Goal: Task Accomplishment & Management: Manage account settings

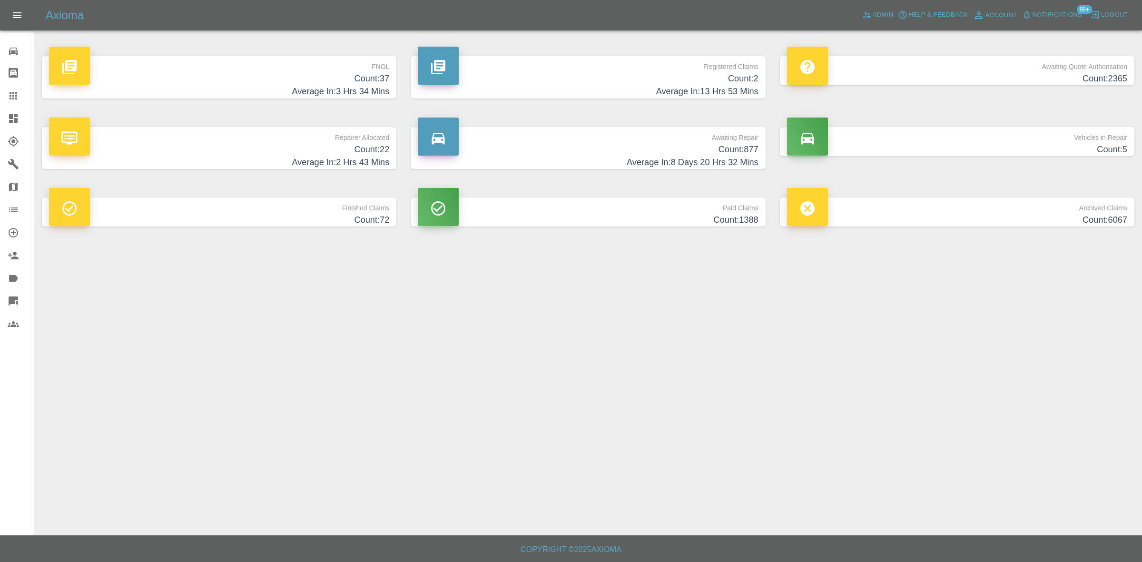
drag, startPoint x: 691, startPoint y: 77, endPoint x: 998, endPoint y: 215, distance: 336.2
click at [691, 77] on h4 "Count: 2" at bounding box center [588, 78] width 340 height 13
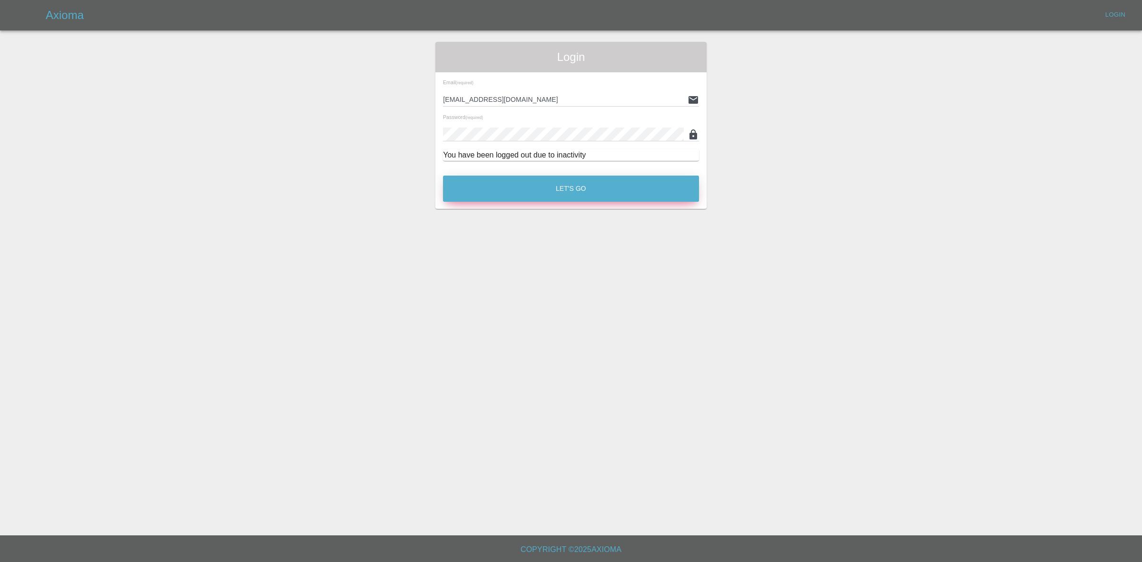
click at [519, 191] on button "Let's Go" at bounding box center [571, 189] width 256 height 26
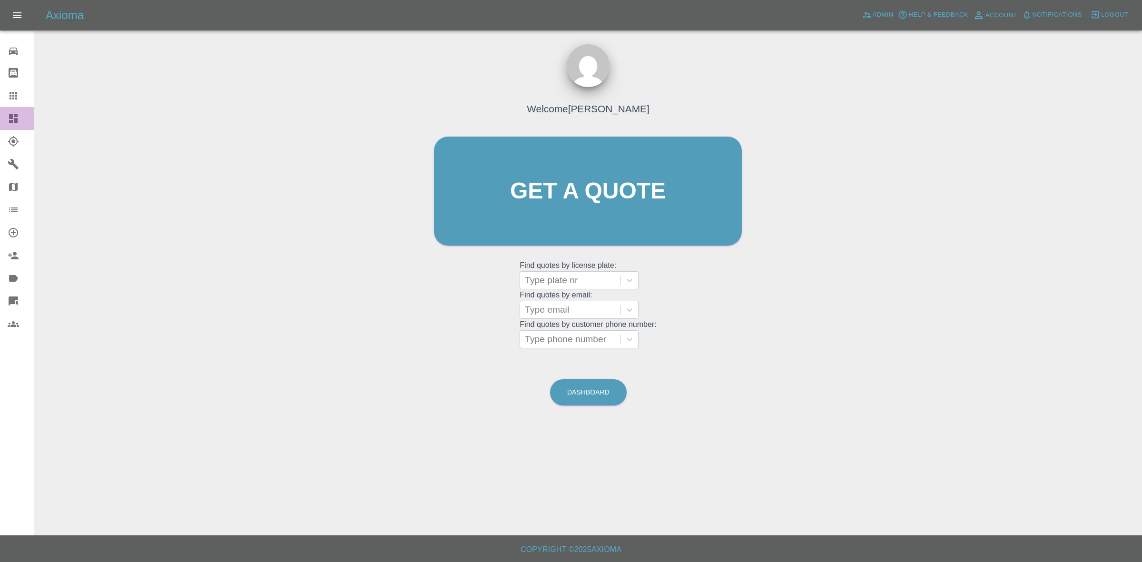
click at [19, 119] on div at bounding box center [21, 118] width 27 height 11
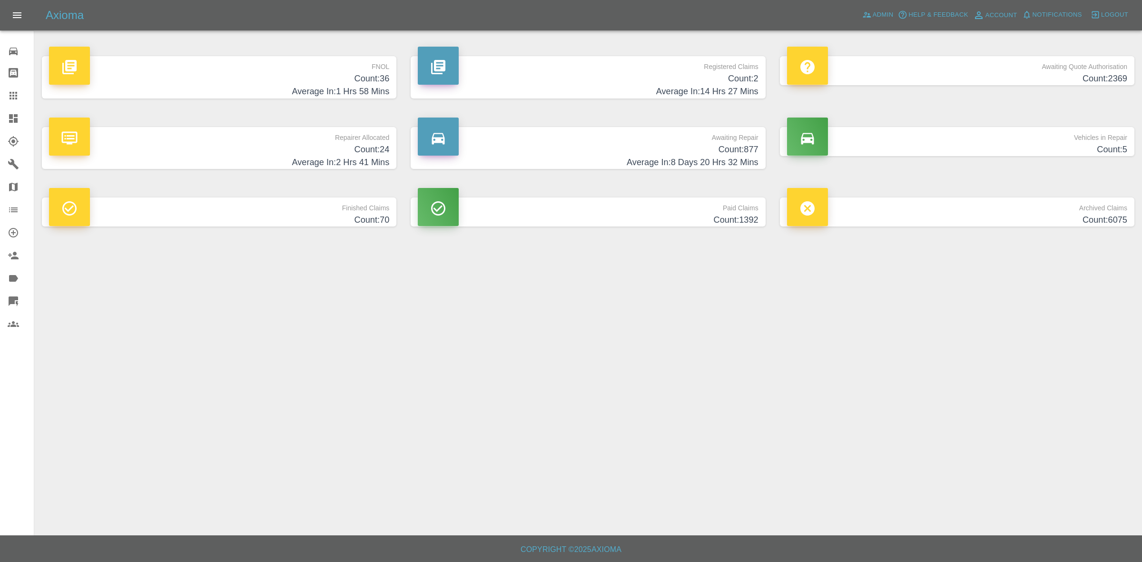
click at [360, 77] on h4 "Count: 36" at bounding box center [219, 78] width 340 height 13
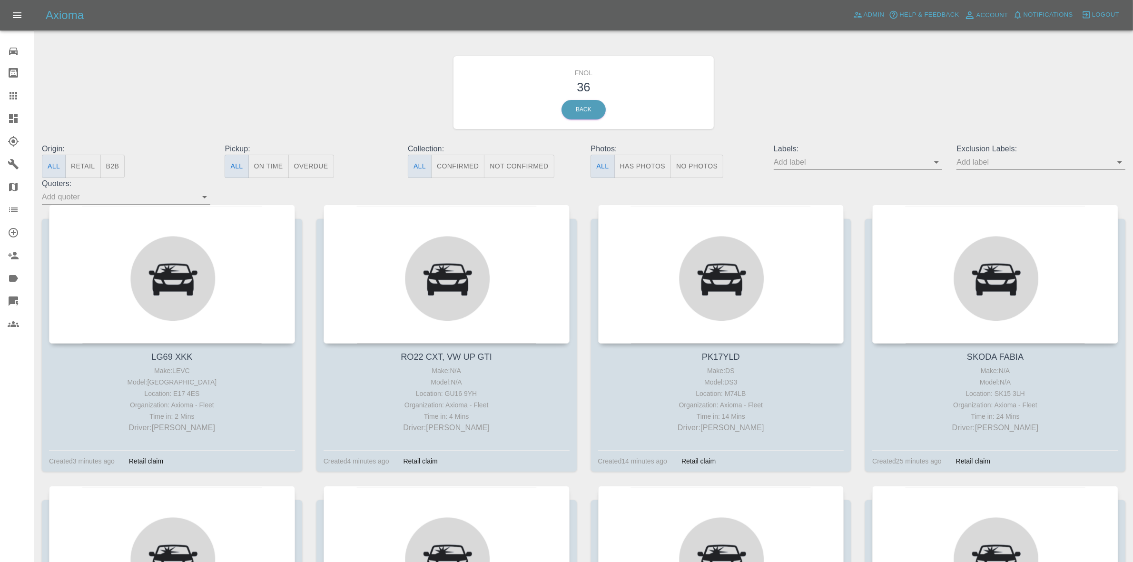
click at [632, 167] on button "Has Photos" at bounding box center [642, 166] width 57 height 23
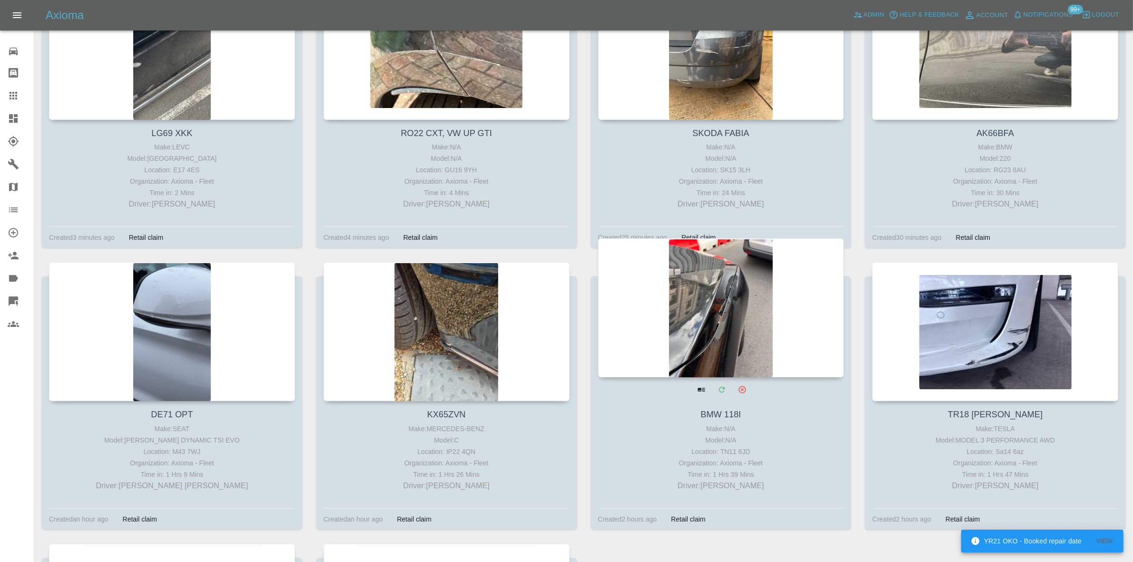
scroll to position [238, 0]
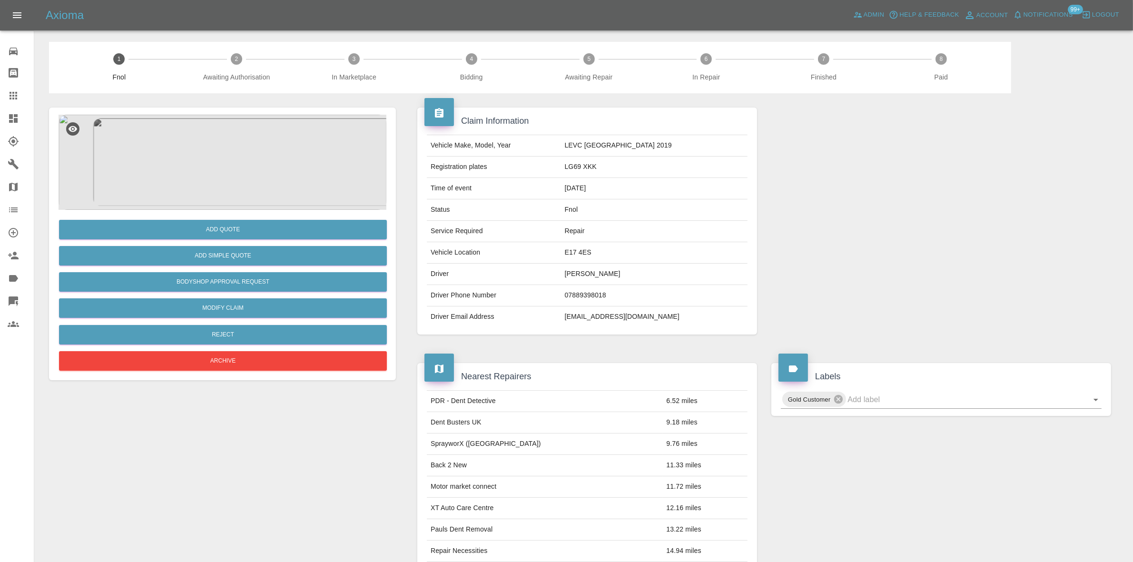
click at [243, 150] on img at bounding box center [223, 162] width 328 height 95
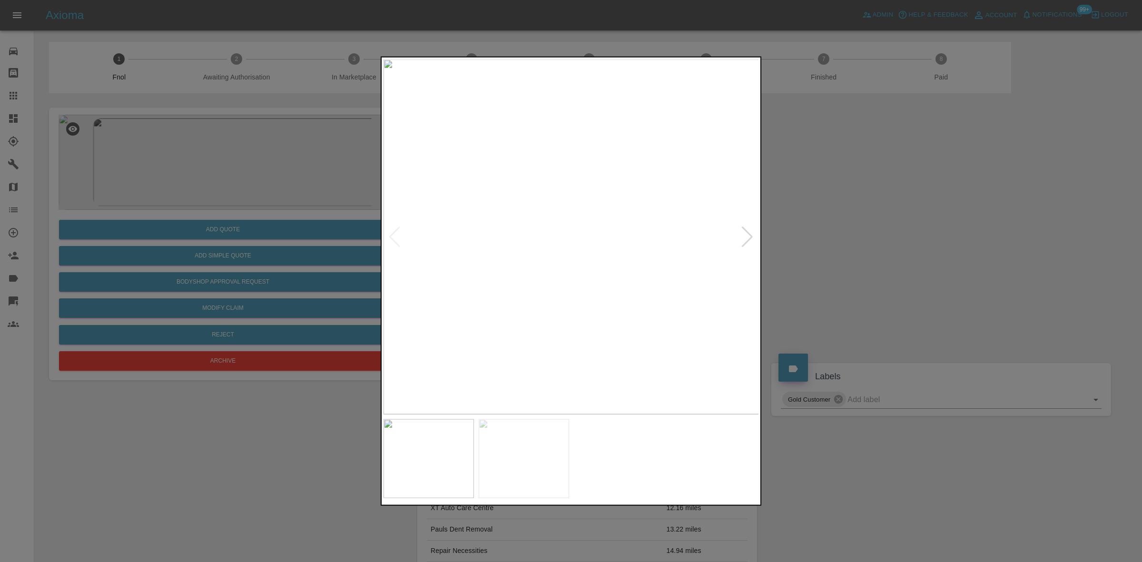
click at [539, 165] on img at bounding box center [571, 236] width 376 height 355
click at [531, 162] on img at bounding box center [571, 236] width 376 height 355
click at [580, 182] on img at bounding box center [689, 459] width 1127 height 1065
click at [579, 182] on img at bounding box center [689, 459] width 1127 height 1065
click at [500, 235] on img at bounding box center [571, 236] width 376 height 355
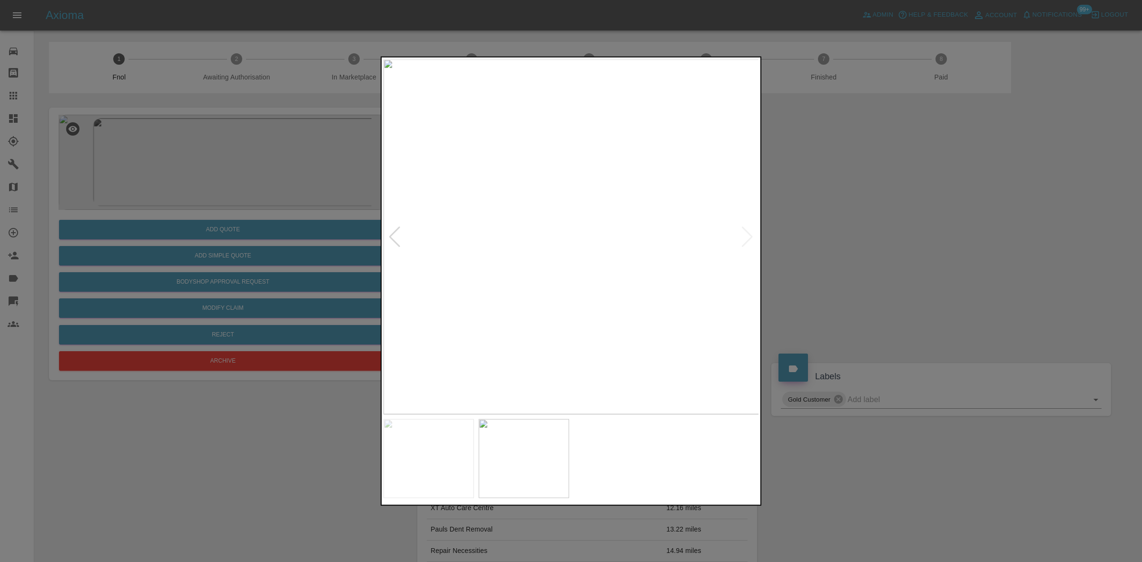
click at [565, 225] on img at bounding box center [571, 236] width 376 height 355
click at [537, 231] on img at bounding box center [571, 236] width 376 height 355
click at [678, 252] on img at bounding box center [571, 236] width 376 height 355
click at [589, 177] on img at bounding box center [571, 236] width 376 height 355
click at [588, 175] on img at bounding box center [571, 236] width 376 height 355
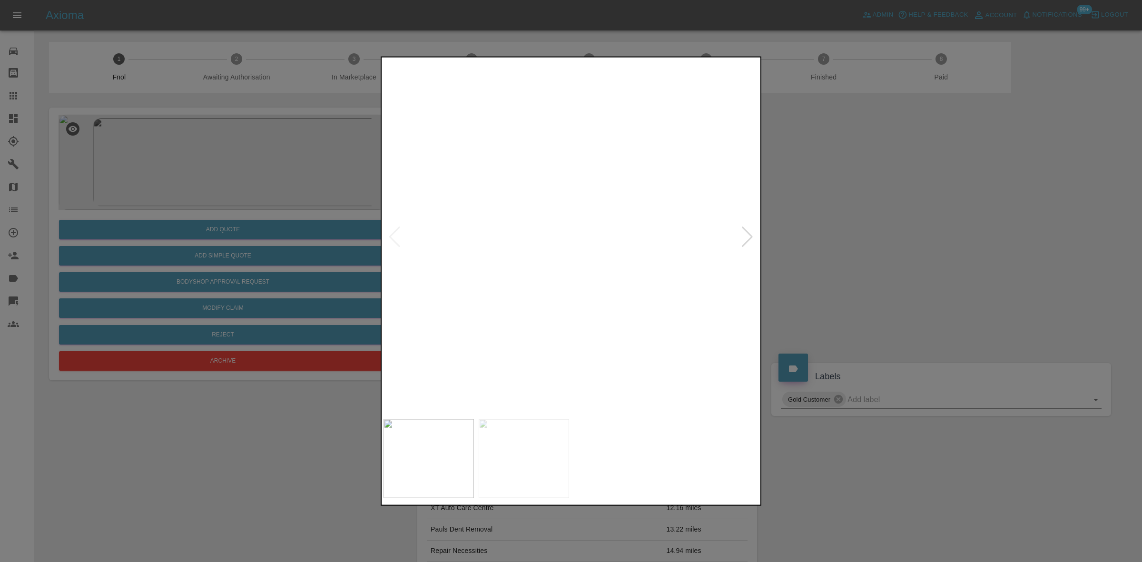
click at [520, 161] on img at bounding box center [521, 420] width 1127 height 1065
click at [470, 201] on img at bounding box center [571, 236] width 376 height 355
drag, startPoint x: 265, startPoint y: 181, endPoint x: 255, endPoint y: 260, distance: 79.6
click at [263, 194] on div at bounding box center [571, 281] width 1142 height 562
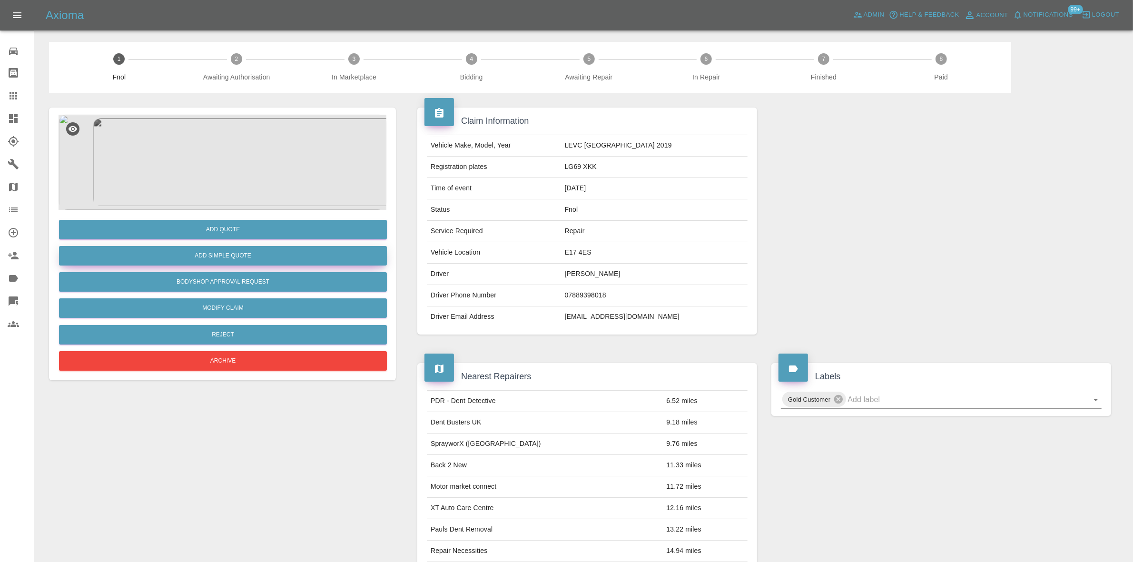
click at [257, 260] on button "Add Simple Quote" at bounding box center [223, 256] width 328 height 20
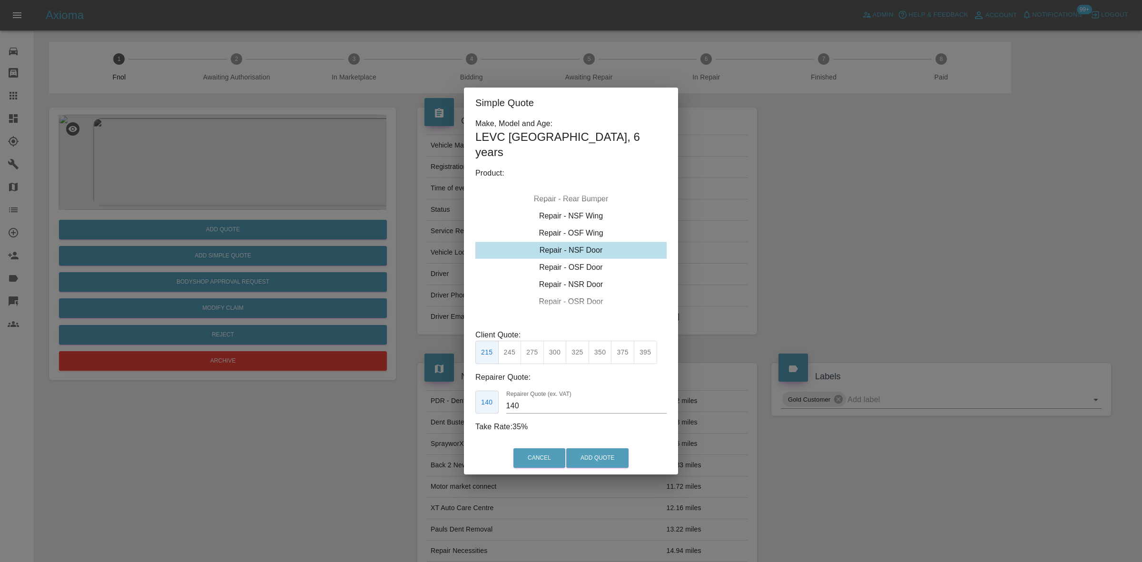
click at [564, 246] on div "Repair - NSF Door" at bounding box center [570, 250] width 191 height 17
click at [513, 346] on button "245" at bounding box center [509, 352] width 23 height 23
type input "160"
click at [607, 457] on button "Add Quote" at bounding box center [597, 458] width 62 height 20
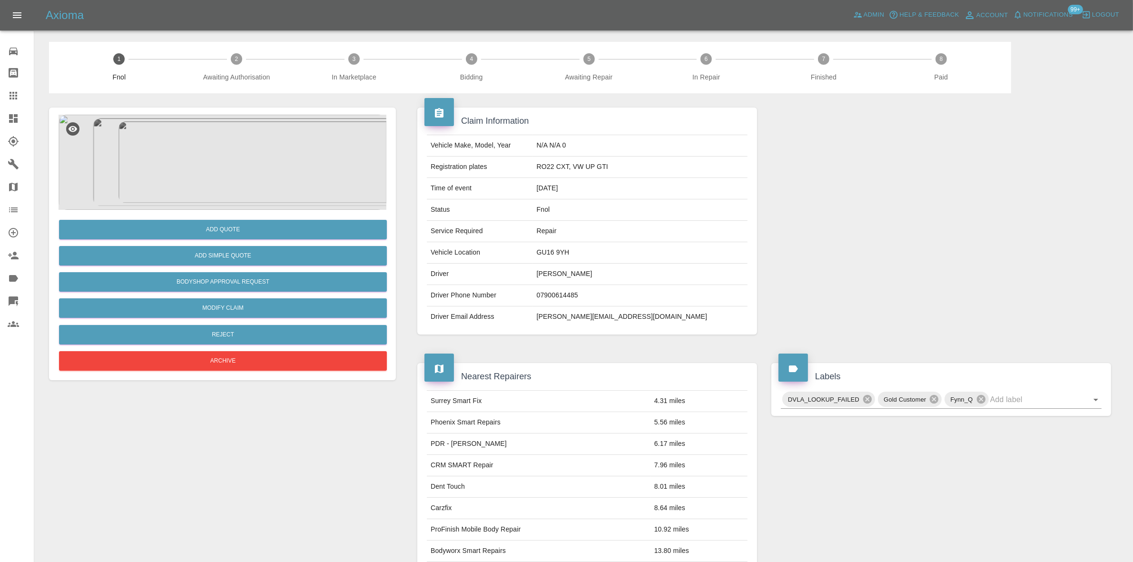
click at [240, 148] on img at bounding box center [223, 162] width 328 height 95
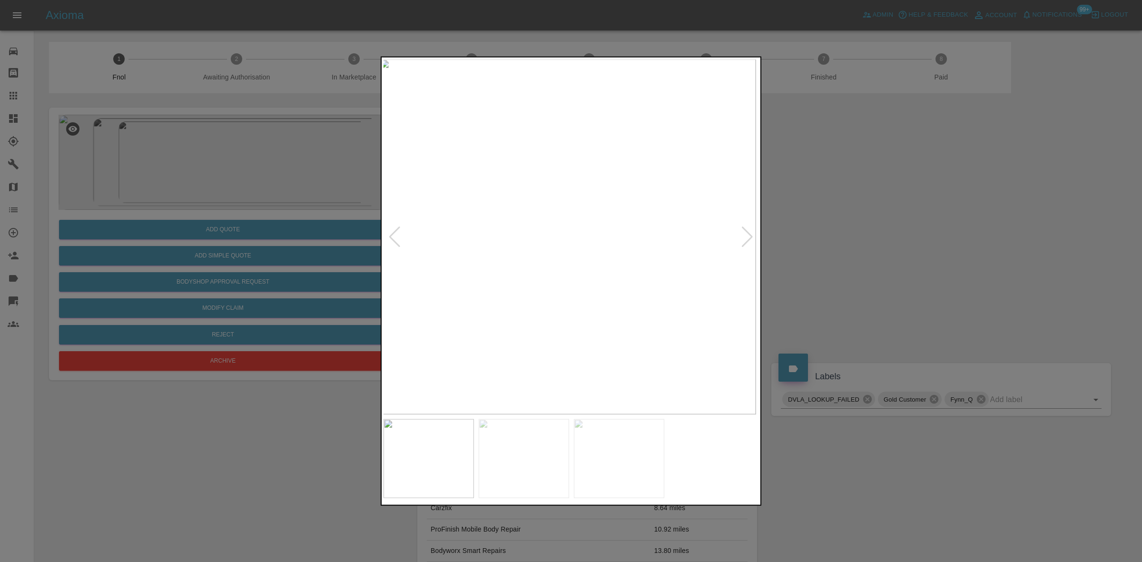
click at [449, 262] on img at bounding box center [568, 236] width 376 height 355
click at [270, 258] on div at bounding box center [571, 281] width 1142 height 562
click at [239, 237] on div at bounding box center [571, 281] width 1142 height 562
click at [560, 263] on img at bounding box center [571, 236] width 376 height 355
click at [467, 196] on img at bounding box center [571, 236] width 376 height 355
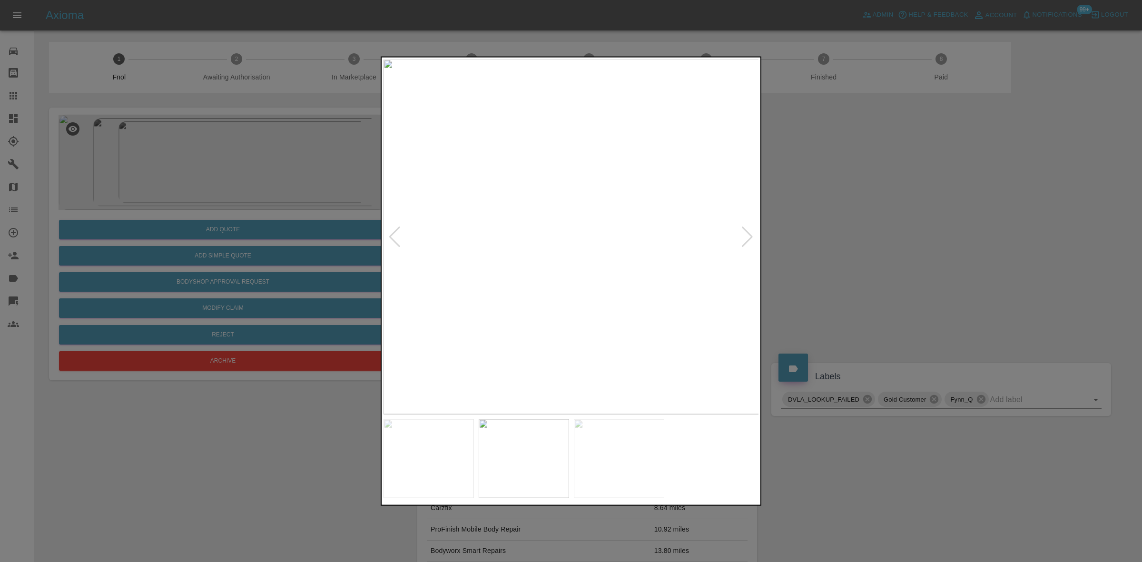
click at [469, 200] on img at bounding box center [571, 236] width 376 height 355
click at [629, 186] on img at bounding box center [921, 218] width 1127 height 1065
click at [406, 260] on img at bounding box center [921, 188] width 1127 height 1065
click at [538, 237] on img at bounding box center [721, 237] width 1127 height 1065
click at [537, 237] on img at bounding box center [748, 233] width 1127 height 1065
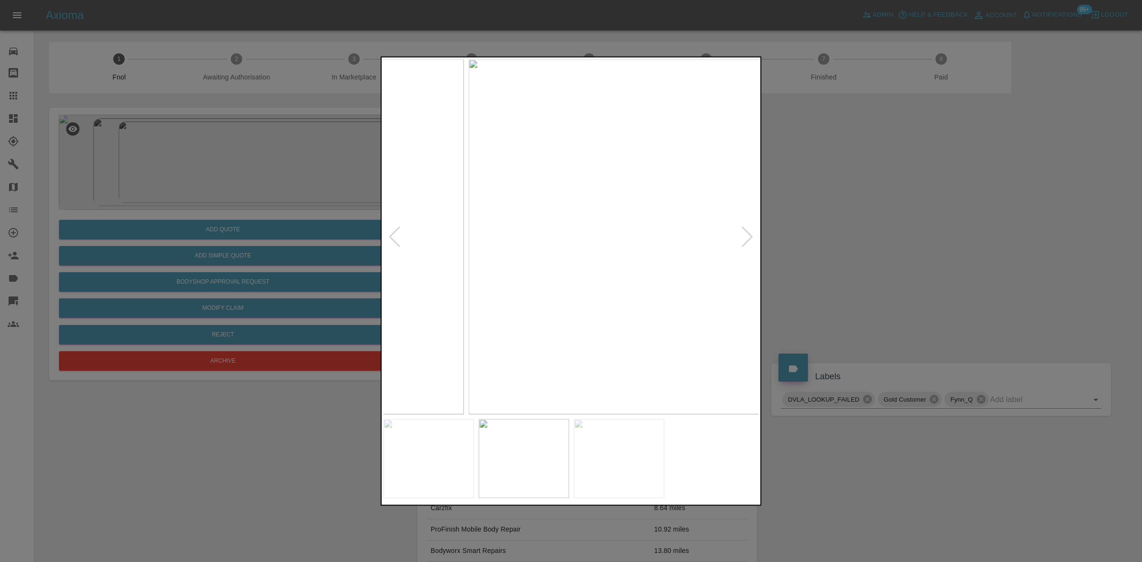
click at [604, 299] on img at bounding box center [657, 236] width 376 height 355
click at [540, 261] on img at bounding box center [571, 236] width 376 height 355
click at [538, 260] on img at bounding box center [662, 163] width 1127 height 1065
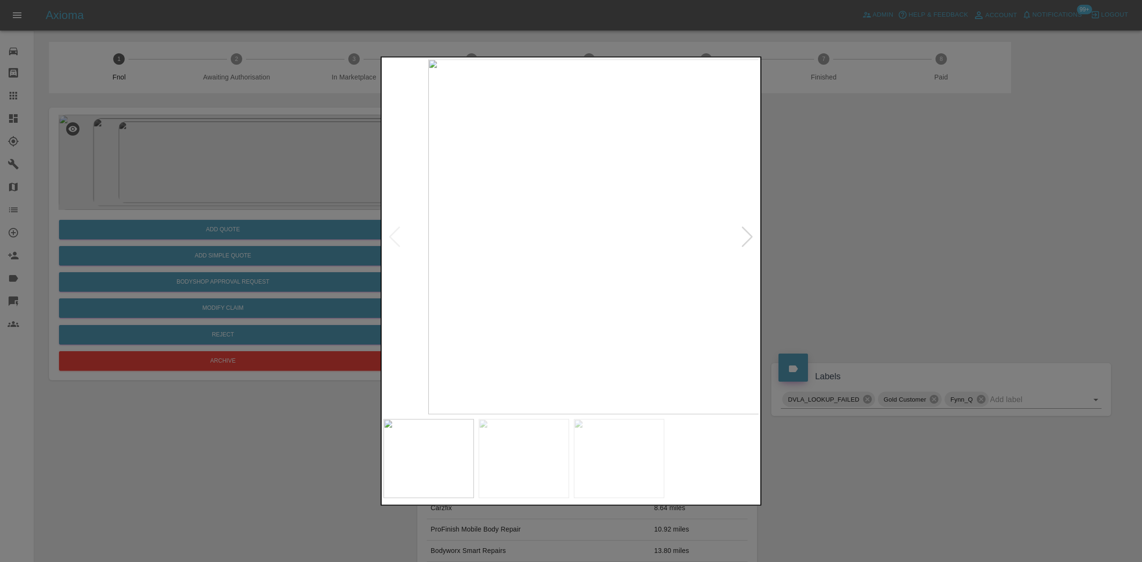
click at [585, 286] on img at bounding box center [616, 236] width 376 height 355
click at [438, 286] on img at bounding box center [571, 236] width 376 height 355
click at [337, 291] on div at bounding box center [571, 281] width 1142 height 562
click at [294, 298] on div at bounding box center [571, 281] width 1142 height 562
click at [481, 269] on img at bounding box center [571, 236] width 376 height 355
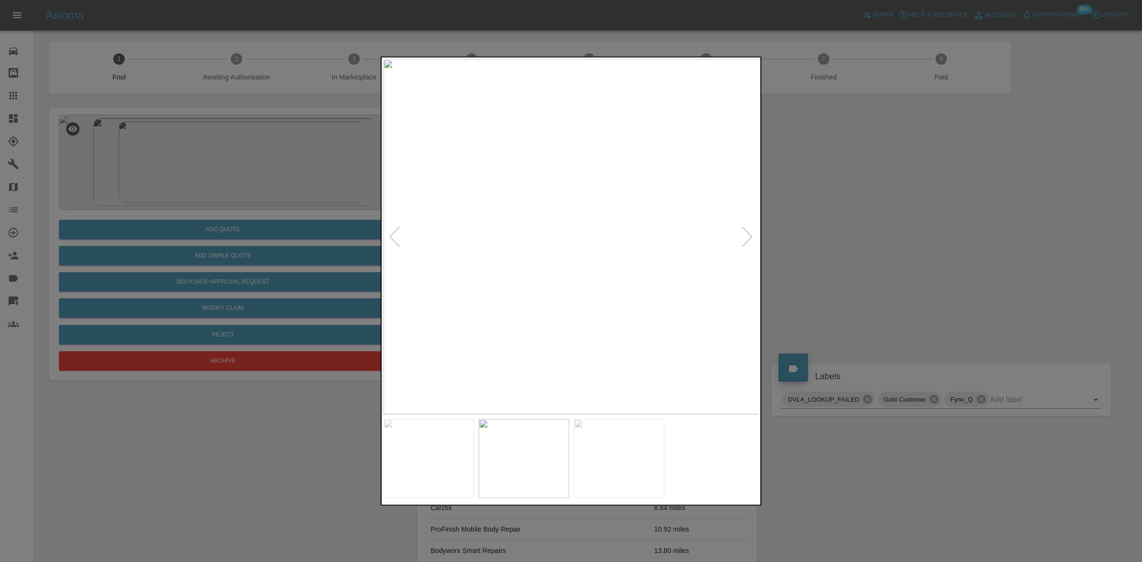
click at [556, 288] on img at bounding box center [571, 236] width 376 height 355
click at [248, 292] on div at bounding box center [571, 281] width 1142 height 562
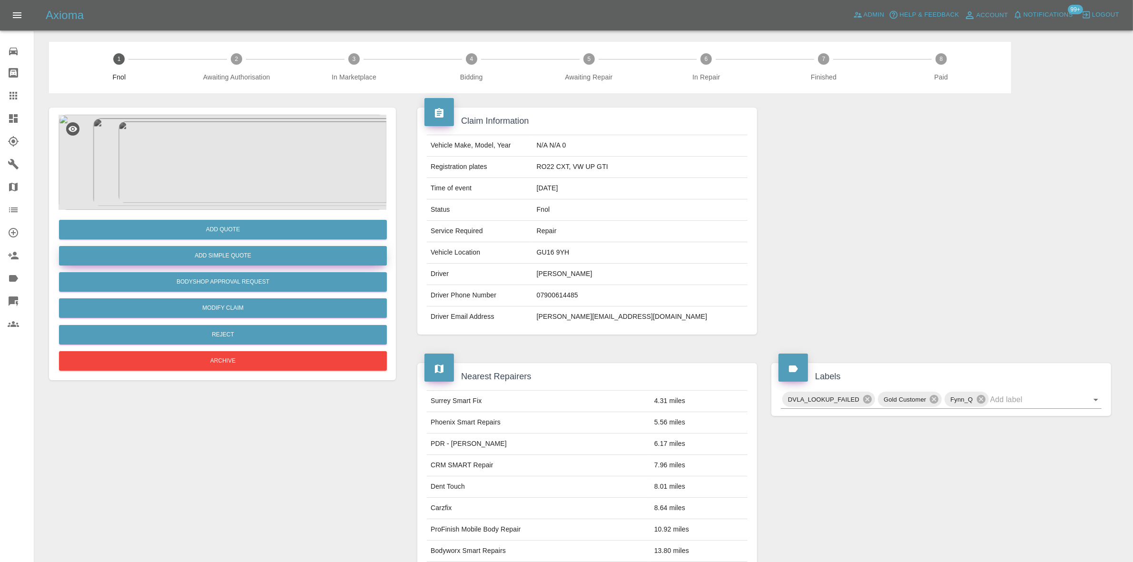
click at [224, 255] on button "Add Simple Quote" at bounding box center [223, 256] width 328 height 20
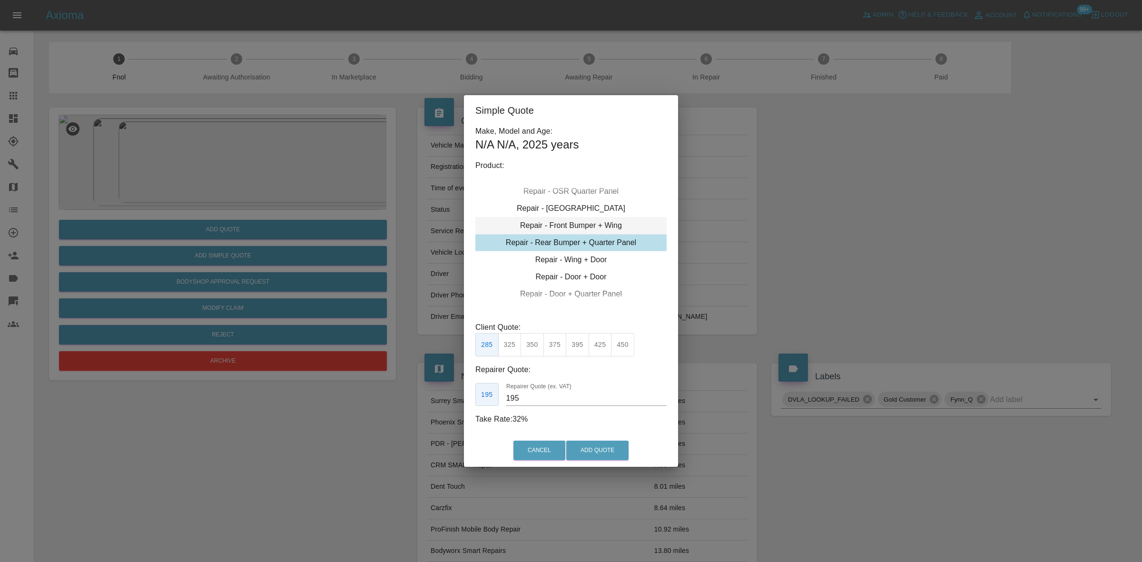
click at [563, 246] on div "Repair - Rear Bumper + Quarter Panel" at bounding box center [570, 242] width 191 height 17
drag, startPoint x: 529, startPoint y: 401, endPoint x: 275, endPoint y: 412, distance: 254.3
click at [314, 403] on div "Simple Quote Make, Model and Age: N/A N/A , 2025 years Product: Repair - Front …" at bounding box center [571, 281] width 1142 height 562
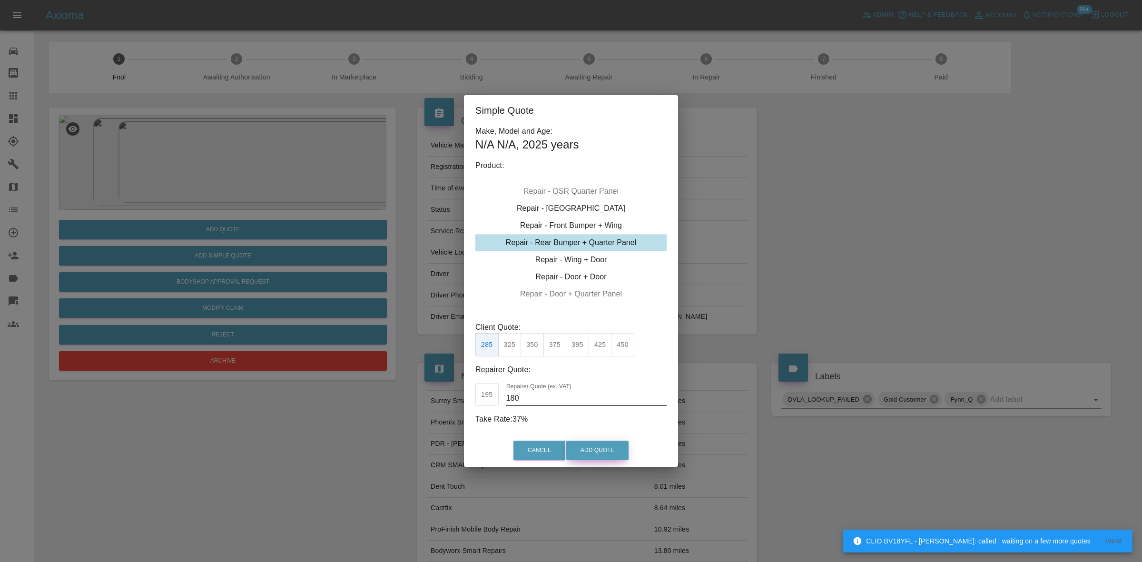
click at [590, 449] on button "Add Quote" at bounding box center [597, 451] width 62 height 20
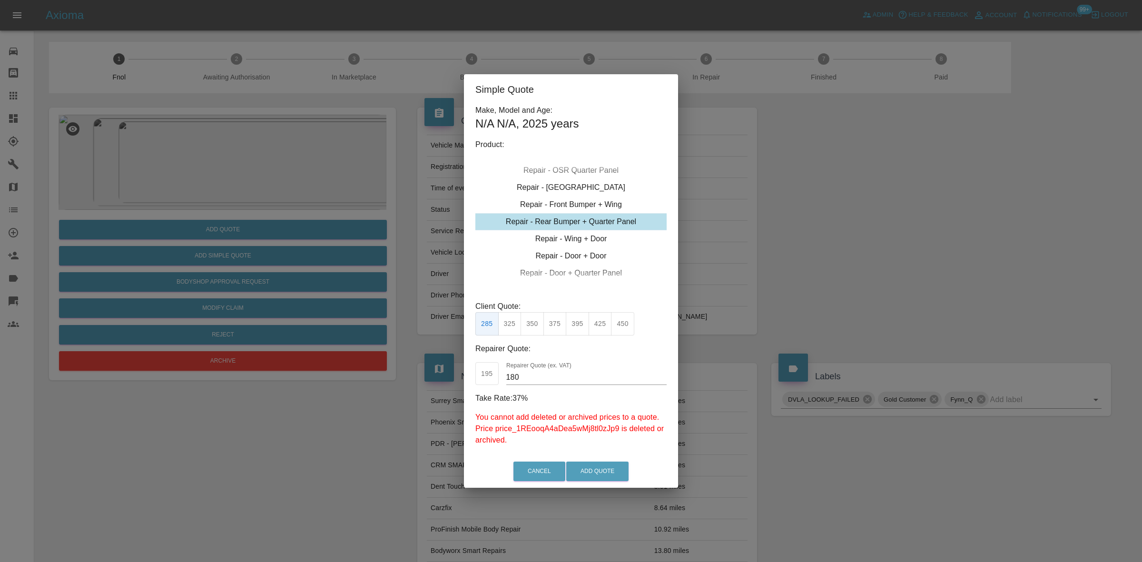
click at [510, 311] on p "Client Quote:" at bounding box center [570, 306] width 191 height 11
click at [512, 324] on button "325" at bounding box center [509, 323] width 23 height 23
type input "200"
click at [595, 471] on button "Add Quote" at bounding box center [597, 471] width 62 height 20
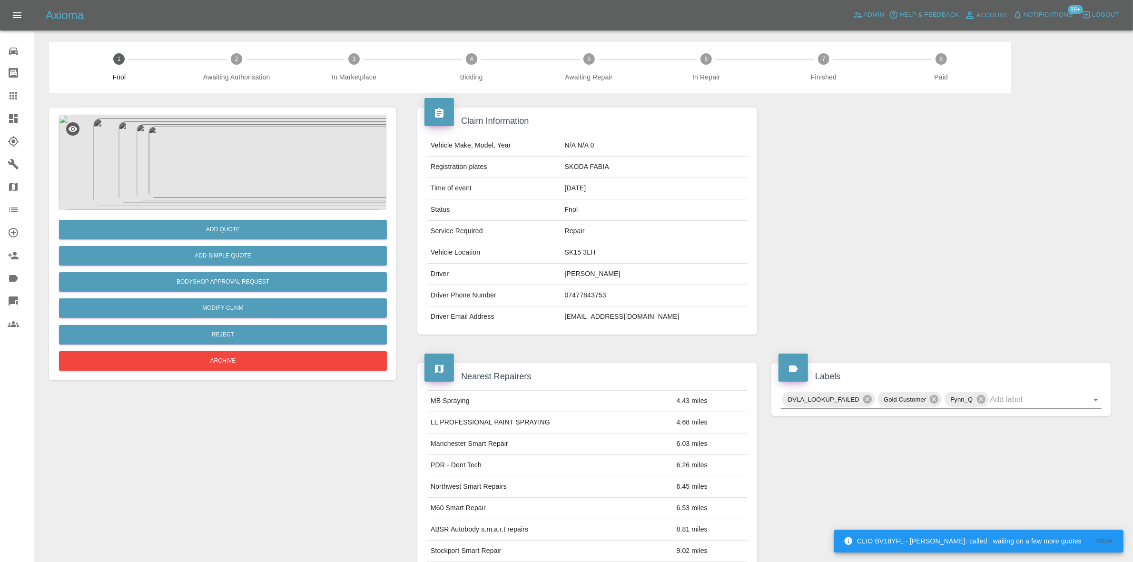
click at [193, 157] on img at bounding box center [223, 162] width 328 height 95
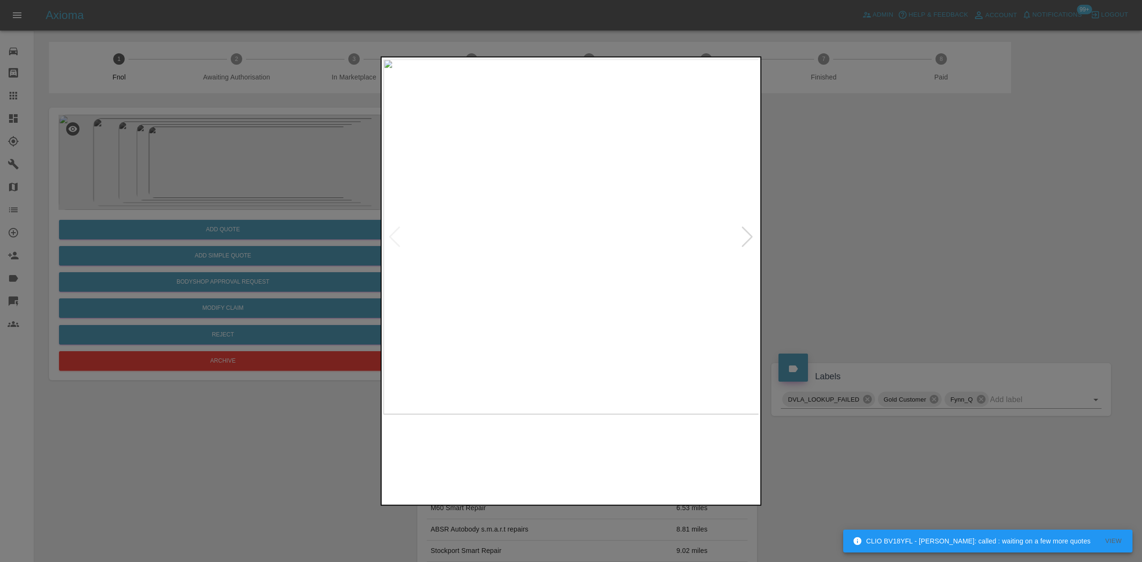
click at [495, 222] on img at bounding box center [571, 236] width 376 height 355
click at [426, 272] on img at bounding box center [571, 236] width 376 height 355
click at [347, 277] on div at bounding box center [571, 281] width 1142 height 562
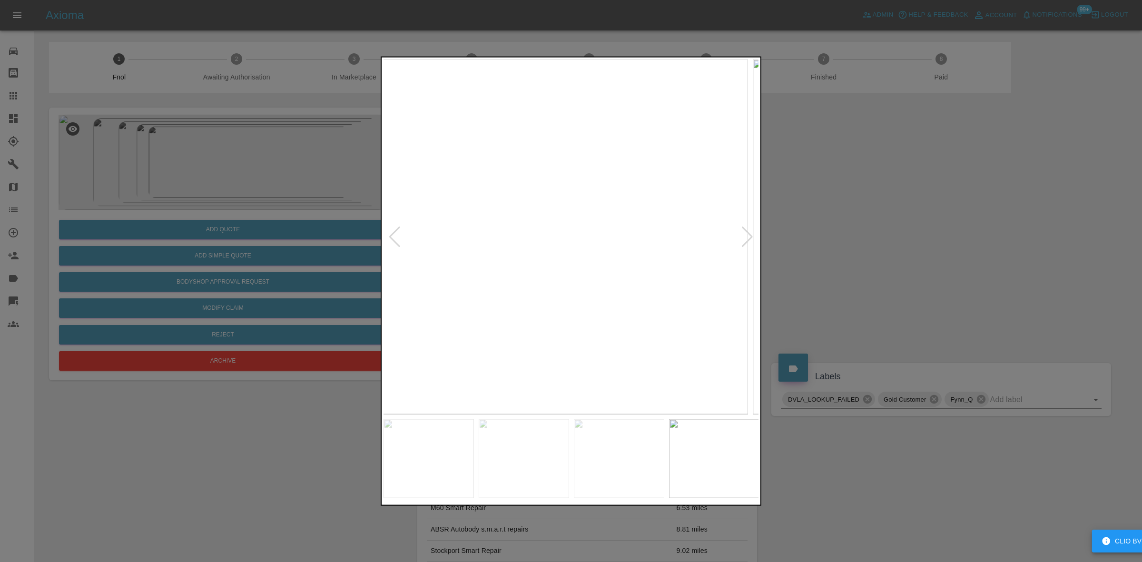
click at [343, 237] on div at bounding box center [571, 281] width 1142 height 562
drag, startPoint x: 324, startPoint y: 147, endPoint x: 383, endPoint y: 136, distance: 60.2
click at [383, 136] on div at bounding box center [571, 281] width 1142 height 562
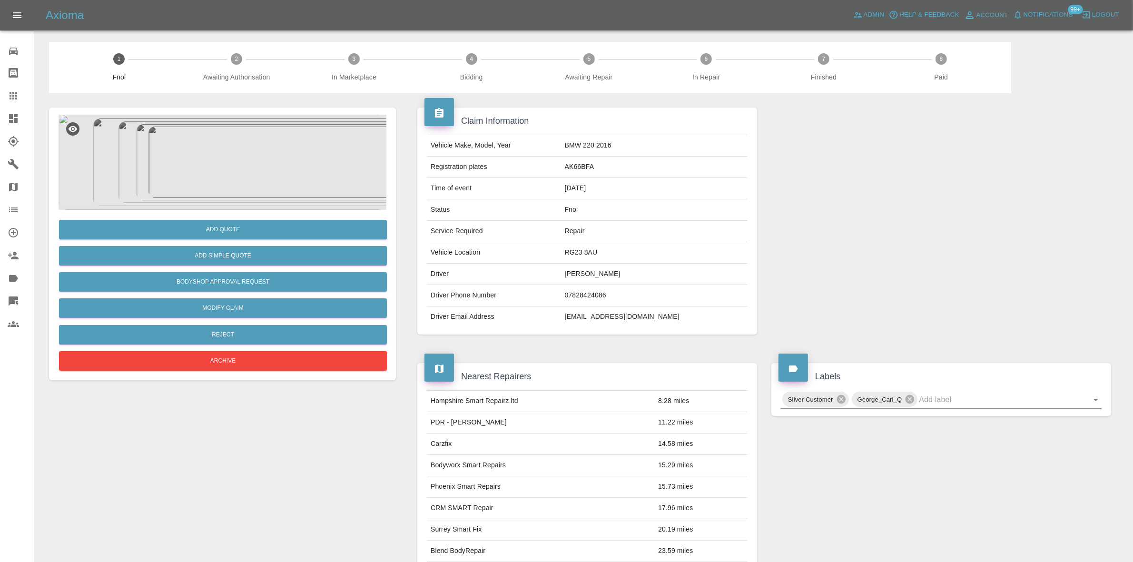
click at [153, 158] on div at bounding box center [223, 162] width 328 height 95
click at [281, 181] on img at bounding box center [223, 162] width 328 height 95
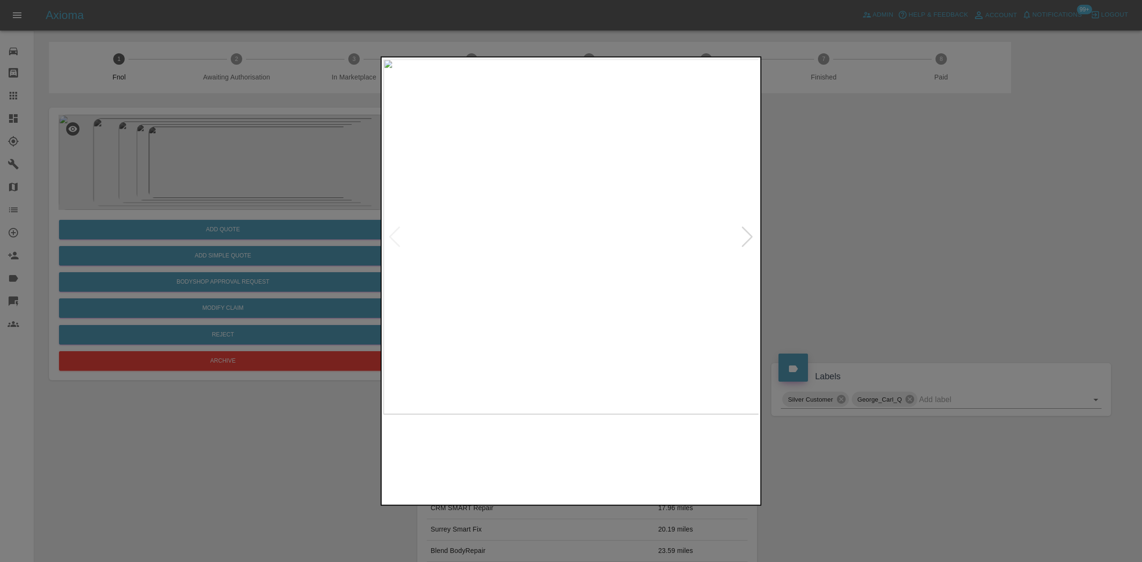
click at [565, 234] on img at bounding box center [571, 236] width 376 height 355
click at [491, 250] on img at bounding box center [571, 236] width 376 height 355
click at [431, 247] on img at bounding box center [571, 236] width 376 height 355
click at [275, 146] on div at bounding box center [571, 281] width 1142 height 562
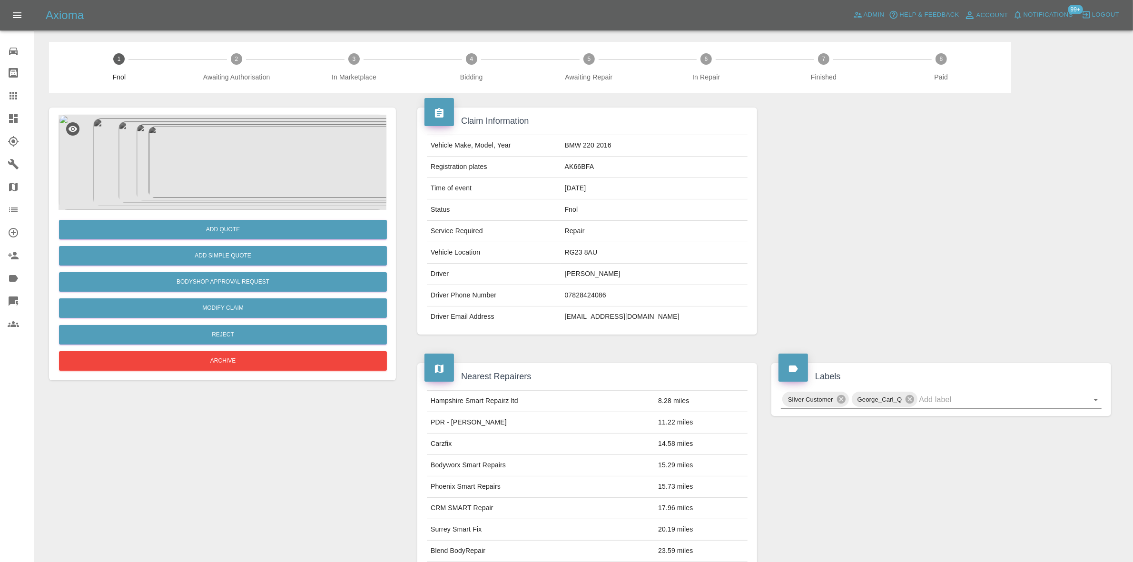
click at [253, 141] on img at bounding box center [223, 162] width 328 height 95
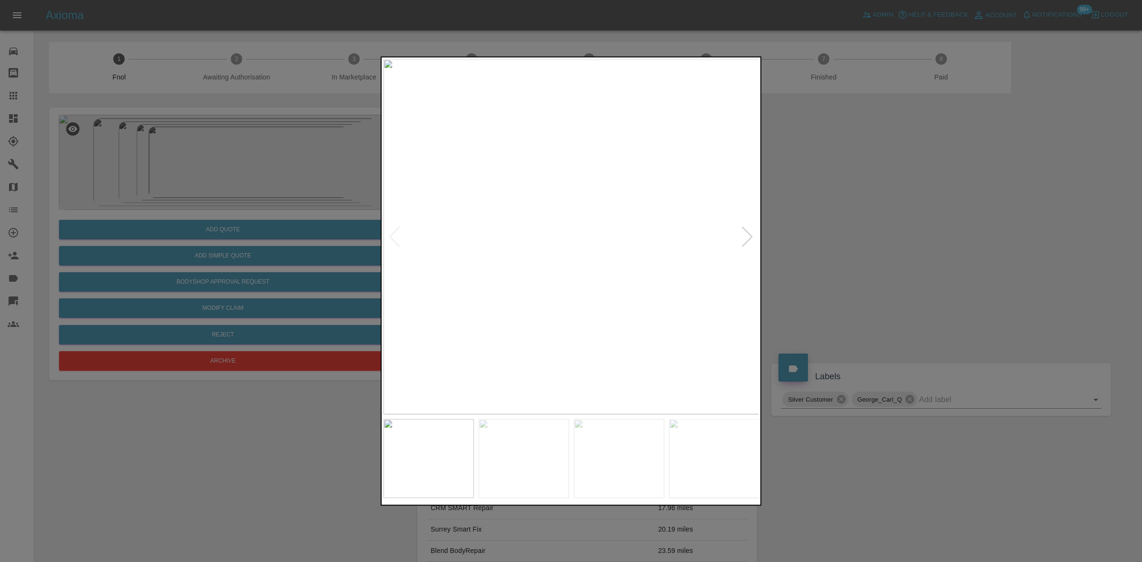
drag, startPoint x: 369, startPoint y: 200, endPoint x: 450, endPoint y: 205, distance: 81.0
click at [369, 199] on div at bounding box center [571, 281] width 1142 height 562
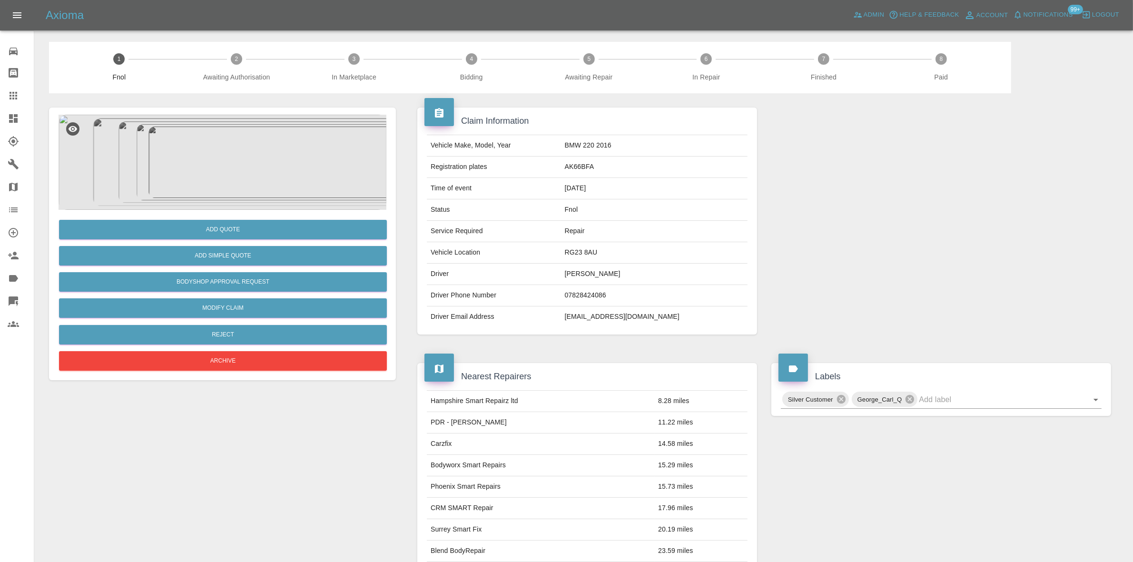
click at [450, 205] on td "Status" at bounding box center [494, 209] width 134 height 21
click at [289, 203] on img at bounding box center [223, 162] width 328 height 95
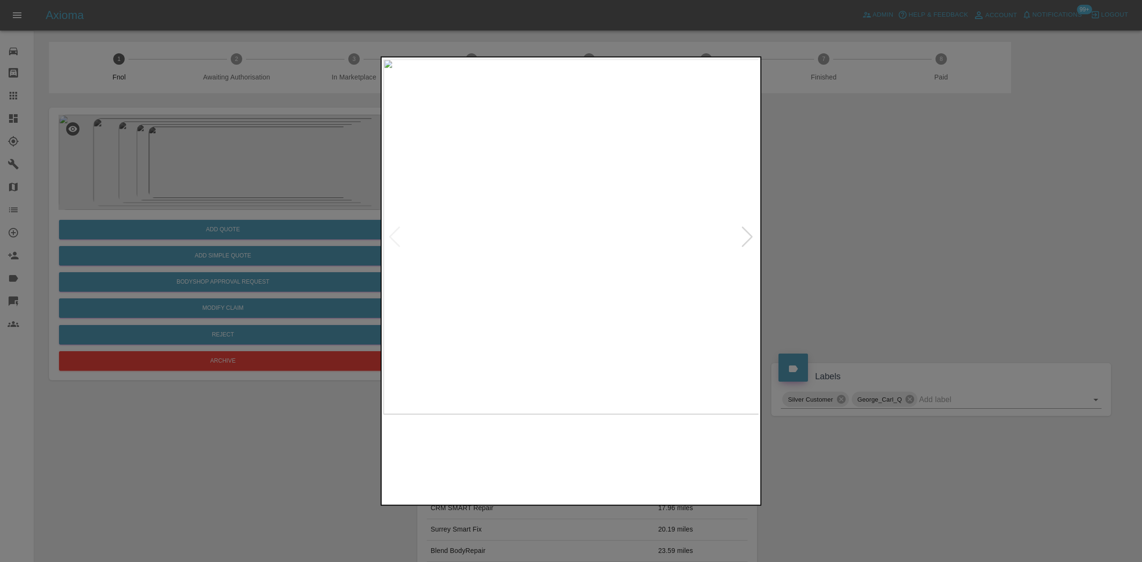
click at [474, 191] on img at bounding box center [571, 236] width 376 height 355
click at [709, 139] on img at bounding box center [876, 366] width 1127 height 1065
click at [624, 101] on img at bounding box center [949, 239] width 1127 height 1065
click at [567, 114] on img at bounding box center [946, 239] width 1127 height 1065
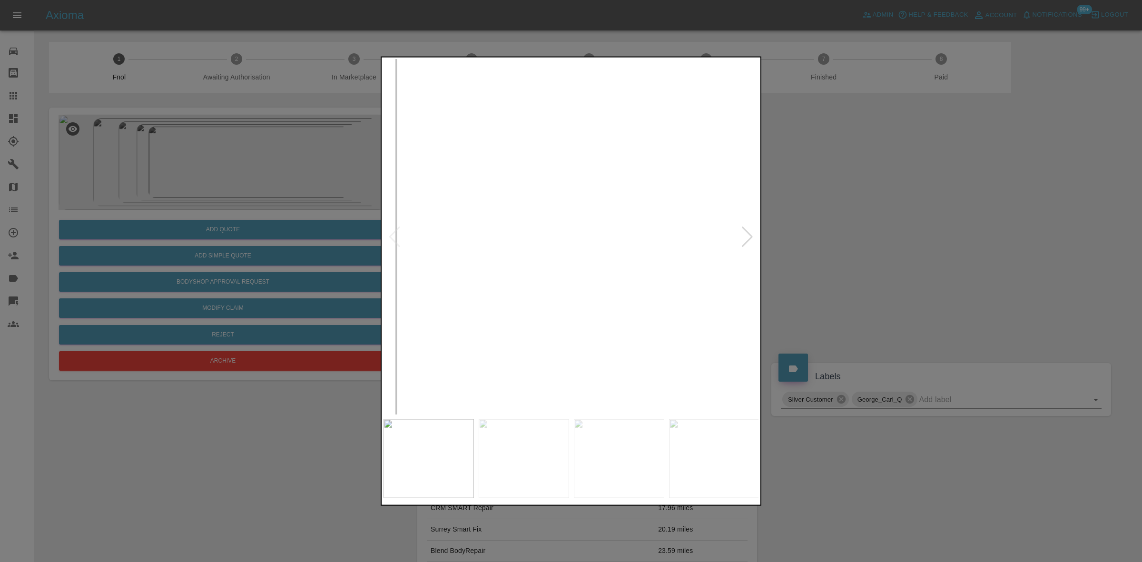
click at [542, 357] on img at bounding box center [879, 54] width 1127 height 1065
click at [572, 400] on img at bounding box center [853, 314] width 1127 height 1065
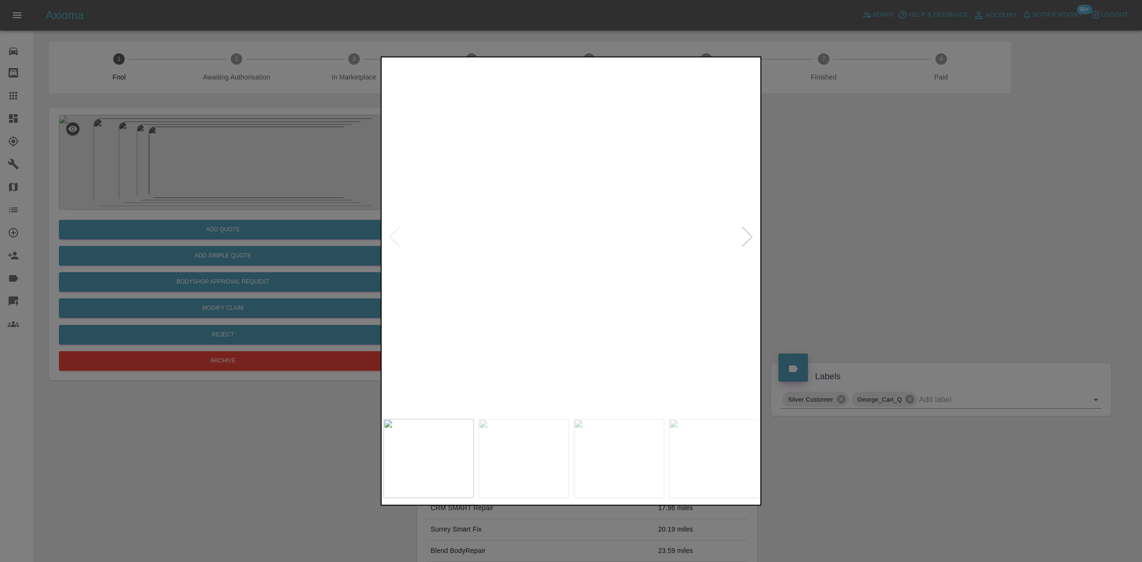
click at [565, 415] on div at bounding box center [571, 281] width 381 height 450
click at [419, 296] on img at bounding box center [822, 254] width 1127 height 1065
click at [458, 276] on img at bounding box center [572, 272] width 1127 height 1065
click at [429, 269] on img at bounding box center [328, 275] width 1127 height 1065
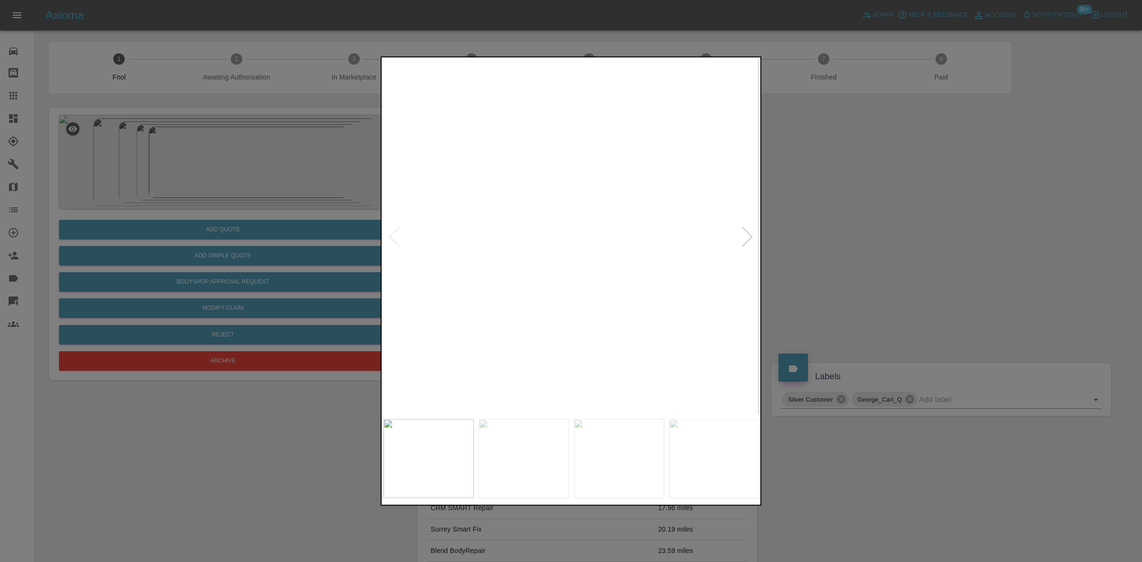
click at [550, 246] on img at bounding box center [195, 277] width 1127 height 1065
click at [550, 244] on img at bounding box center [195, 277] width 1127 height 1065
click at [535, 243] on img at bounding box center [571, 236] width 376 height 355
click at [609, 224] on img at bounding box center [571, 236] width 376 height 355
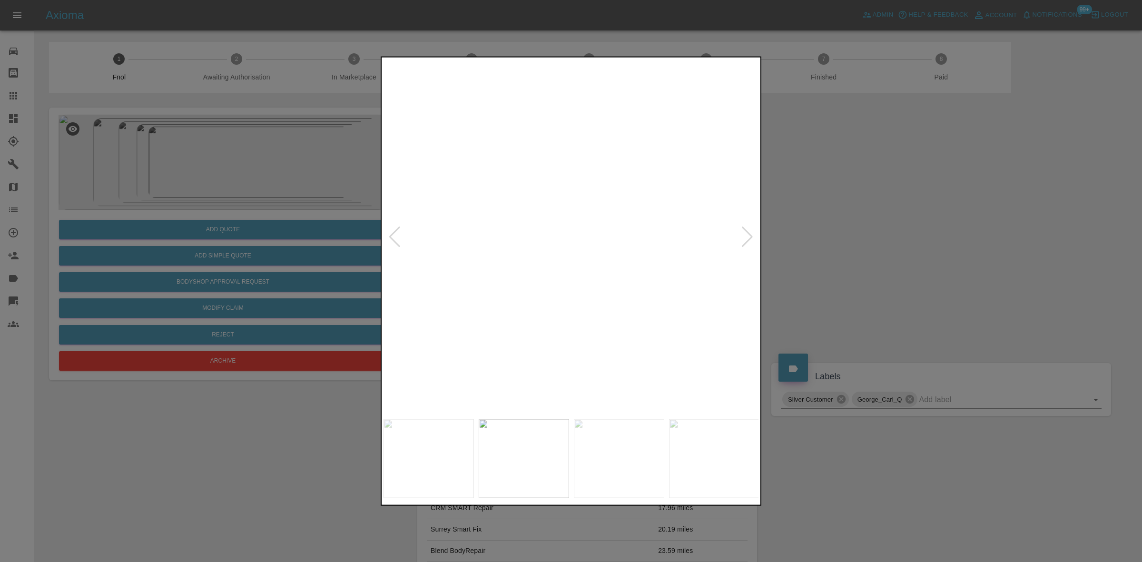
click at [689, 173] on img at bounding box center [463, 271] width 1127 height 1065
click at [638, 159] on img at bounding box center [560, 60] width 1127 height 1065
click at [607, 281] on img at bounding box center [661, 92] width 1127 height 1065
click at [558, 294] on img at bounding box center [628, 101] width 1127 height 1065
click at [489, 295] on img at bounding box center [615, 226] width 1127 height 1065
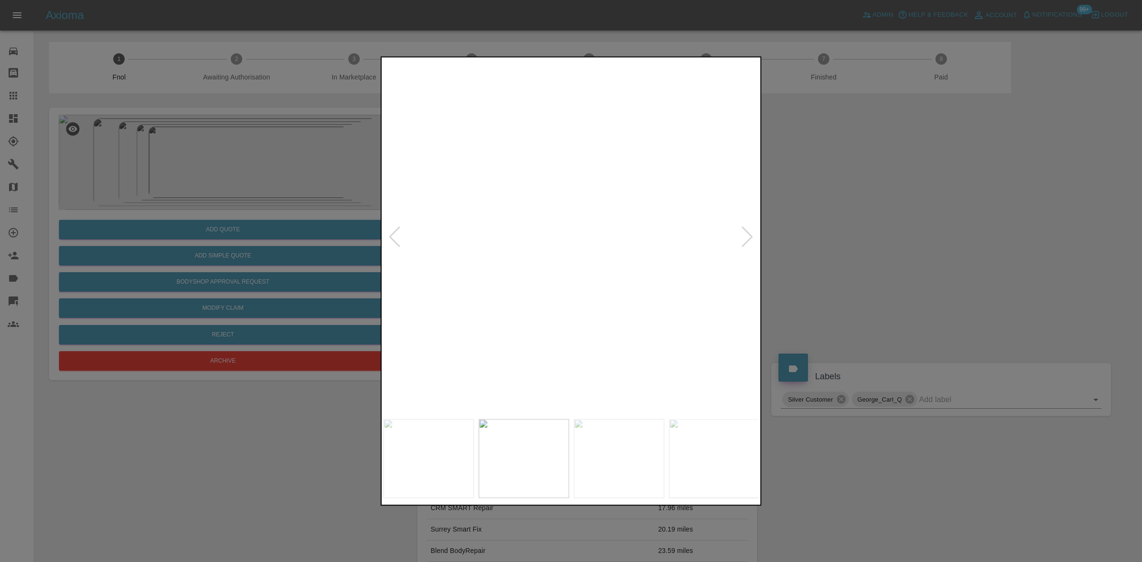
click at [531, 305] on img at bounding box center [571, 360] width 1127 height 1065
click at [561, 369] on img at bounding box center [569, 568] width 1127 height 1065
click at [527, 253] on img at bounding box center [307, 536] width 1127 height 1065
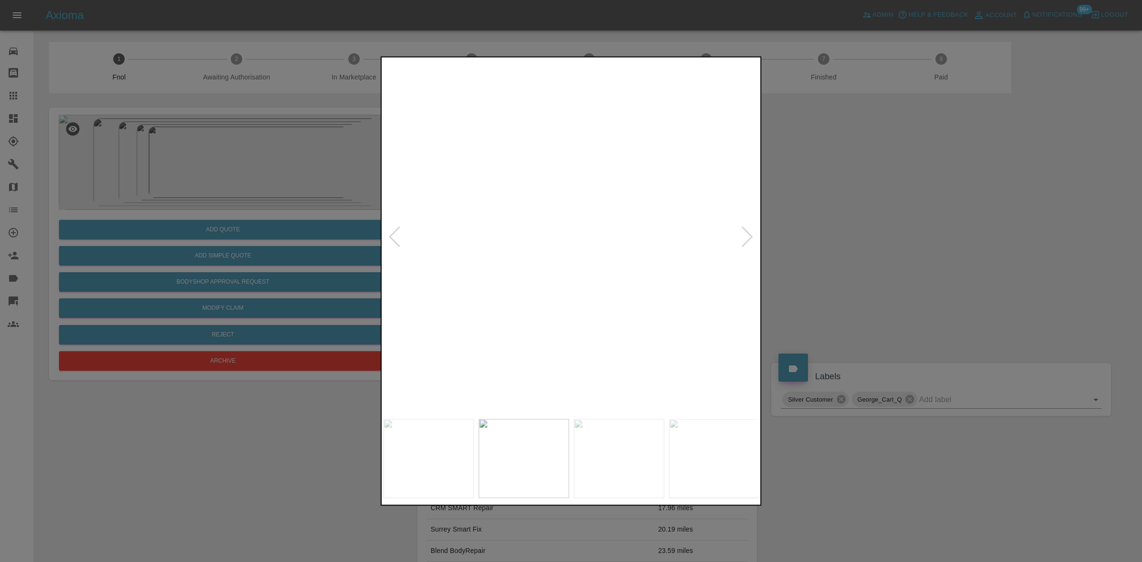
click at [558, 273] on img at bounding box center [248, 498] width 1127 height 1065
click at [561, 260] on img at bounding box center [571, 236] width 376 height 355
click at [686, 198] on img at bounding box center [571, 236] width 376 height 355
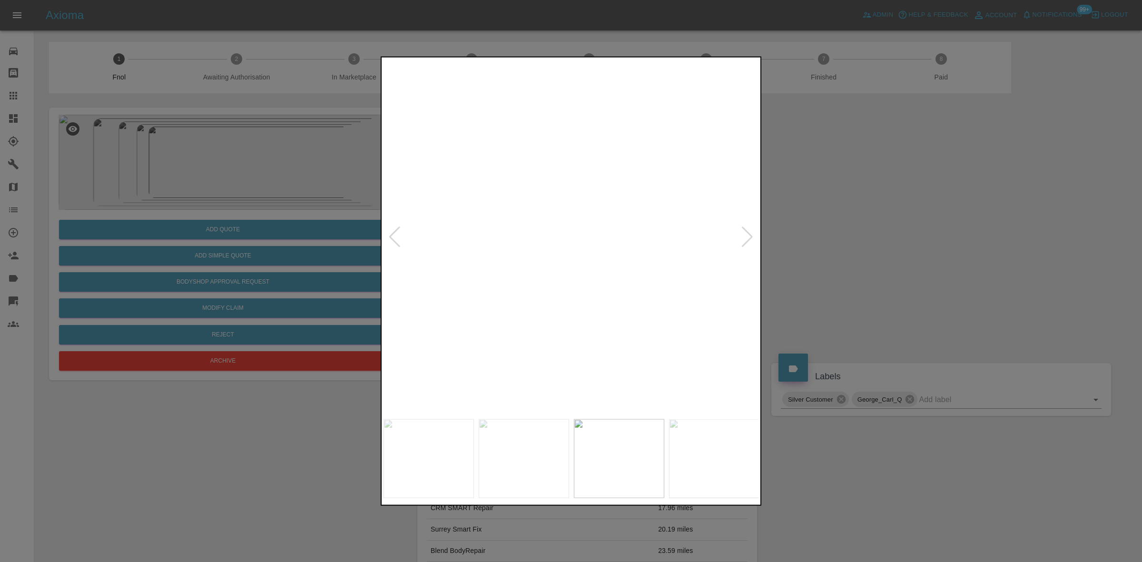
click at [695, 175] on img at bounding box center [240, 281] width 1127 height 1065
click at [730, 222] on img at bounding box center [336, 215] width 1127 height 1065
click at [699, 225] on img at bounding box center [348, 191] width 1127 height 1065
click at [702, 277] on img at bounding box center [457, 145] width 1127 height 1065
click at [662, 305] on img at bounding box center [500, 138] width 1127 height 1065
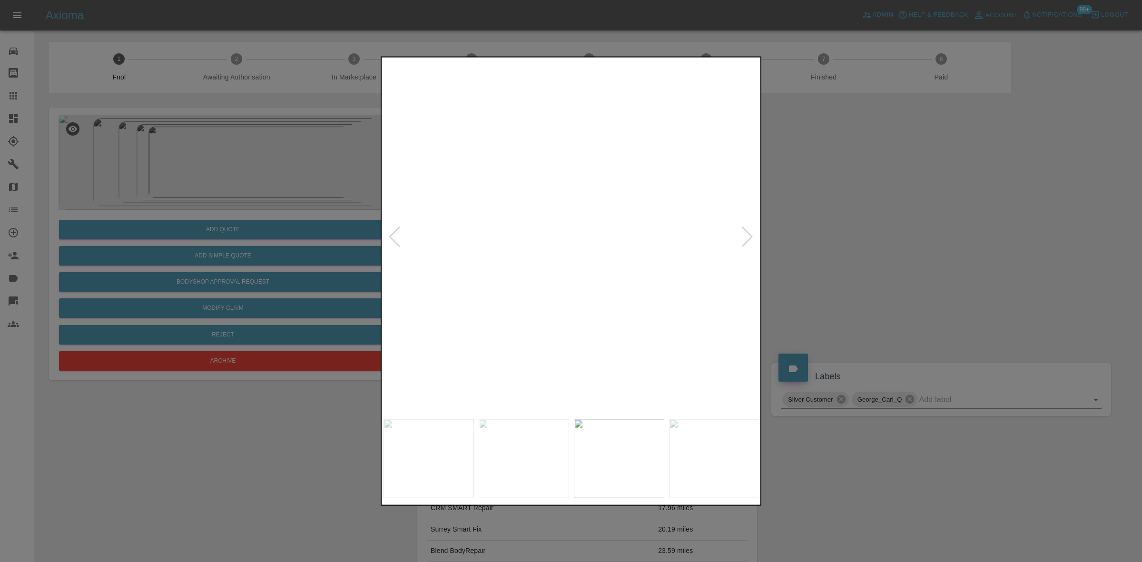
click at [541, 332] on img at bounding box center [830, 180] width 1127 height 1065
click at [667, 246] on img at bounding box center [952, 165] width 1127 height 1065
click at [533, 299] on img at bounding box center [984, 164] width 1127 height 1065
click at [525, 284] on img at bounding box center [946, 164] width 1127 height 1065
click at [562, 260] on img at bounding box center [906, 273] width 1127 height 1065
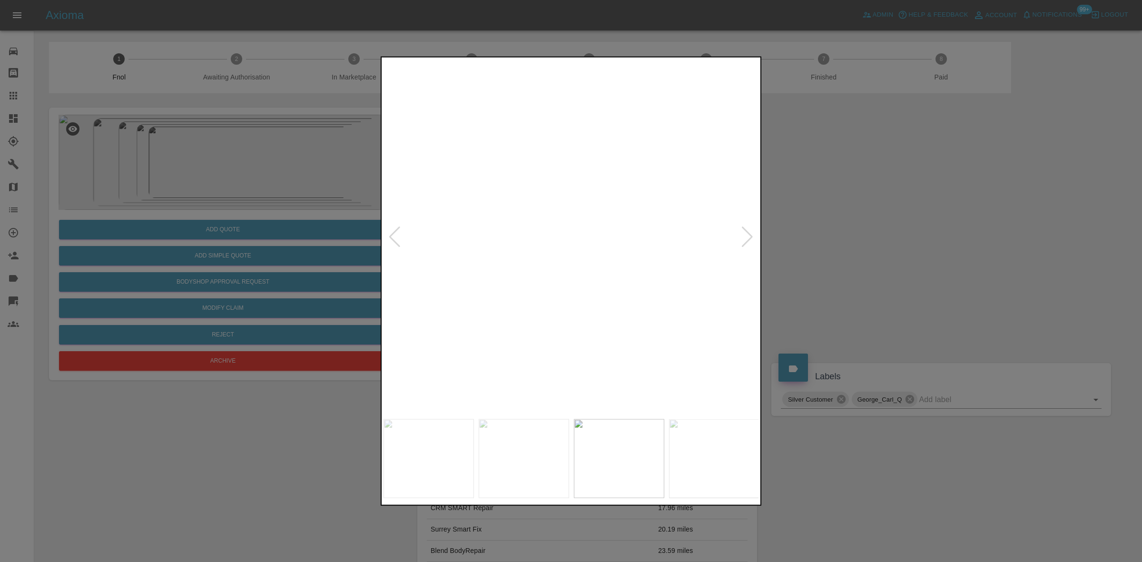
click at [557, 300] on img at bounding box center [852, 481] width 1127 height 1065
click at [446, 231] on img at bounding box center [761, 528] width 1127 height 1065
click at [514, 243] on img at bounding box center [696, 503] width 1127 height 1065
click at [521, 286] on img at bounding box center [406, 468] width 1127 height 1065
click at [515, 376] on img at bounding box center [293, 461] width 1127 height 1065
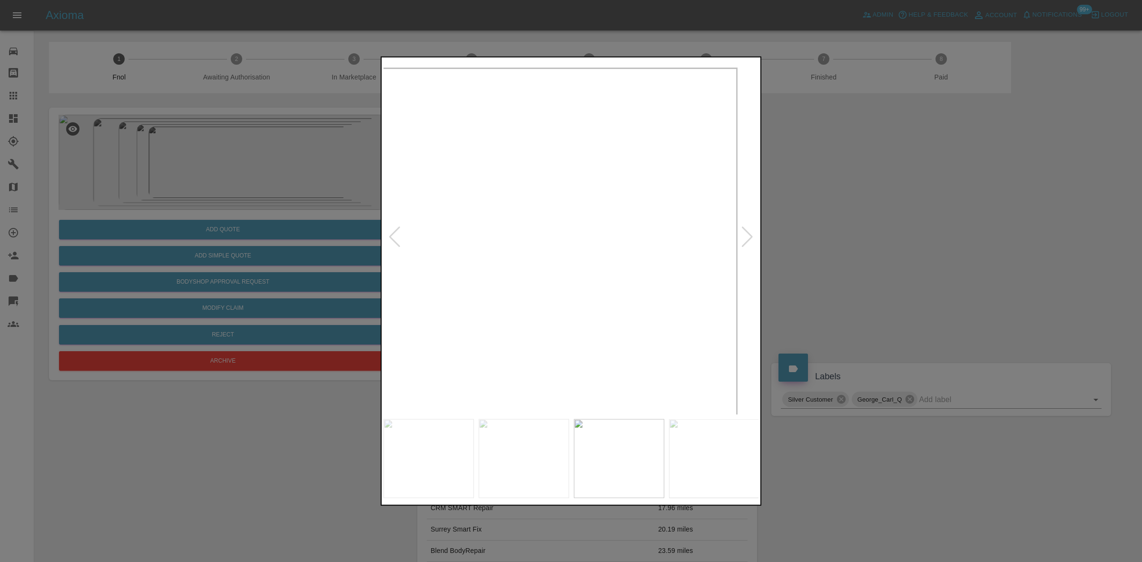
click at [529, 326] on img at bounding box center [572, 141] width 1127 height 1065
click at [594, 322] on img at bounding box center [352, 254] width 1127 height 1065
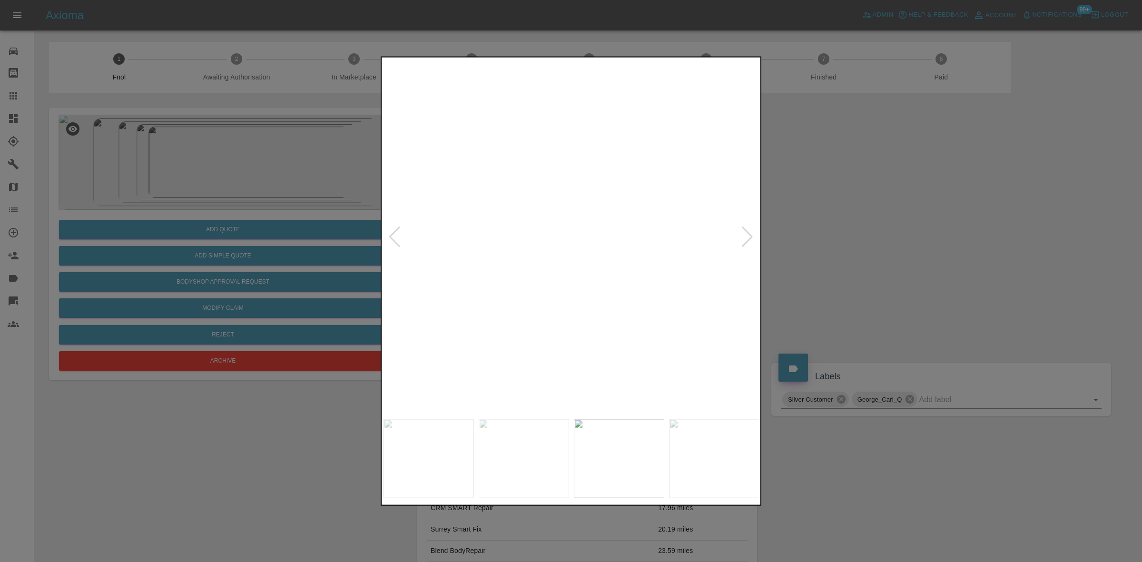
click at [579, 322] on img at bounding box center [307, 289] width 1127 height 1065
click at [519, 326] on img at bounding box center [181, 372] width 1127 height 1065
click at [588, 294] on img at bounding box center [195, 375] width 1127 height 1065
click at [582, 294] on img at bounding box center [195, 375] width 1127 height 1065
click at [481, 299] on img at bounding box center [571, 236] width 376 height 355
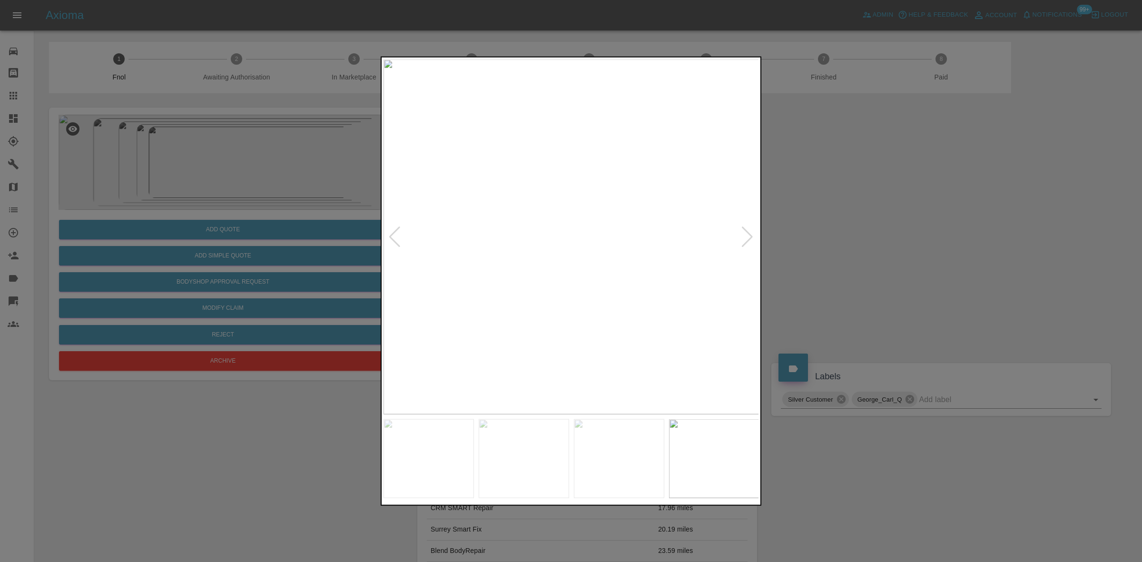
click at [505, 282] on img at bounding box center [571, 236] width 376 height 355
click at [296, 258] on div at bounding box center [571, 281] width 1142 height 562
click at [433, 277] on img at bounding box center [571, 236] width 376 height 355
click at [593, 285] on img at bounding box center [571, 236] width 376 height 355
click at [588, 250] on img at bounding box center [571, 236] width 376 height 355
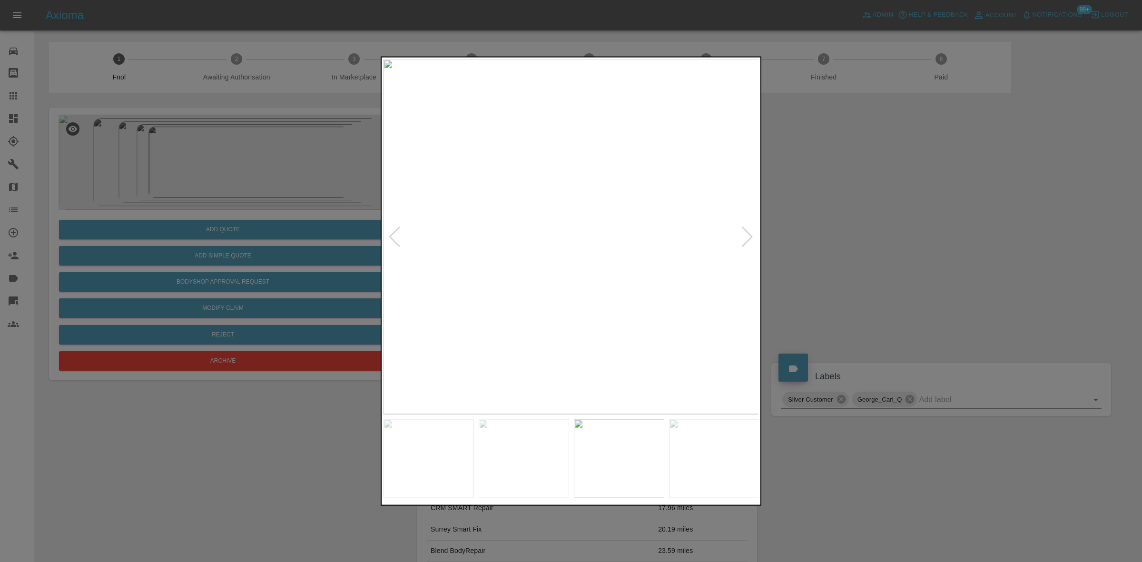
click at [588, 250] on img at bounding box center [571, 236] width 376 height 355
click at [623, 351] on img at bounding box center [553, 297] width 1127 height 1065
click at [680, 337] on img at bounding box center [560, 320] width 1127 height 1065
click at [696, 302] on img at bounding box center [661, 308] width 1127 height 1065
click at [496, 385] on img at bounding box center [653, 284] width 1127 height 1065
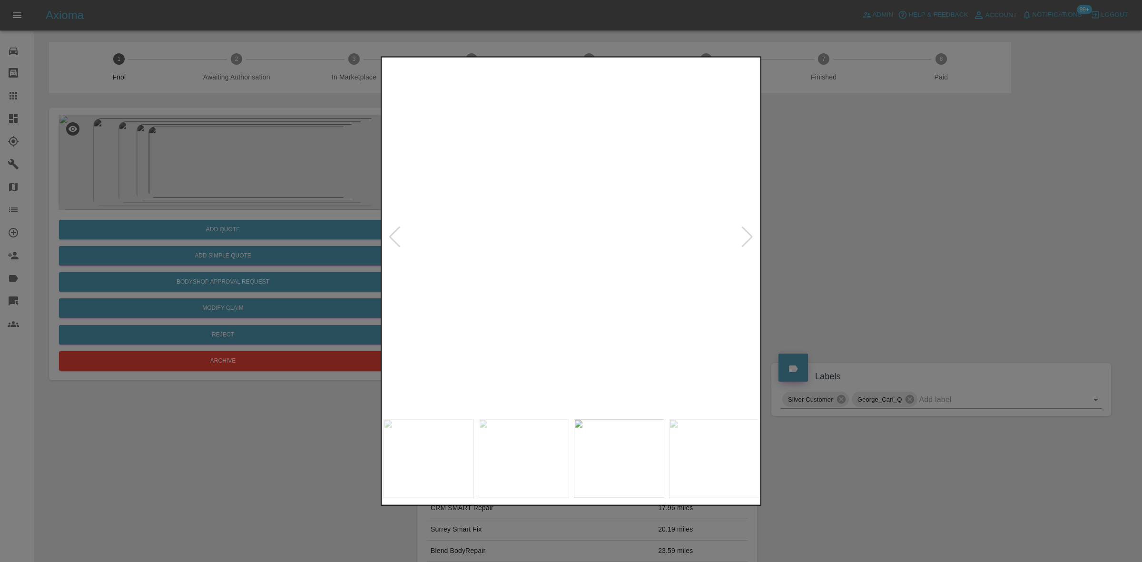
click at [483, 364] on img at bounding box center [467, 341] width 1127 height 1065
click at [510, 358] on img at bounding box center [465, 343] width 1127 height 1065
click at [407, 374] on img at bounding box center [354, 400] width 1127 height 1065
click at [544, 346] on img at bounding box center [195, 453] width 1127 height 1065
click at [606, 334] on img at bounding box center [195, 453] width 1127 height 1065
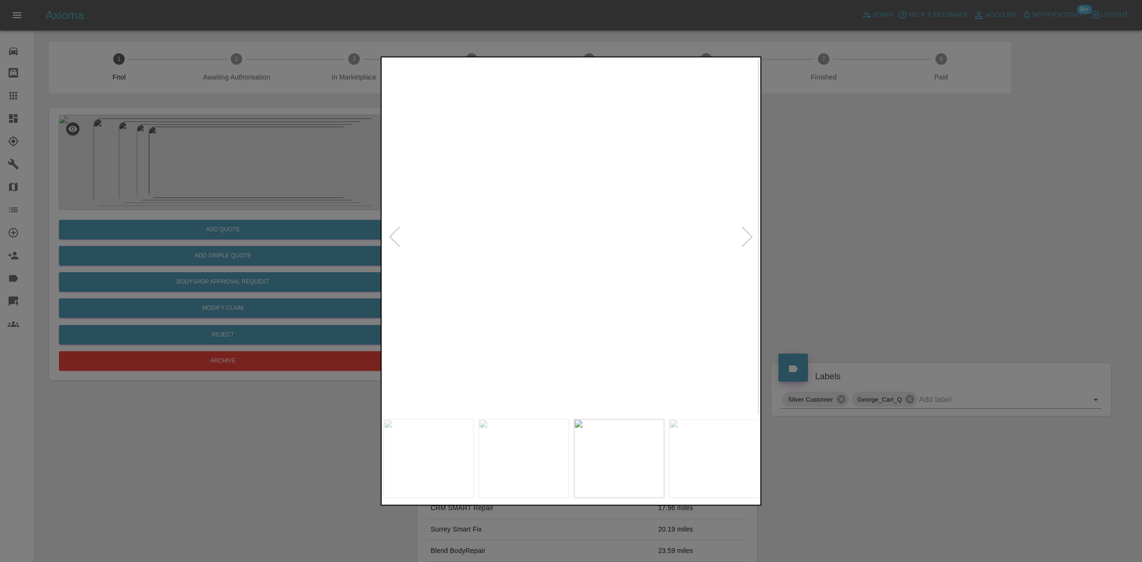
click at [620, 326] on img at bounding box center [195, 453] width 1127 height 1065
drag, startPoint x: 264, startPoint y: 169, endPoint x: 296, endPoint y: 274, distance: 109.1
click at [266, 179] on div at bounding box center [571, 281] width 1142 height 562
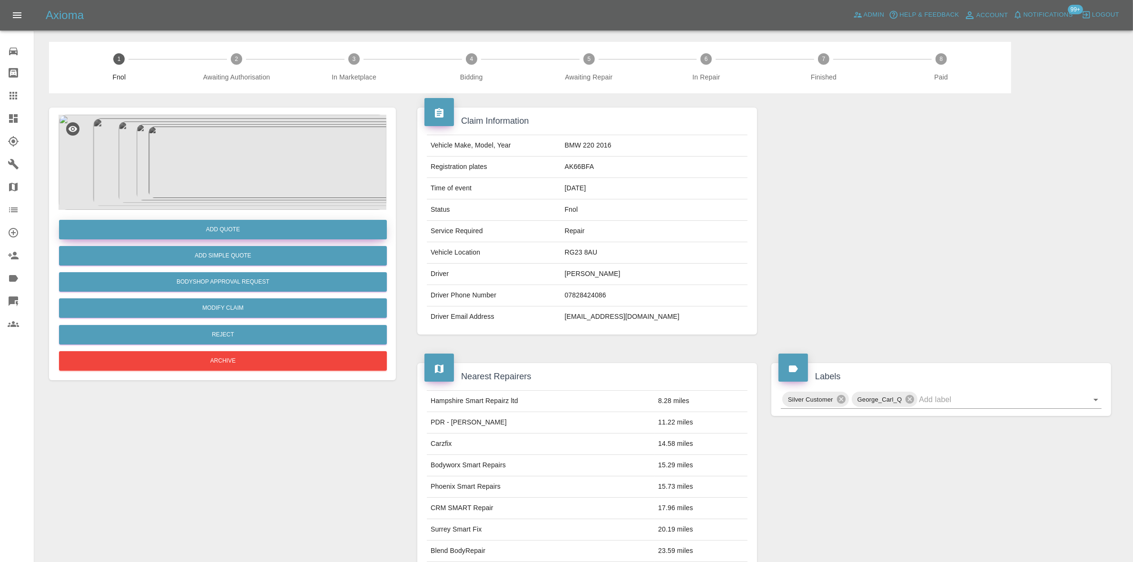
click at [288, 229] on button "Add Quote" at bounding box center [223, 230] width 328 height 20
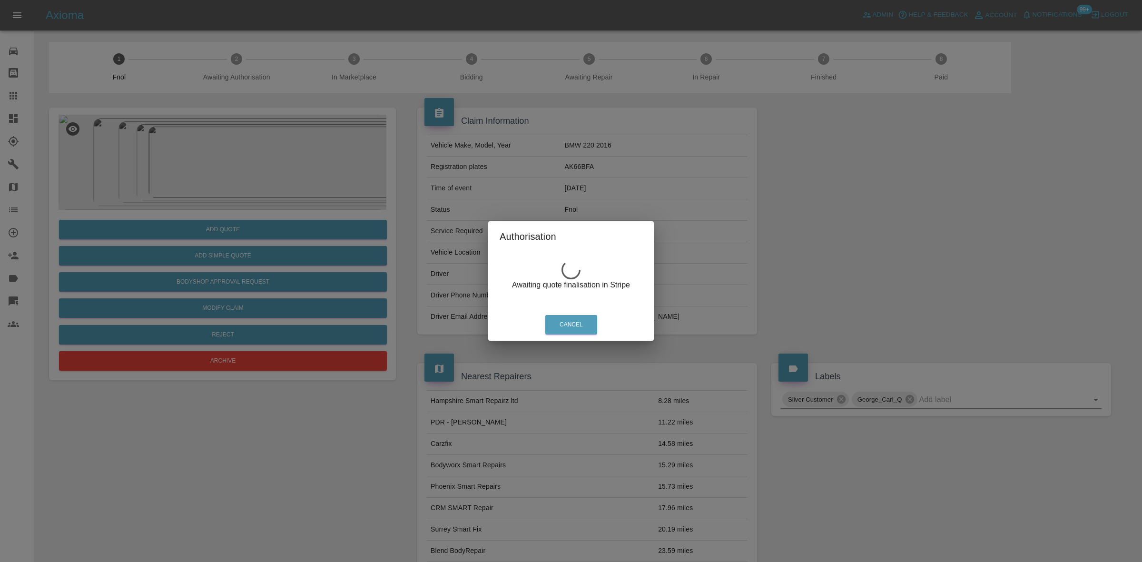
click at [220, 175] on div "Authorisation Awaiting quote finalisation in Stripe Cancel" at bounding box center [571, 281] width 1142 height 562
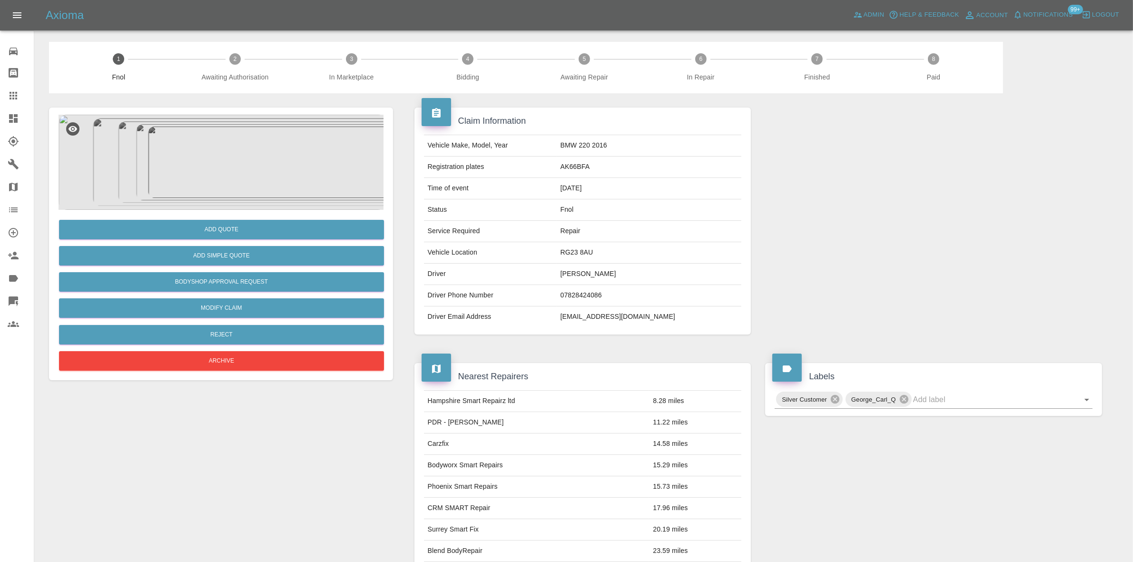
click at [223, 173] on img at bounding box center [223, 162] width 328 height 95
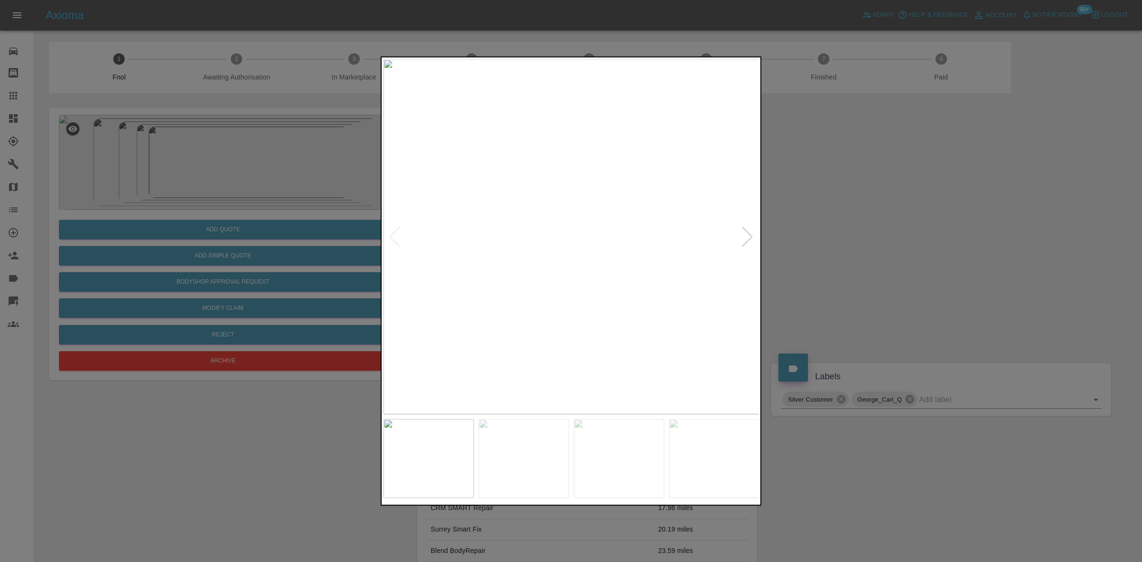
click at [286, 210] on div at bounding box center [571, 281] width 1142 height 562
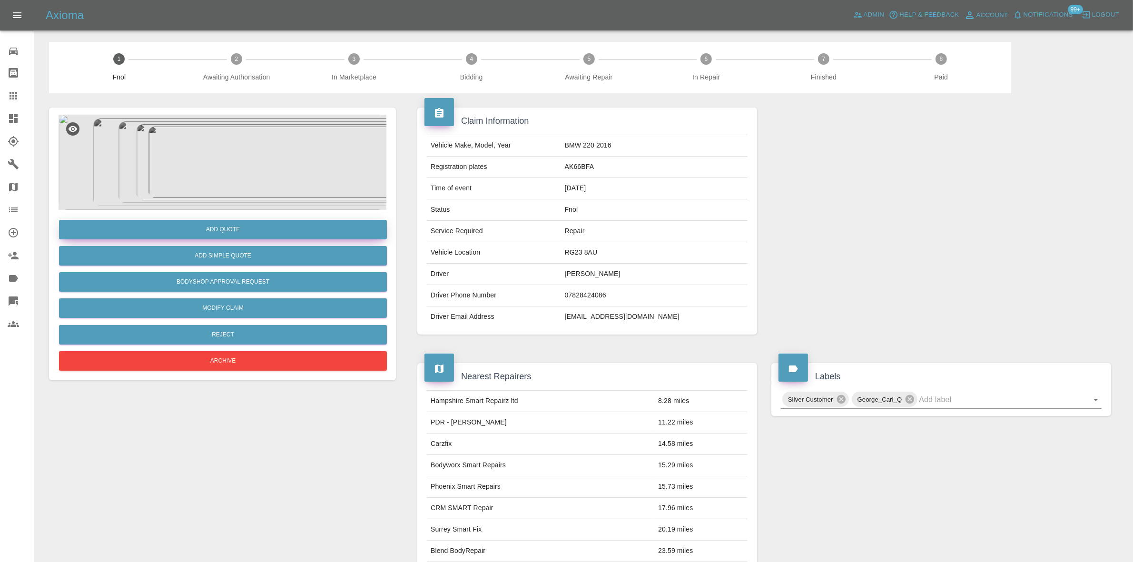
click at [277, 234] on button "Add Quote" at bounding box center [223, 230] width 328 height 20
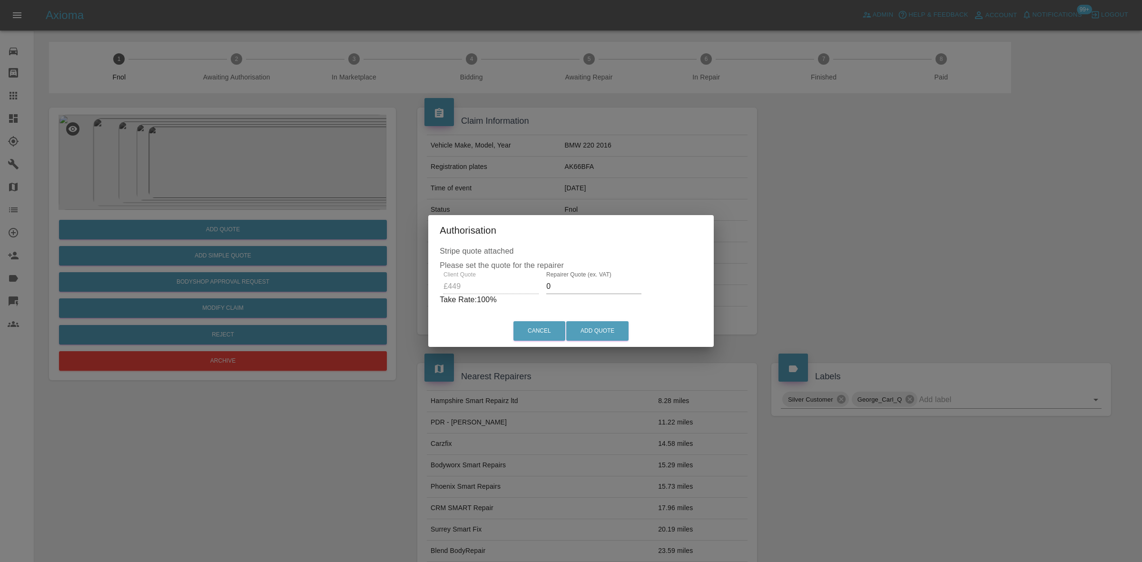
click at [490, 301] on div "Client Quote £449 Repairer Quote (ex. VAT) 0 Take Rate: 100 %" at bounding box center [571, 288] width 263 height 34
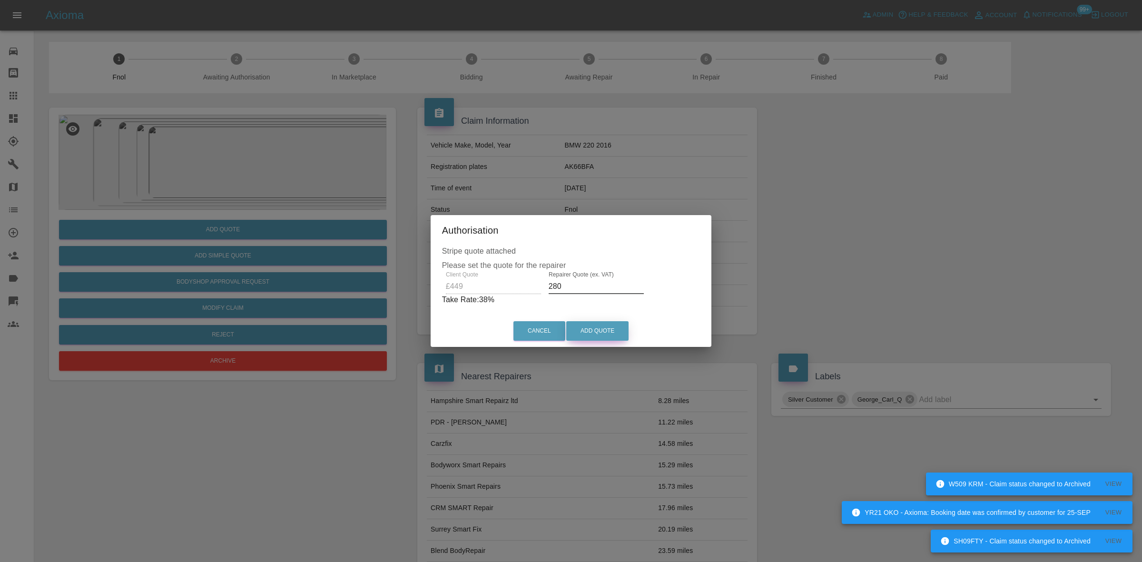
type input "280"
click at [594, 330] on button "Add Quote" at bounding box center [597, 331] width 62 height 20
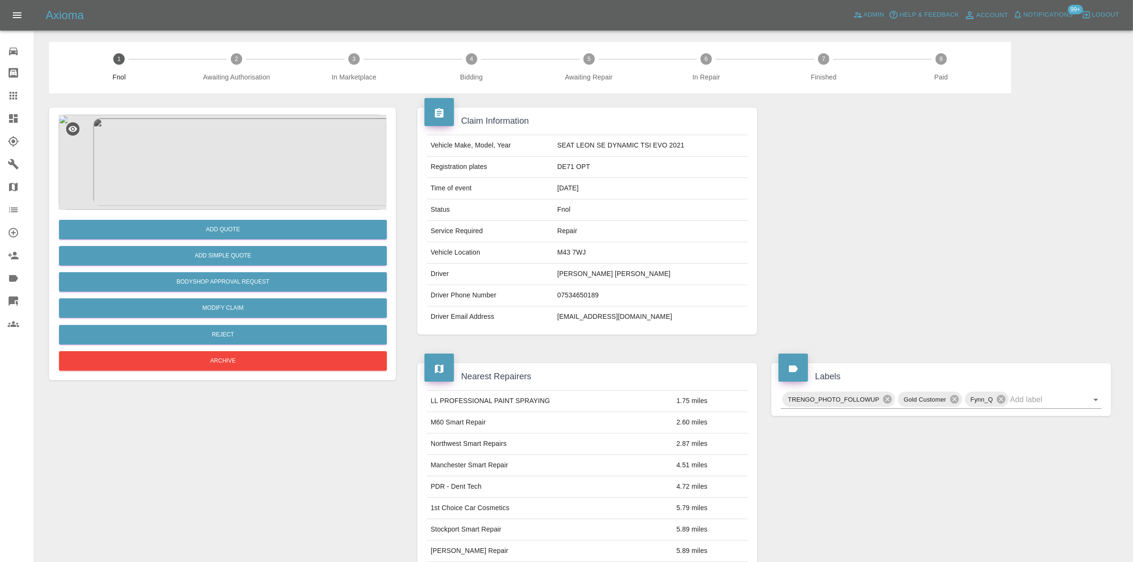
click at [200, 152] on img at bounding box center [223, 162] width 328 height 95
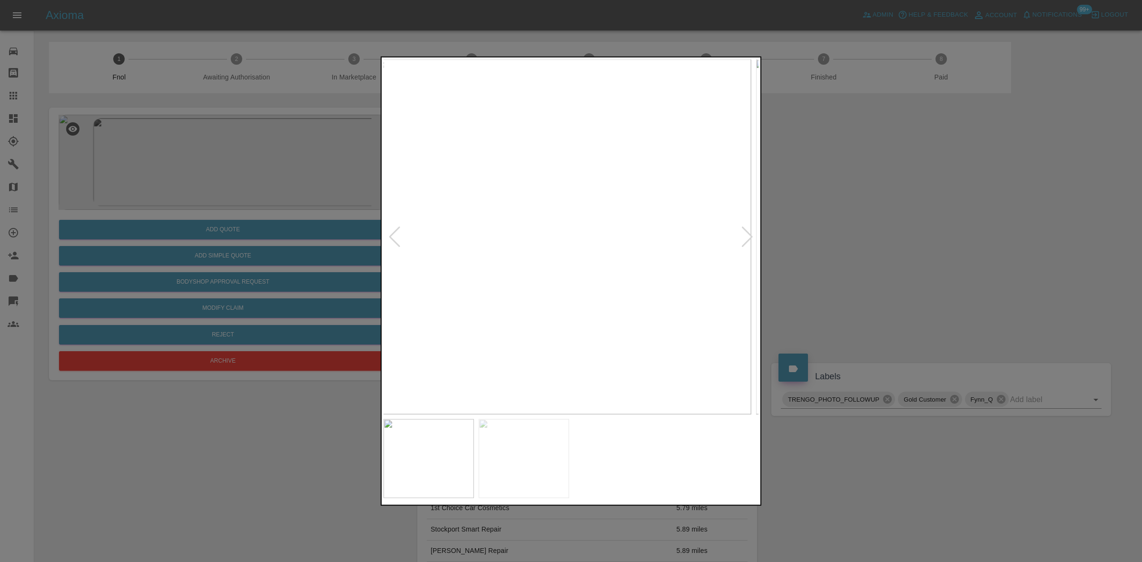
click at [477, 196] on img at bounding box center [563, 236] width 376 height 355
click at [397, 212] on img at bounding box center [571, 236] width 376 height 355
click at [583, 226] on img at bounding box center [571, 236] width 376 height 355
click at [583, 226] on img at bounding box center [534, 268] width 1127 height 1065
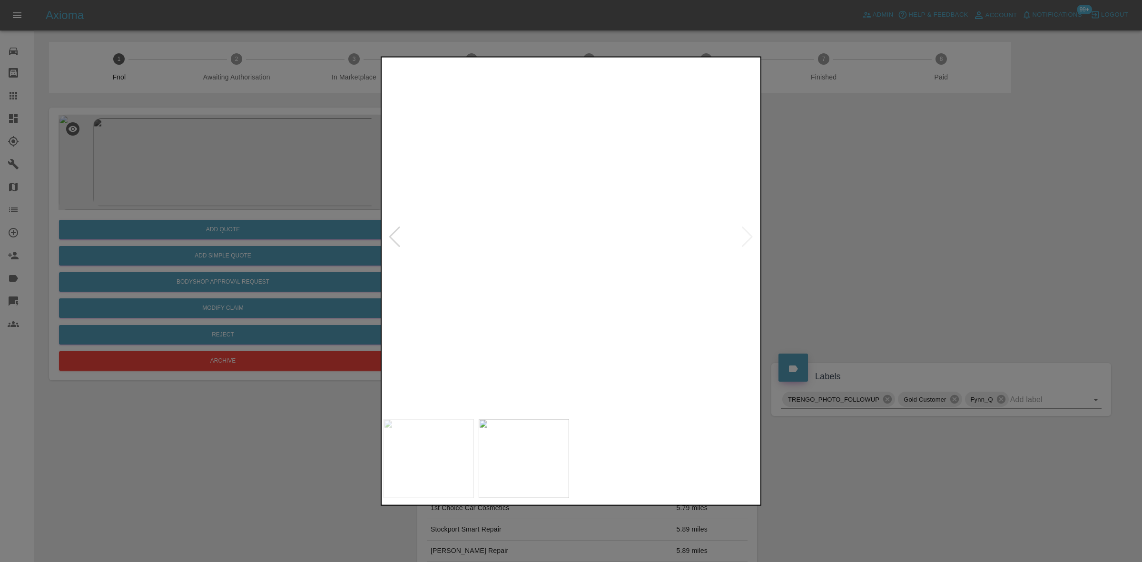
click at [583, 226] on img at bounding box center [534, 268] width 1127 height 1065
click at [446, 236] on img at bounding box center [571, 236] width 376 height 355
click at [615, 249] on img at bounding box center [571, 236] width 376 height 355
drag, startPoint x: 193, startPoint y: 225, endPoint x: 222, endPoint y: 248, distance: 37.6
click at [196, 225] on div at bounding box center [571, 281] width 1142 height 562
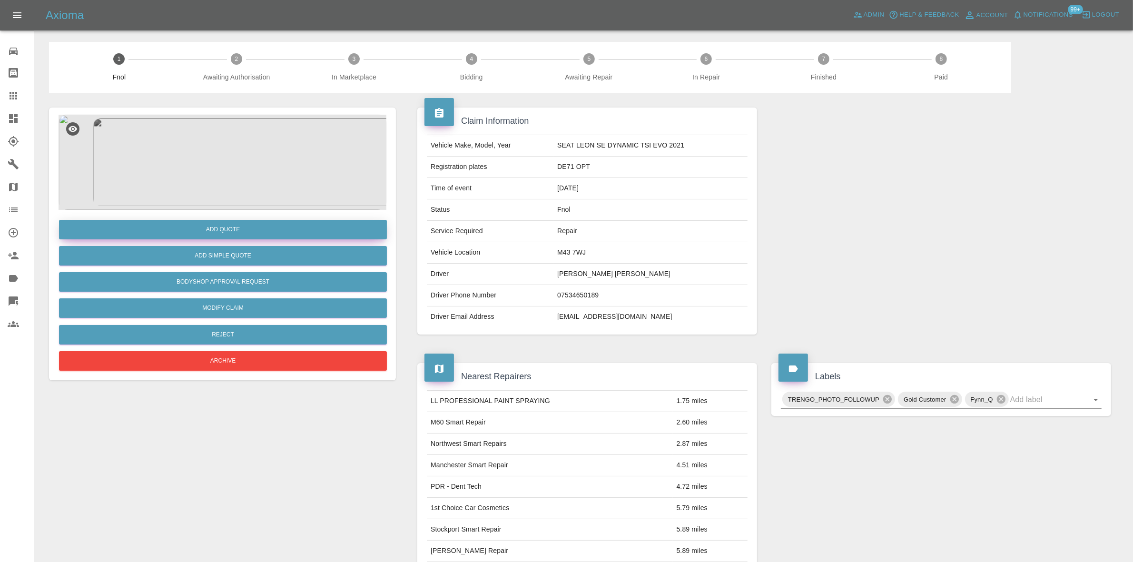
click at [209, 224] on button "Add Quote" at bounding box center [223, 230] width 328 height 20
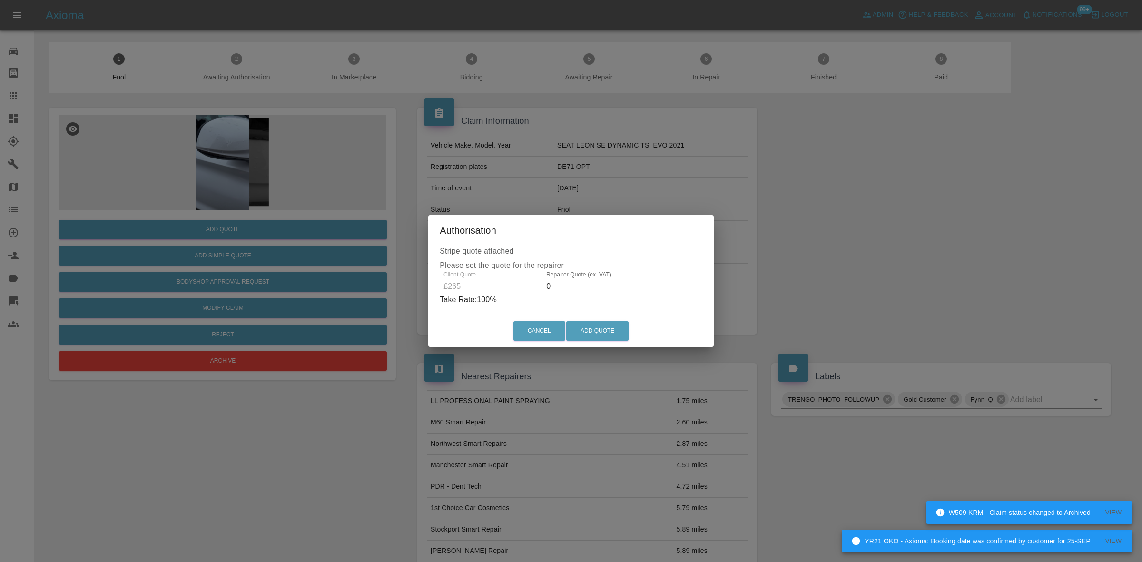
click at [457, 279] on div "Client Quote £265 Repairer Quote (ex. VAT) 0 Take Rate: 100 %" at bounding box center [571, 288] width 263 height 34
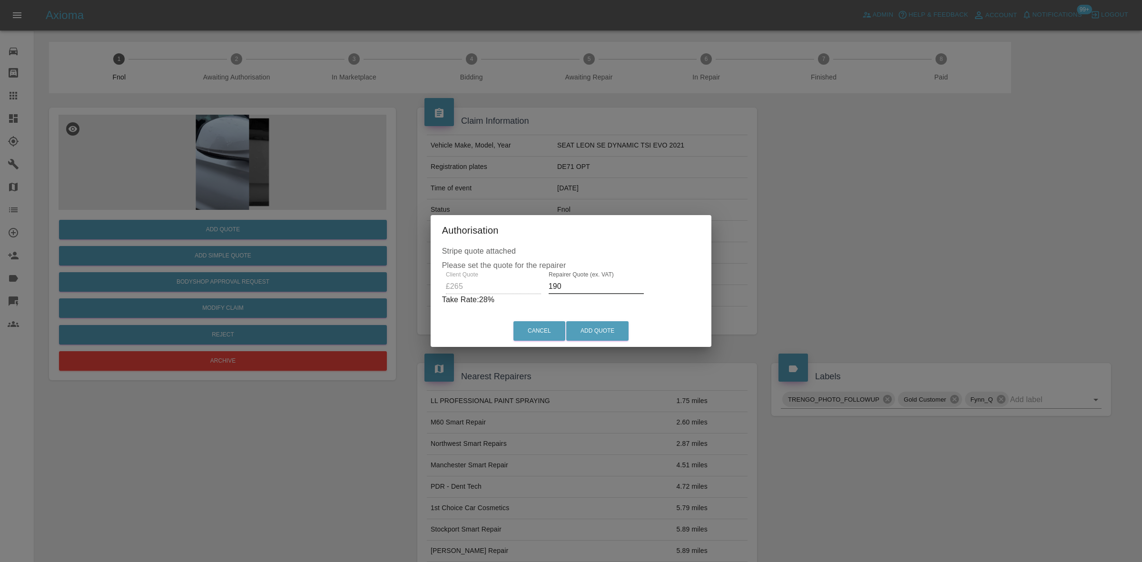
click at [470, 294] on div "Client Quote £265 Repairer Quote (ex. VAT) 190 Take Rate: 28 %" at bounding box center [571, 288] width 258 height 34
drag, startPoint x: 568, startPoint y: 284, endPoint x: 379, endPoint y: 270, distance: 189.4
click at [424, 281] on div "Authorisation Stripe quote attached Please set the quote for the repairer Clien…" at bounding box center [571, 281] width 1142 height 562
type input "170"
click at [608, 330] on button "Add Quote" at bounding box center [597, 331] width 62 height 20
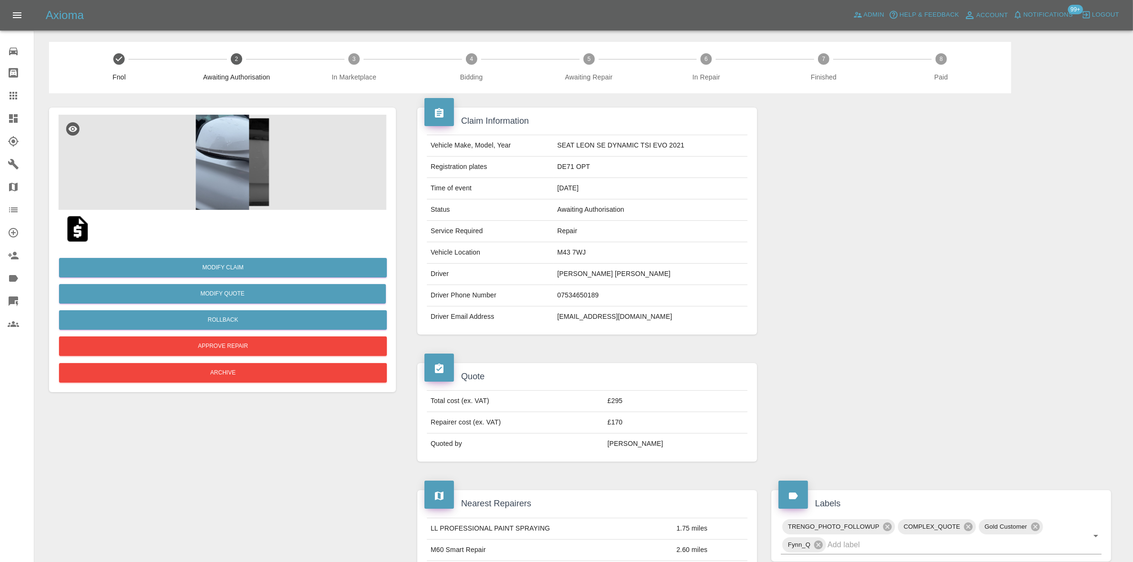
click at [81, 222] on img at bounding box center [77, 229] width 30 height 30
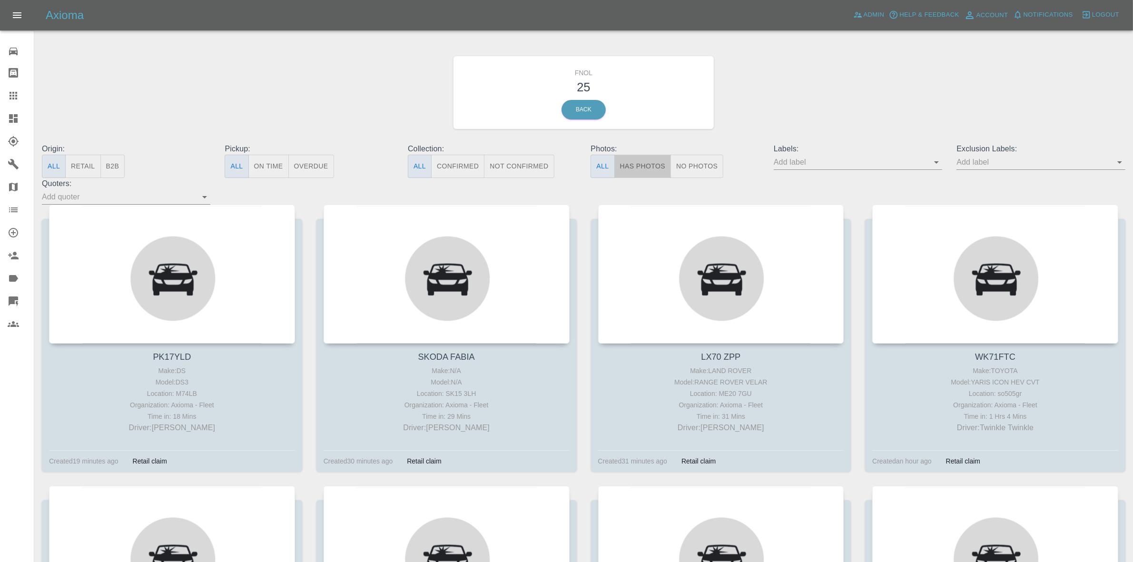
click at [643, 176] on button "Has Photos" at bounding box center [642, 166] width 57 height 23
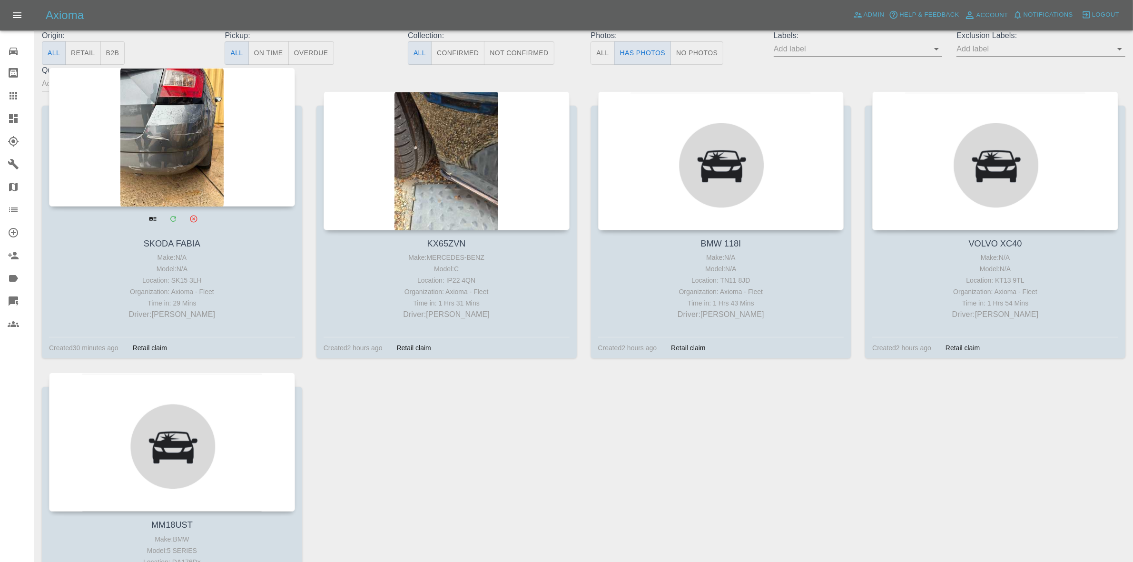
scroll to position [119, 0]
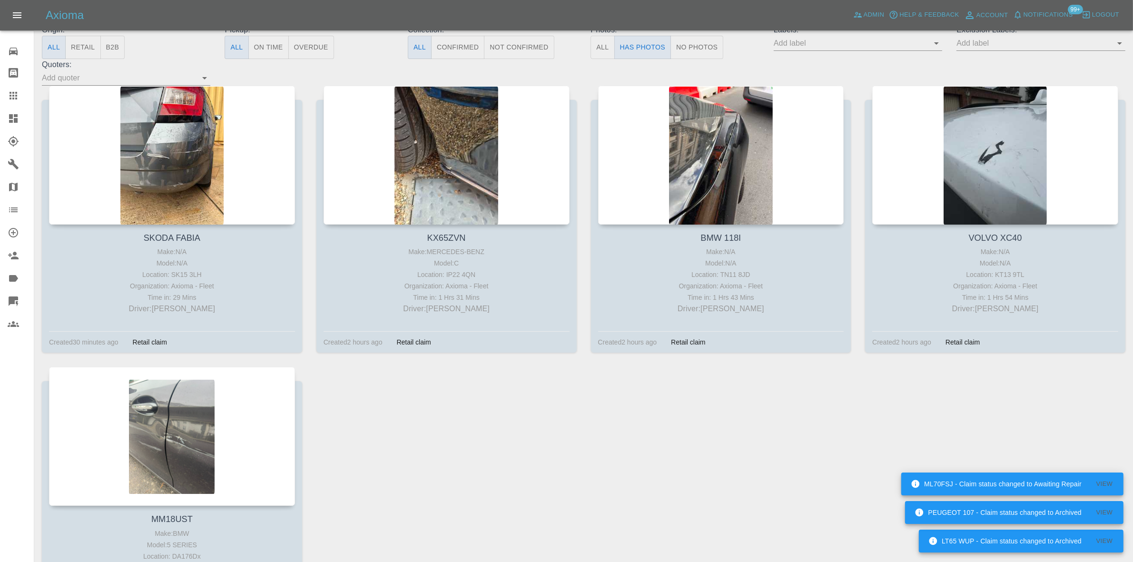
drag, startPoint x: 20, startPoint y: 123, endPoint x: 679, endPoint y: 367, distance: 702.8
click at [20, 123] on div at bounding box center [21, 118] width 27 height 11
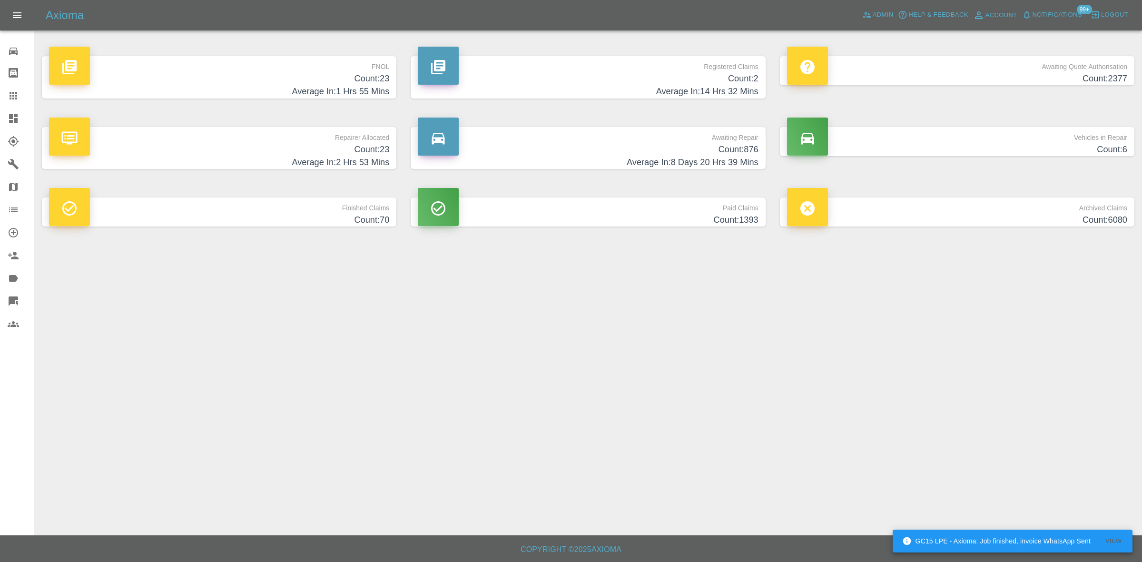
click at [715, 88] on h4 "Average In: 14 Hrs 32 Mins" at bounding box center [588, 91] width 340 height 13
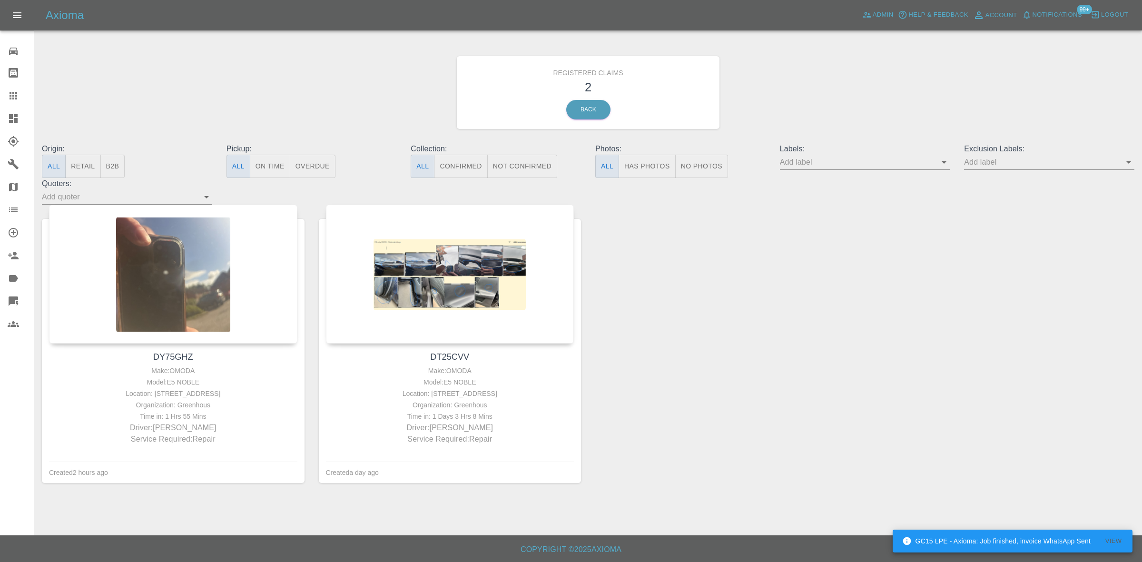
click at [16, 124] on link "Dashboard" at bounding box center [17, 118] width 34 height 23
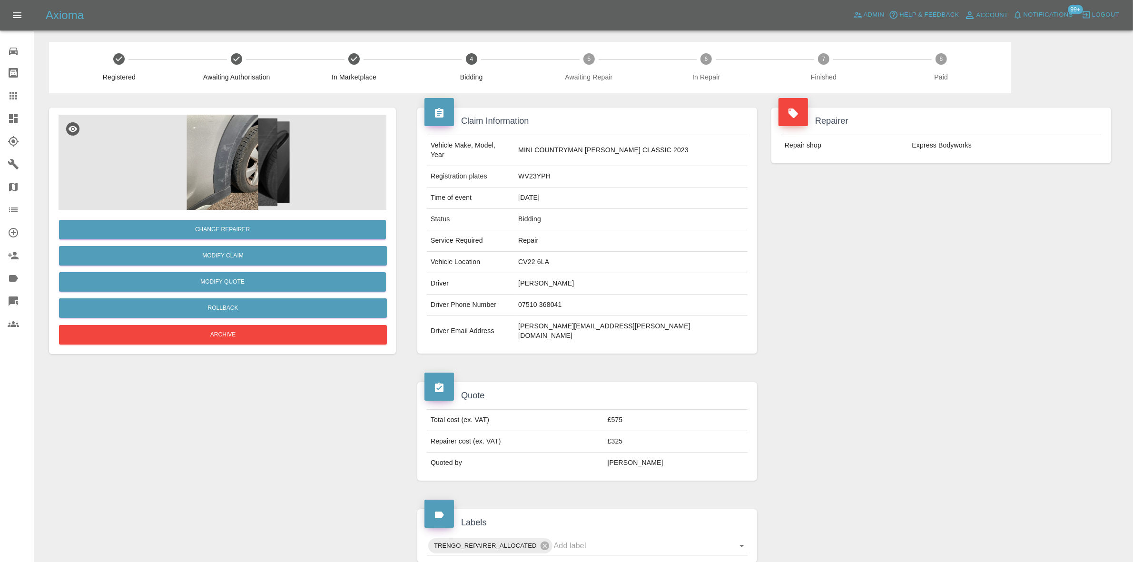
click at [233, 160] on img at bounding box center [223, 162] width 328 height 95
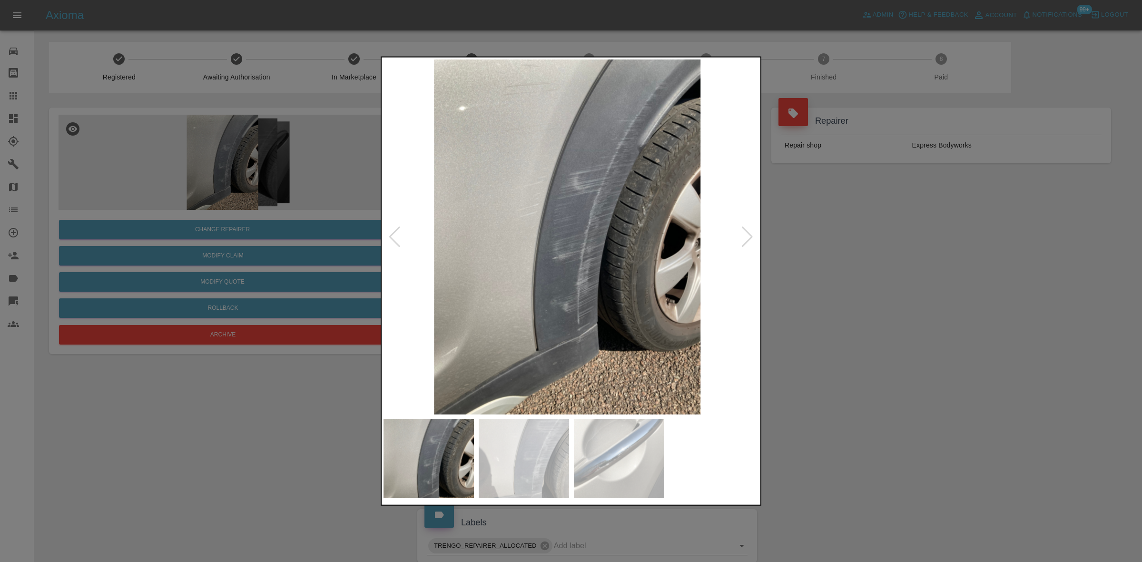
click at [493, 251] on img at bounding box center [567, 236] width 376 height 355
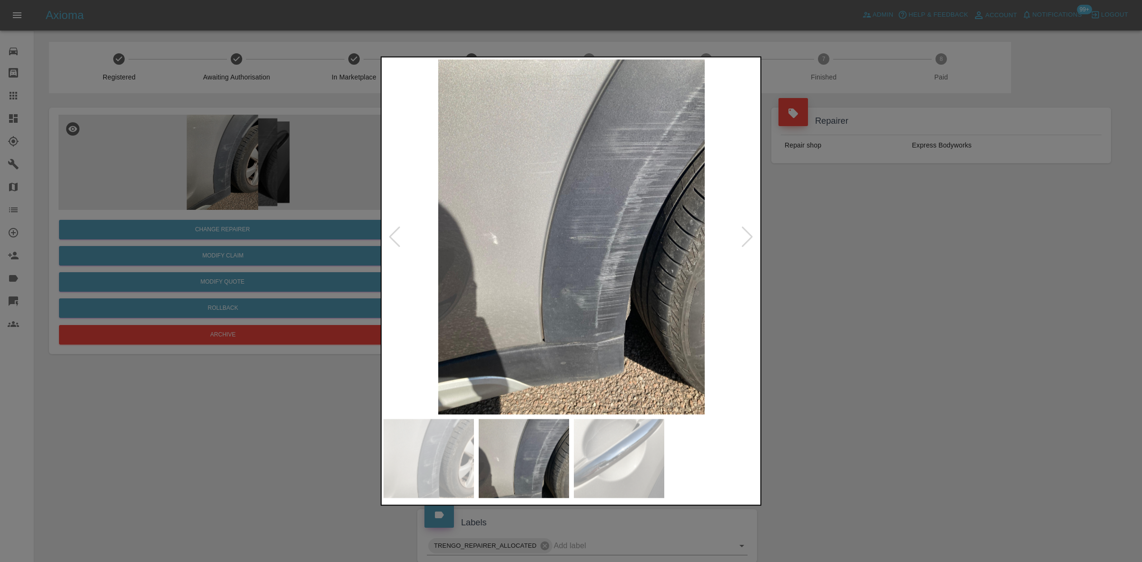
click at [465, 245] on img at bounding box center [571, 236] width 376 height 355
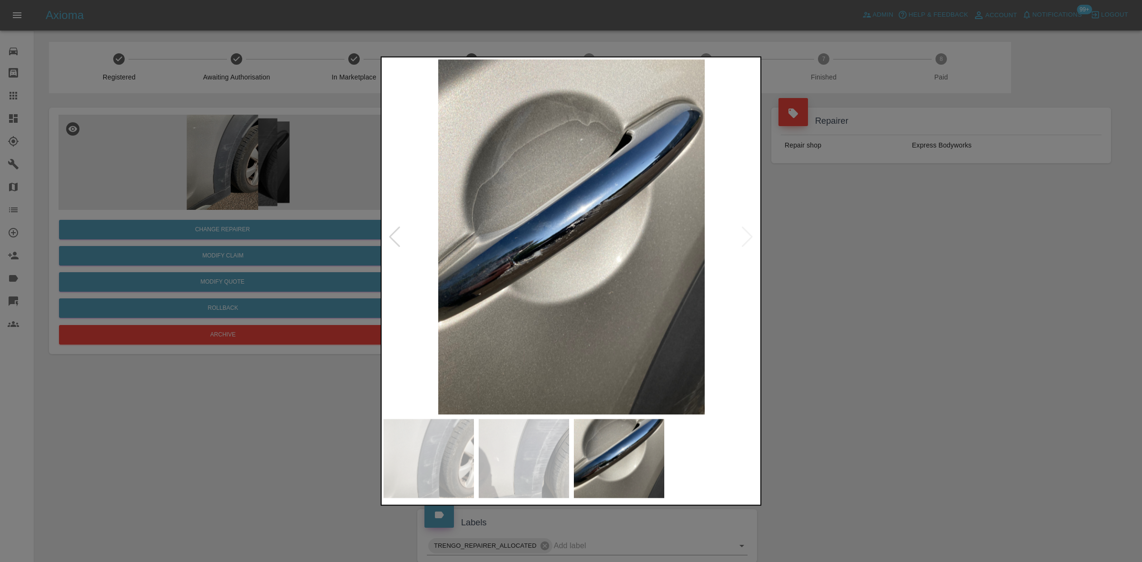
click at [480, 244] on img at bounding box center [571, 236] width 376 height 355
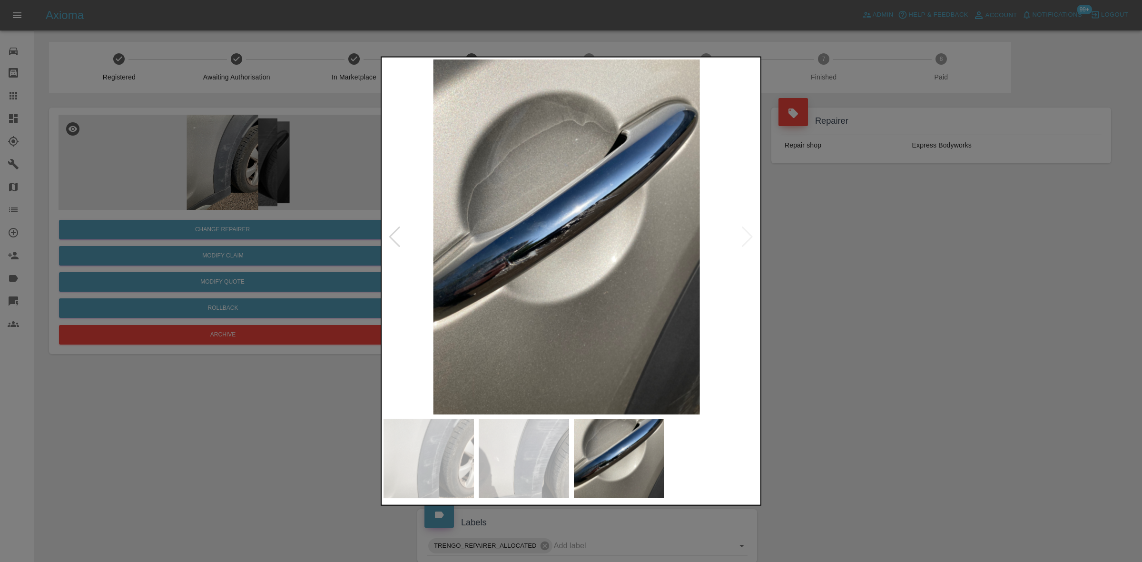
click at [416, 242] on img at bounding box center [567, 236] width 376 height 355
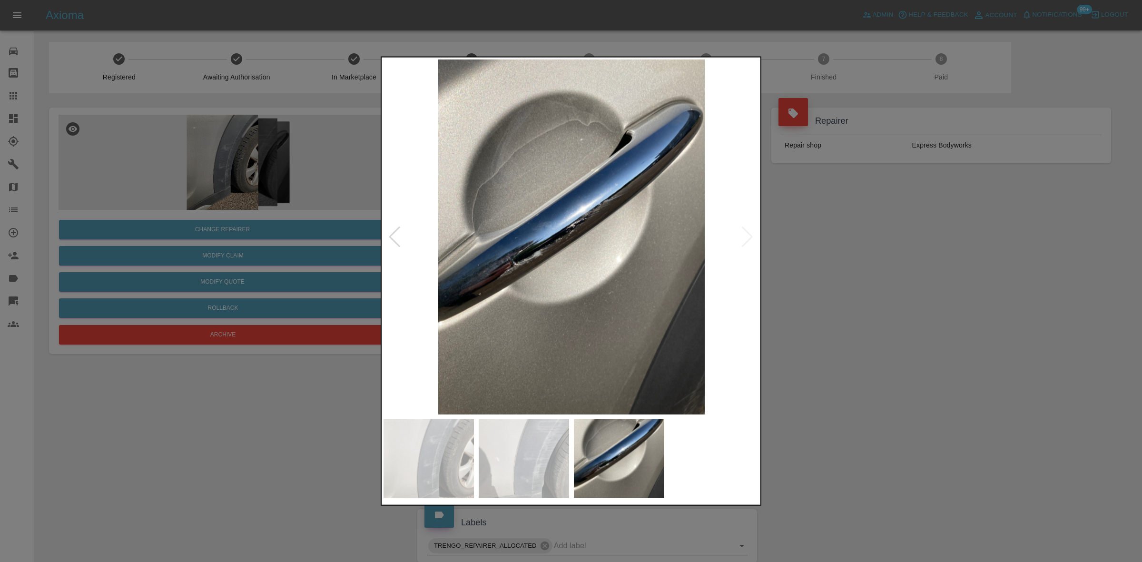
click at [735, 250] on img at bounding box center [571, 236] width 376 height 355
click at [785, 276] on div at bounding box center [571, 281] width 1142 height 562
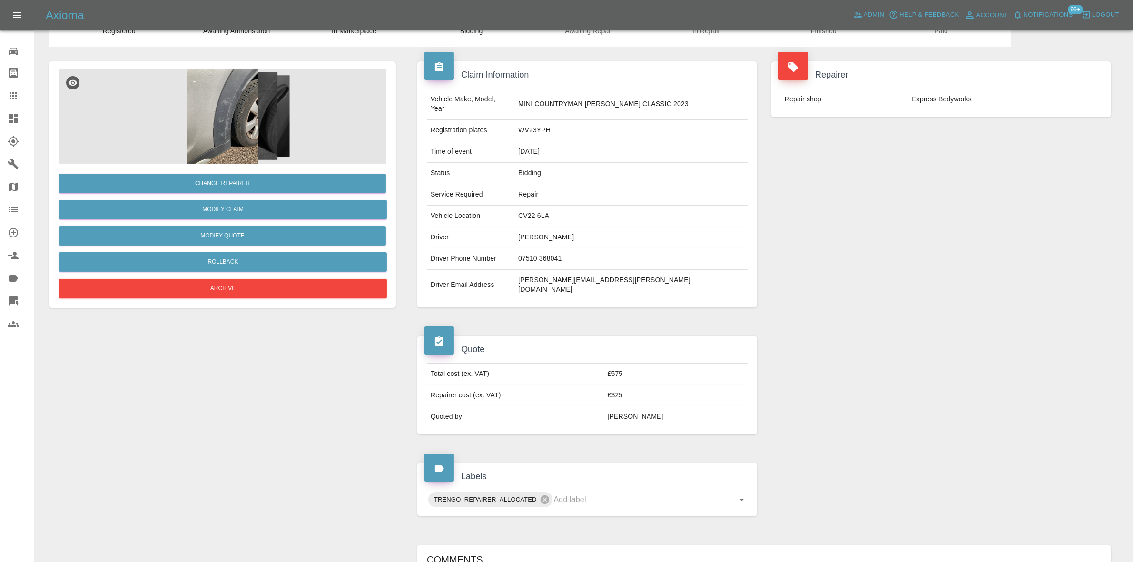
scroll to position [229, 0]
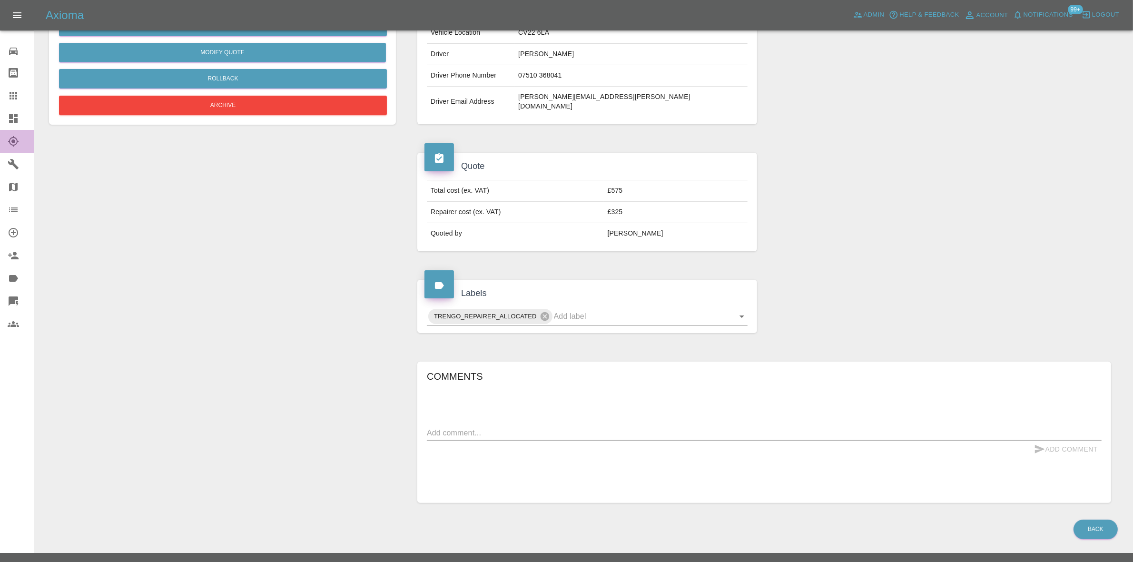
click at [3, 132] on link "Explorer" at bounding box center [17, 141] width 34 height 23
click at [11, 120] on icon at bounding box center [13, 118] width 9 height 9
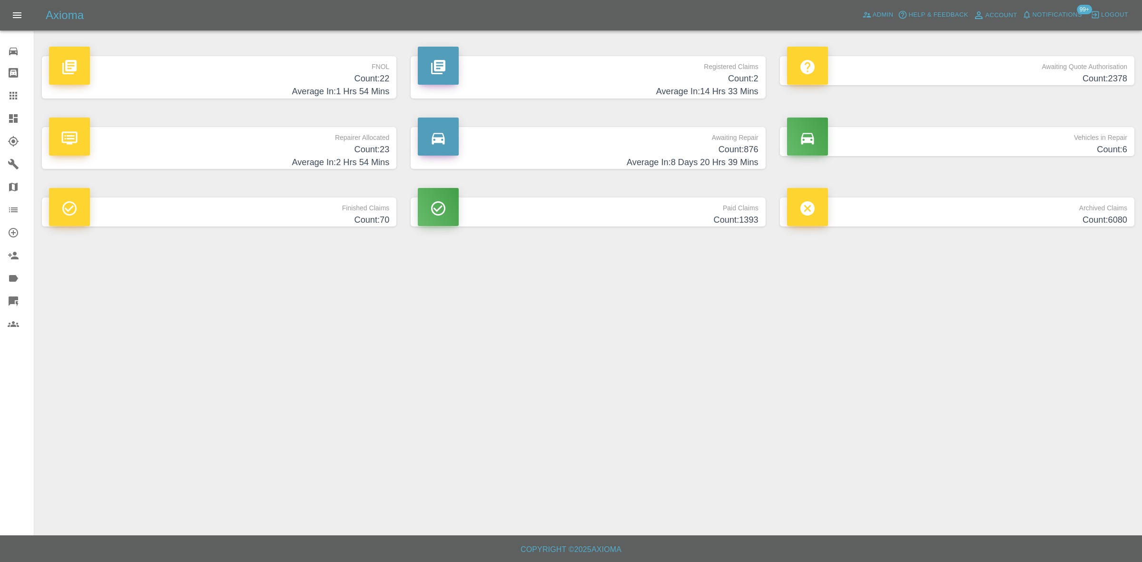
click at [374, 74] on h4 "Count: 22" at bounding box center [219, 78] width 340 height 13
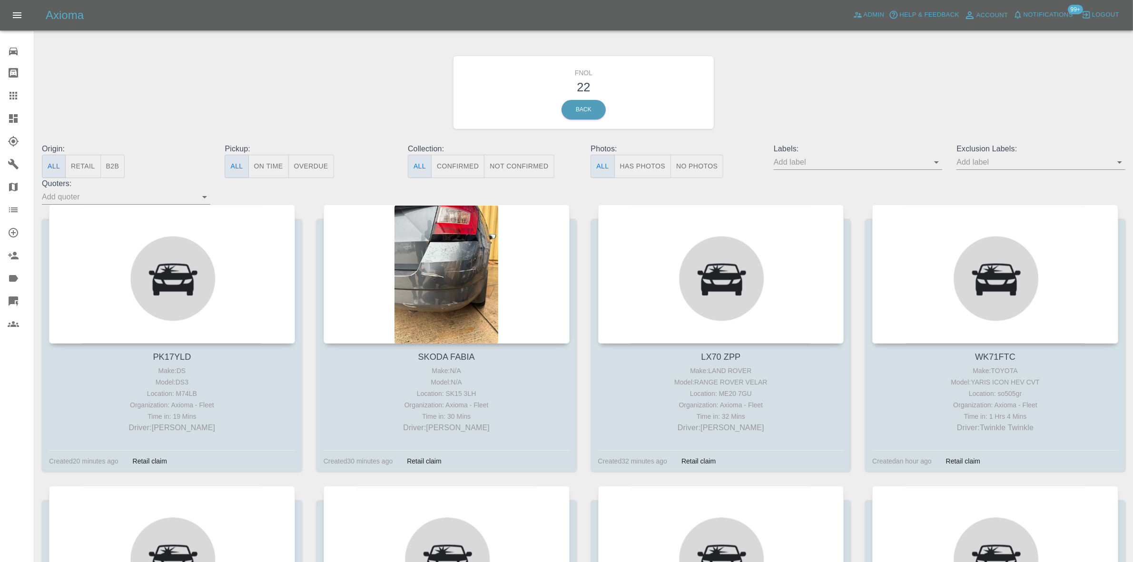
click at [629, 172] on button "Has Photos" at bounding box center [642, 166] width 57 height 23
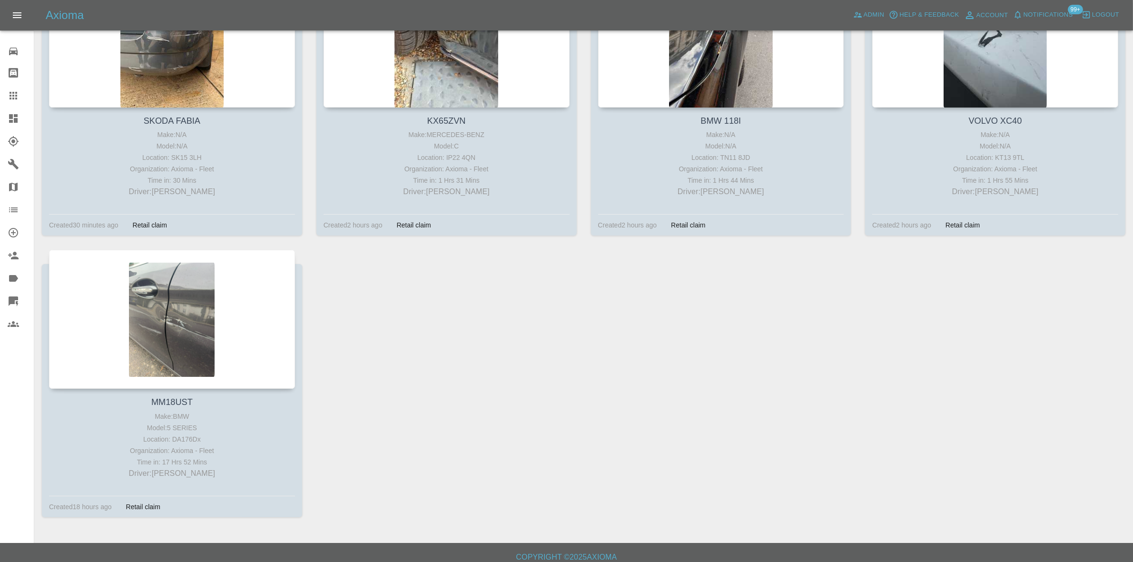
scroll to position [244, 0]
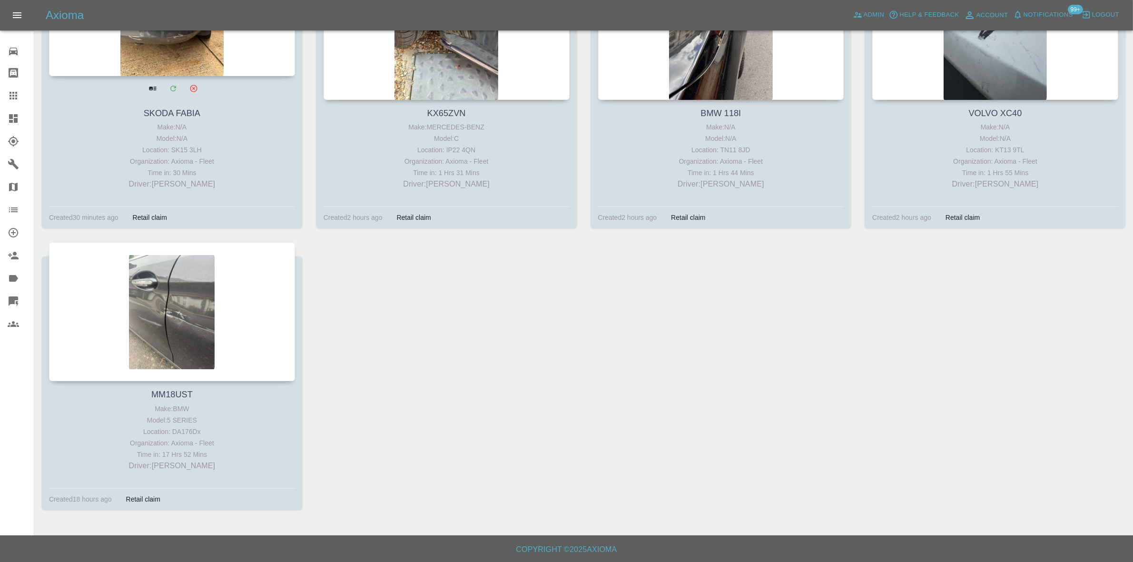
type button "true"
click at [78, 144] on div "Location: SK15 3LH" at bounding box center [171, 149] width 241 height 11
drag, startPoint x: 8, startPoint y: 125, endPoint x: 219, endPoint y: 136, distance: 211.5
click at [8, 125] on link "Dashboard" at bounding box center [17, 118] width 34 height 23
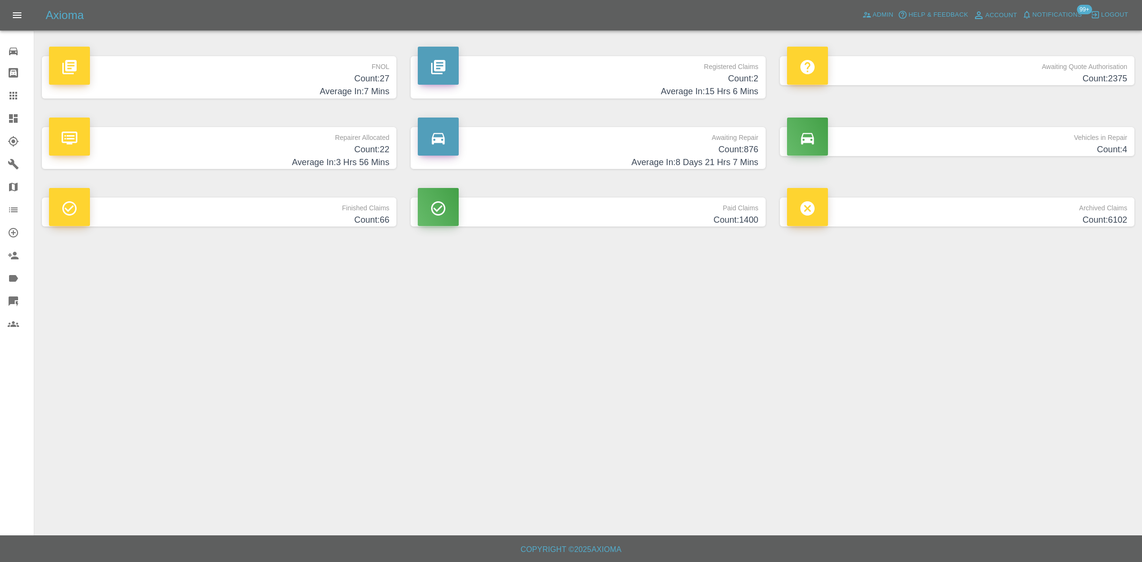
click at [628, 80] on h4 "Count: 2" at bounding box center [588, 78] width 340 height 13
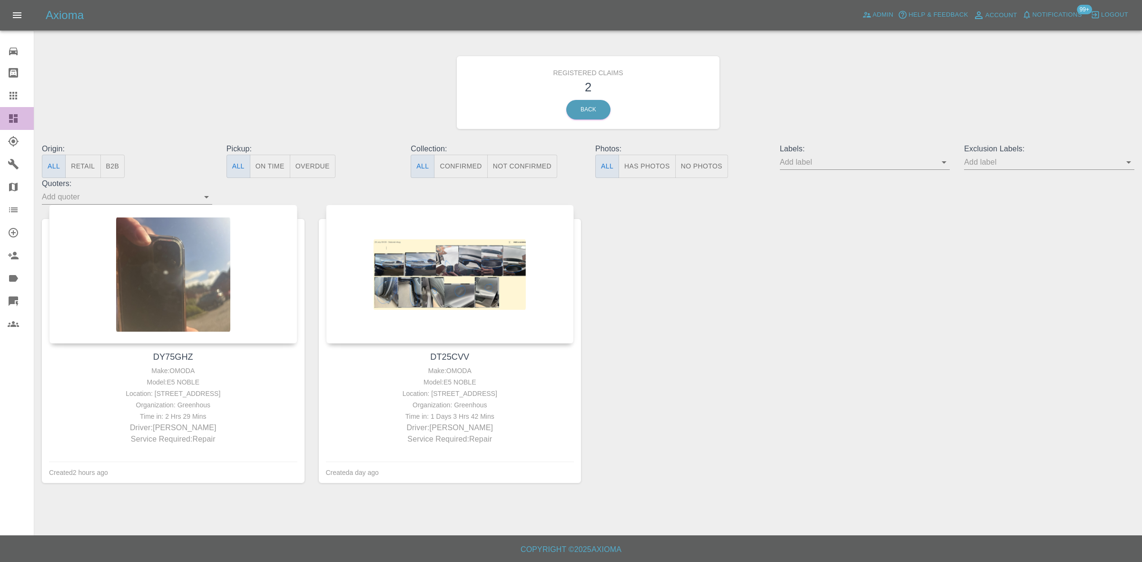
click at [10, 124] on icon at bounding box center [13, 118] width 11 height 11
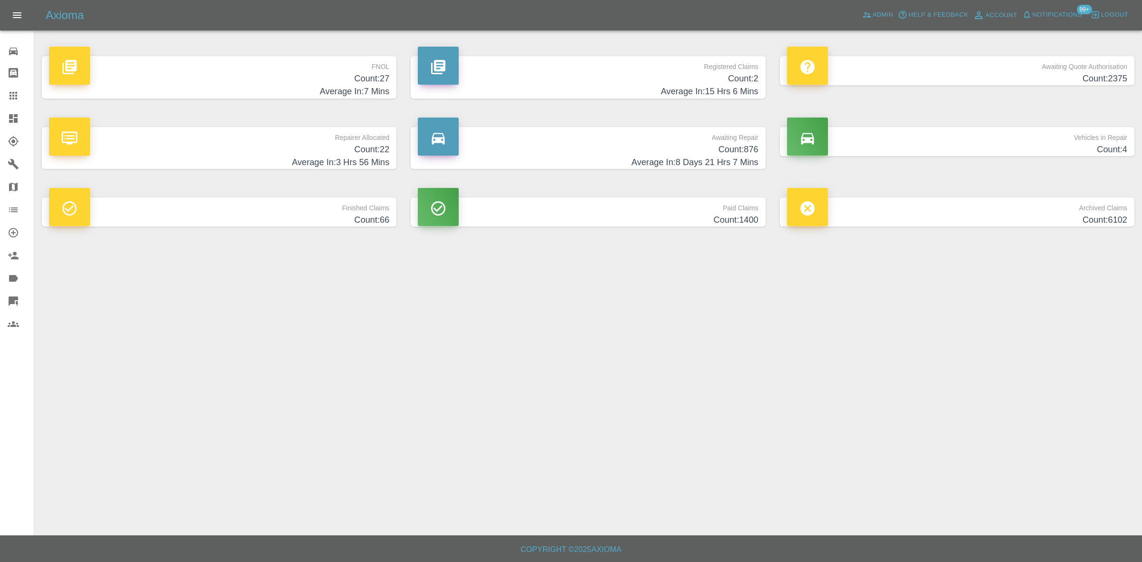
click at [348, 69] on p "FNOL" at bounding box center [219, 64] width 340 height 16
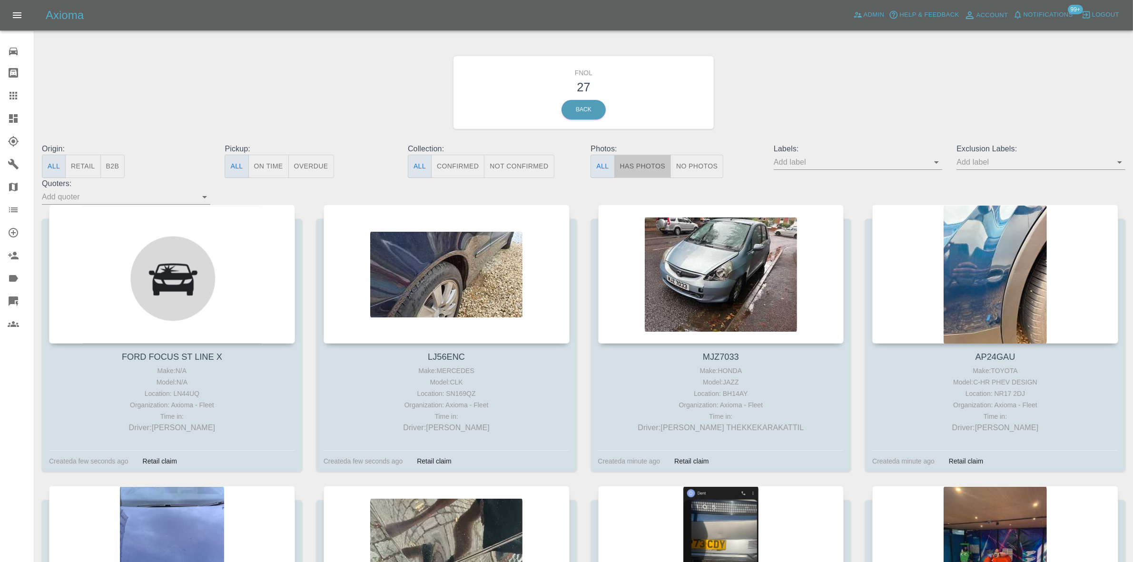
drag, startPoint x: 646, startPoint y: 161, endPoint x: 931, endPoint y: 161, distance: 285.9
click at [647, 161] on button "Has Photos" at bounding box center [642, 166] width 57 height 23
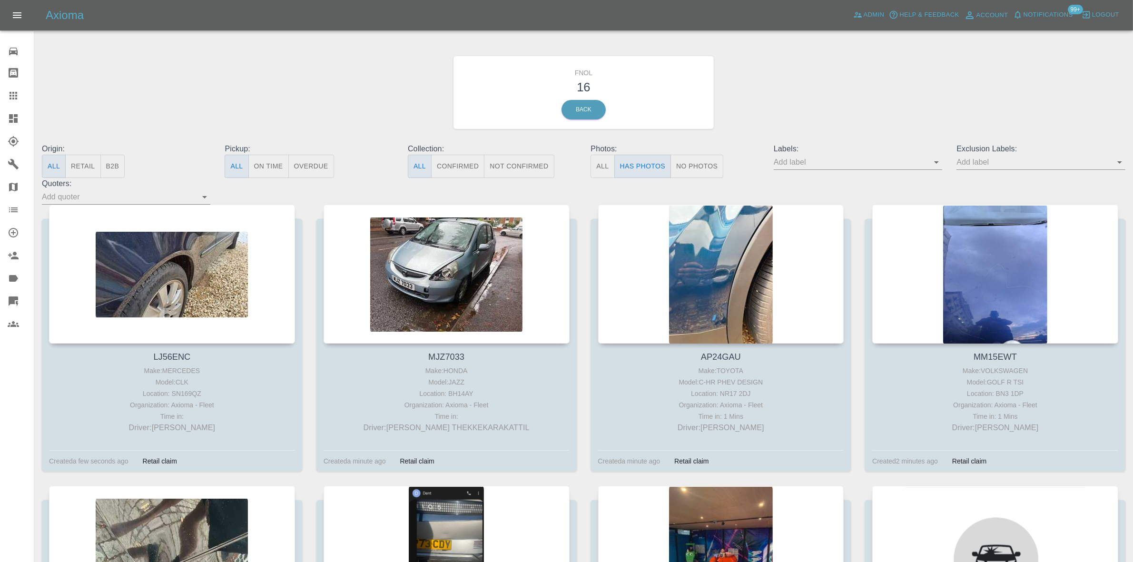
click at [997, 159] on input "text" at bounding box center [1033, 162] width 154 height 15
type input "geo"
click at [1014, 200] on li "George_Carl_Q" at bounding box center [1041, 199] width 70 height 17
type input "onsh"
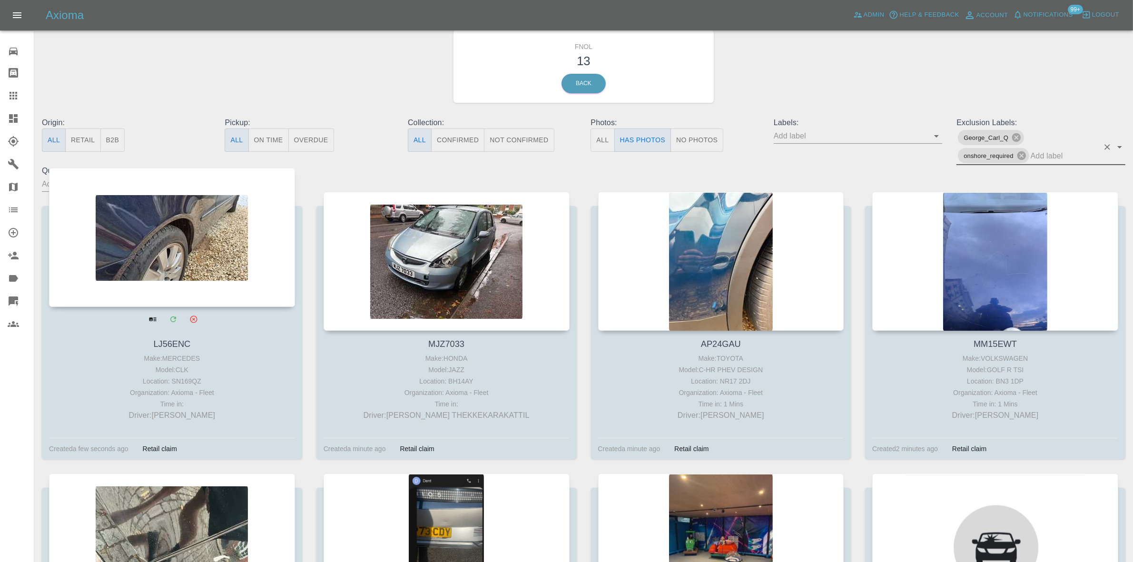
scroll to position [59, 0]
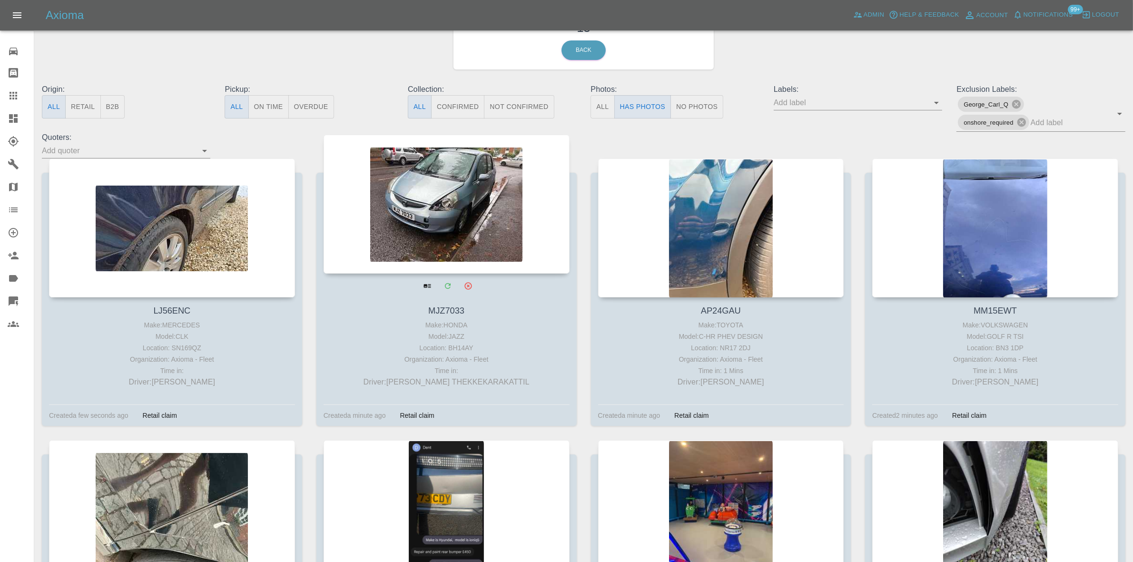
drag, startPoint x: 401, startPoint y: 184, endPoint x: 406, endPoint y: 186, distance: 5.0
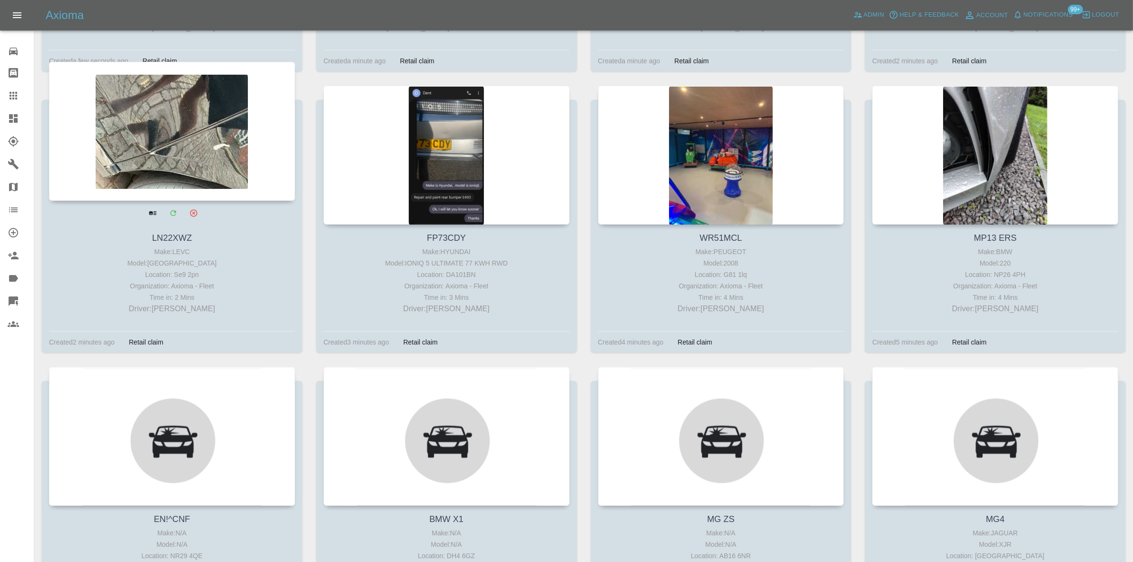
scroll to position [416, 0]
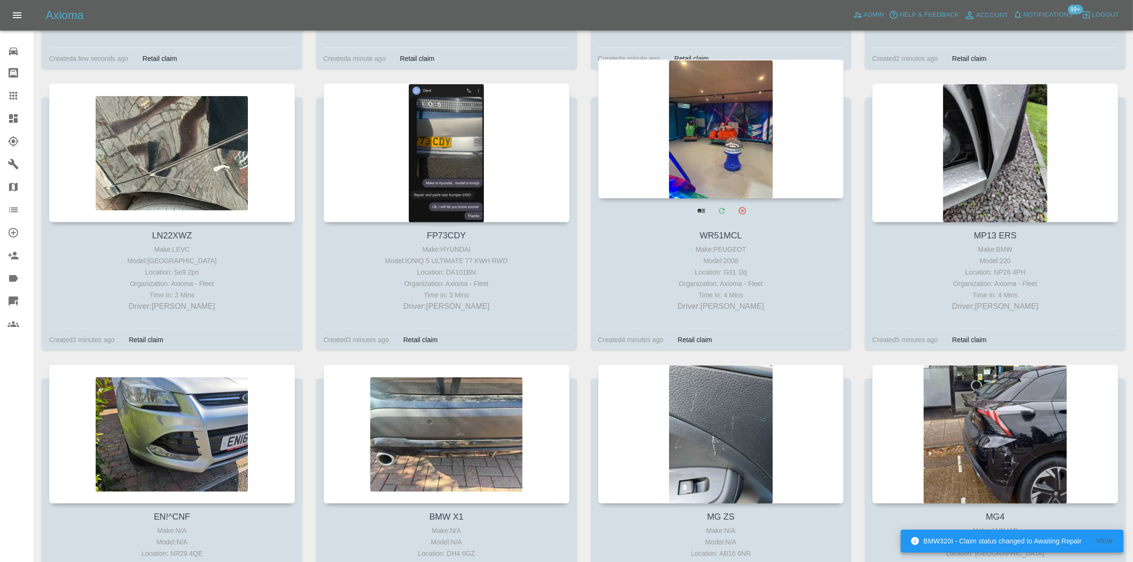
drag, startPoint x: 443, startPoint y: 131, endPoint x: 740, endPoint y: 128, distance: 296.9
click at [464, 138] on div at bounding box center [446, 152] width 246 height 139
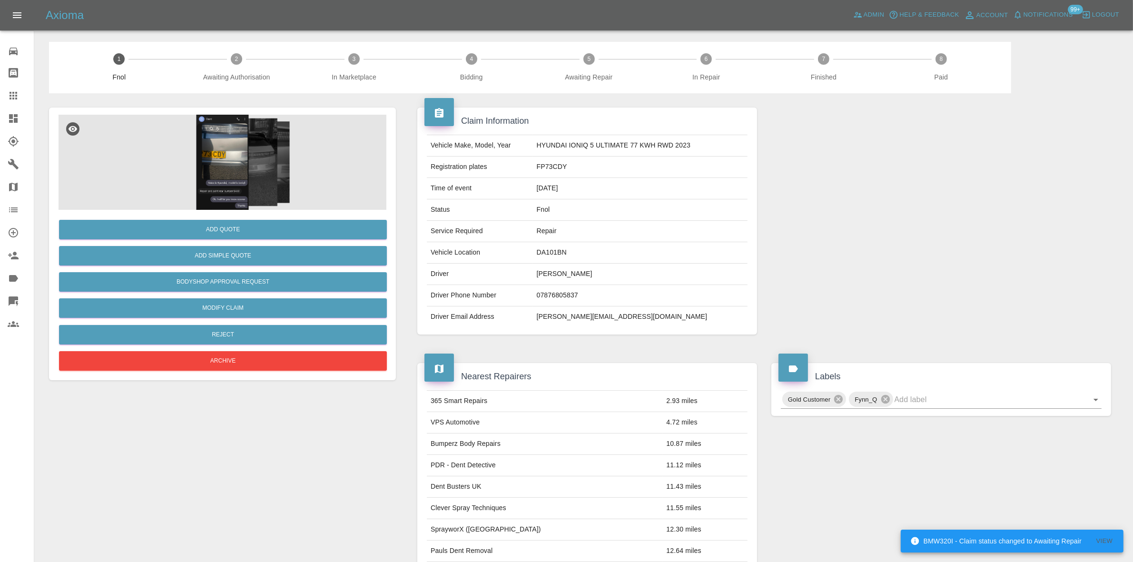
drag, startPoint x: 8, startPoint y: 120, endPoint x: 307, endPoint y: 78, distance: 301.6
click at [8, 120] on icon at bounding box center [13, 118] width 11 height 11
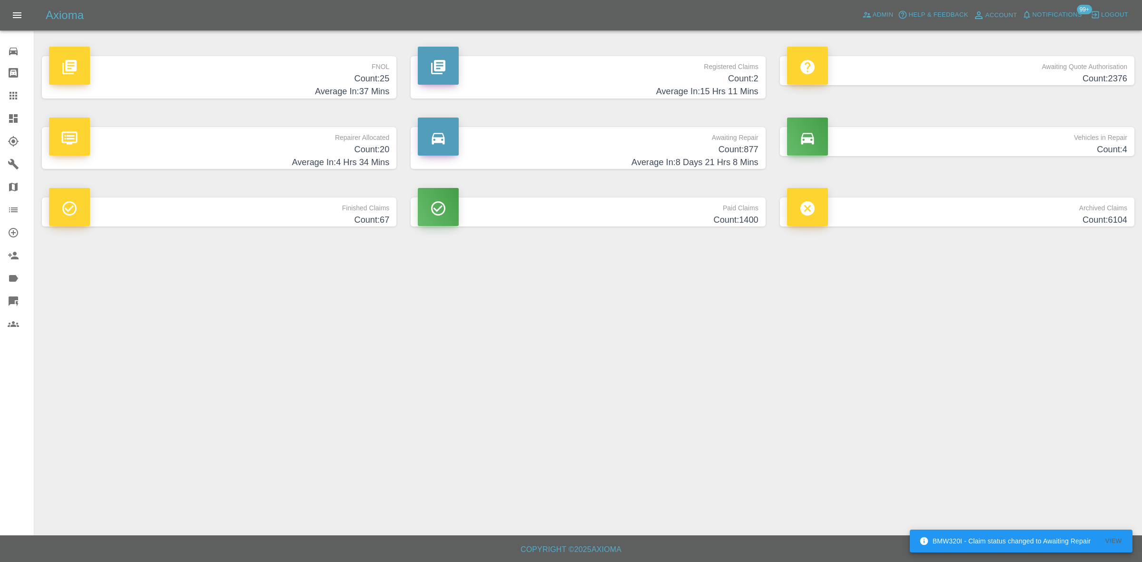
click at [297, 73] on h4 "Count: 25" at bounding box center [219, 78] width 340 height 13
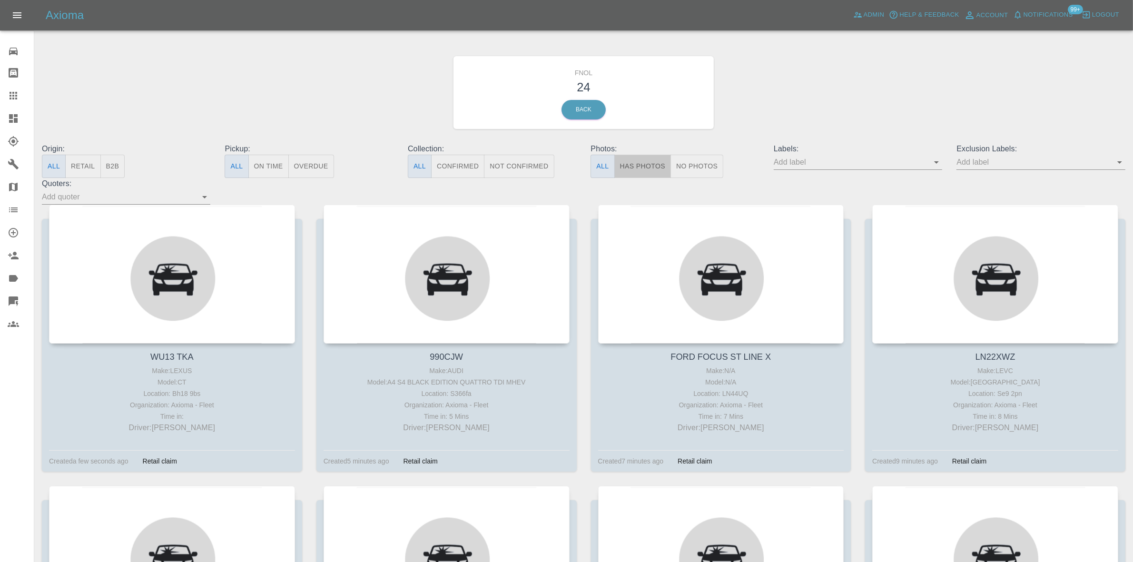
click at [650, 172] on button "Has Photos" at bounding box center [642, 166] width 57 height 23
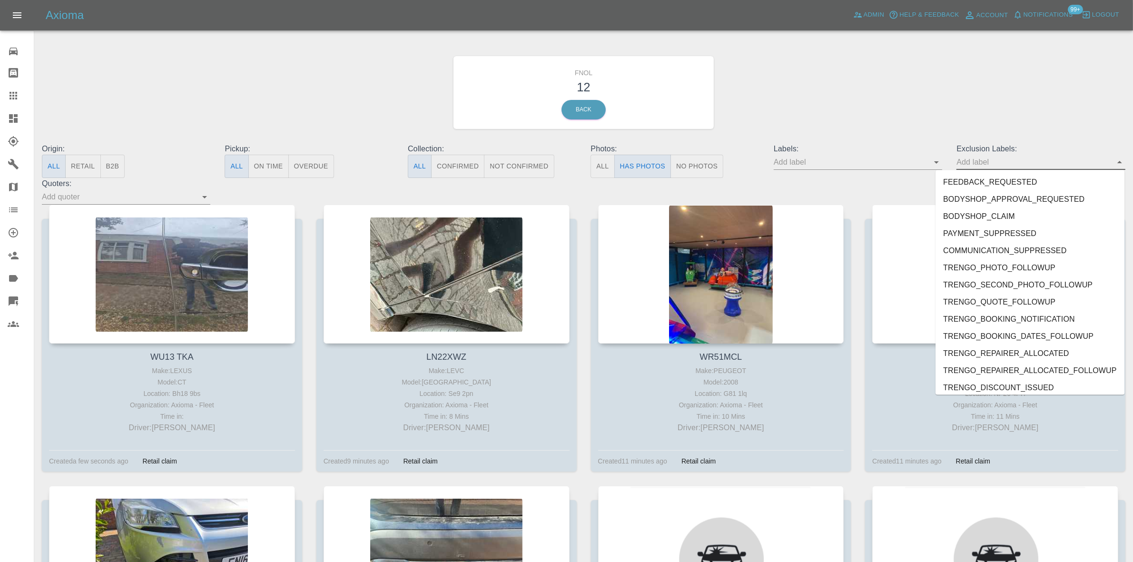
click at [988, 167] on input "text" at bounding box center [1033, 162] width 154 height 15
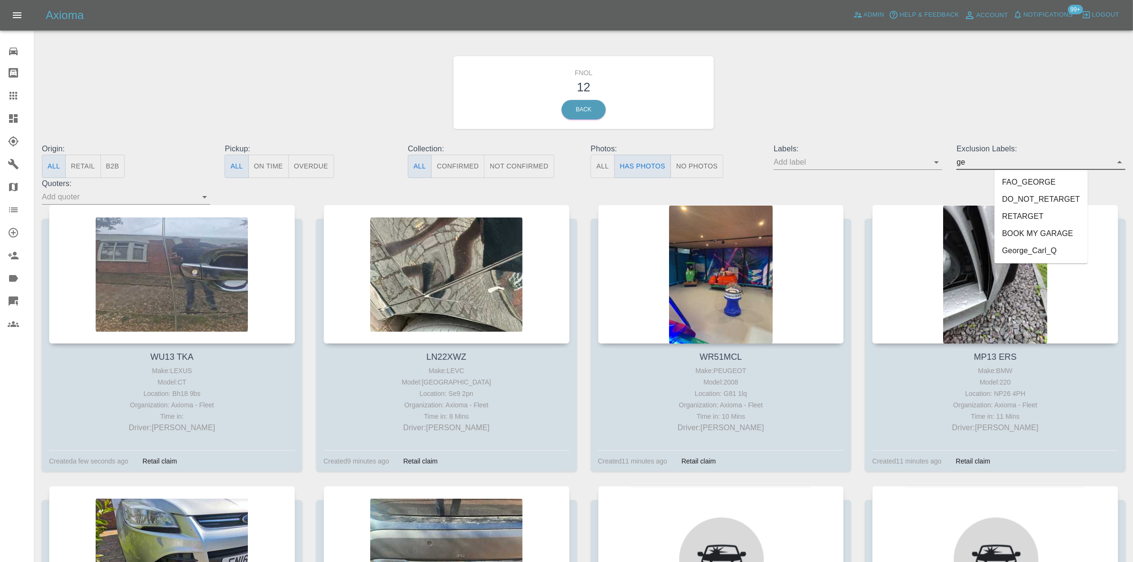
type input "geo"
click at [1019, 201] on li "George_Carl_Q" at bounding box center [1041, 199] width 70 height 17
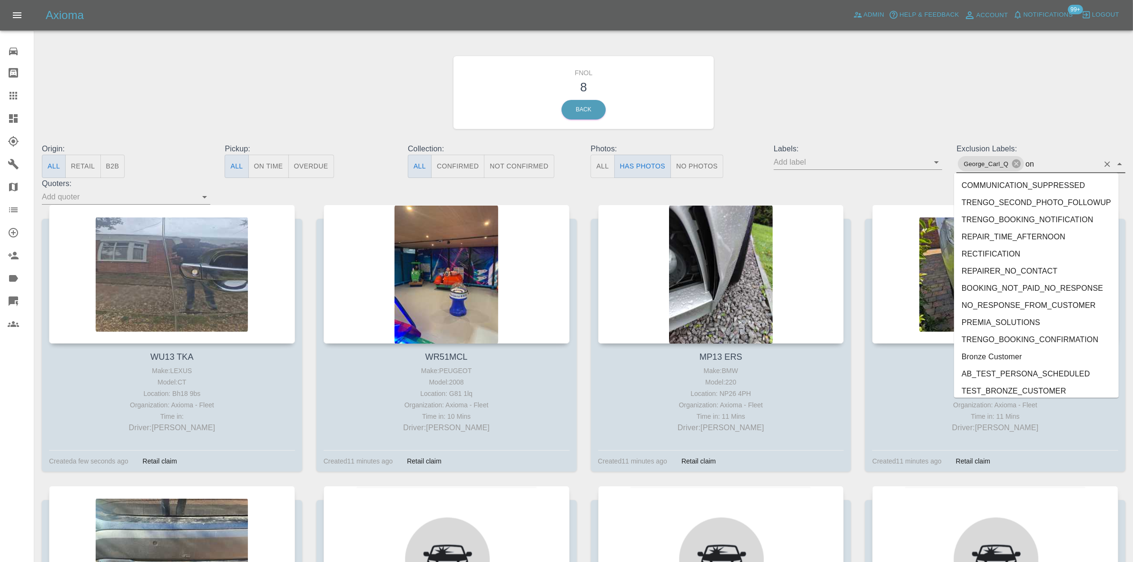
type input "ons"
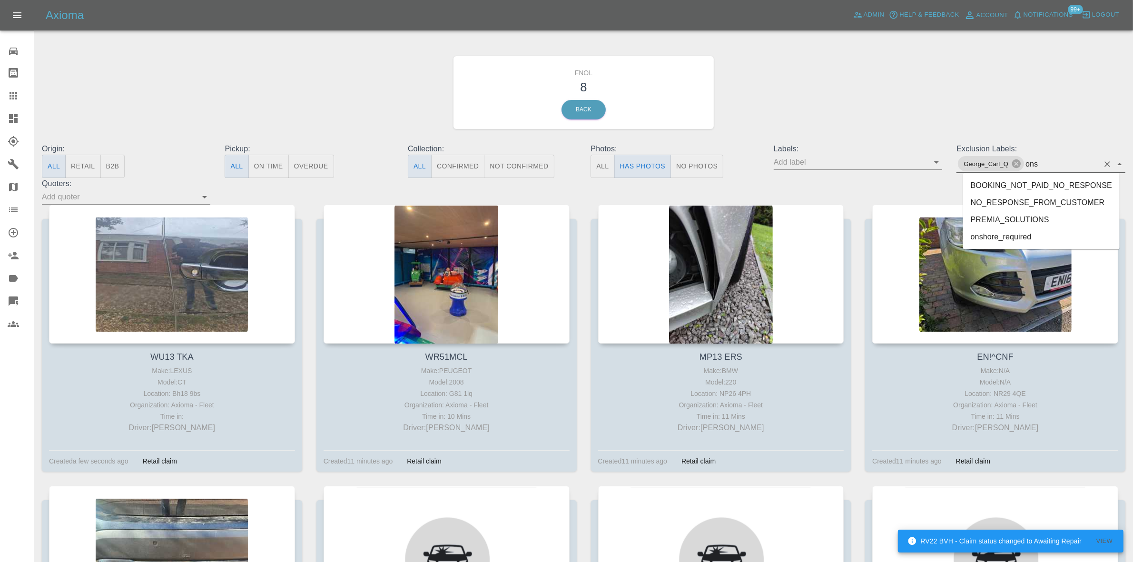
click at [1004, 235] on li "onshore_required" at bounding box center [1041, 236] width 157 height 17
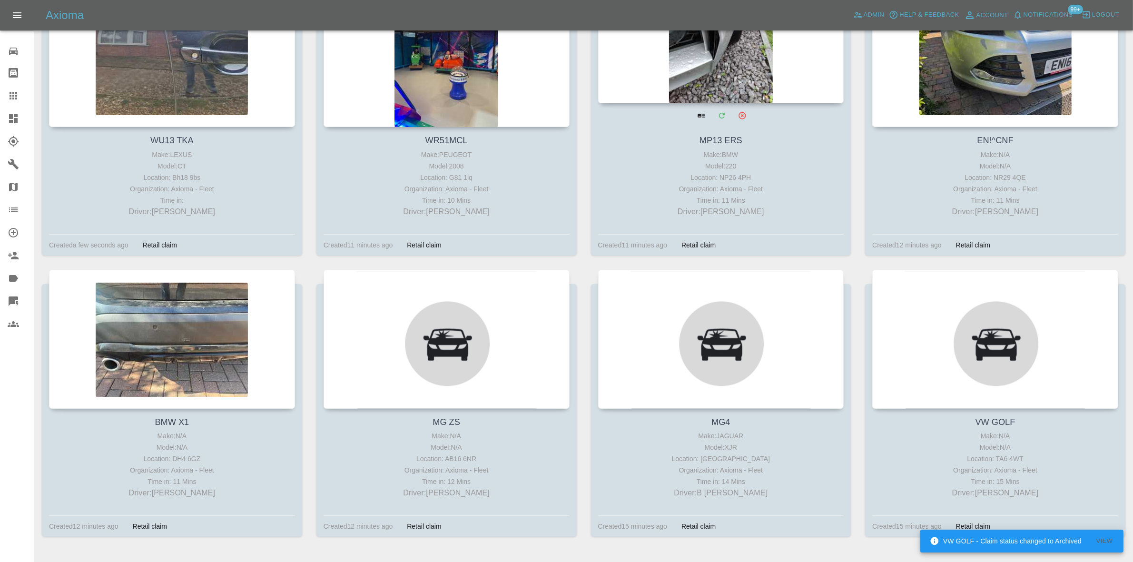
scroll to position [257, 0]
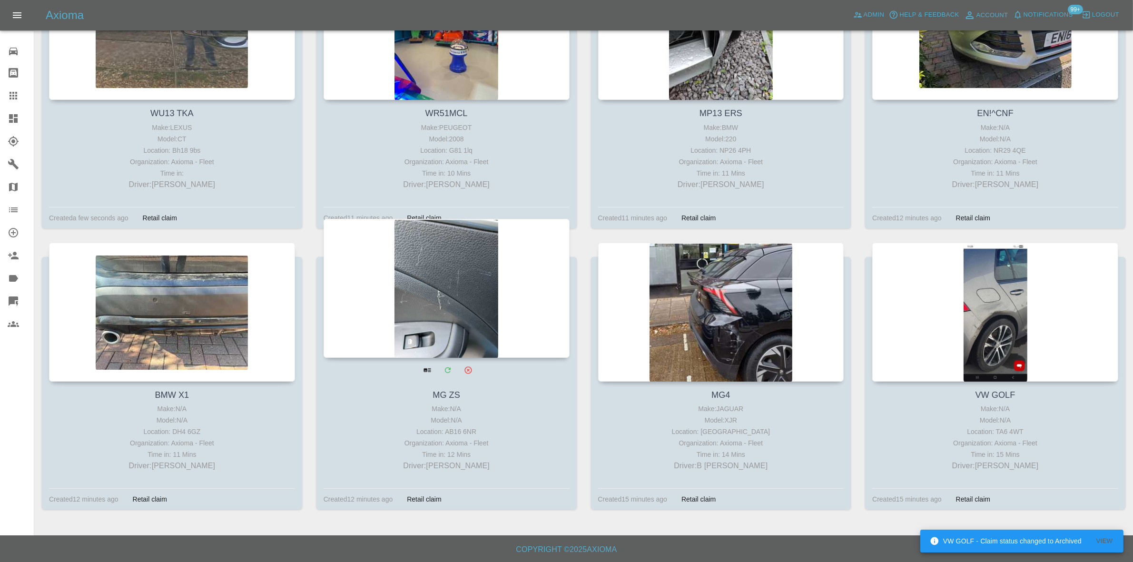
drag, startPoint x: 163, startPoint y: 260, endPoint x: 444, endPoint y: 295, distance: 283.3
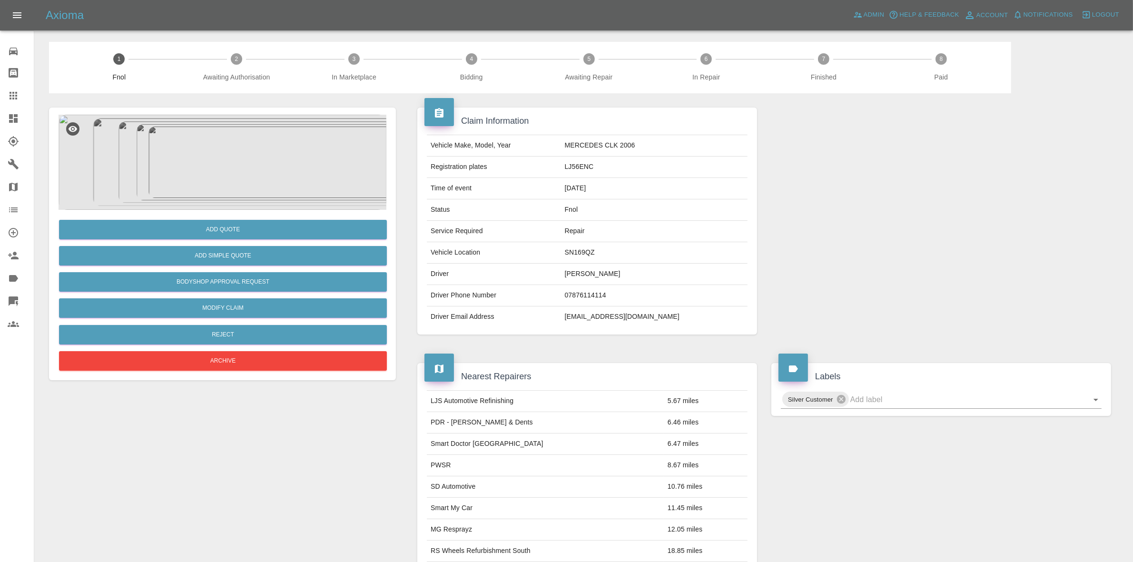
click at [234, 170] on img at bounding box center [223, 162] width 328 height 95
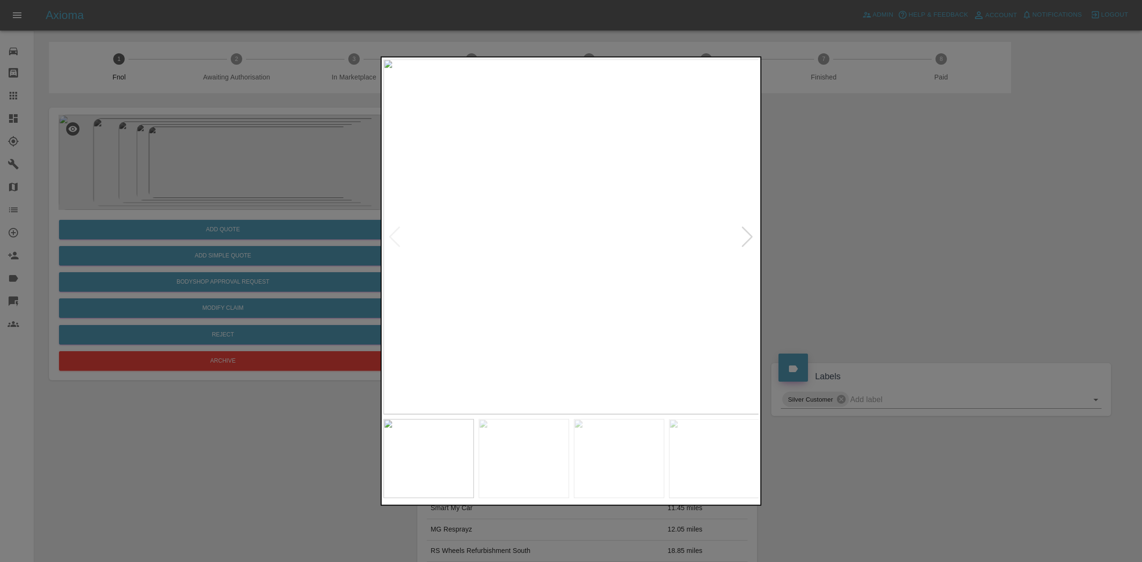
click at [470, 270] on img at bounding box center [571, 236] width 376 height 355
click at [457, 267] on img at bounding box center [571, 236] width 376 height 355
click at [386, 243] on img at bounding box center [571, 236] width 376 height 355
click at [369, 241] on div at bounding box center [571, 281] width 1142 height 562
click at [267, 220] on div at bounding box center [571, 281] width 1142 height 562
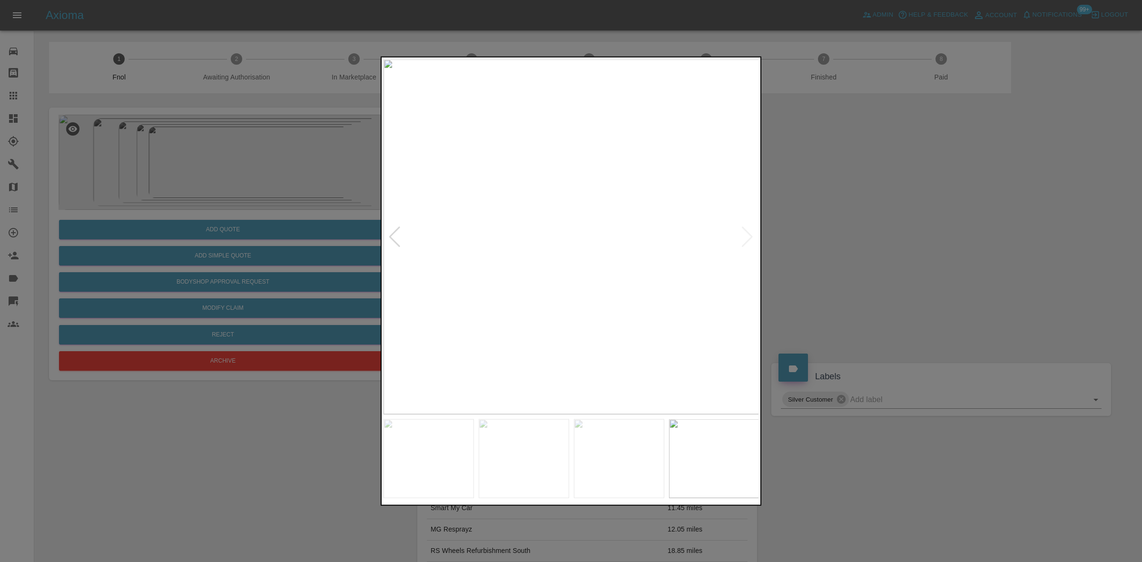
click at [226, 255] on div at bounding box center [571, 281] width 1142 height 562
drag, startPoint x: 203, startPoint y: 219, endPoint x: 207, endPoint y: 147, distance: 72.9
click at [202, 213] on div at bounding box center [571, 281] width 1142 height 562
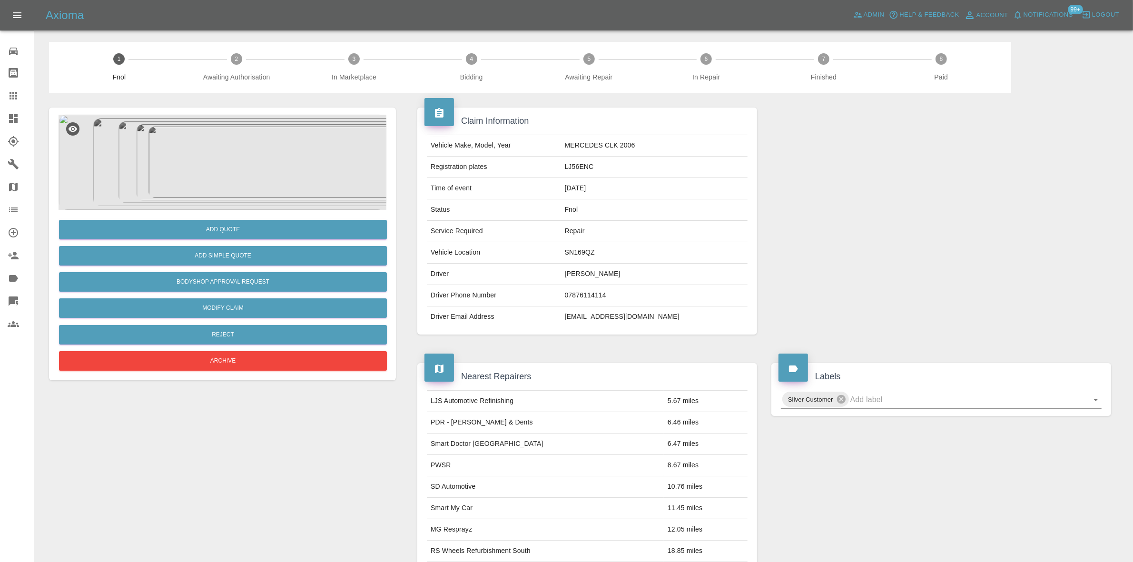
click at [202, 156] on img at bounding box center [223, 162] width 328 height 95
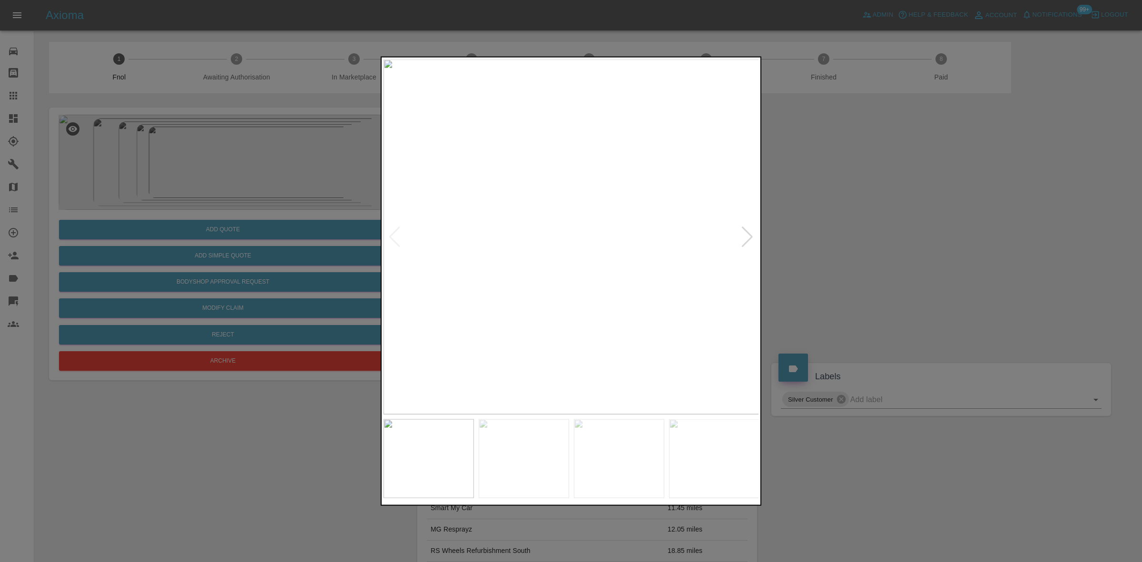
click at [493, 223] on img at bounding box center [571, 236] width 376 height 355
click at [314, 196] on div at bounding box center [571, 281] width 1142 height 562
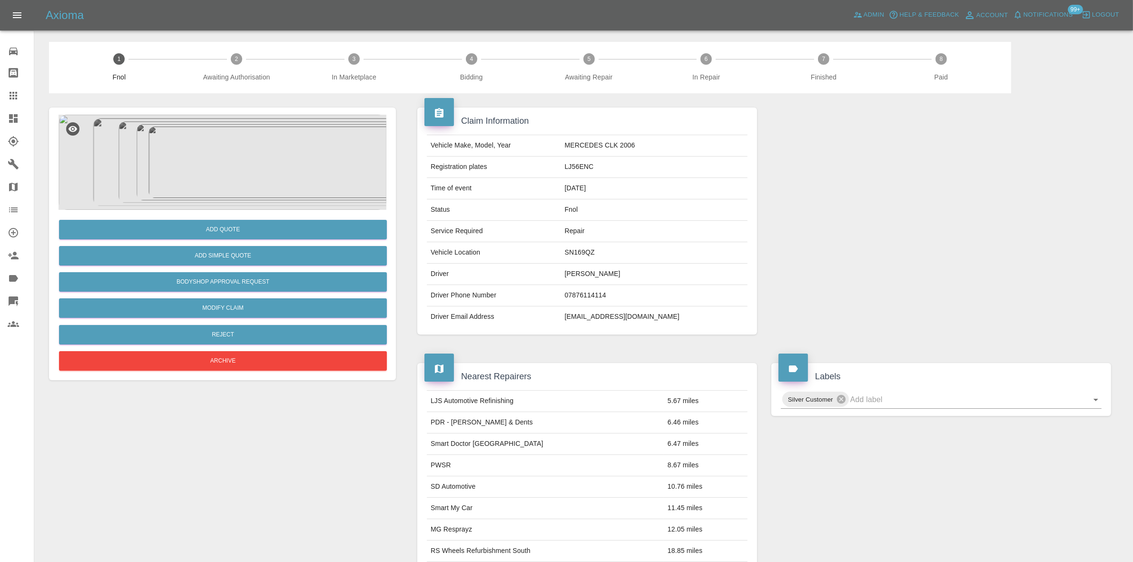
click at [198, 125] on img at bounding box center [223, 162] width 328 height 95
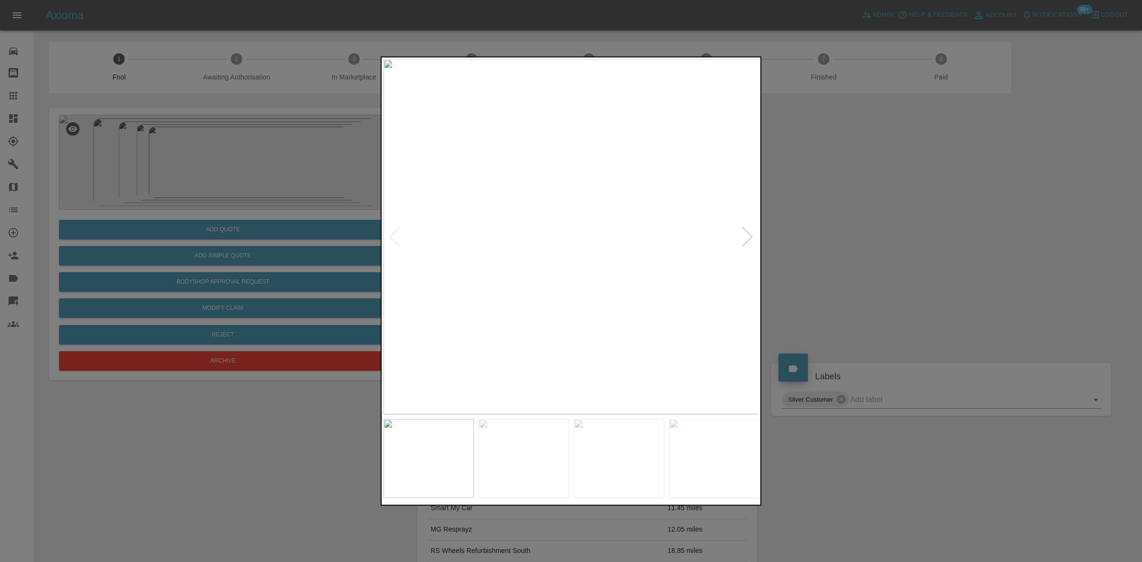
click at [265, 220] on div at bounding box center [571, 281] width 1142 height 562
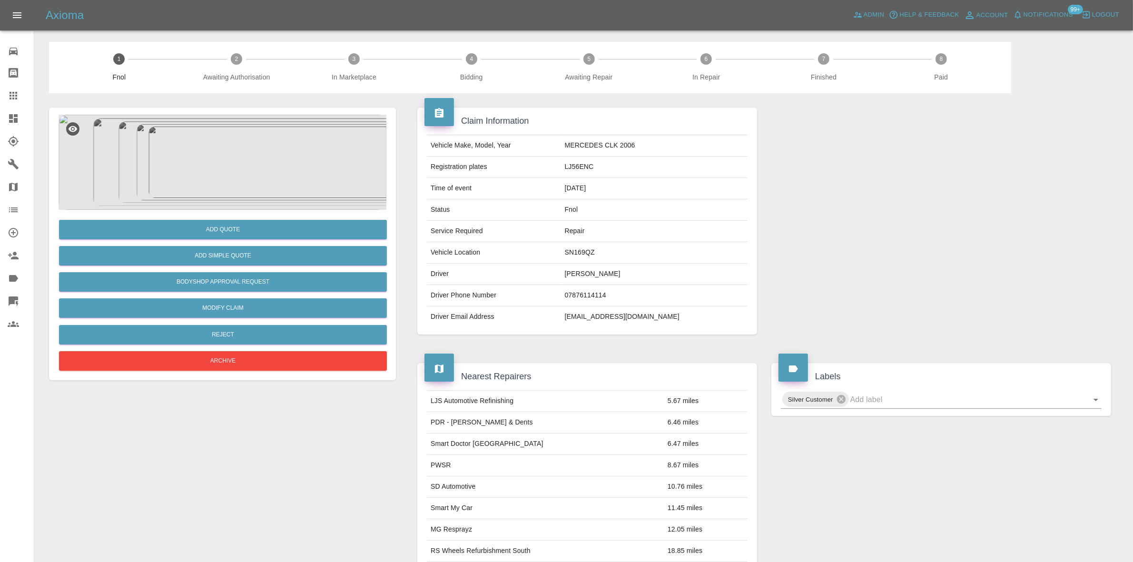
click at [230, 143] on img at bounding box center [223, 162] width 328 height 95
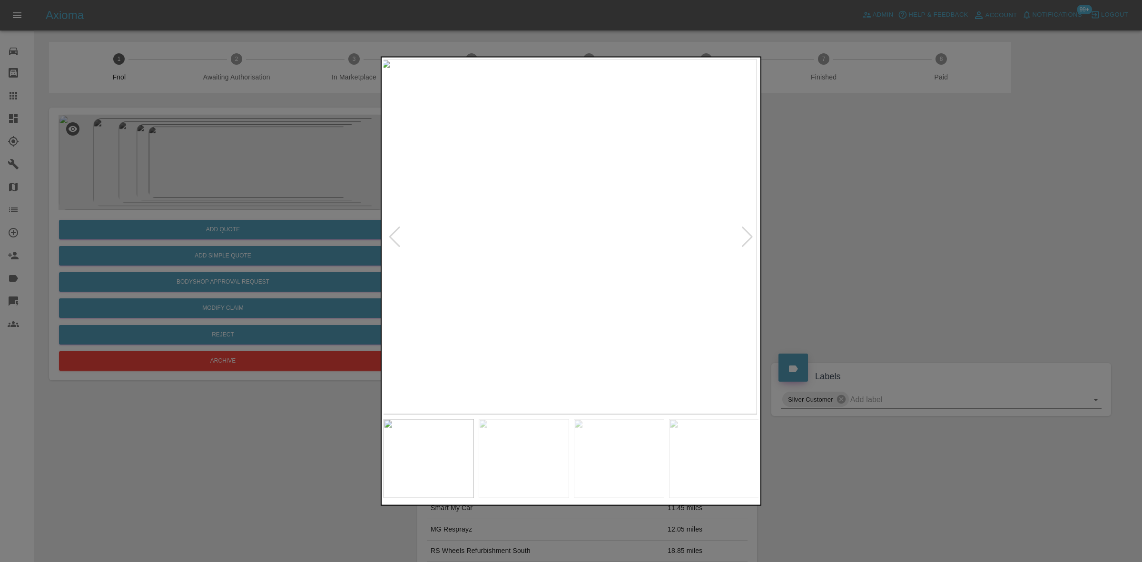
click at [591, 279] on img at bounding box center [569, 236] width 376 height 355
click at [427, 313] on img at bounding box center [571, 236] width 376 height 355
click at [514, 300] on img at bounding box center [571, 236] width 376 height 355
click at [488, 295] on img at bounding box center [571, 236] width 376 height 355
click at [550, 231] on img at bounding box center [571, 236] width 376 height 355
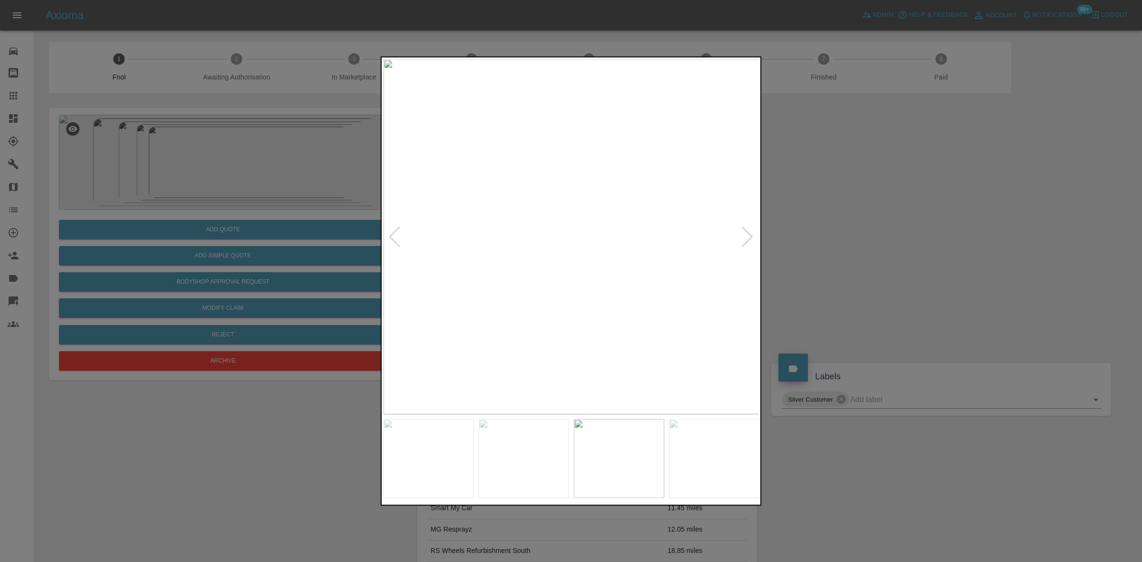
click at [549, 232] on img at bounding box center [571, 236] width 376 height 355
click at [522, 265] on img at bounding box center [637, 250] width 1127 height 1065
click at [495, 294] on img at bounding box center [571, 236] width 376 height 355
click at [543, 199] on img at bounding box center [571, 236] width 376 height 355
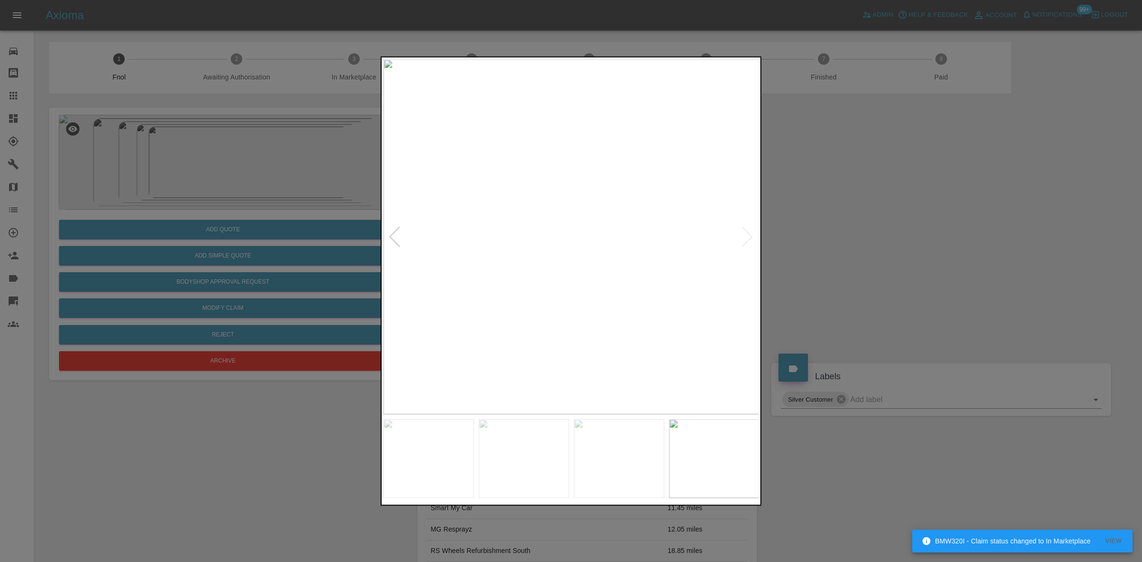
click at [543, 199] on img at bounding box center [571, 236] width 376 height 355
click at [596, 260] on img at bounding box center [653, 348] width 1127 height 1065
click at [275, 232] on div at bounding box center [571, 281] width 1142 height 562
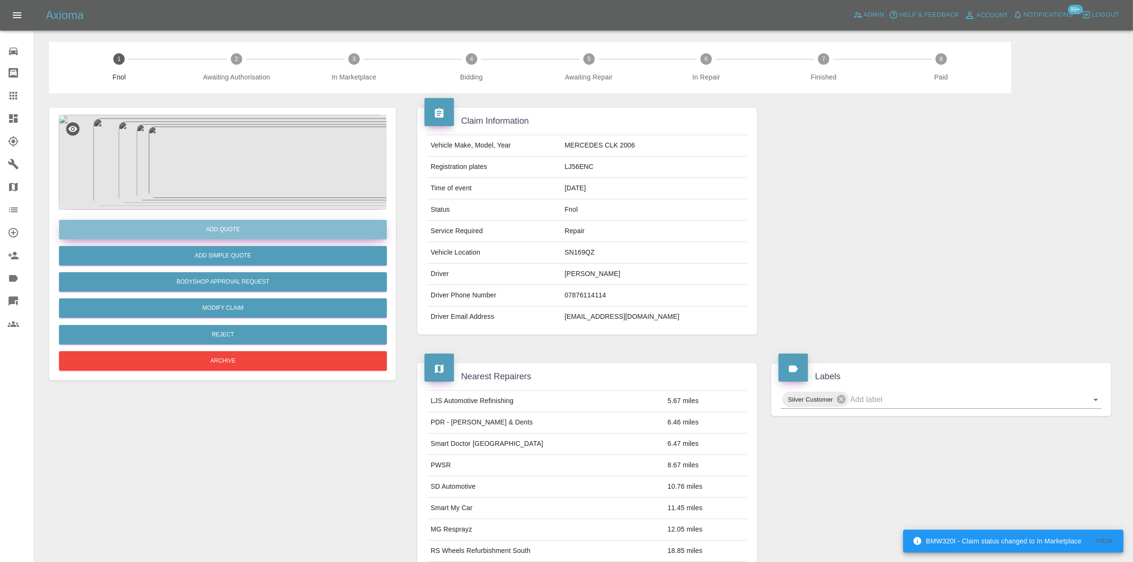
click at [272, 233] on button "Add Quote" at bounding box center [223, 230] width 328 height 20
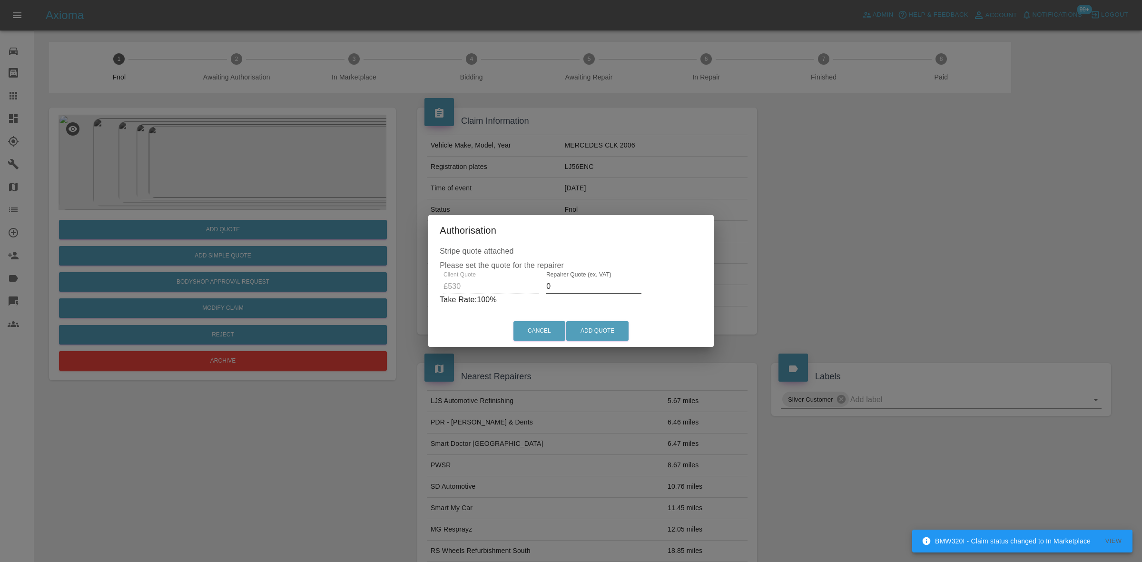
click at [530, 290] on div "Client Quote £530 Repairer Quote (ex. VAT) 0 Take Rate: 100 %" at bounding box center [571, 288] width 263 height 34
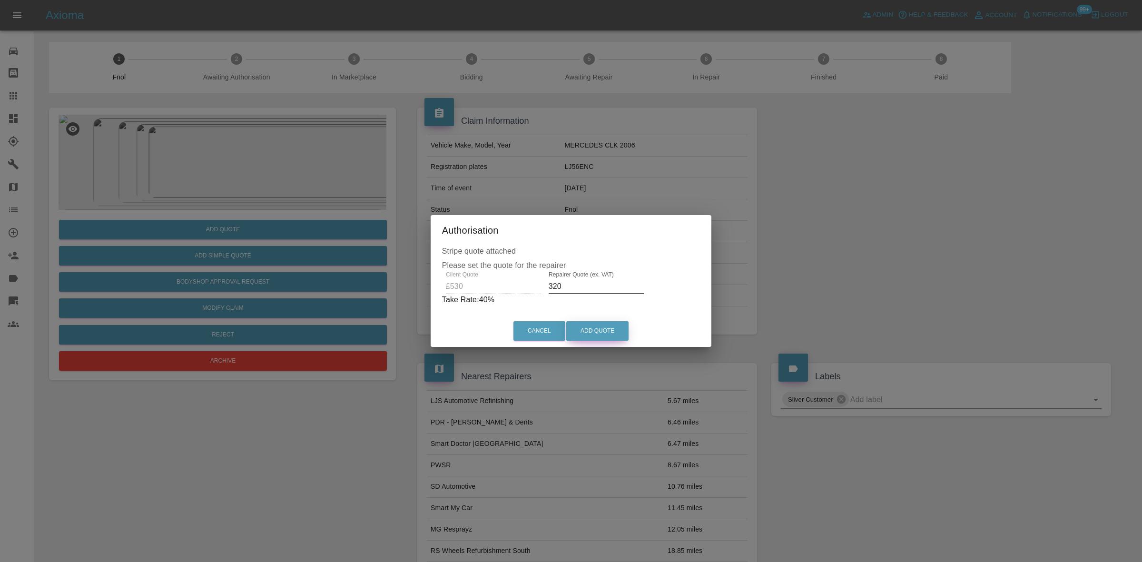
type input "320"
click at [581, 338] on button "Add Quote" at bounding box center [597, 331] width 62 height 20
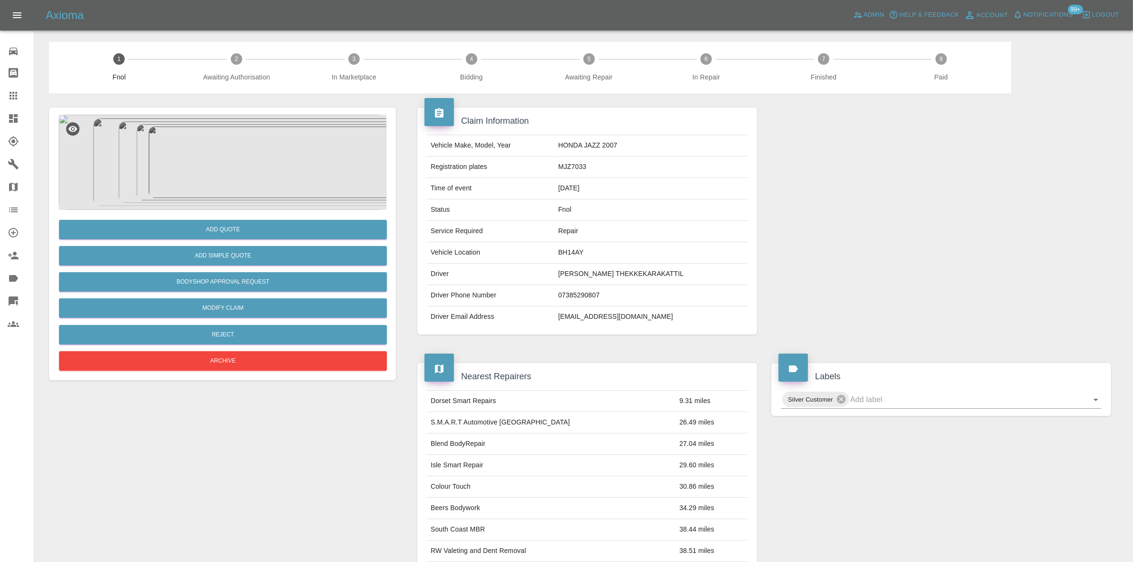
click at [229, 167] on img at bounding box center [223, 162] width 328 height 95
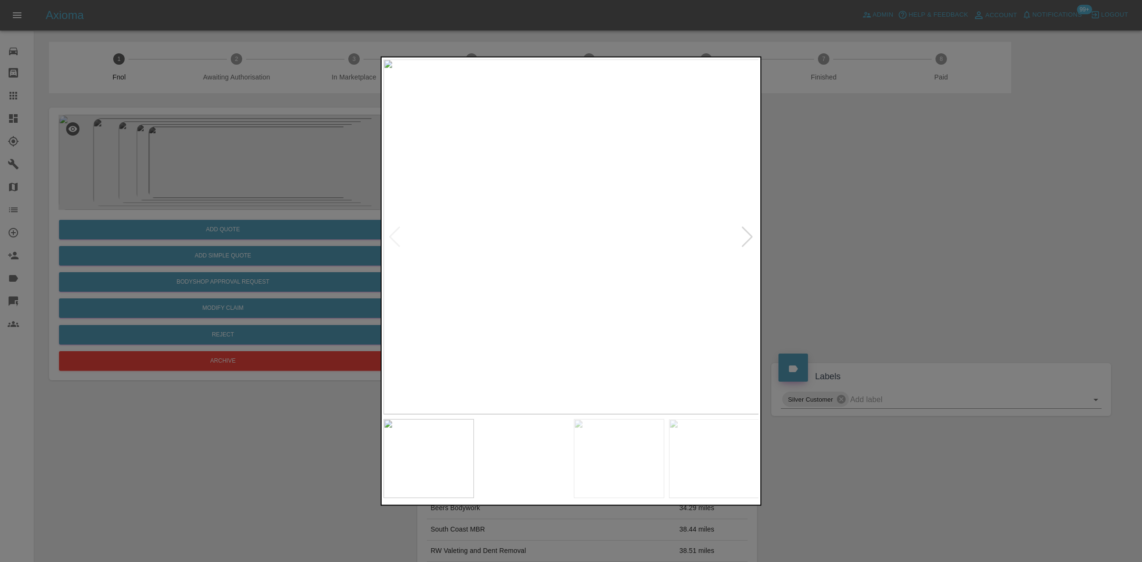
click at [543, 255] on img at bounding box center [571, 236] width 376 height 355
drag, startPoint x: 247, startPoint y: 217, endPoint x: 282, endPoint y: 370, distance: 157.0
click at [243, 227] on div at bounding box center [571, 281] width 1142 height 562
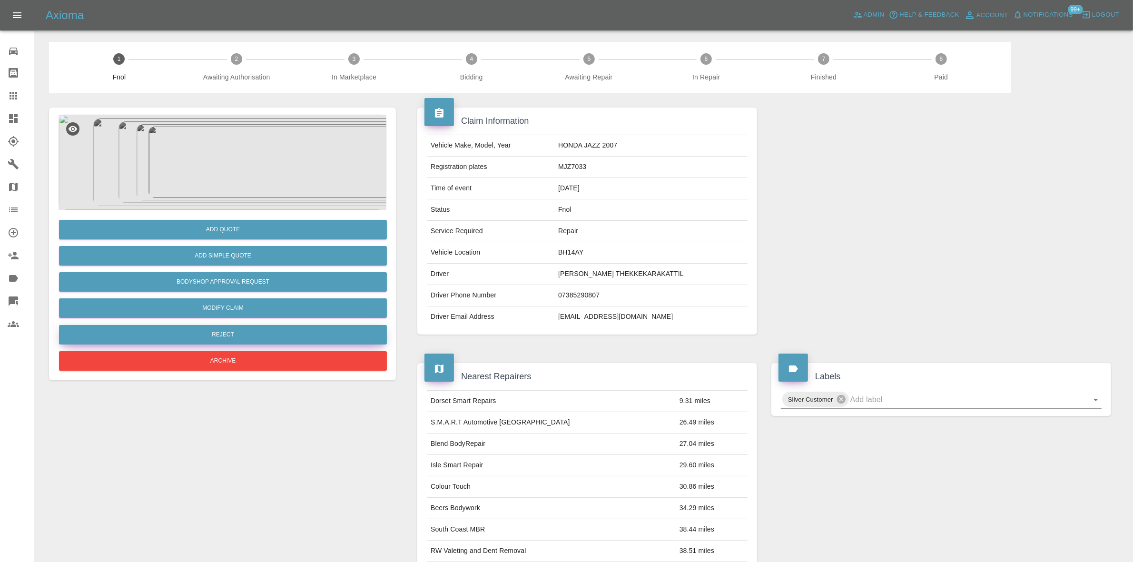
click at [289, 333] on button "Reject" at bounding box center [223, 335] width 328 height 20
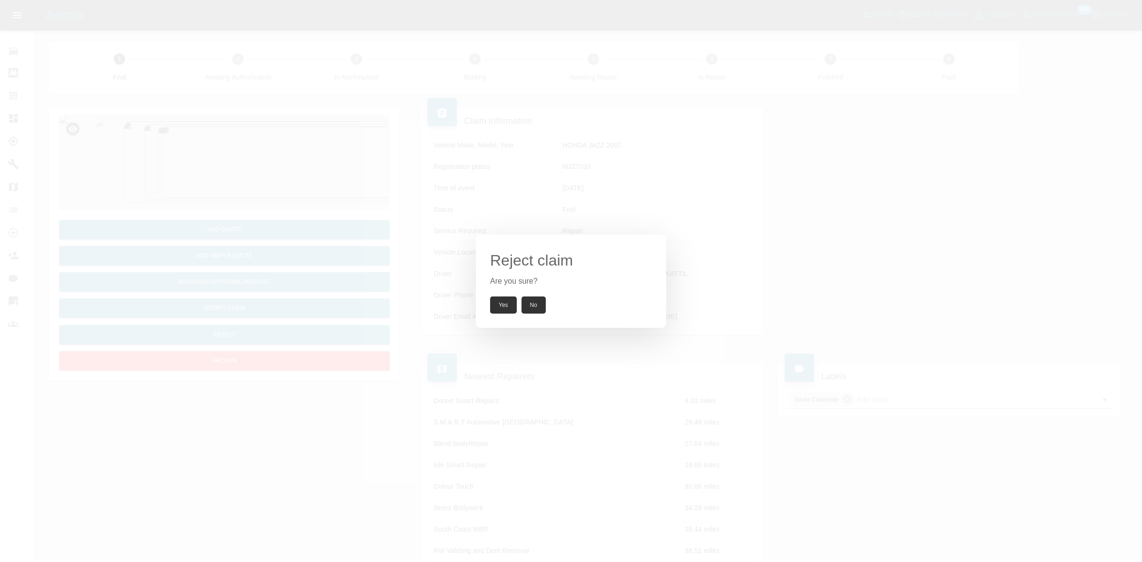
click at [503, 310] on button "Yes" at bounding box center [503, 304] width 27 height 17
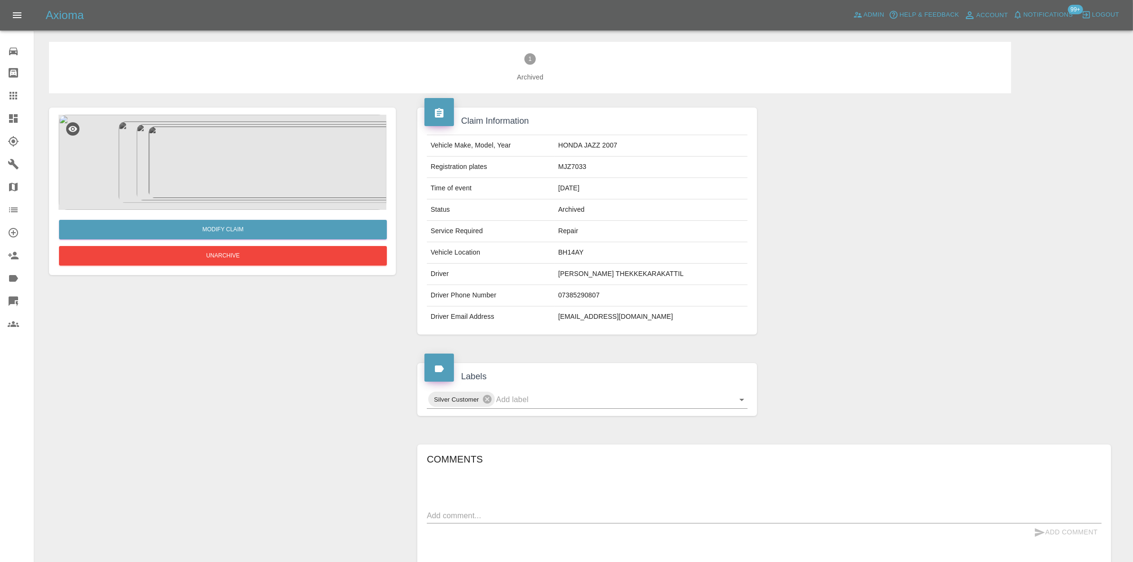
click at [279, 132] on img at bounding box center [223, 162] width 328 height 95
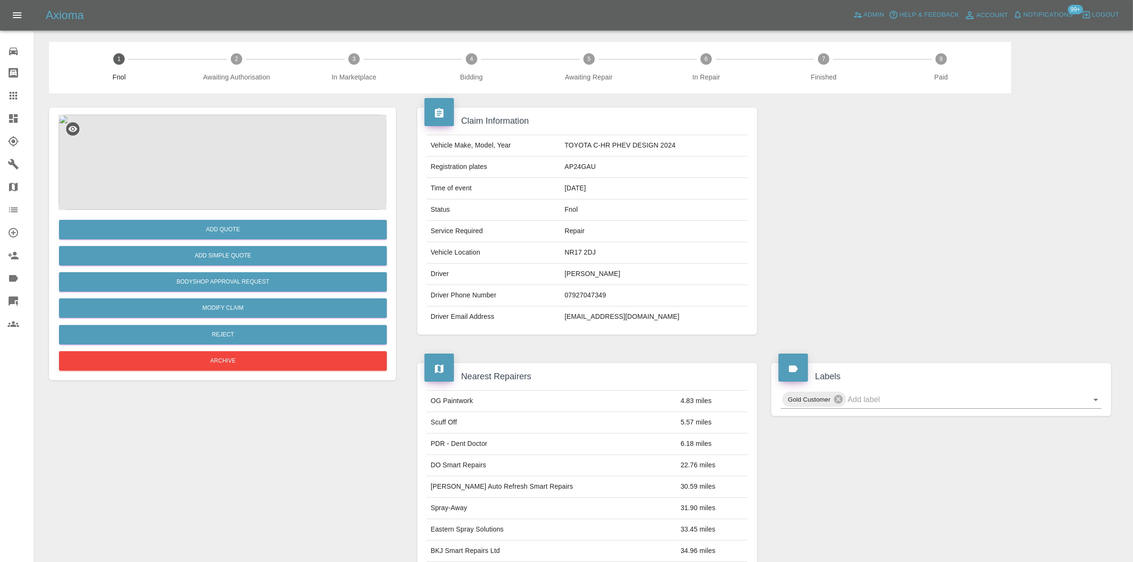
click at [188, 179] on img at bounding box center [223, 162] width 328 height 95
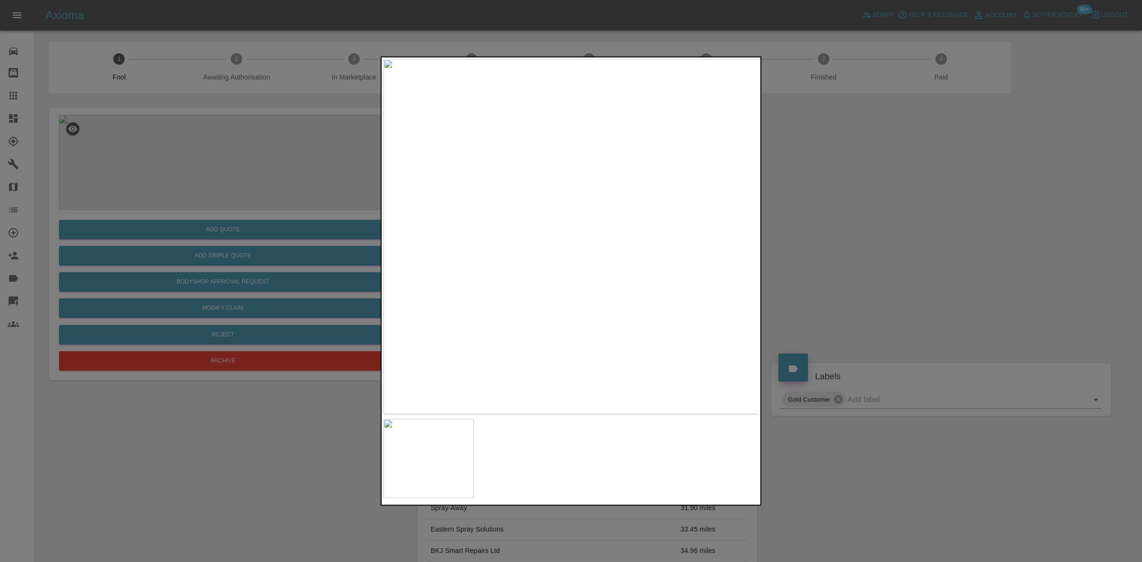
click at [484, 238] on img at bounding box center [571, 236] width 376 height 355
click at [441, 271] on img at bounding box center [571, 236] width 376 height 355
click at [341, 246] on div at bounding box center [571, 281] width 1142 height 562
drag, startPoint x: 217, startPoint y: 197, endPoint x: 244, endPoint y: 200, distance: 27.2
click at [231, 197] on div at bounding box center [571, 281] width 1142 height 562
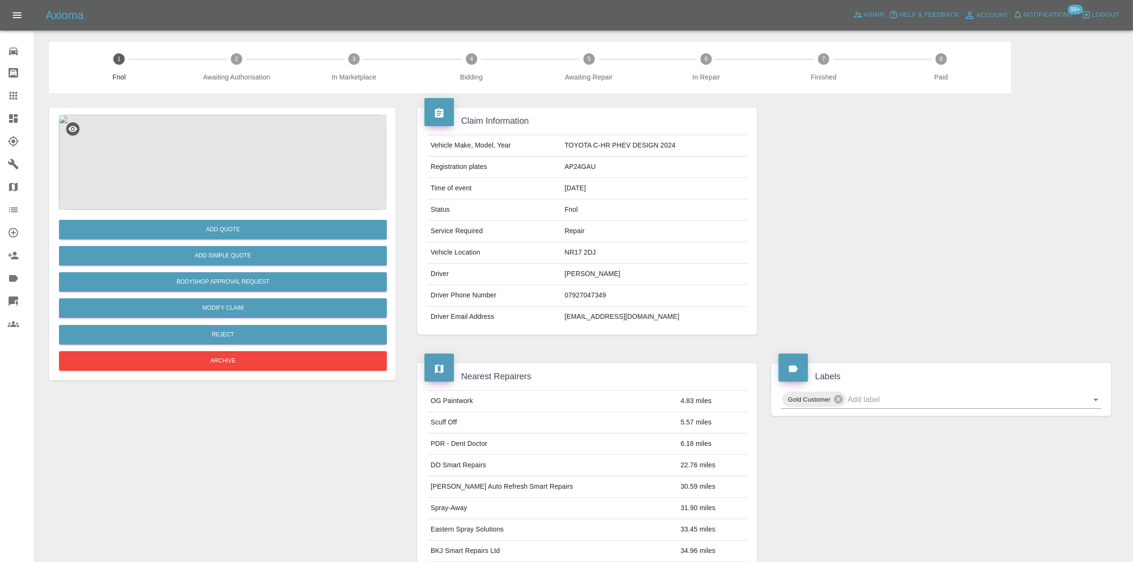
click at [217, 174] on img at bounding box center [223, 162] width 328 height 95
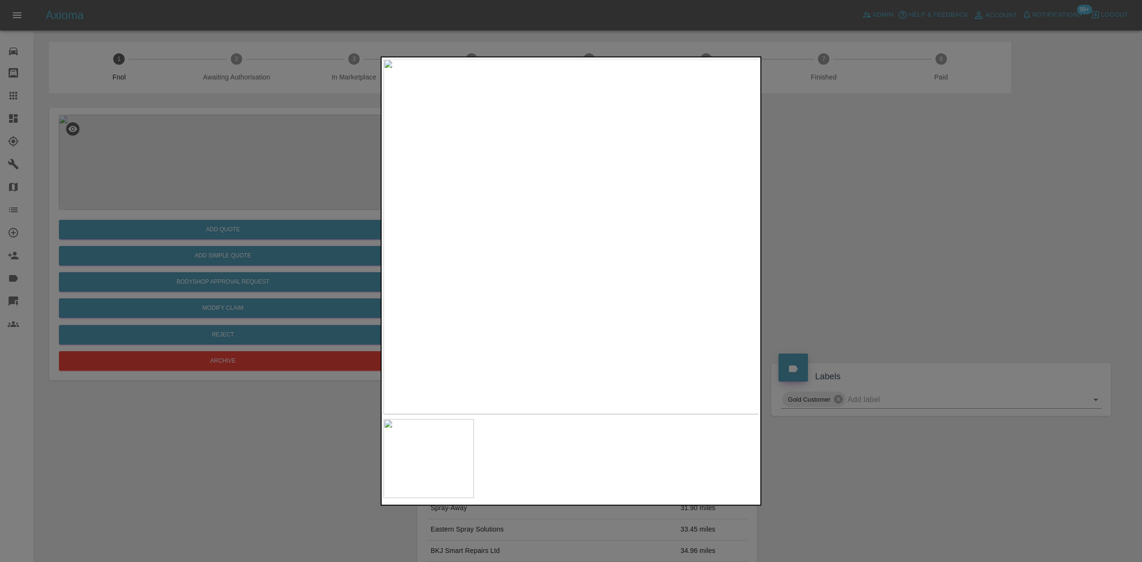
click at [152, 226] on div at bounding box center [571, 281] width 1142 height 562
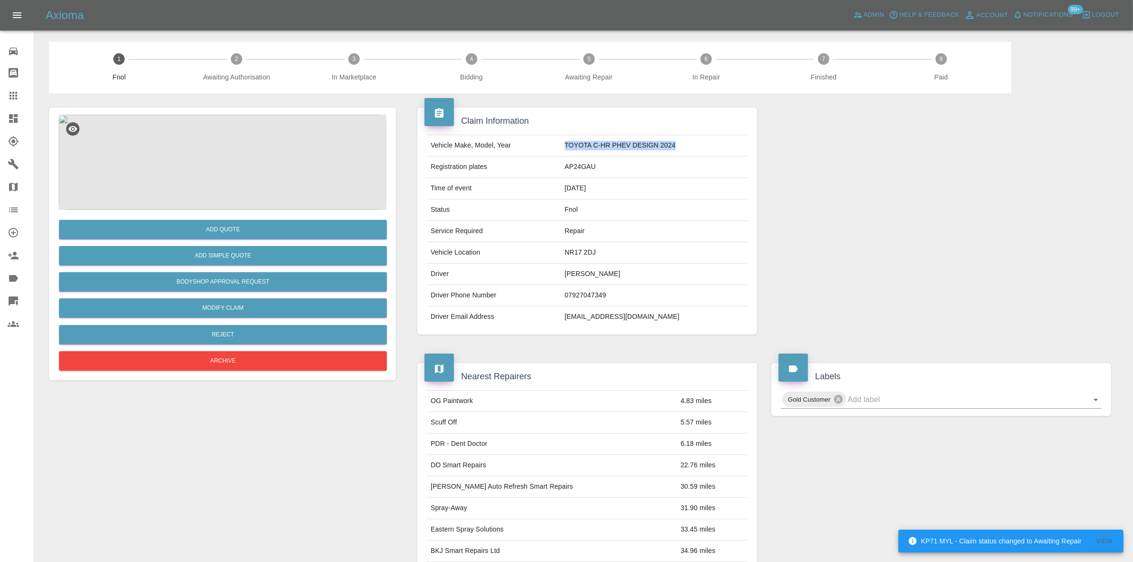
drag, startPoint x: 568, startPoint y: 146, endPoint x: 706, endPoint y: 140, distance: 138.1
click at [706, 140] on td "TOYOTA C-HR PHEV DESIGN 2024" at bounding box center [654, 145] width 186 height 21
copy td "TOYOTA C-HR PHEV DESIGN 2024"
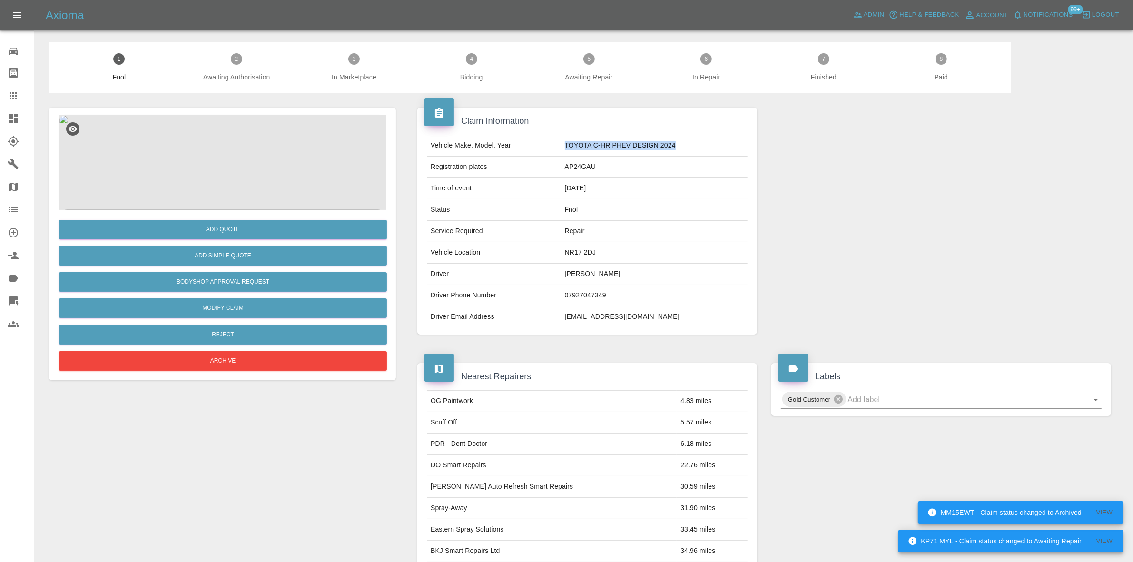
click at [224, 188] on img at bounding box center [223, 162] width 328 height 95
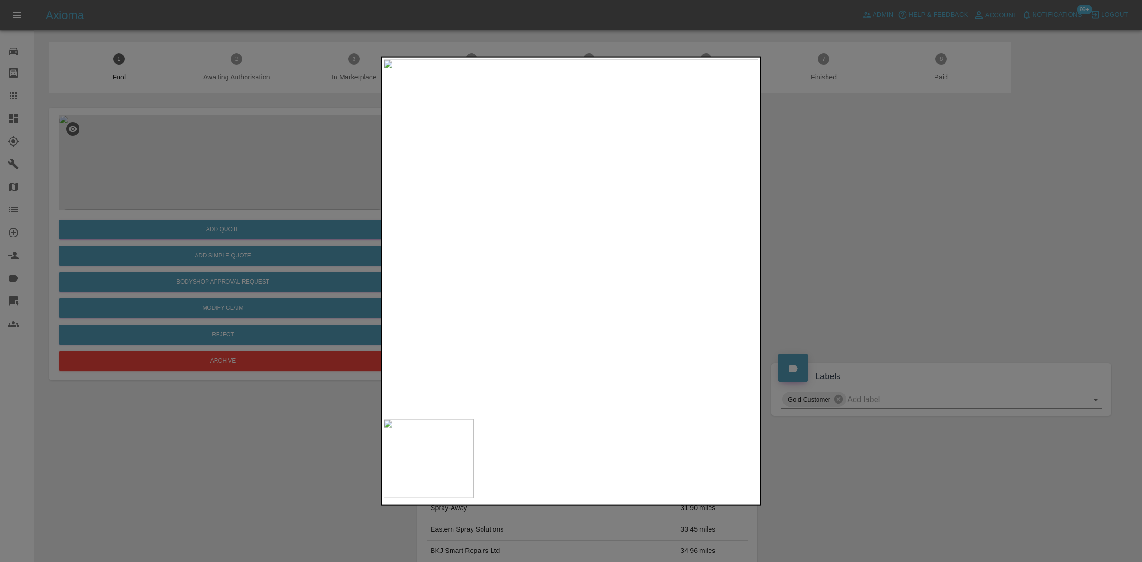
click at [243, 218] on div at bounding box center [571, 281] width 1142 height 562
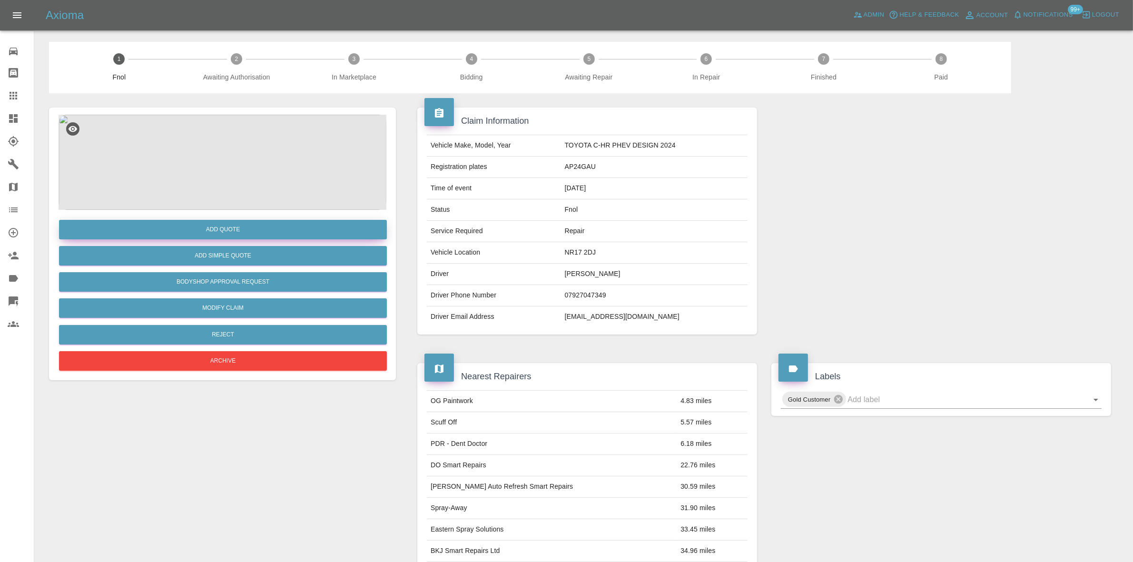
click at [244, 227] on button "Add Quote" at bounding box center [223, 230] width 328 height 20
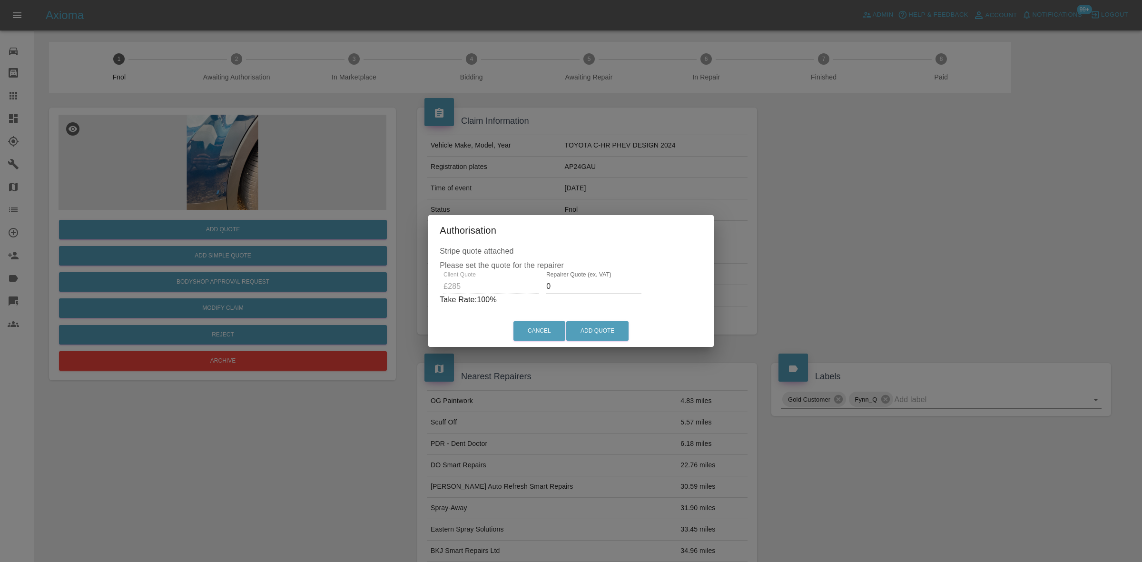
drag, startPoint x: 569, startPoint y: 284, endPoint x: 450, endPoint y: 272, distance: 119.6
click at [457, 276] on div "Client Quote £285 Repairer Quote (ex. VAT) 0 Take Rate: 100 %" at bounding box center [571, 288] width 263 height 34
type input "150"
click at [608, 332] on button "Add Quote" at bounding box center [597, 331] width 62 height 20
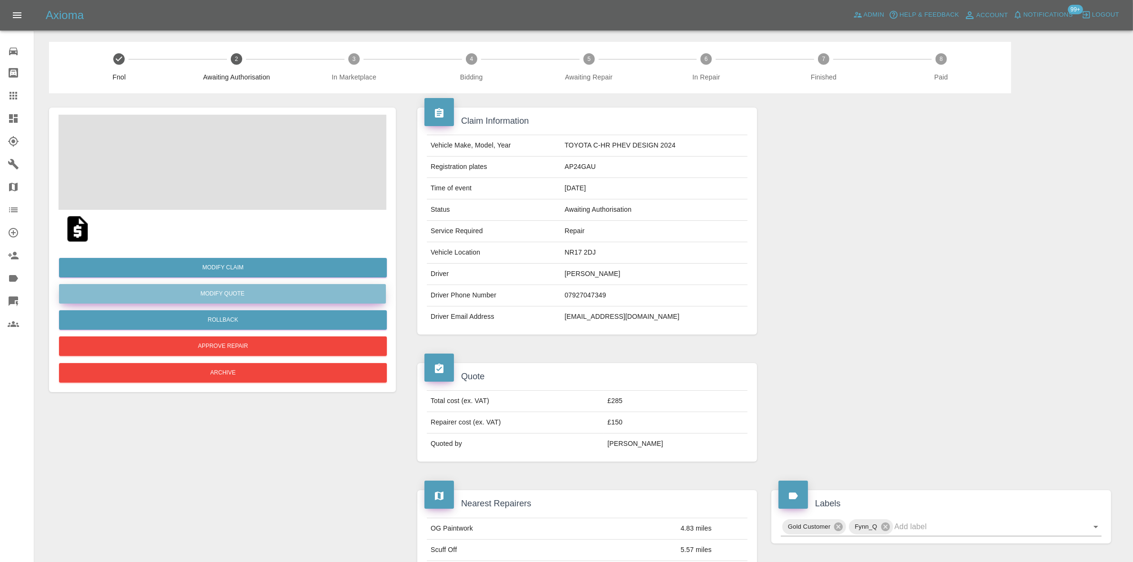
click at [253, 292] on button "Modify Quote" at bounding box center [222, 294] width 327 height 20
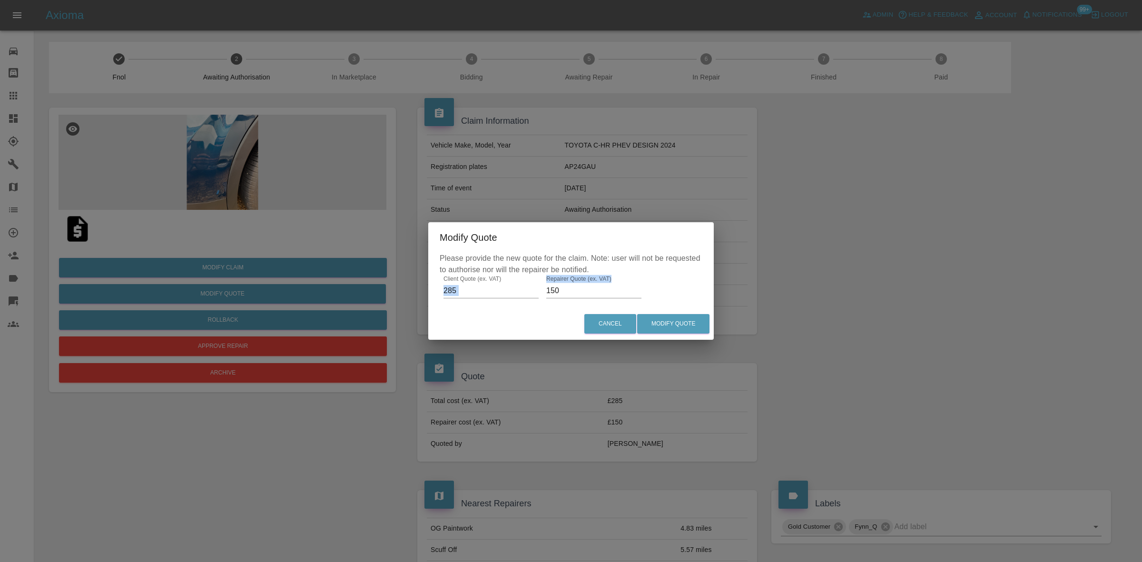
drag, startPoint x: 568, startPoint y: 300, endPoint x: 437, endPoint y: 279, distance: 133.4
click at [441, 280] on div "Please provide the new quote for the claim. Note: user will not be requested to…" at bounding box center [570, 280] width 285 height 55
click at [596, 271] on p "Please provide the new quote for the claim. Note: user will not be requested to…" at bounding box center [571, 264] width 263 height 23
drag, startPoint x: 571, startPoint y: 291, endPoint x: 256, endPoint y: 258, distance: 316.6
click at [265, 260] on div "Modify Quote Please provide the new quote for the claim. Note: user will not be…" at bounding box center [571, 281] width 1142 height 562
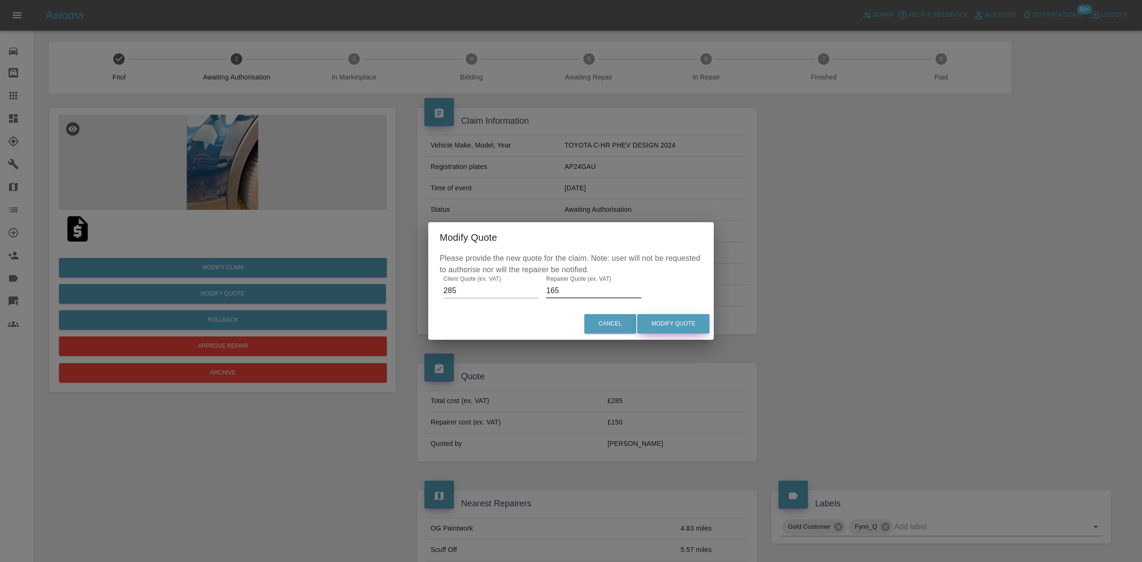
type input "165"
click at [665, 324] on button "Modify Quote" at bounding box center [673, 324] width 72 height 20
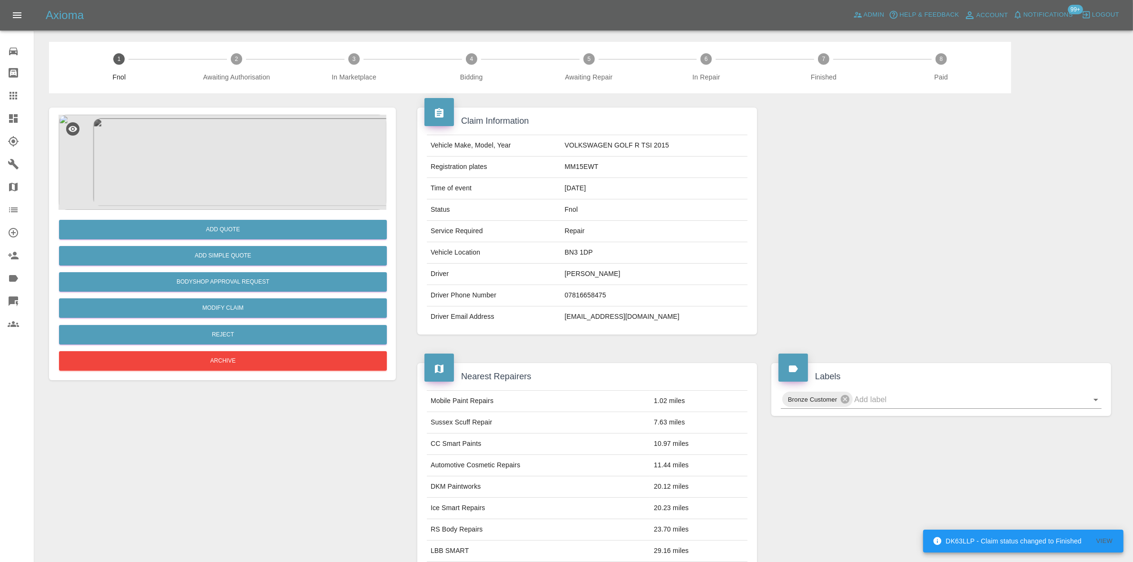
click at [239, 178] on img at bounding box center [223, 162] width 328 height 95
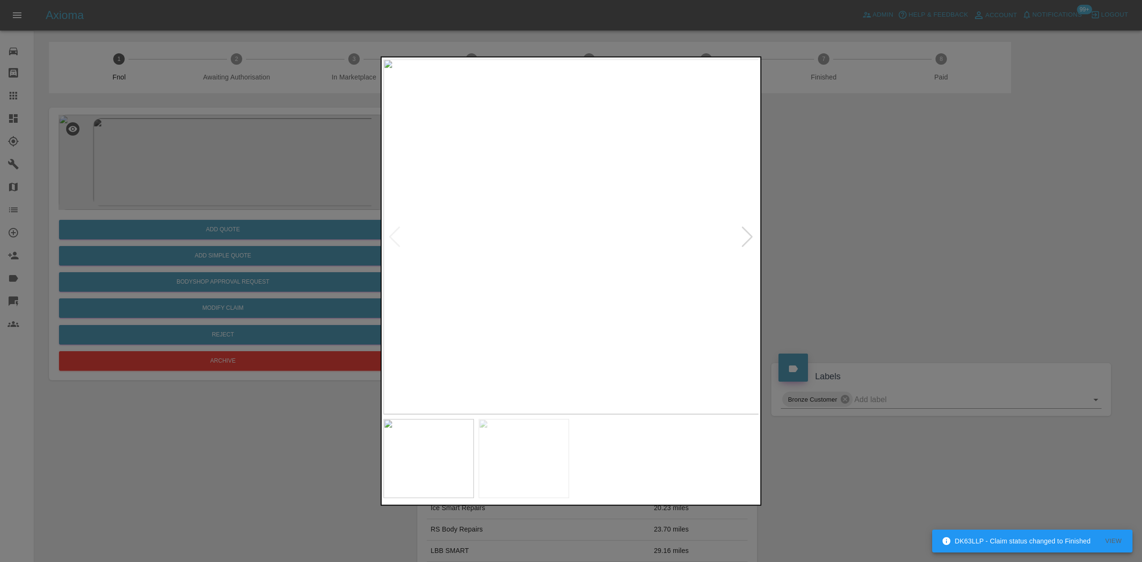
click at [462, 253] on img at bounding box center [571, 236] width 376 height 355
click at [533, 303] on img at bounding box center [571, 236] width 376 height 355
click at [641, 277] on img at bounding box center [571, 236] width 376 height 355
click at [587, 286] on img at bounding box center [571, 236] width 376 height 355
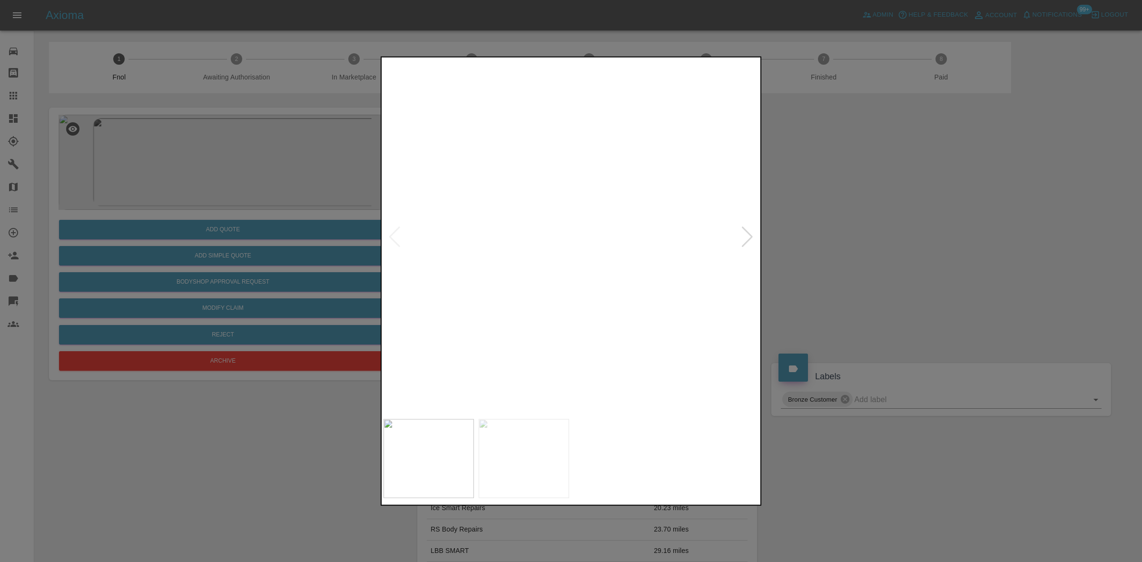
click at [614, 156] on img at bounding box center [524, 76] width 1127 height 1065
click at [662, 302] on img at bounding box center [571, 236] width 376 height 355
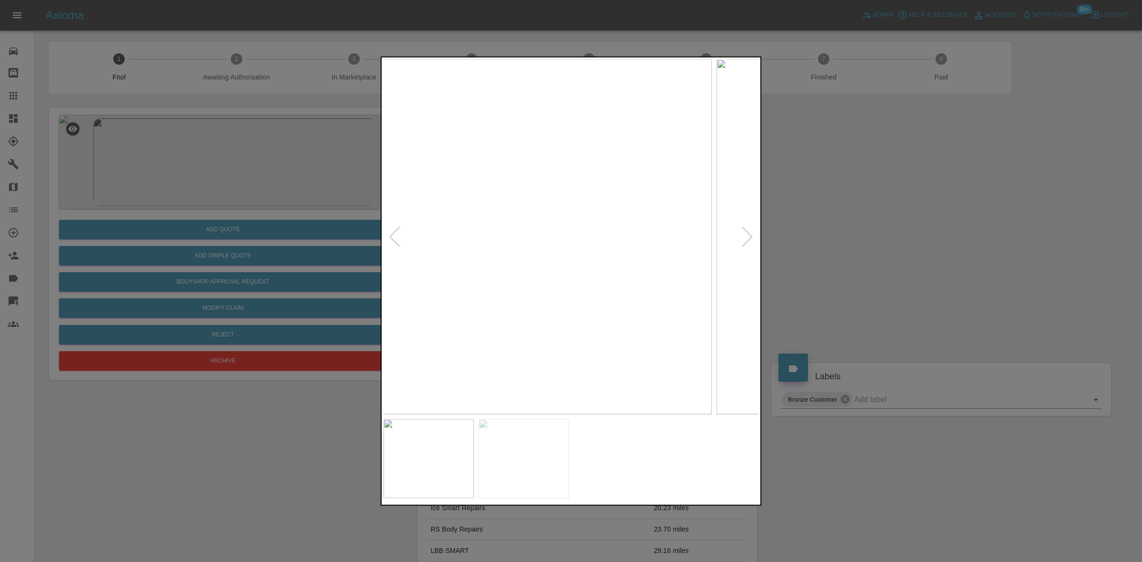
click at [560, 293] on img at bounding box center [524, 236] width 376 height 355
click at [465, 288] on img at bounding box center [513, 236] width 376 height 355
click at [535, 304] on img at bounding box center [571, 236] width 376 height 355
click at [698, 262] on img at bounding box center [571, 236] width 376 height 355
click at [710, 263] on img at bounding box center [571, 236] width 376 height 355
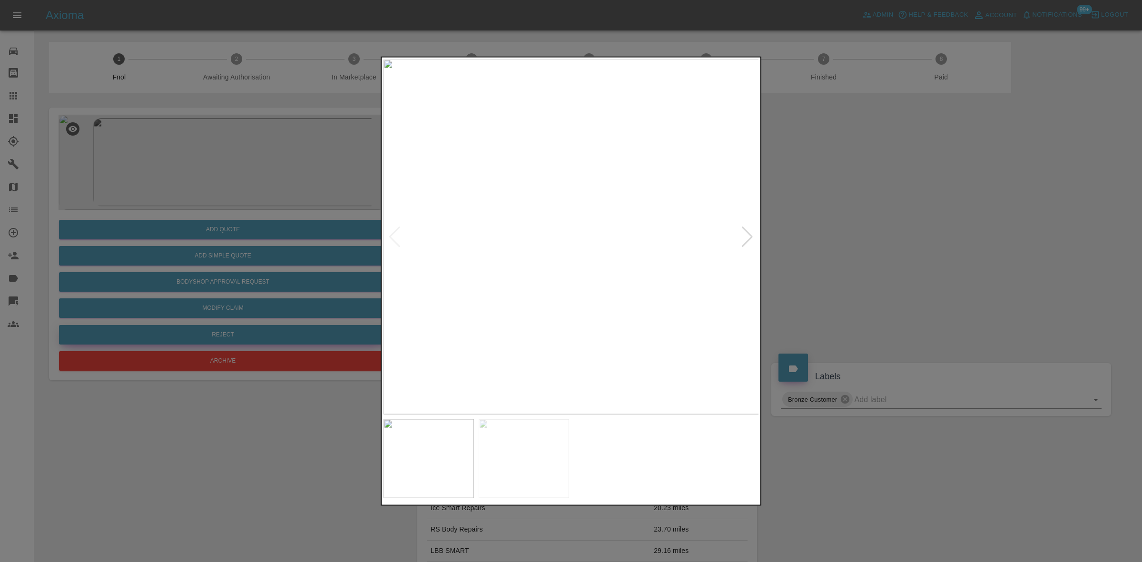
drag, startPoint x: 281, startPoint y: 205, endPoint x: 239, endPoint y: 336, distance: 138.0
click at [279, 205] on div at bounding box center [571, 281] width 1142 height 562
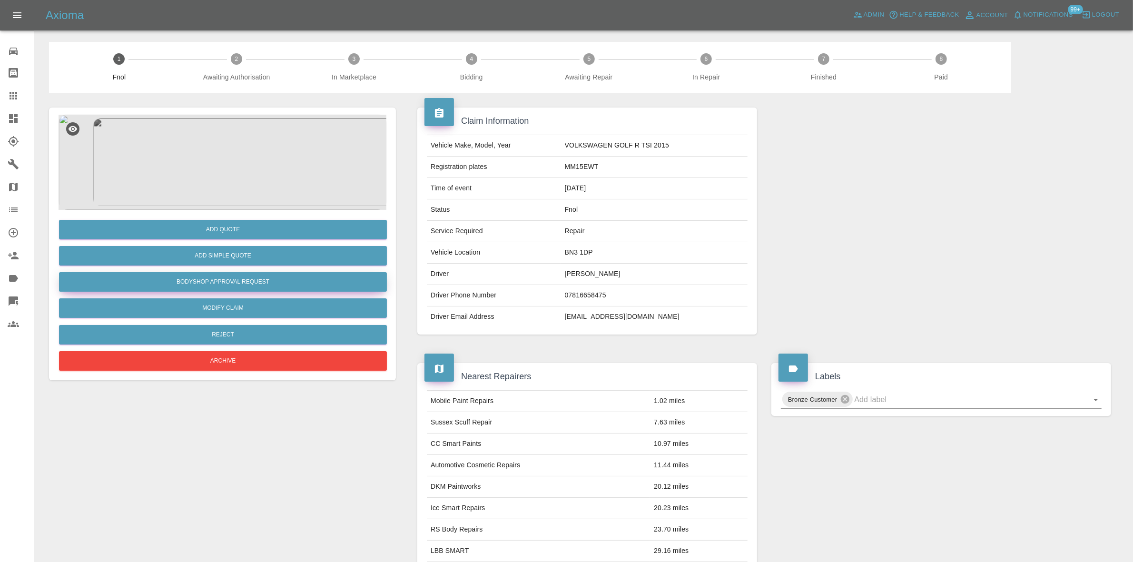
click at [250, 286] on button "Bodyshop Approval Request" at bounding box center [223, 282] width 328 height 20
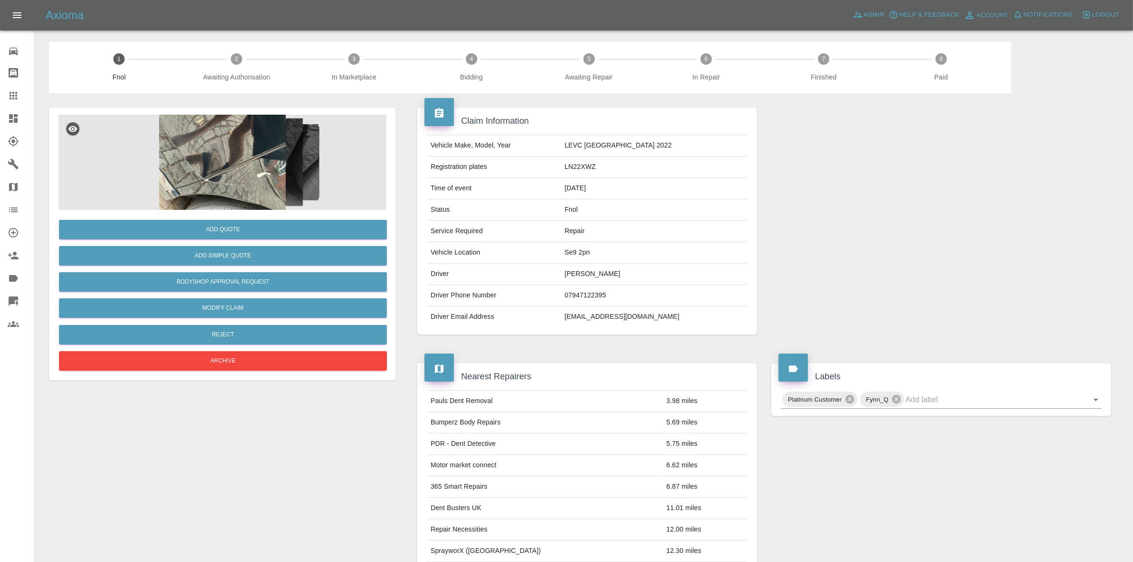
click at [213, 133] on img at bounding box center [223, 162] width 328 height 95
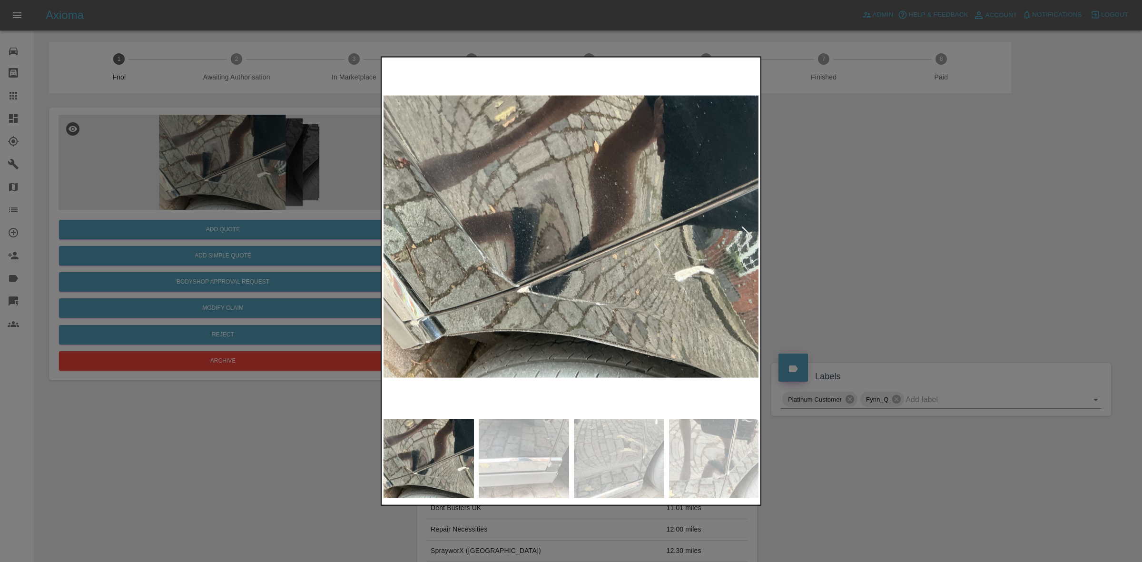
click at [564, 264] on img at bounding box center [571, 236] width 376 height 355
click at [488, 312] on img at bounding box center [571, 236] width 376 height 355
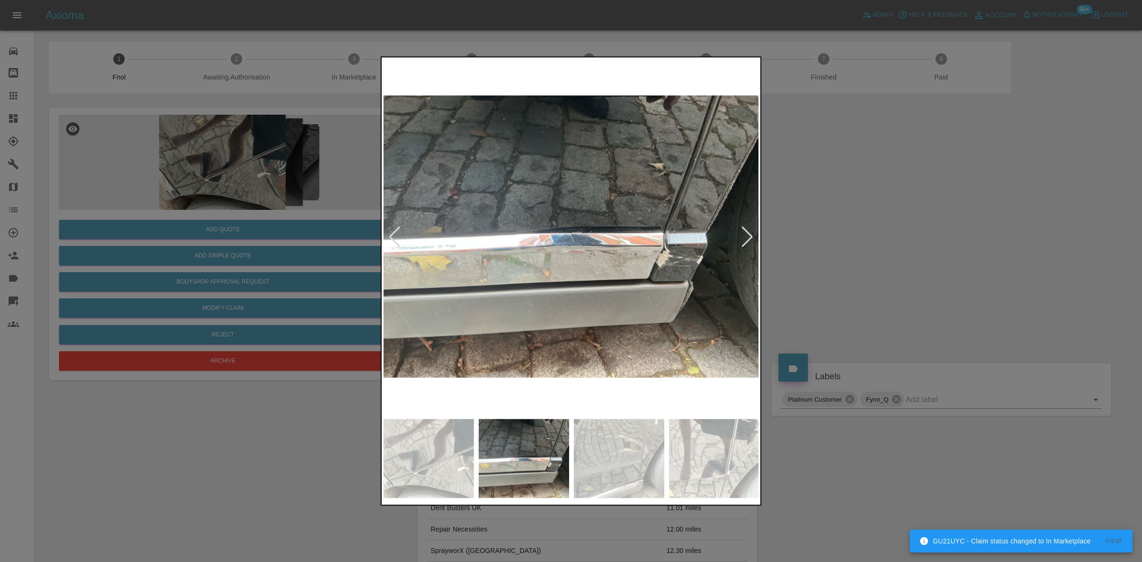
click at [491, 304] on img at bounding box center [571, 236] width 376 height 355
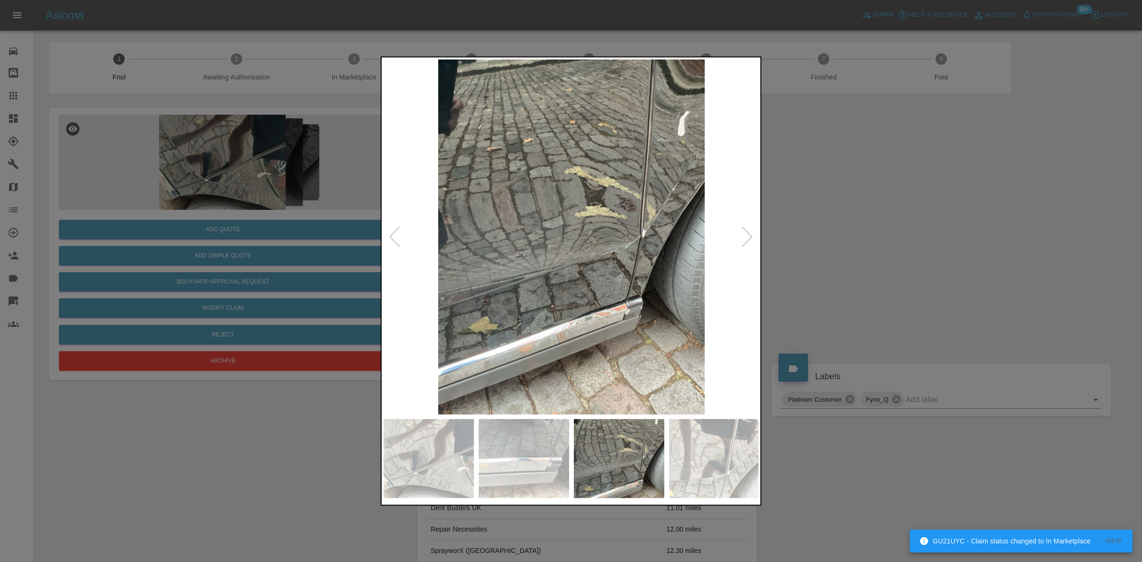
click at [422, 290] on img at bounding box center [571, 236] width 376 height 355
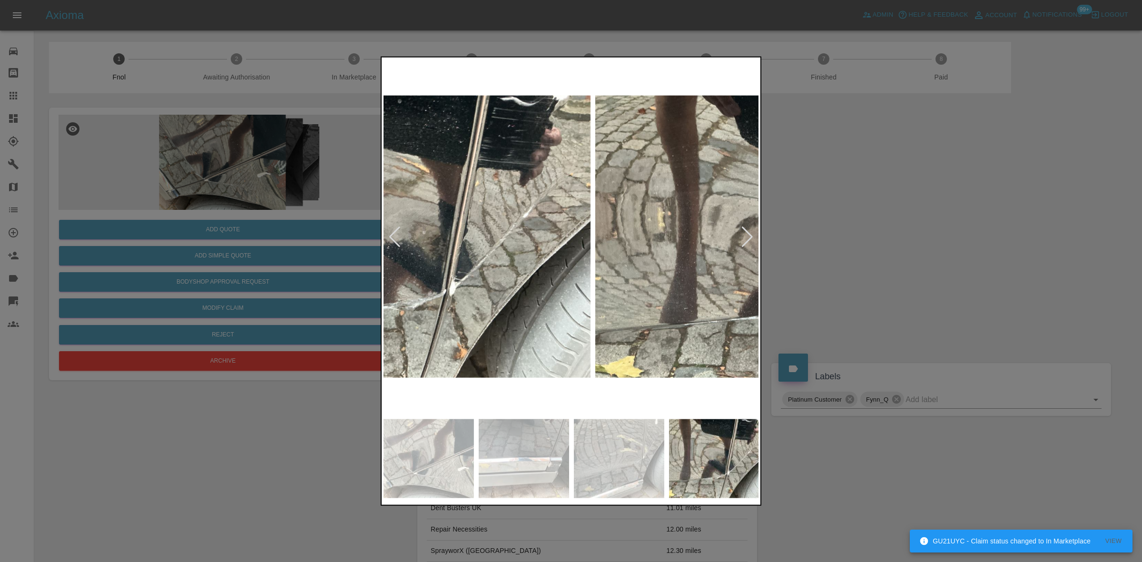
click at [403, 318] on img at bounding box center [403, 236] width 376 height 355
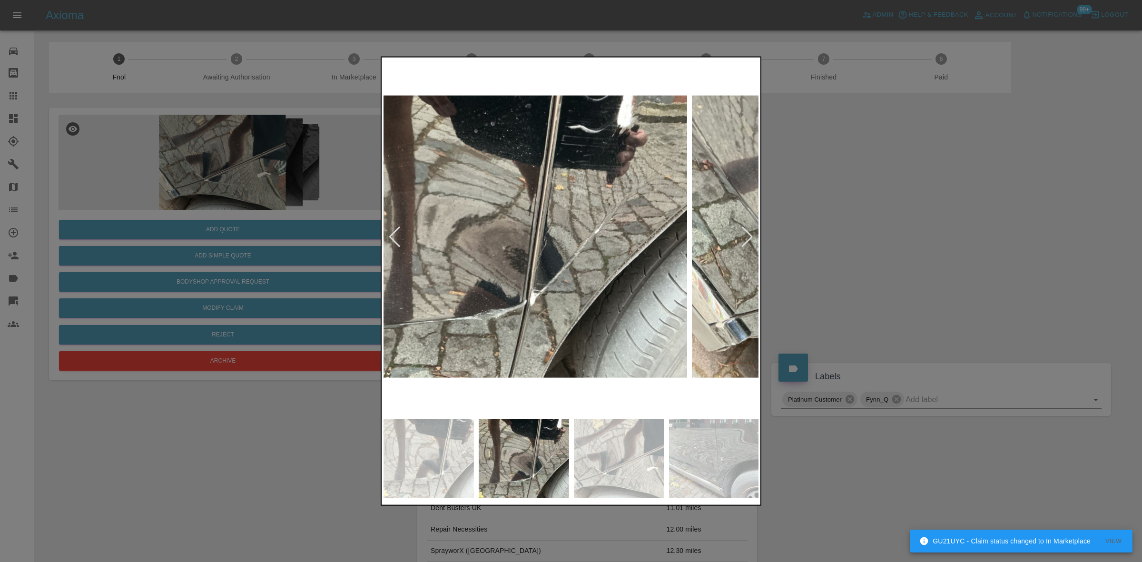
click at [391, 346] on img at bounding box center [499, 236] width 376 height 355
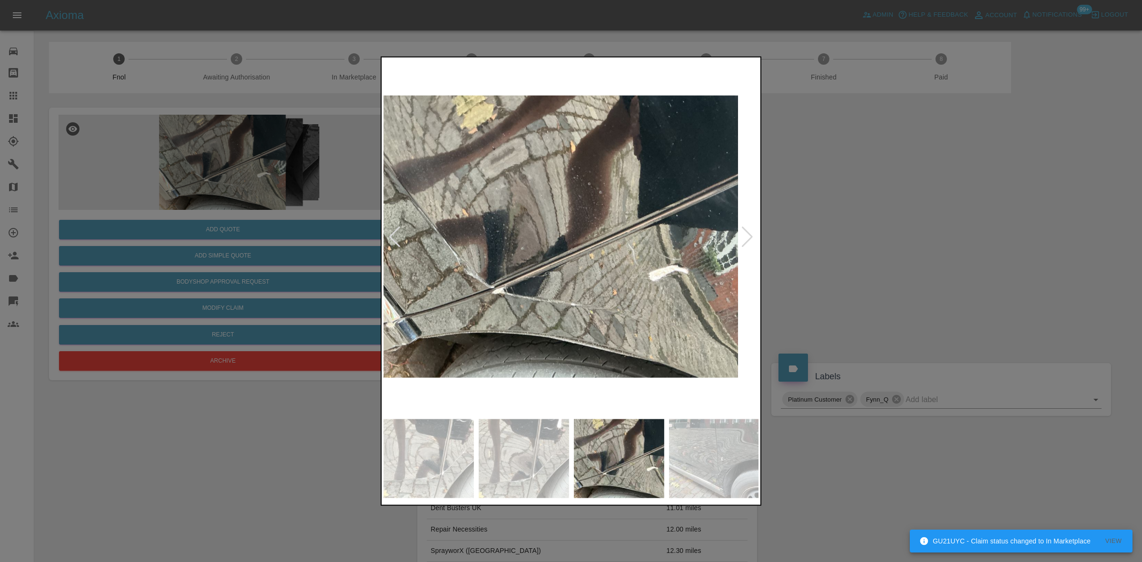
click at [255, 275] on div at bounding box center [571, 281] width 1142 height 562
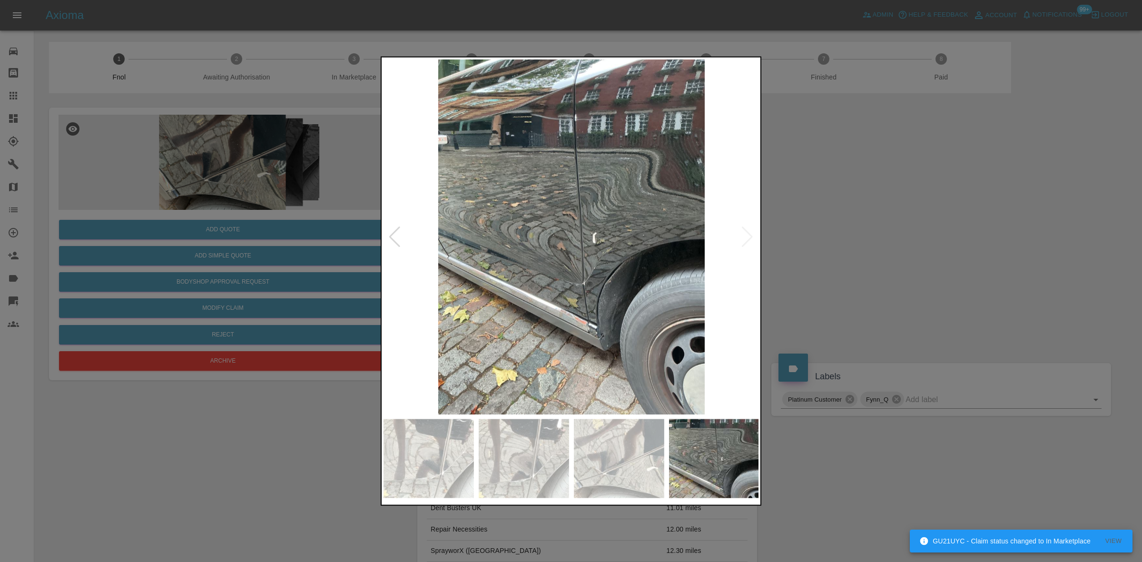
click at [586, 331] on img at bounding box center [571, 236] width 376 height 355
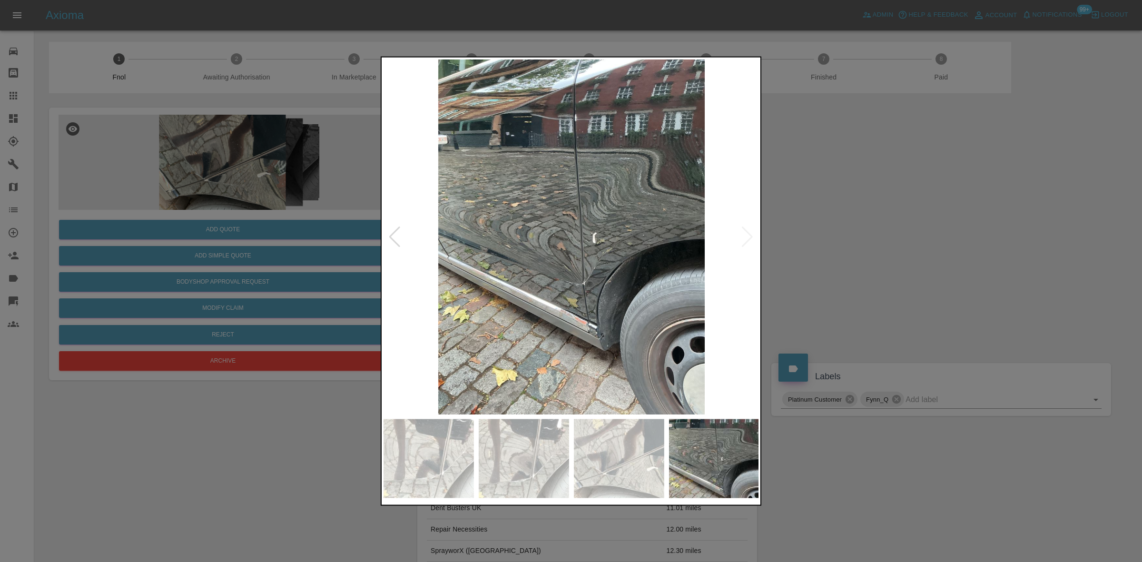
click at [403, 287] on img at bounding box center [571, 236] width 376 height 355
click at [371, 295] on div at bounding box center [571, 281] width 1142 height 562
click at [469, 284] on img at bounding box center [571, 236] width 376 height 355
click at [217, 209] on div at bounding box center [571, 281] width 1142 height 562
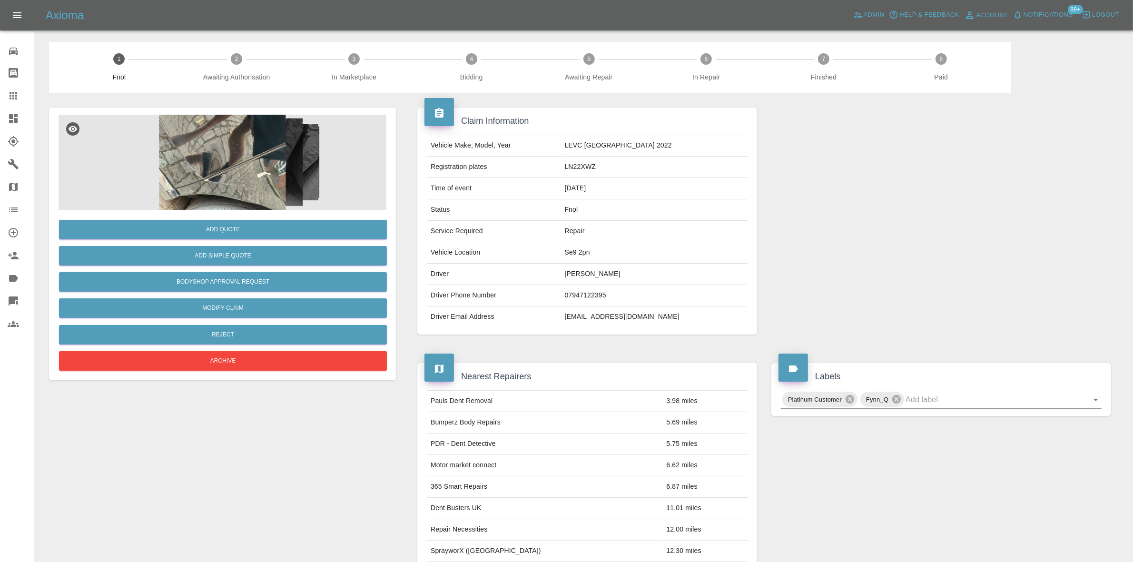
click at [217, 147] on img at bounding box center [223, 162] width 328 height 95
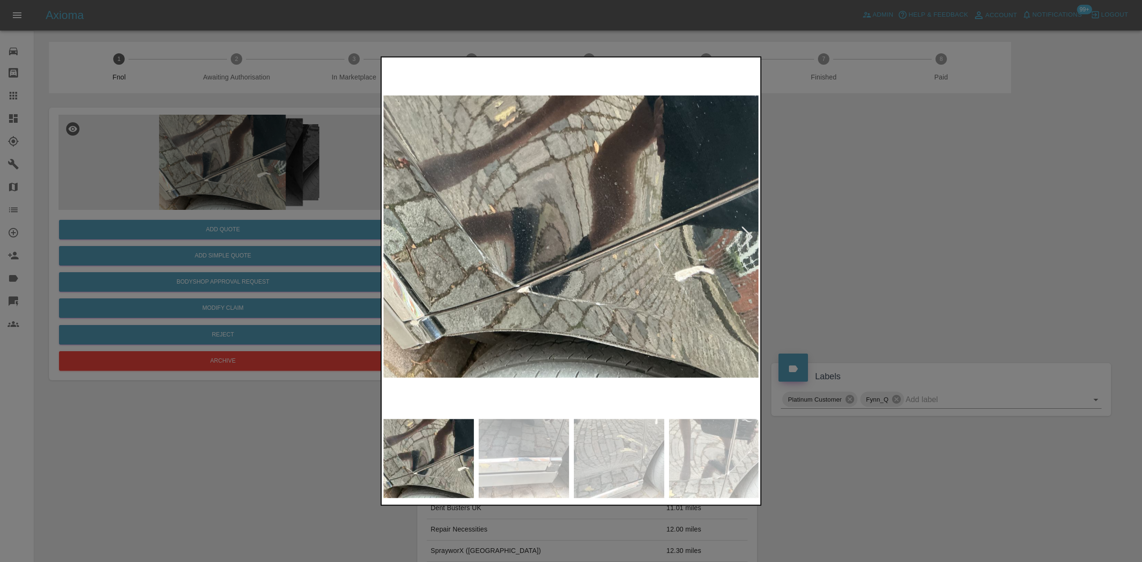
click at [340, 155] on div at bounding box center [571, 281] width 1142 height 562
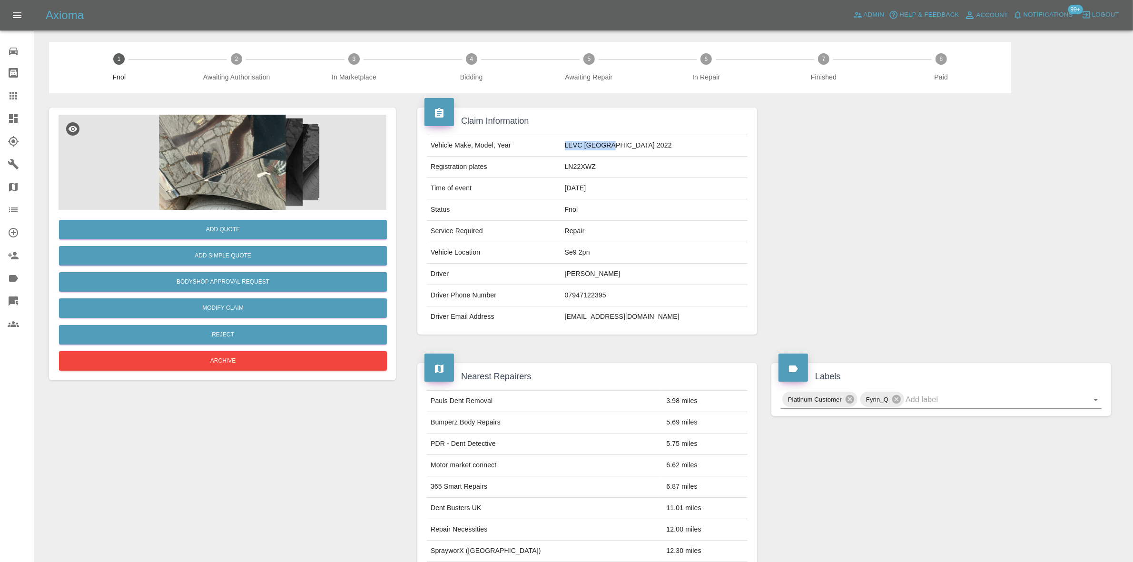
drag, startPoint x: 589, startPoint y: 144, endPoint x: 653, endPoint y: 146, distance: 64.3
click at [653, 146] on td "LEVC TX 2022" at bounding box center [654, 145] width 186 height 21
copy td "LEVC TX 2022"
click at [749, 167] on div "Vehicle Make, Model, Year LEVC TX 2022 Registration plates LN22XWZ Time of even…" at bounding box center [587, 231] width 335 height 193
click at [177, 153] on img at bounding box center [223, 162] width 328 height 95
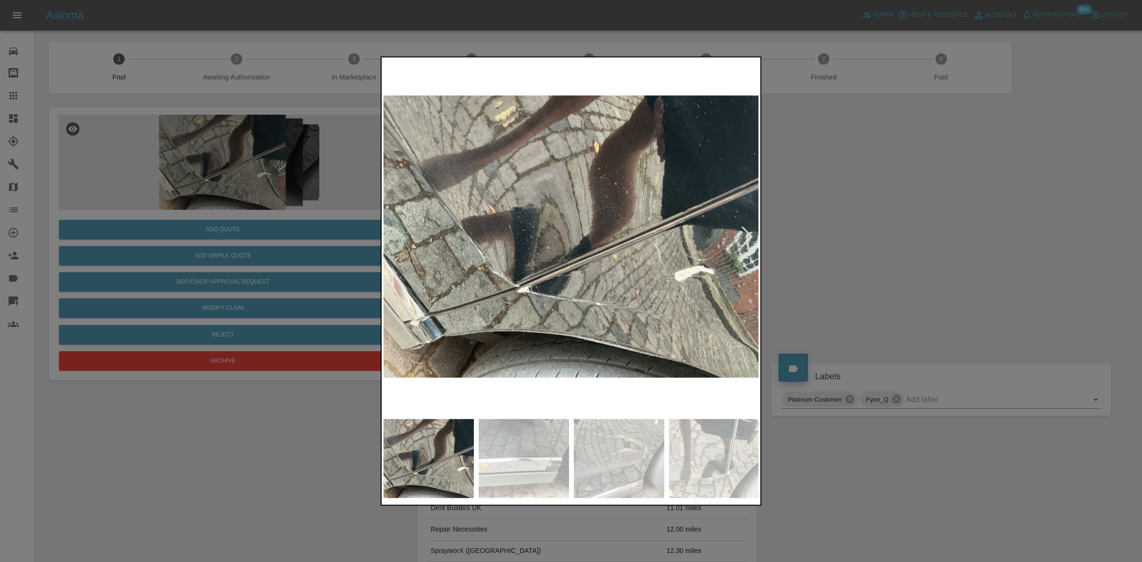
click at [361, 283] on div at bounding box center [571, 281] width 1142 height 562
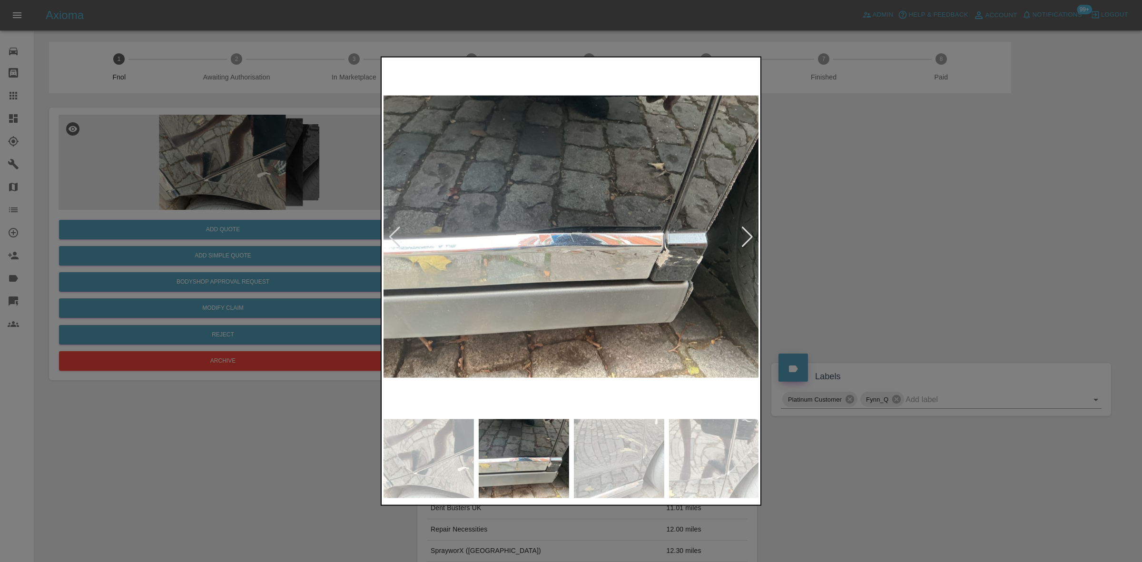
click at [464, 308] on img at bounding box center [571, 236] width 376 height 355
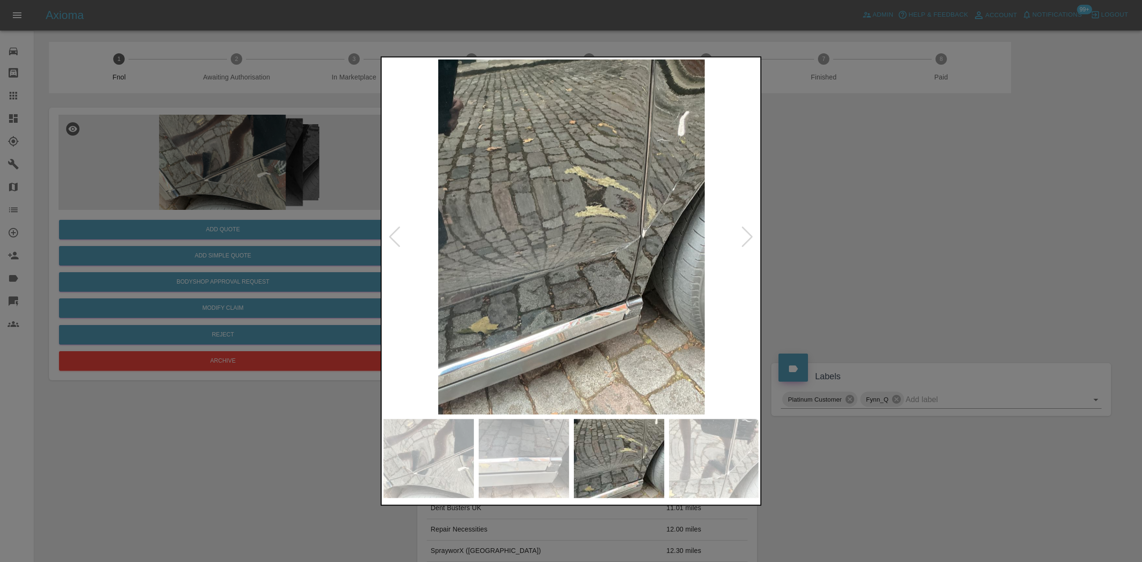
click at [408, 282] on img at bounding box center [571, 236] width 376 height 355
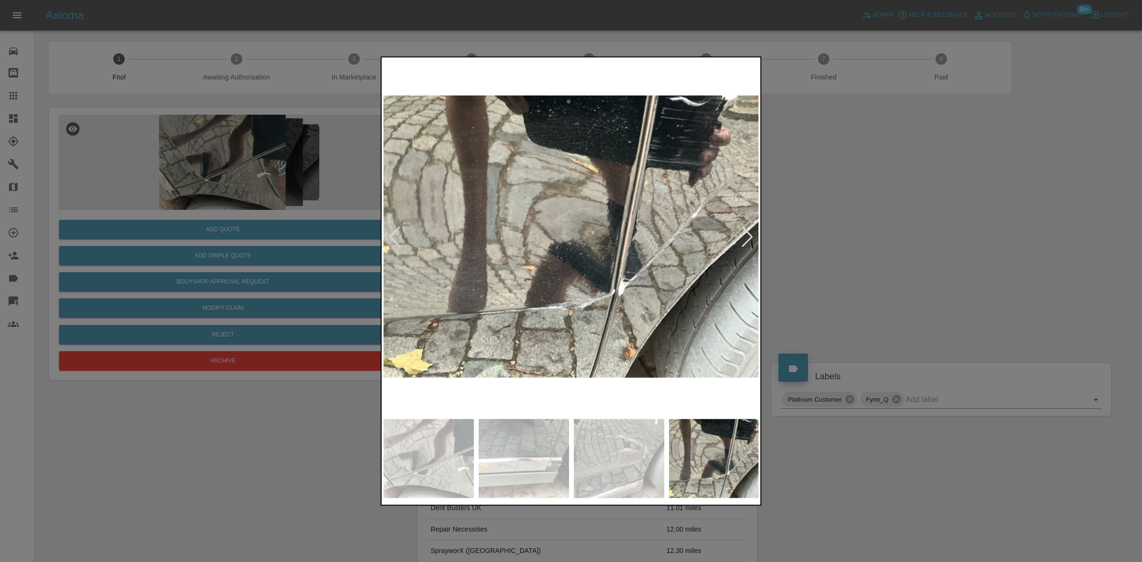
click at [304, 266] on div at bounding box center [571, 281] width 1142 height 562
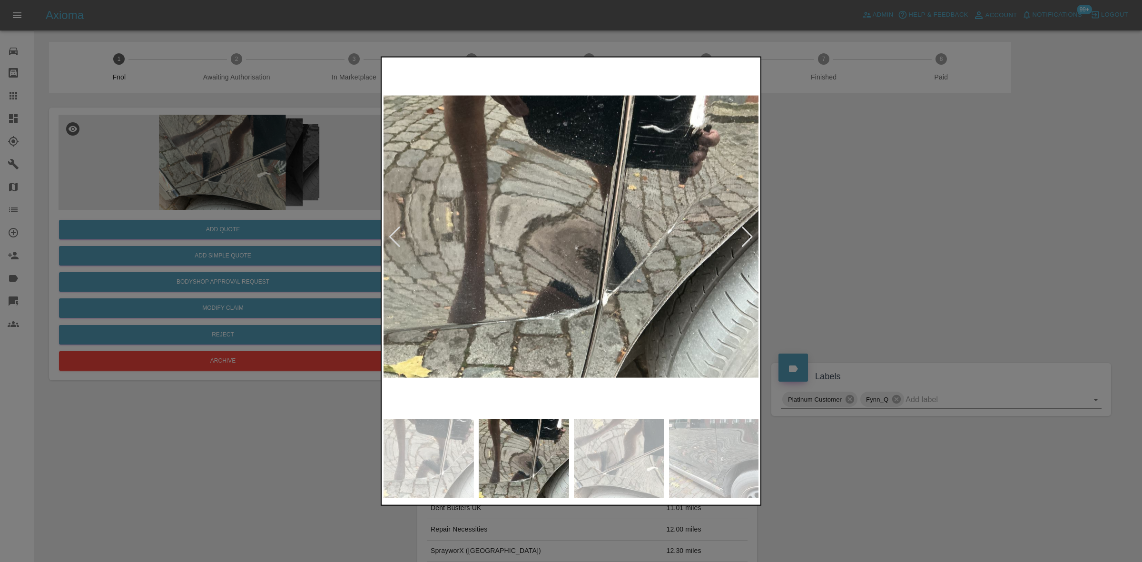
click at [421, 305] on img at bounding box center [571, 236] width 376 height 355
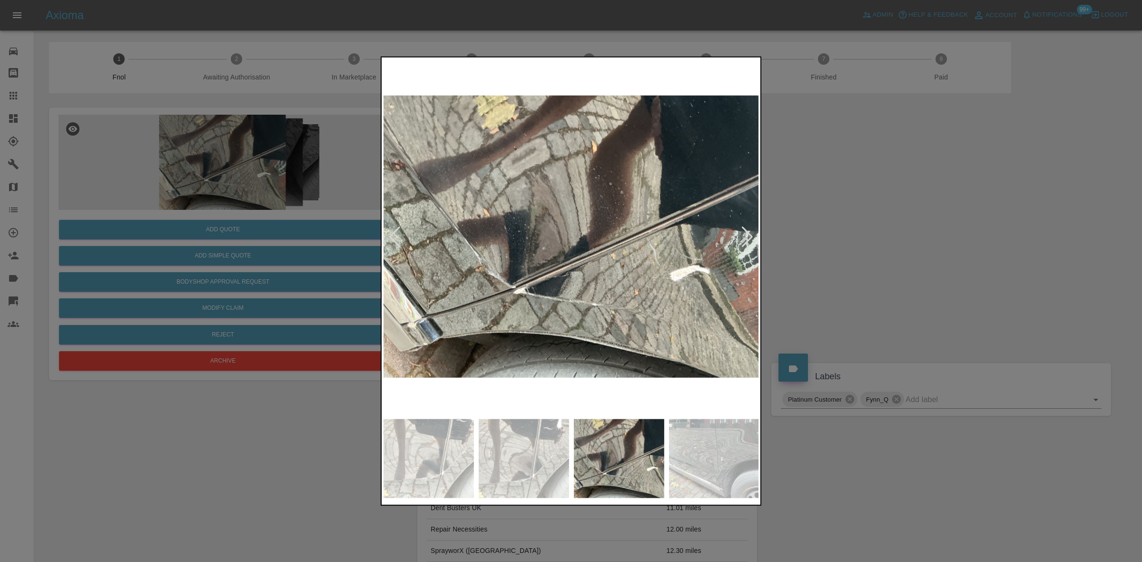
click at [313, 279] on div at bounding box center [571, 281] width 1142 height 562
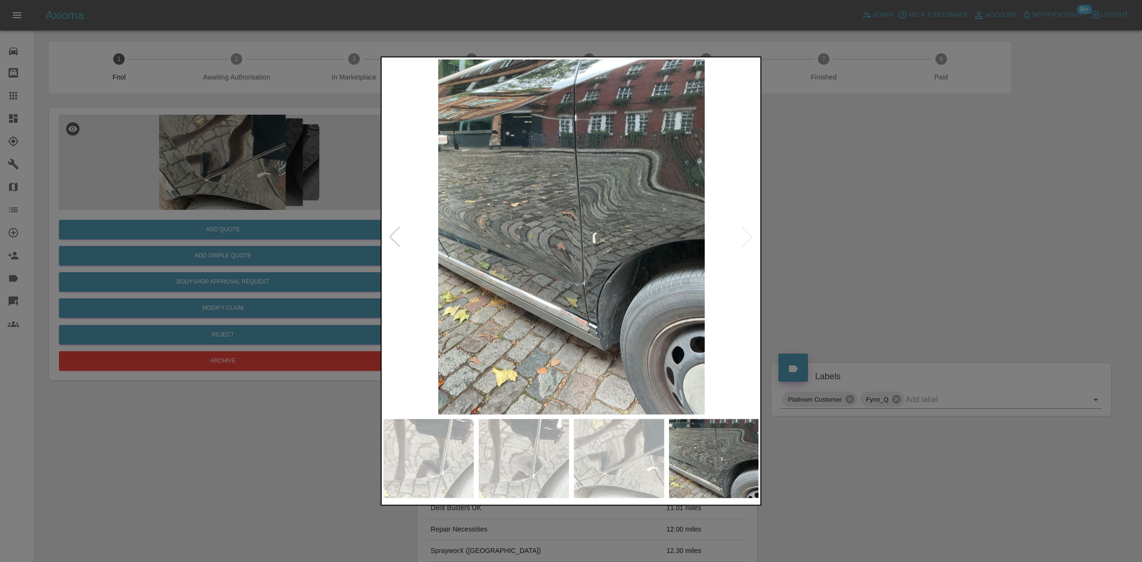
click at [248, 215] on div at bounding box center [571, 281] width 1142 height 562
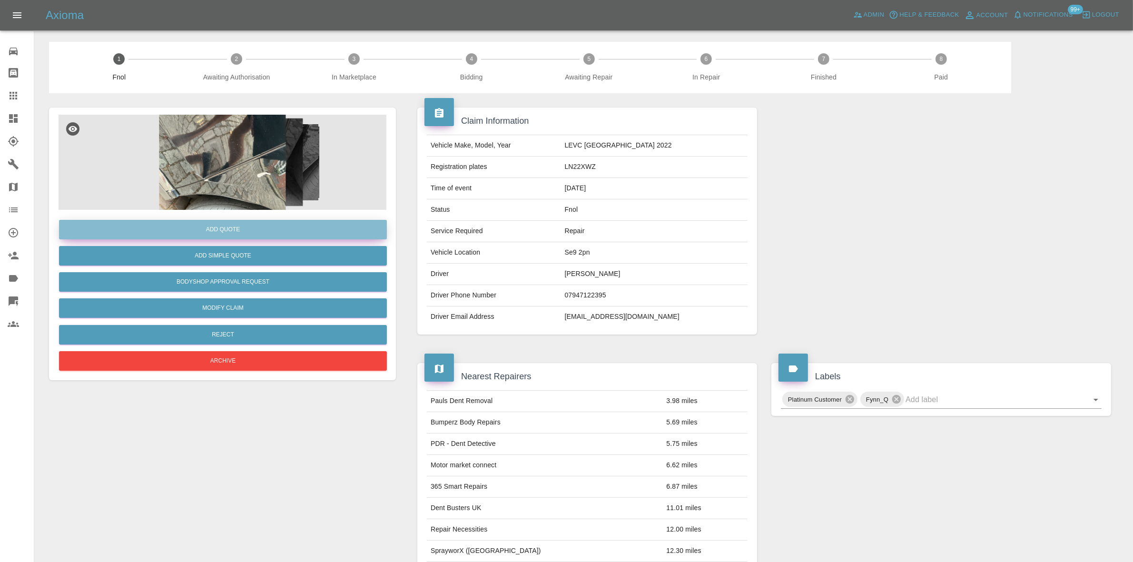
click at [241, 229] on button "Add Quote" at bounding box center [223, 230] width 328 height 20
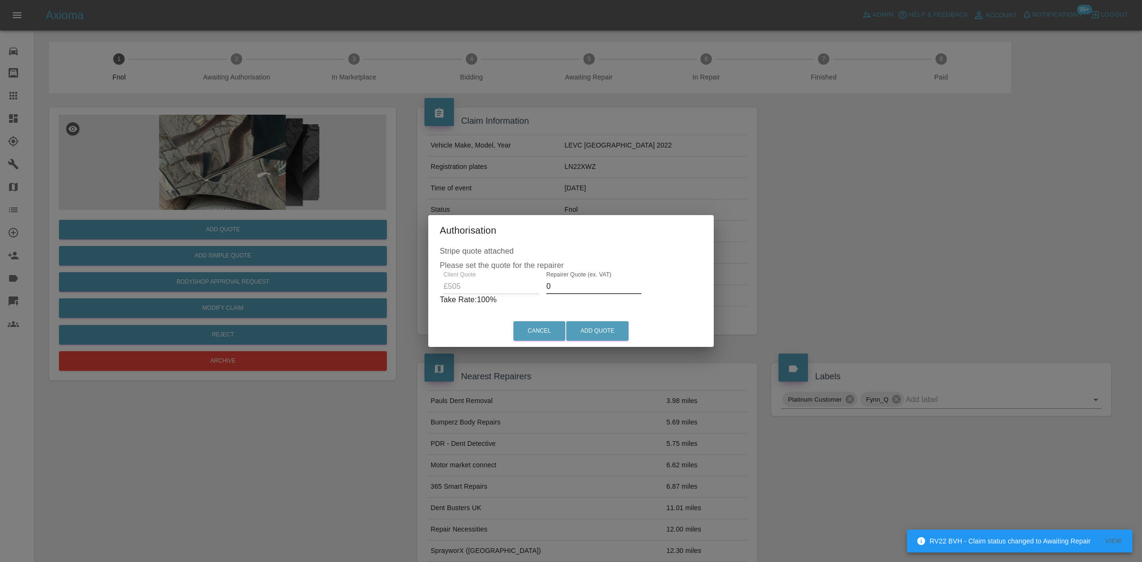
drag, startPoint x: 545, startPoint y: 282, endPoint x: 550, endPoint y: 294, distance: 13.2
click at [542, 289] on div "Repairer Quote (ex. VAT) 0" at bounding box center [593, 282] width 103 height 23
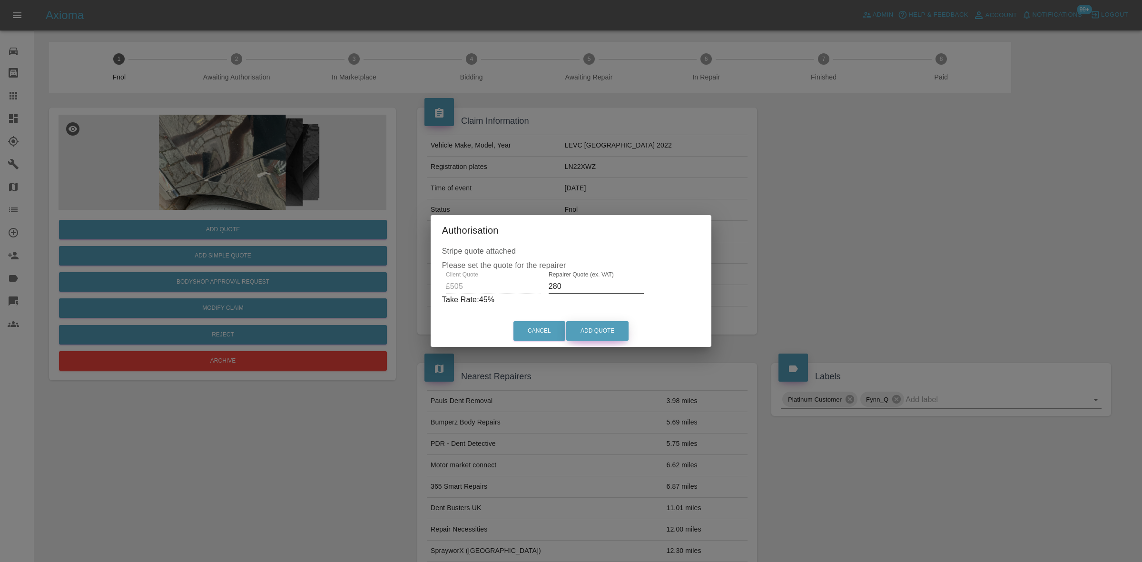
type input "280"
click at [595, 332] on button "Add Quote" at bounding box center [597, 331] width 62 height 20
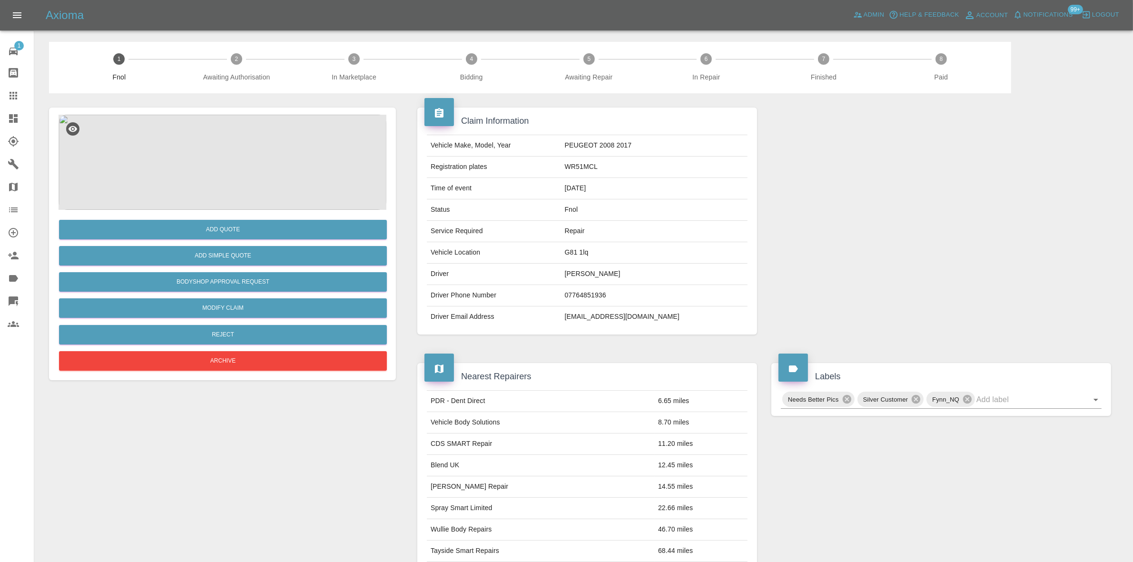
click at [260, 179] on img at bounding box center [223, 162] width 328 height 95
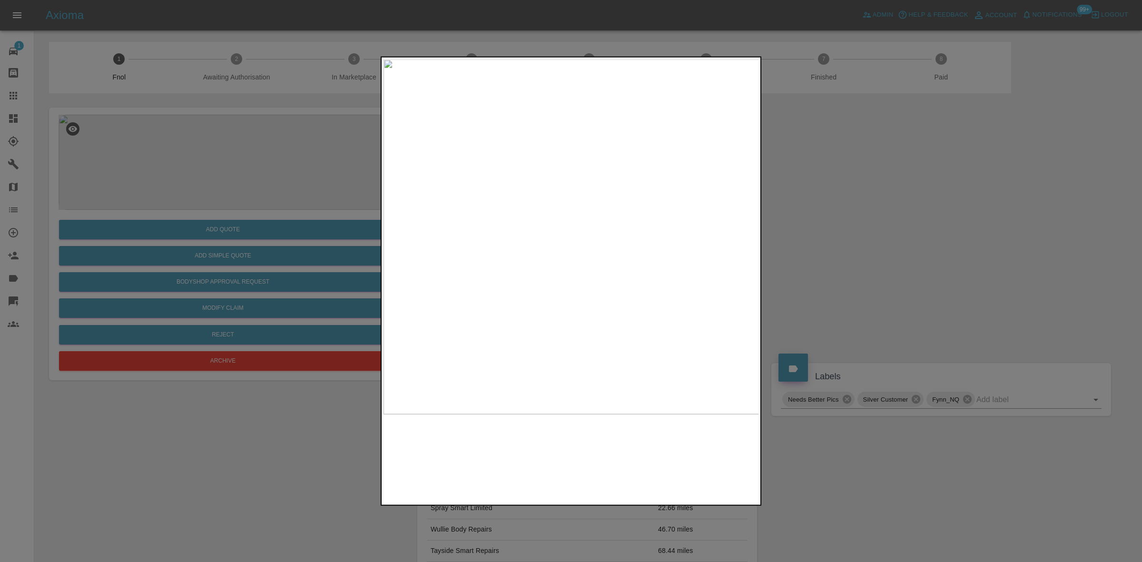
click at [538, 289] on img at bounding box center [571, 236] width 376 height 355
click at [568, 226] on img at bounding box center [571, 236] width 376 height 355
click at [567, 225] on img at bounding box center [571, 236] width 376 height 355
click at [522, 315] on img at bounding box center [582, 270] width 1127 height 1065
click at [472, 315] on img at bounding box center [582, 270] width 1127 height 1065
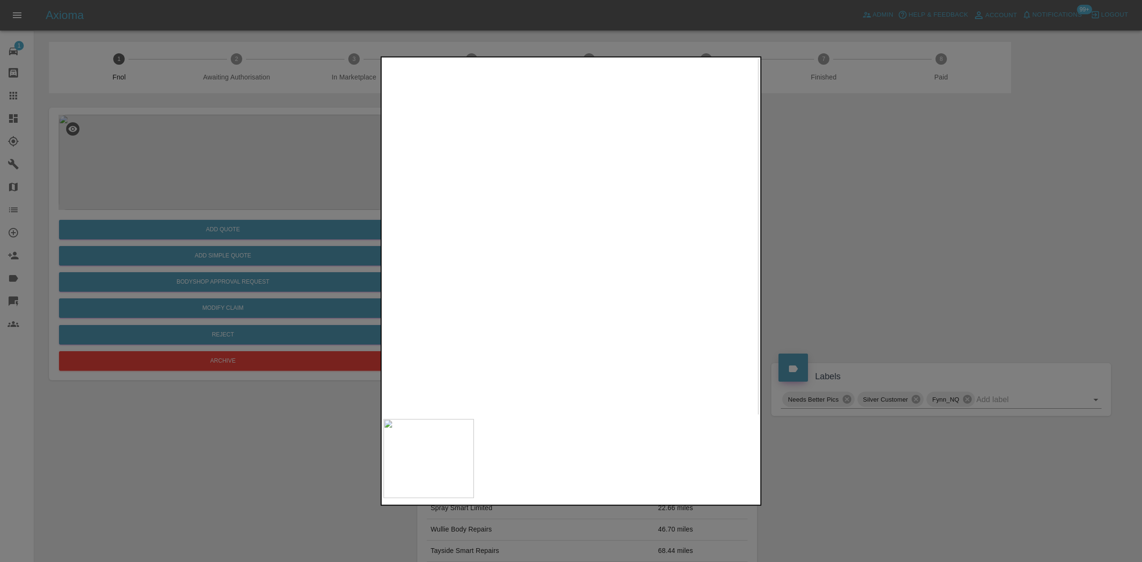
click at [132, 260] on div at bounding box center [571, 281] width 1142 height 562
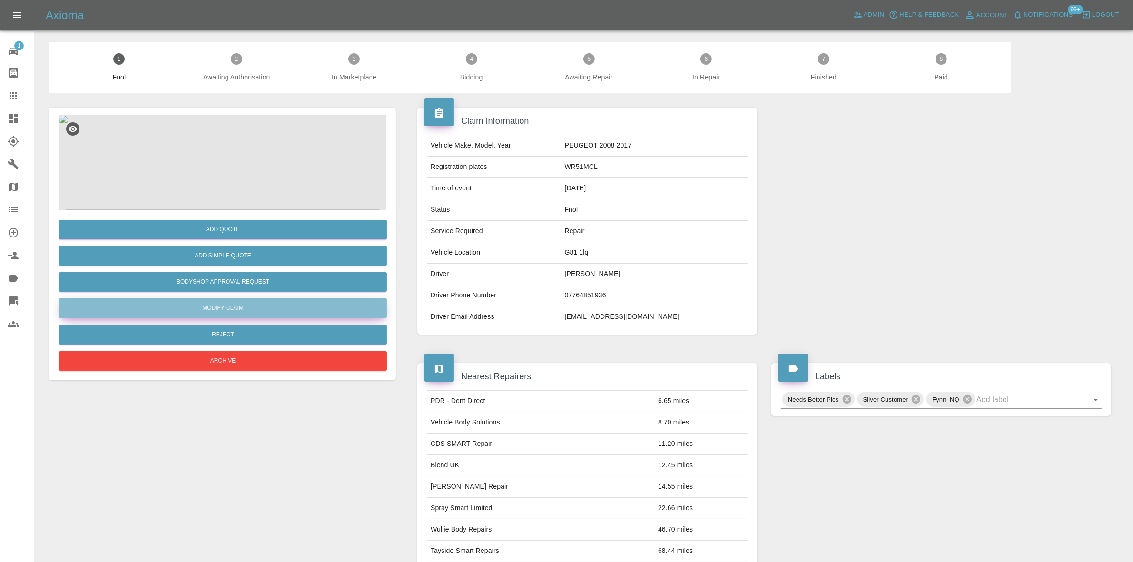
click at [228, 303] on link "Modify Claim" at bounding box center [223, 308] width 328 height 20
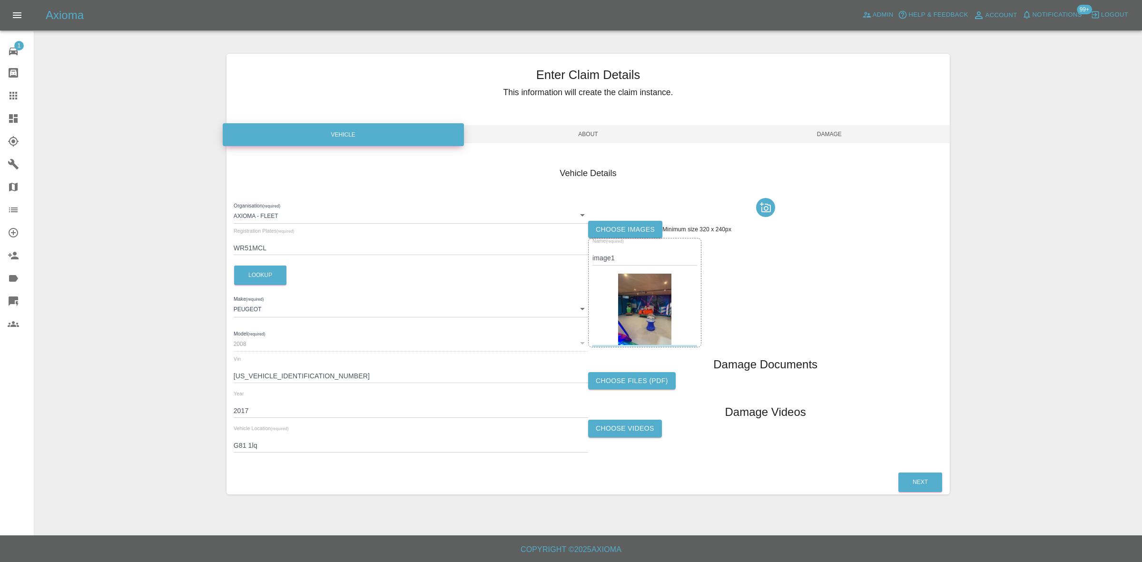
click at [639, 303] on img at bounding box center [645, 309] width 54 height 71
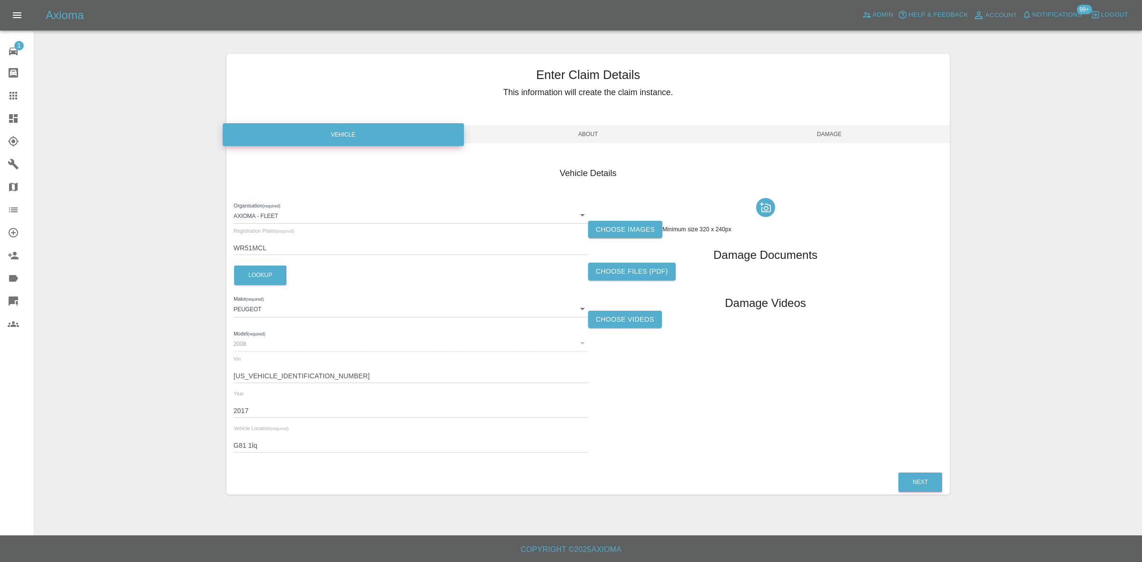
click at [933, 498] on div "Enter Claim Details This information will create the claim instance. Vehicle Ab…" at bounding box center [588, 274] width 724 height 464
click at [929, 484] on button "Next" at bounding box center [920, 482] width 44 height 20
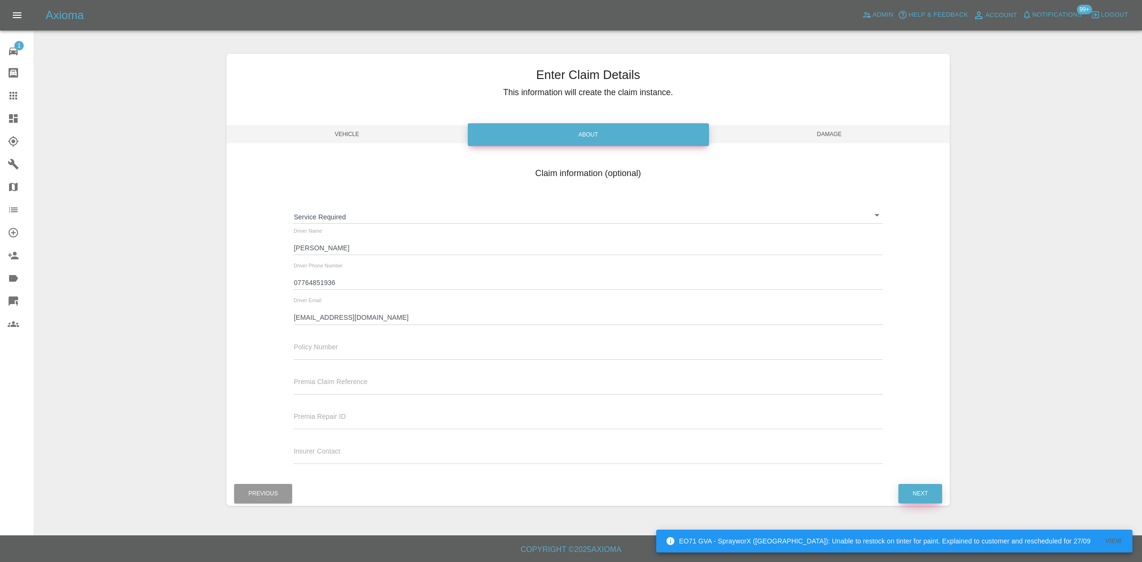
click at [921, 486] on button "Next" at bounding box center [920, 494] width 44 height 20
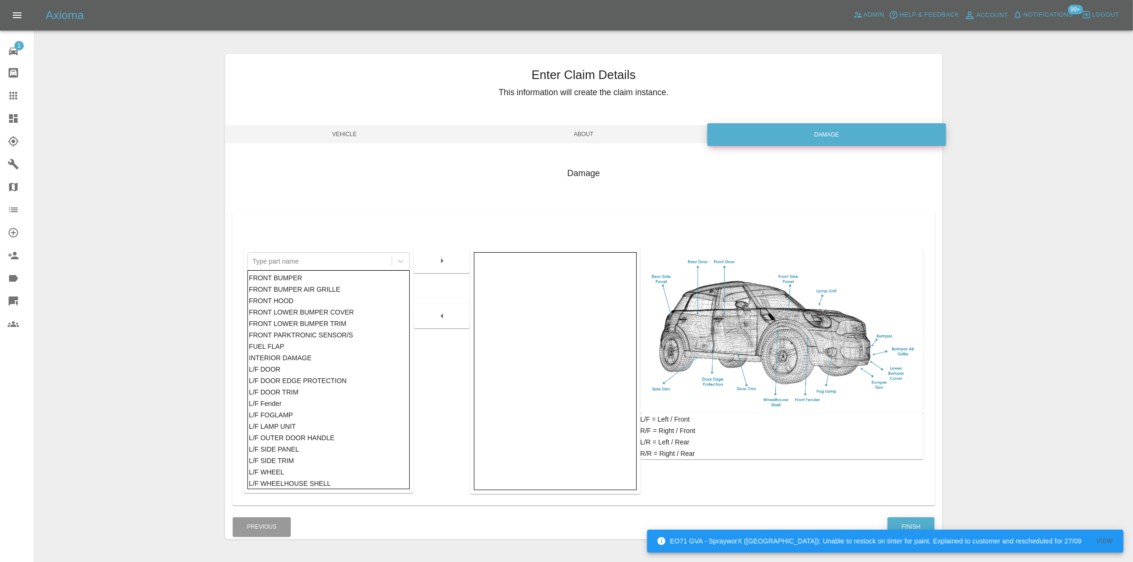
click at [912, 519] on button "Finish" at bounding box center [910, 527] width 47 height 20
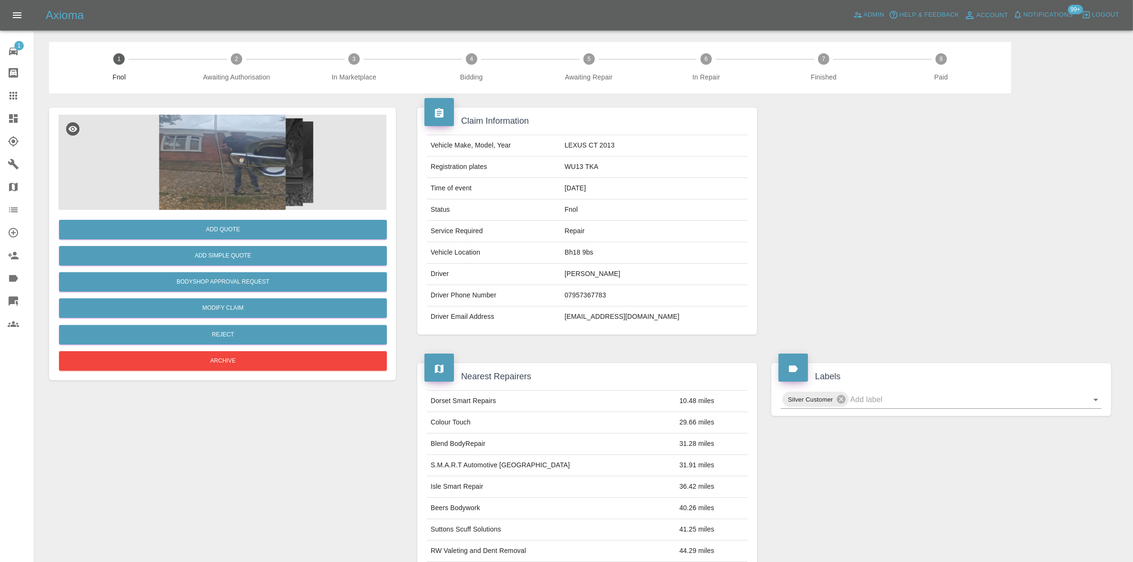
click at [245, 160] on img at bounding box center [223, 162] width 328 height 95
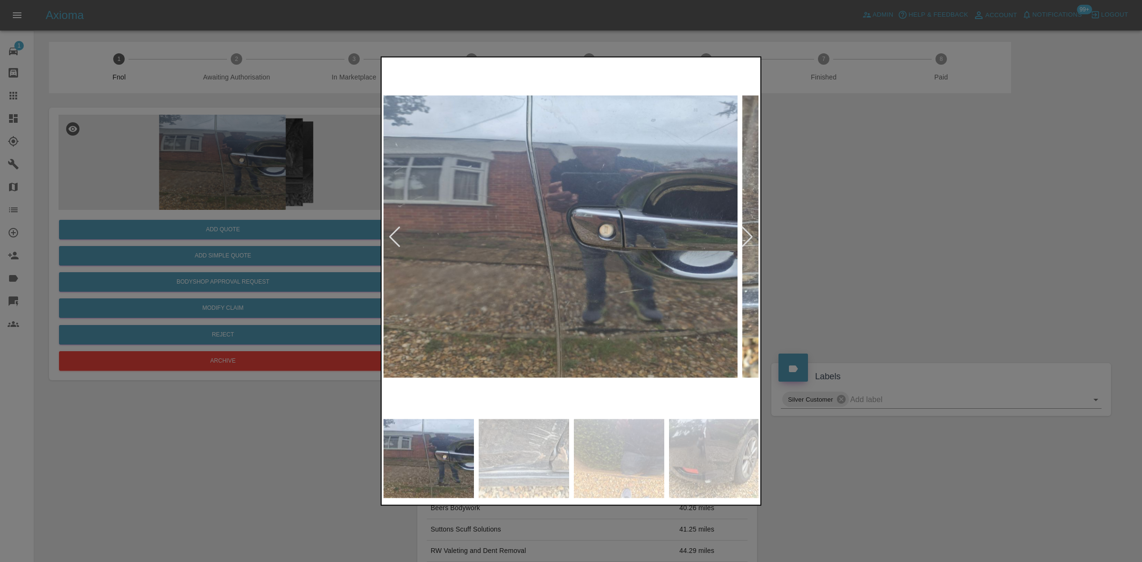
click at [594, 272] on img at bounding box center [550, 236] width 376 height 355
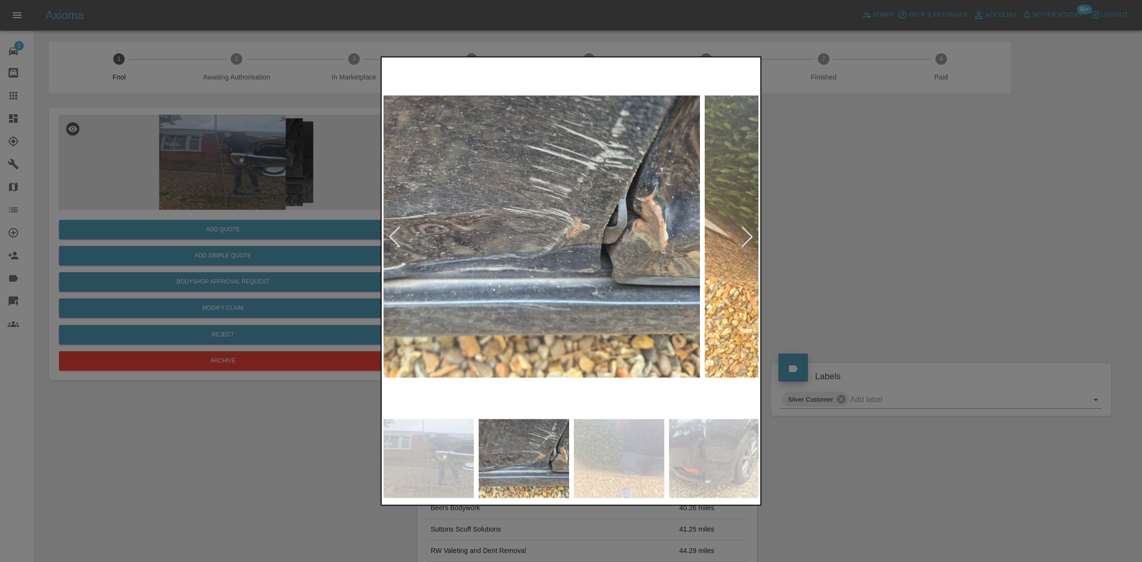
click at [422, 273] on img at bounding box center [512, 236] width 376 height 355
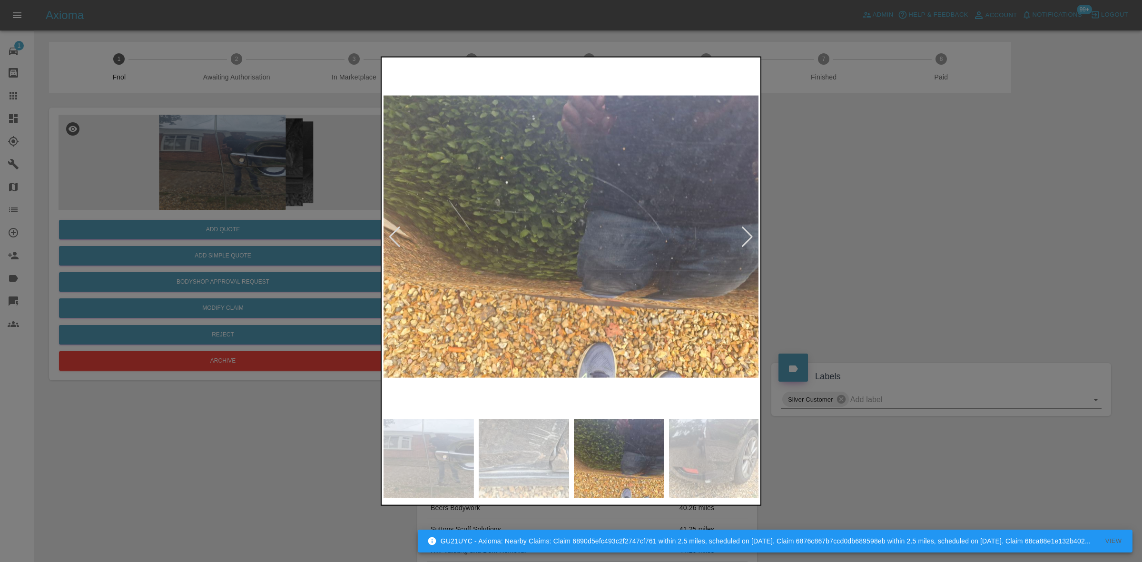
click at [395, 288] on img at bounding box center [571, 236] width 376 height 355
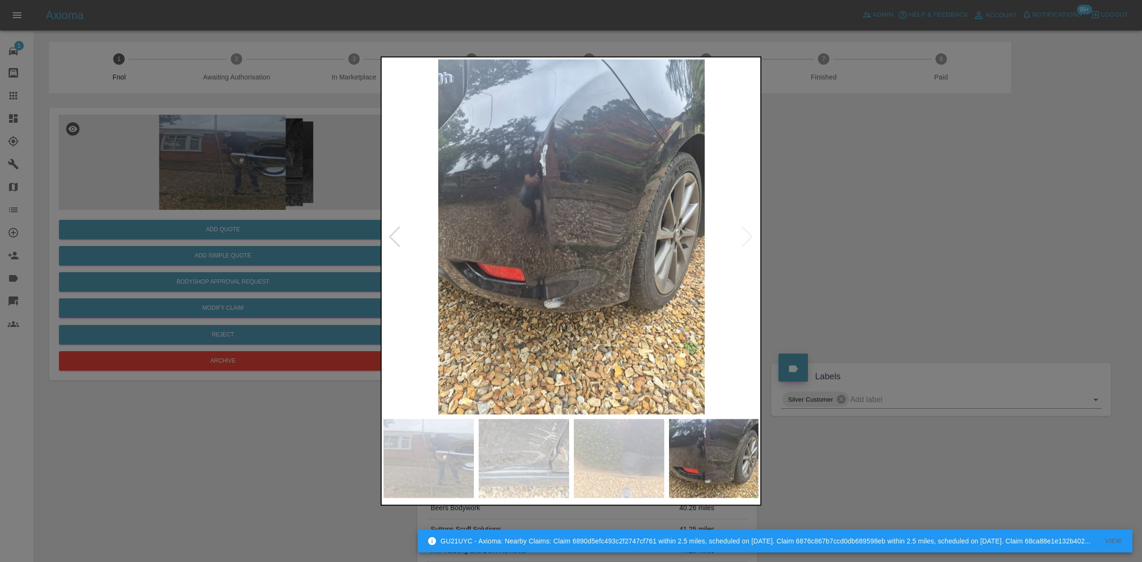
click at [471, 303] on img at bounding box center [571, 236] width 376 height 355
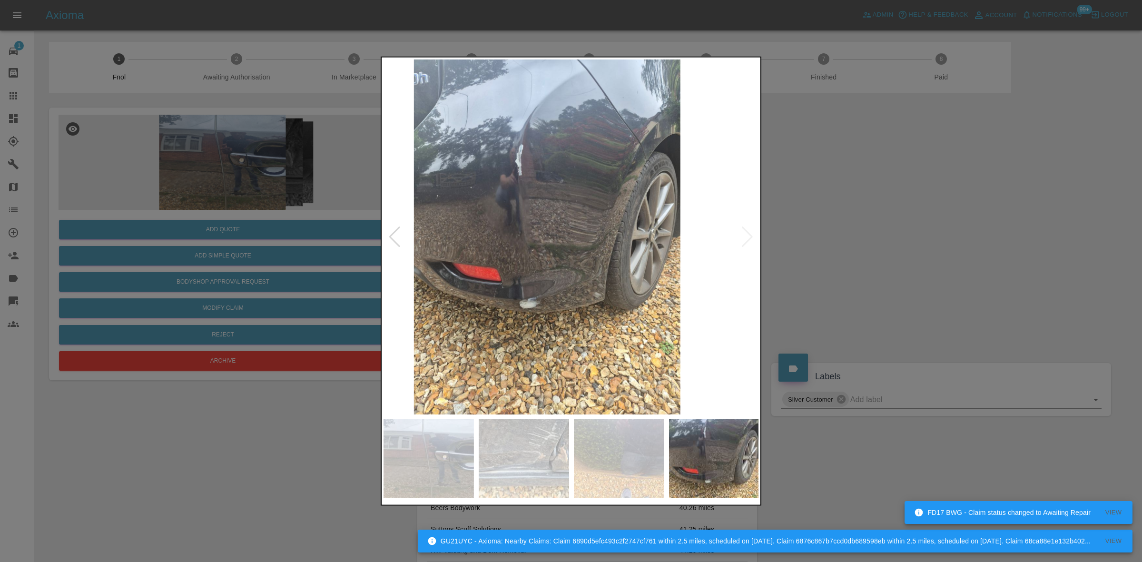
click at [401, 324] on img at bounding box center [547, 236] width 376 height 355
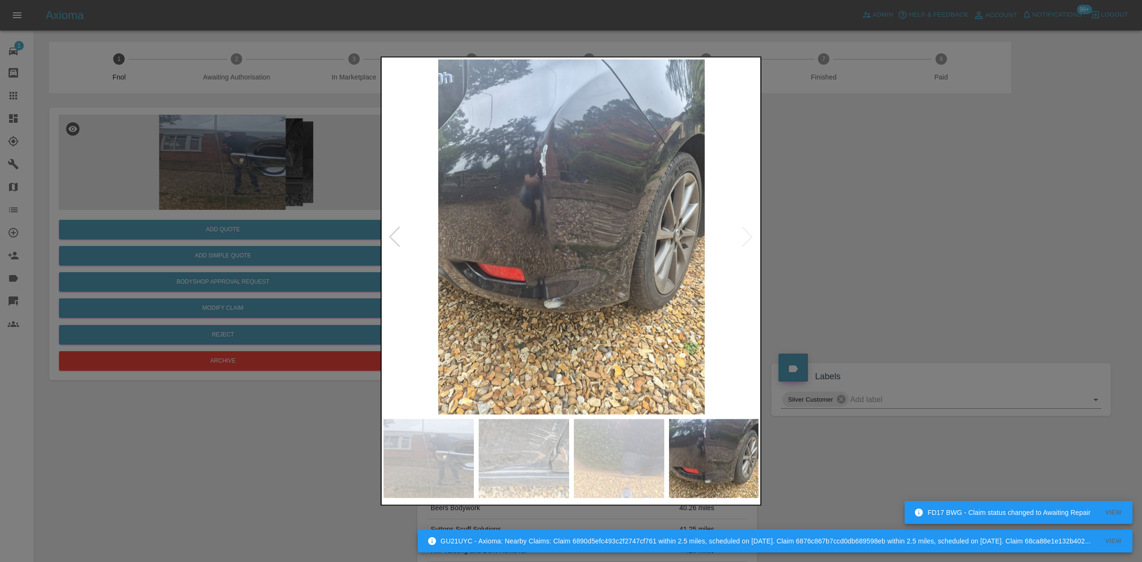
click at [534, 315] on img at bounding box center [571, 236] width 376 height 355
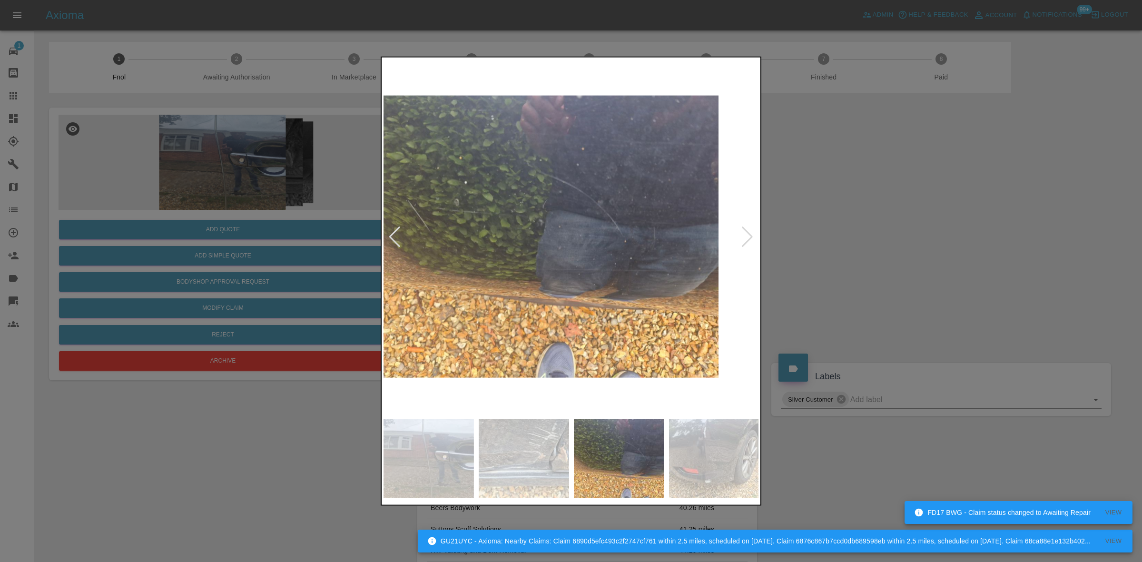
click at [403, 294] on img at bounding box center [531, 236] width 376 height 355
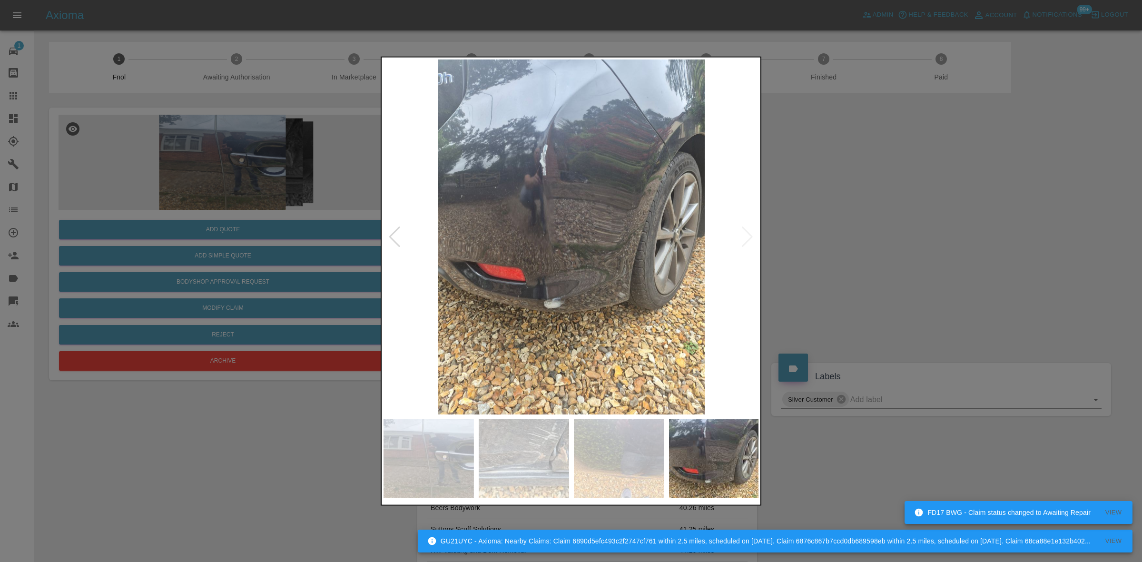
click at [484, 282] on img at bounding box center [571, 236] width 376 height 355
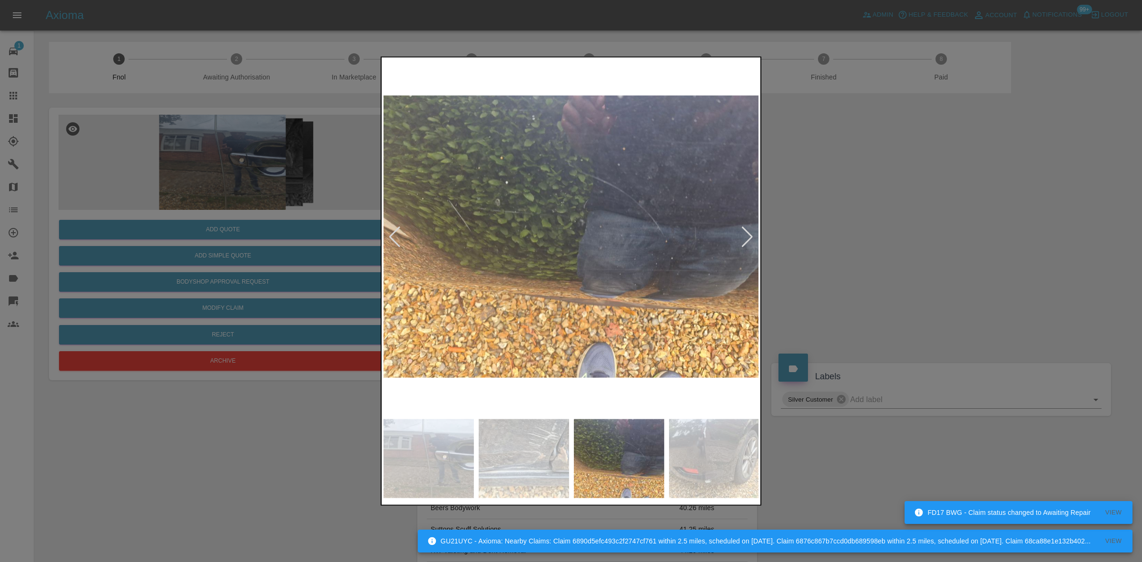
click at [518, 274] on img at bounding box center [571, 236] width 376 height 355
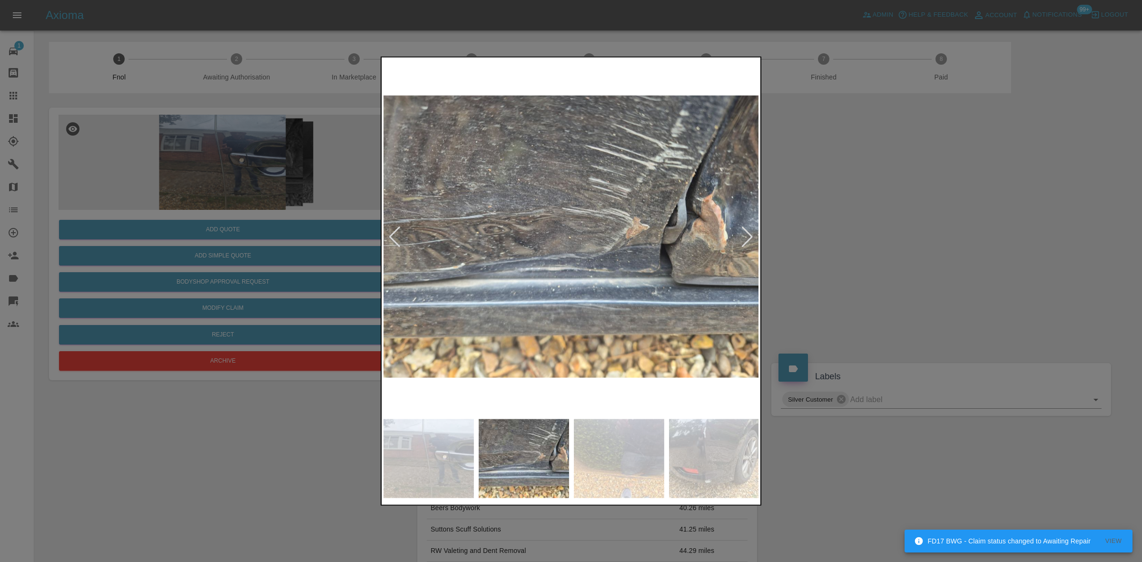
click at [593, 274] on img at bounding box center [571, 236] width 376 height 355
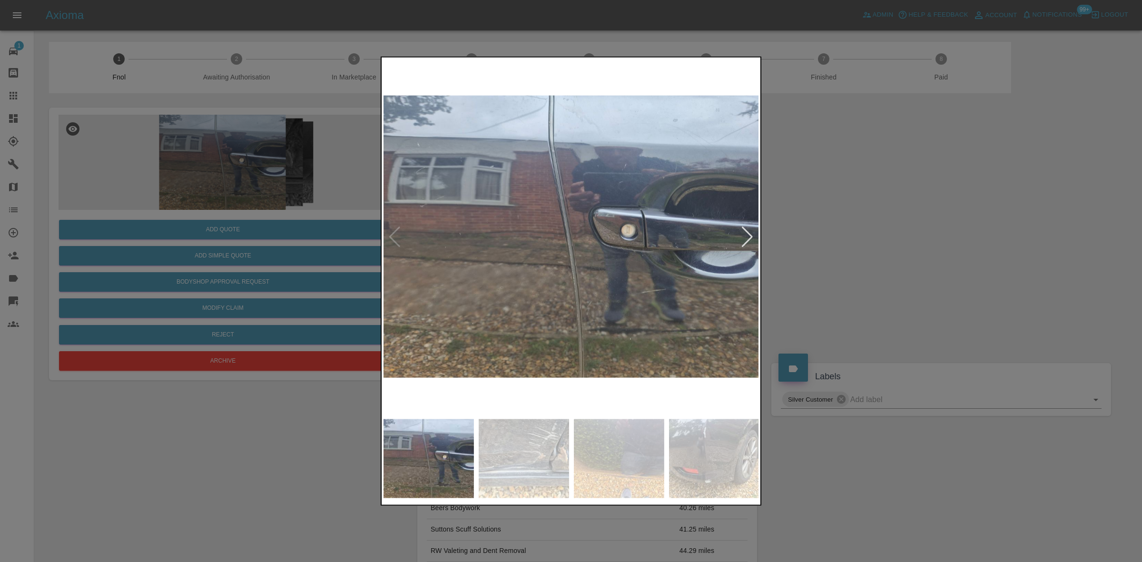
click at [628, 267] on img at bounding box center [571, 236] width 376 height 355
click at [674, 269] on img at bounding box center [571, 236] width 376 height 355
click at [524, 265] on img at bounding box center [571, 236] width 376 height 355
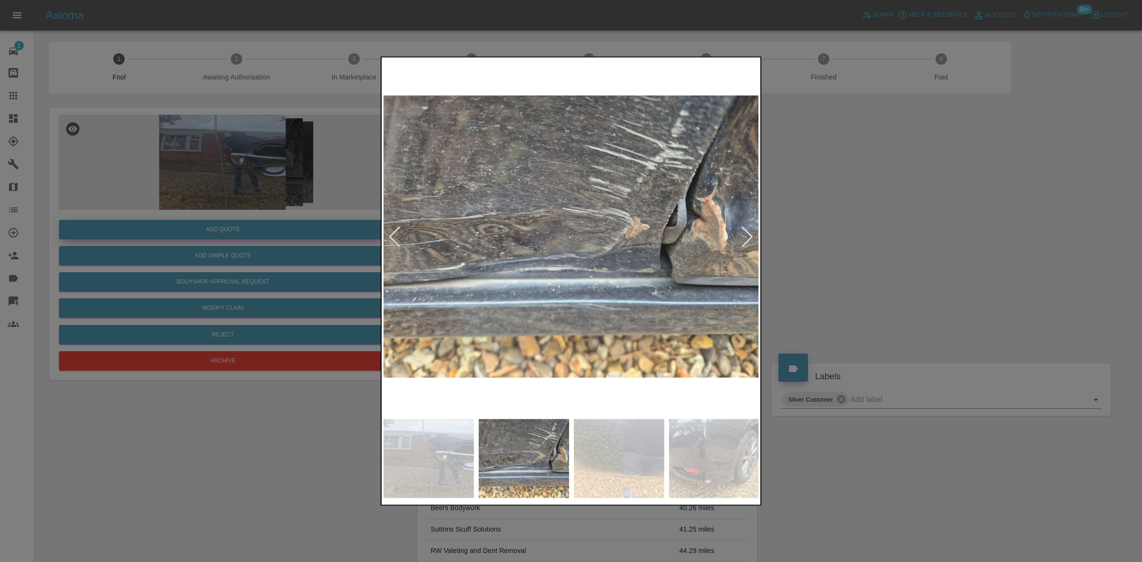
click at [234, 226] on div at bounding box center [571, 281] width 1142 height 562
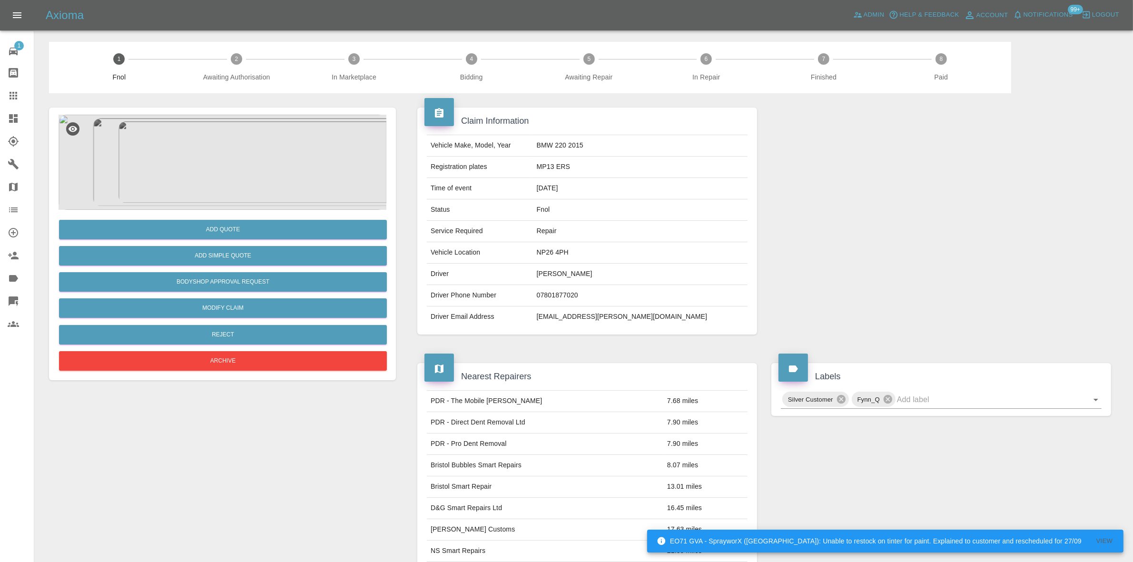
click at [248, 186] on img at bounding box center [223, 162] width 328 height 95
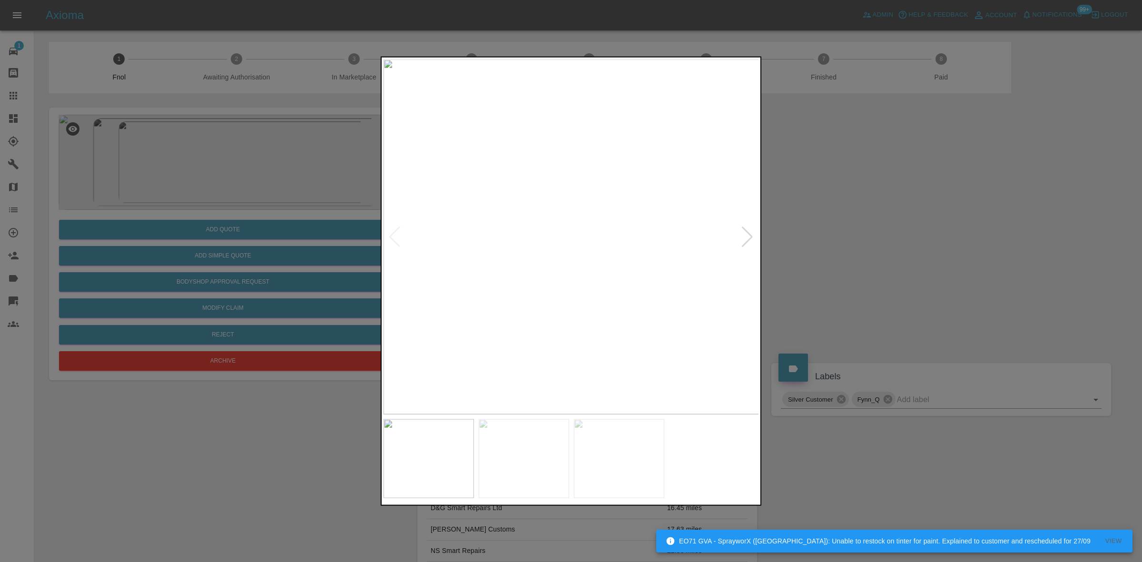
click at [466, 291] on img at bounding box center [571, 236] width 376 height 355
click at [559, 303] on img at bounding box center [571, 236] width 376 height 355
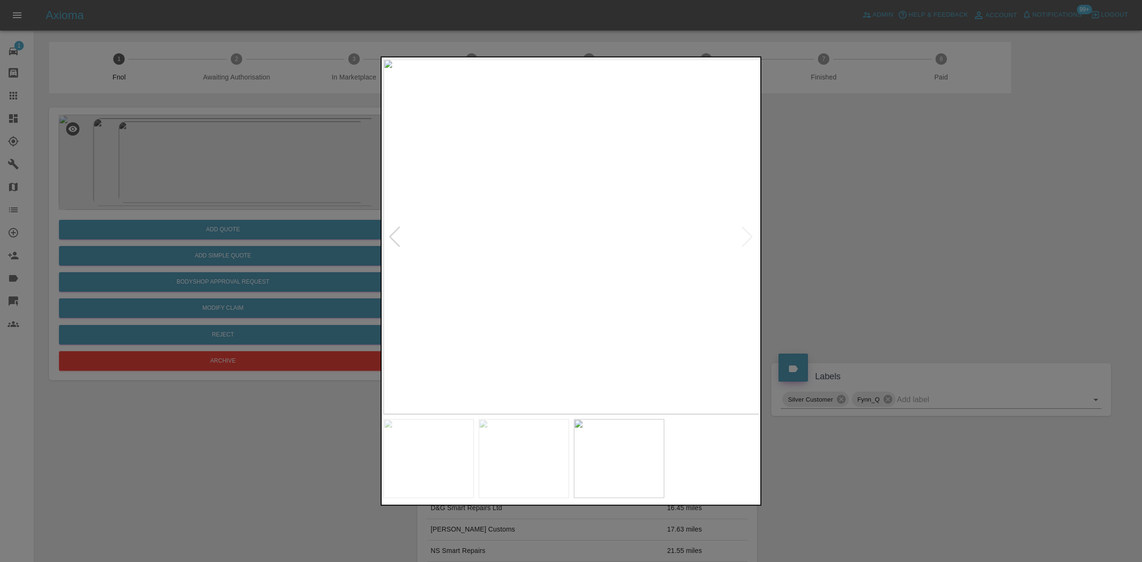
click at [505, 317] on img at bounding box center [571, 236] width 376 height 355
click at [657, 306] on img at bounding box center [571, 236] width 376 height 355
click at [627, 282] on img at bounding box center [571, 236] width 376 height 355
click at [627, 284] on img at bounding box center [571, 236] width 376 height 355
click at [578, 265] on img at bounding box center [403, 93] width 1127 height 1065
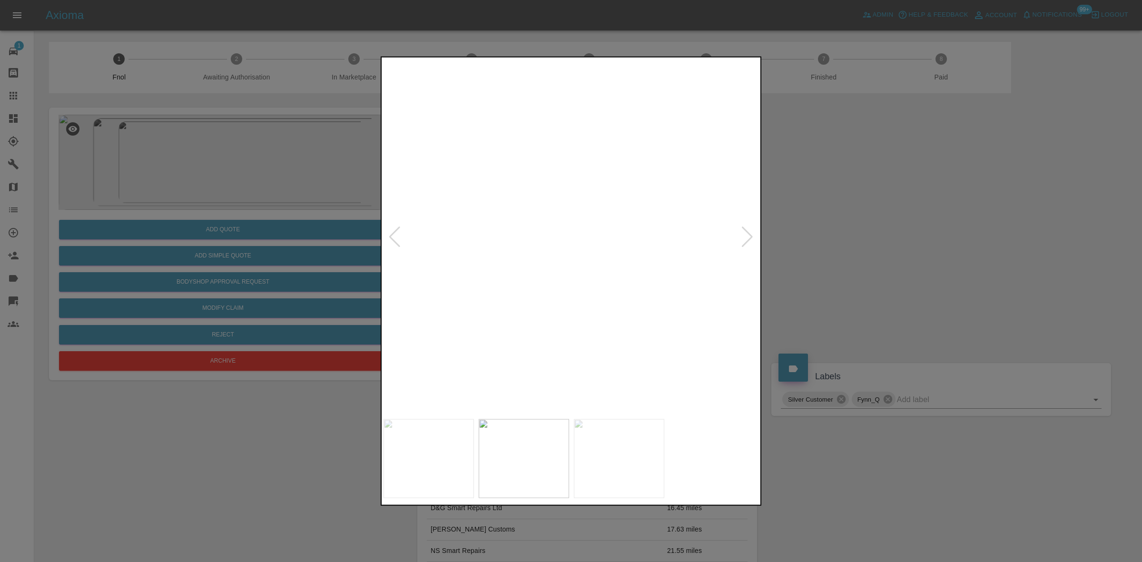
click at [578, 265] on img at bounding box center [403, 93] width 1127 height 1065
click at [560, 294] on img at bounding box center [571, 236] width 376 height 355
click at [565, 236] on img at bounding box center [571, 236] width 376 height 355
click at [526, 277] on img at bounding box center [593, 188] width 1127 height 1065
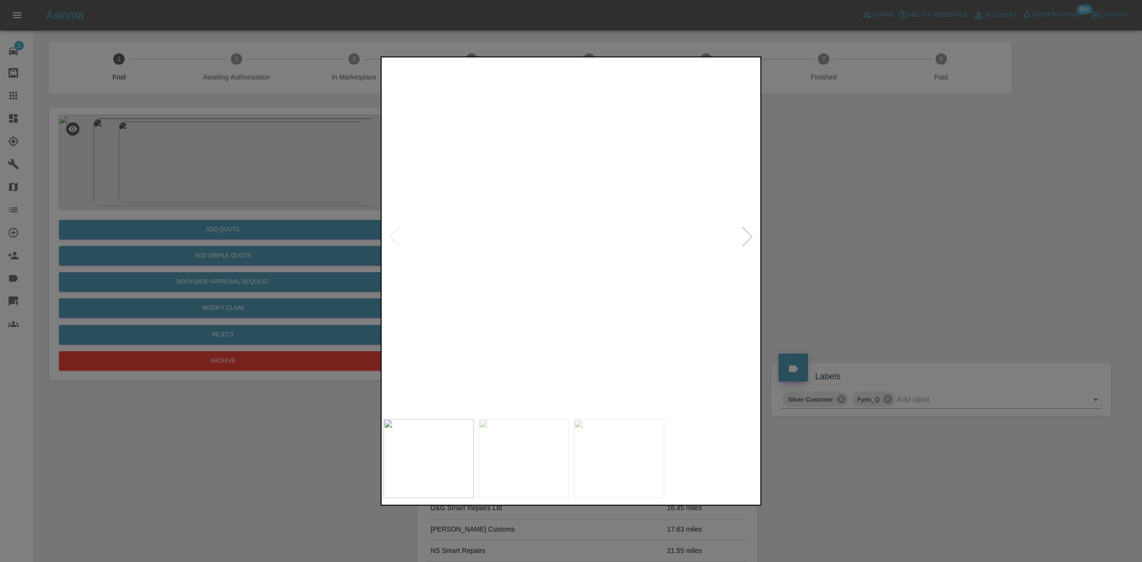
click at [526, 277] on img at bounding box center [588, 160] width 1127 height 1065
click at [542, 308] on img at bounding box center [571, 236] width 376 height 355
click at [542, 304] on img at bounding box center [657, 20] width 1127 height 1065
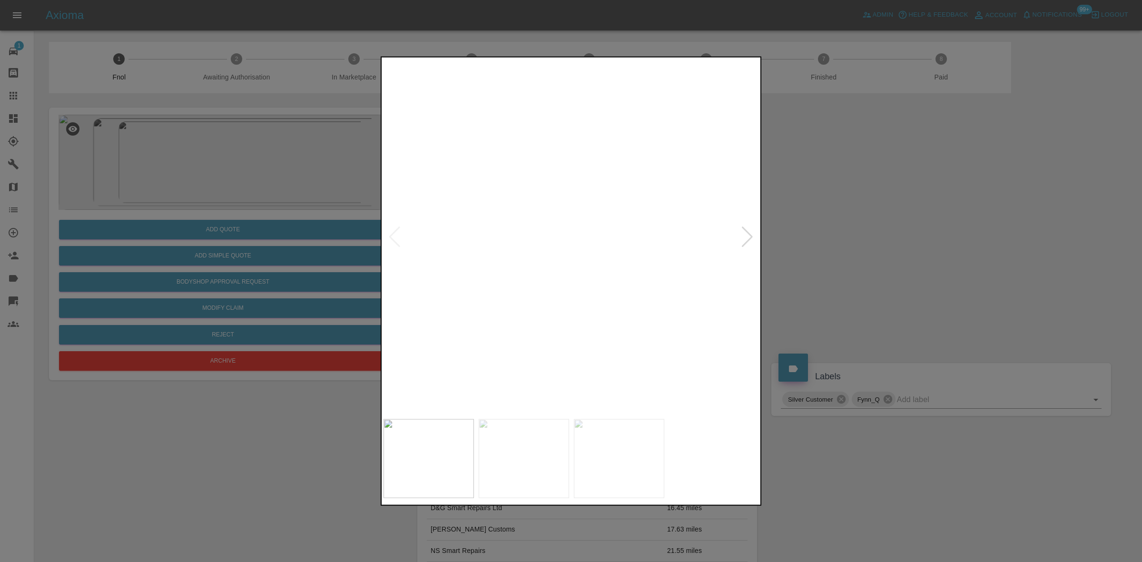
click at [542, 303] on img at bounding box center [657, 20] width 1127 height 1065
drag, startPoint x: 947, startPoint y: 307, endPoint x: 929, endPoint y: 307, distance: 18.6
click at [943, 307] on div at bounding box center [571, 281] width 1142 height 562
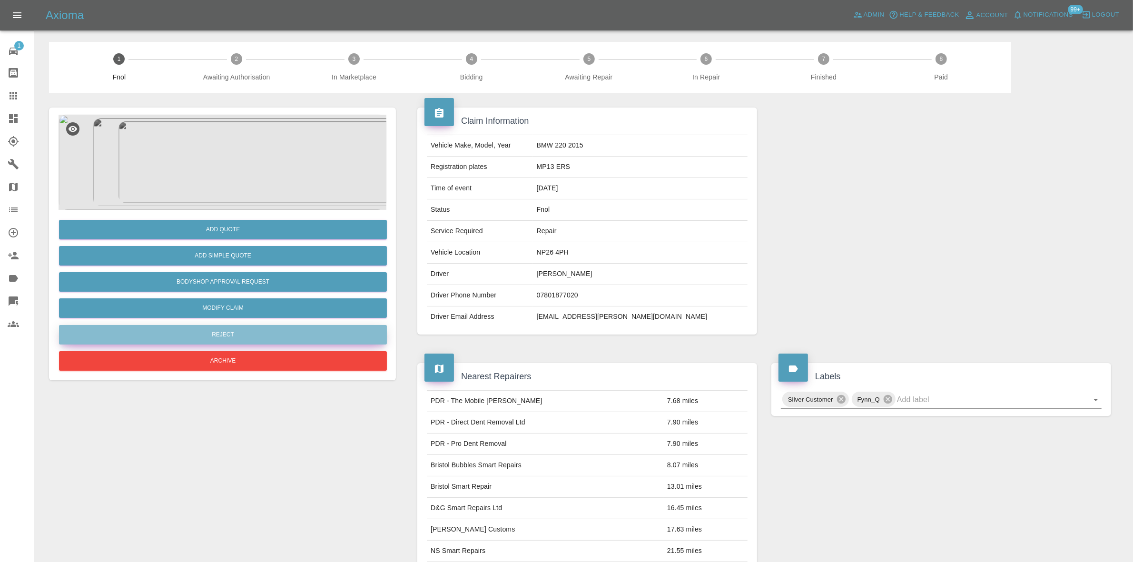
click at [245, 331] on button "Reject" at bounding box center [223, 335] width 328 height 20
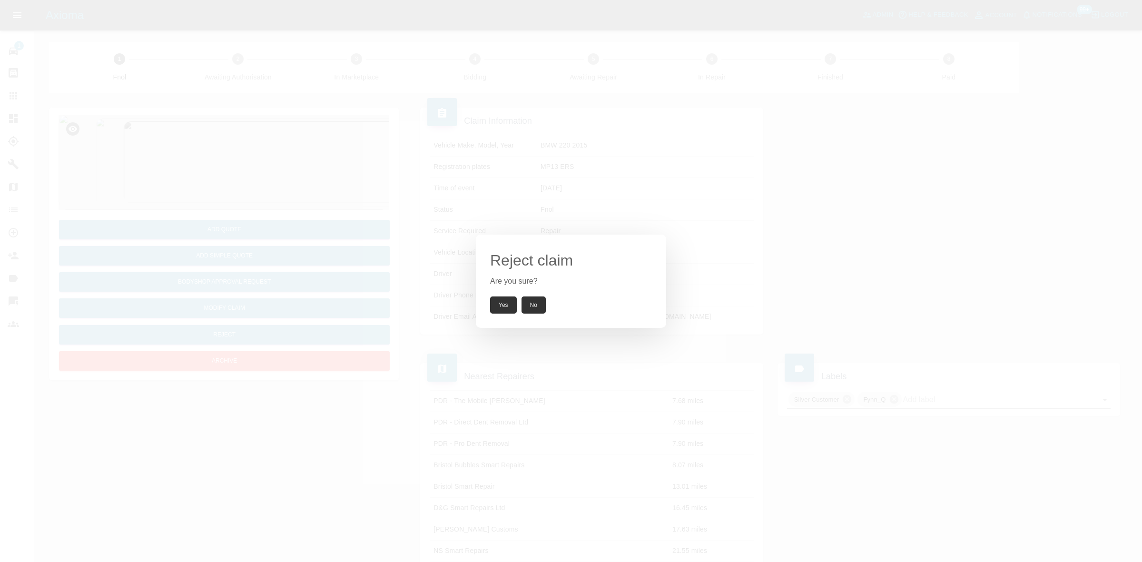
click at [498, 305] on button "Yes" at bounding box center [503, 304] width 27 height 17
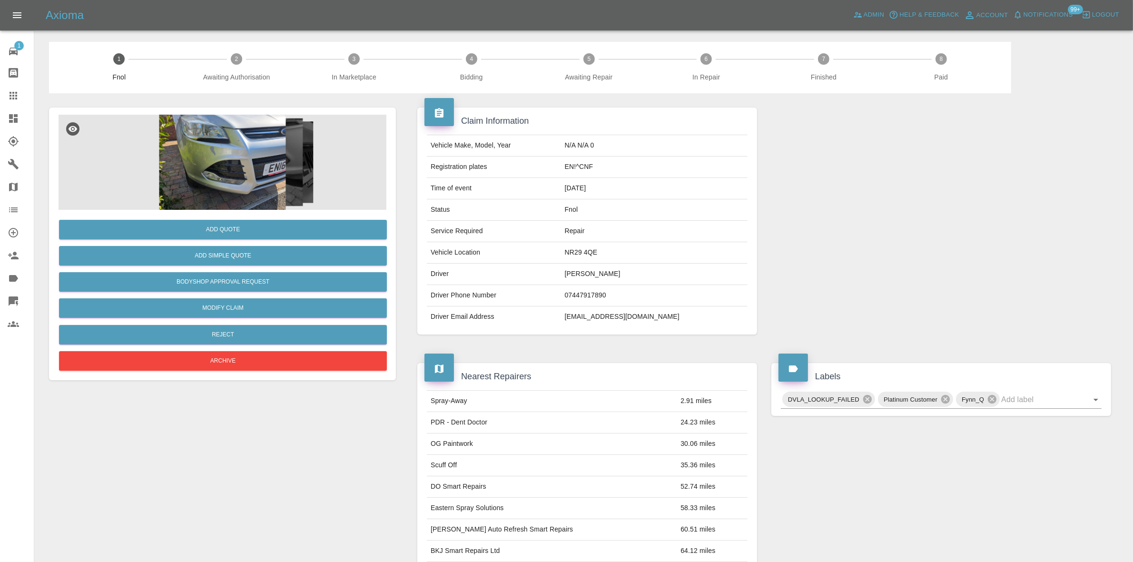
click at [227, 166] on img at bounding box center [223, 162] width 328 height 95
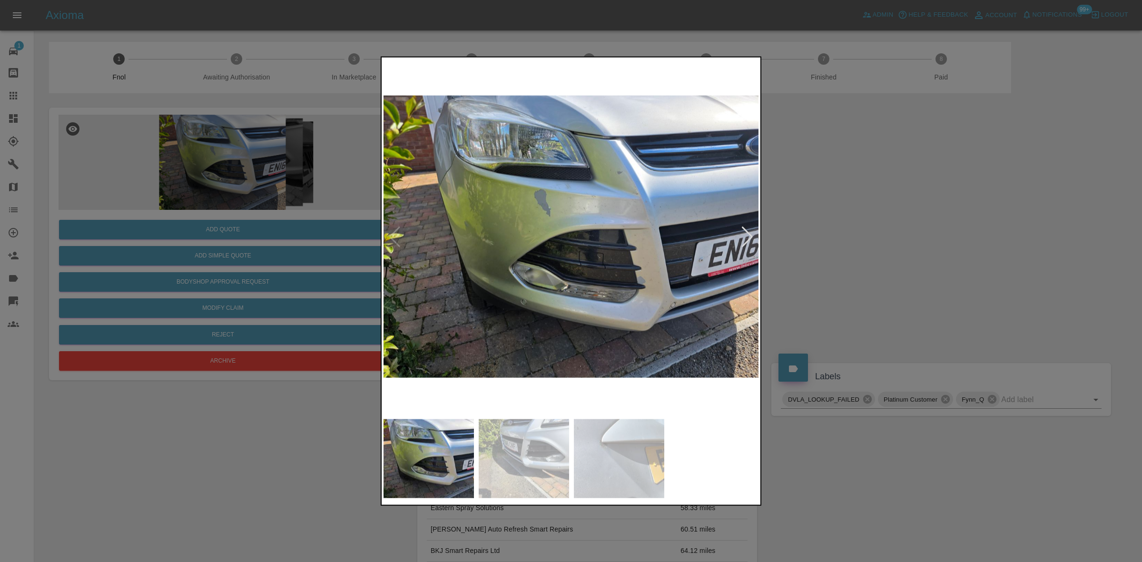
click at [448, 219] on img at bounding box center [571, 236] width 376 height 355
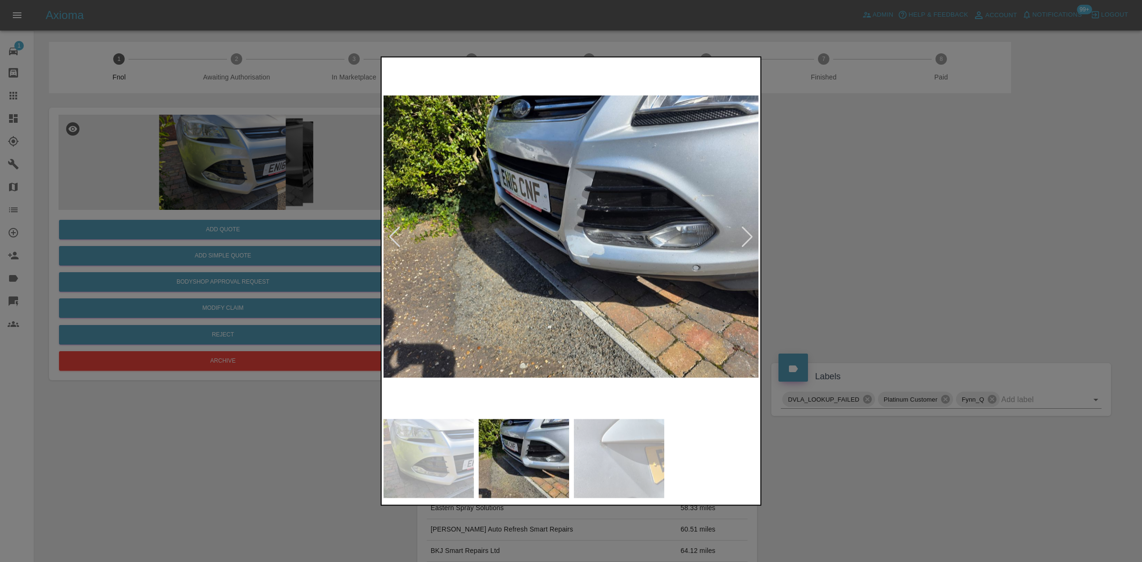
click at [515, 229] on img at bounding box center [571, 236] width 376 height 355
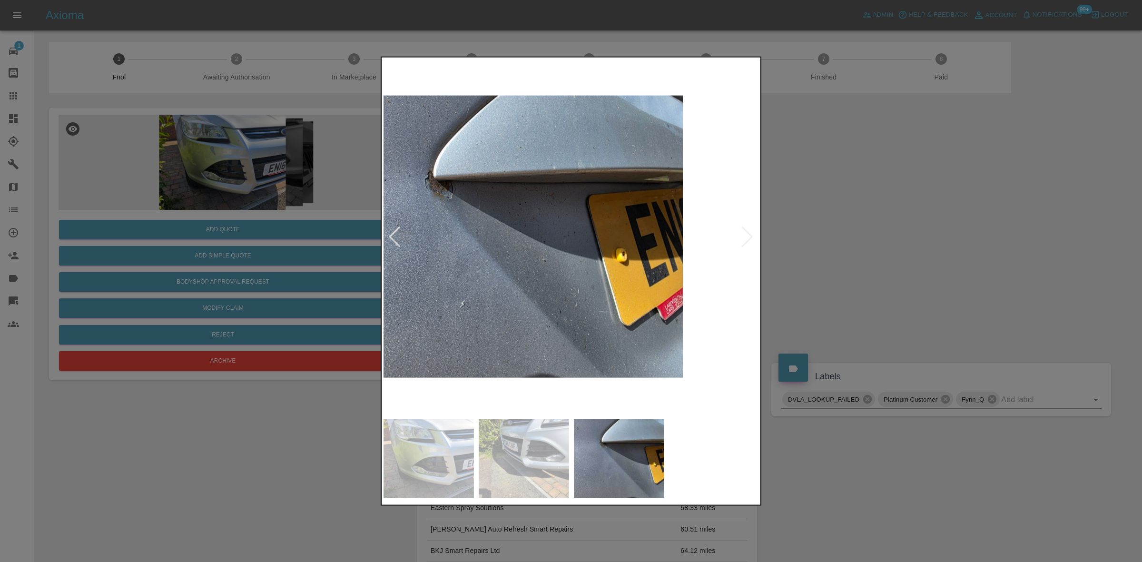
click at [383, 289] on img at bounding box center [495, 236] width 376 height 355
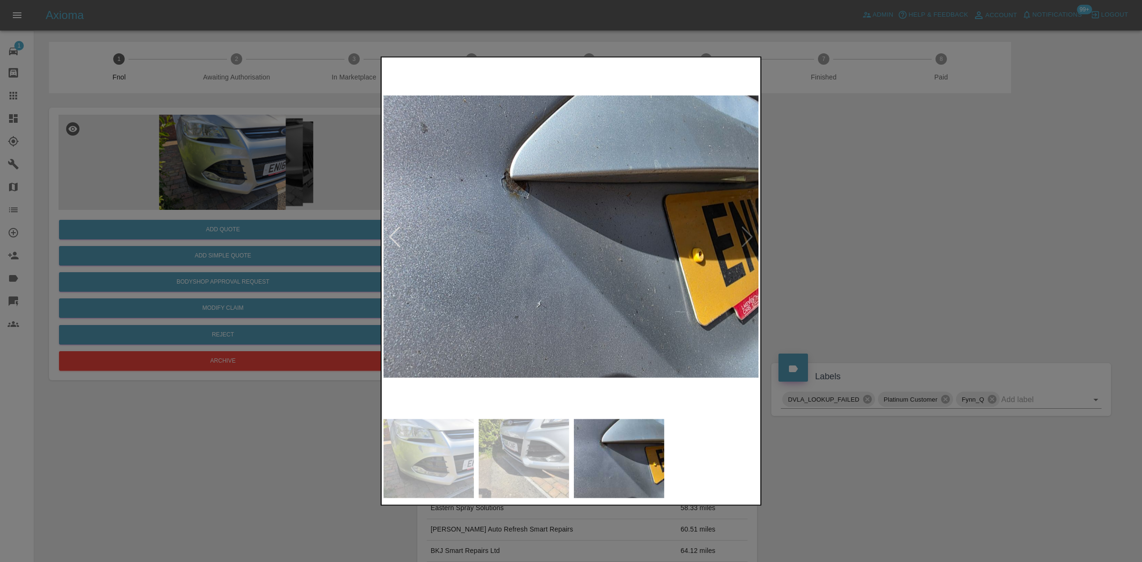
click at [502, 205] on img at bounding box center [571, 236] width 376 height 355
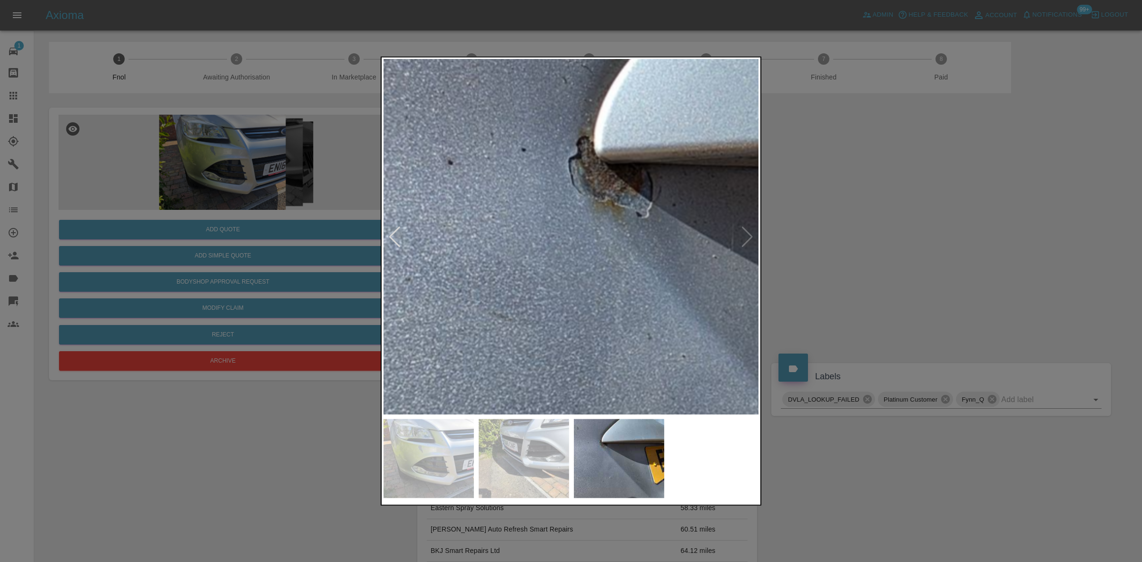
click at [536, 196] on img at bounding box center [778, 330] width 1127 height 1065
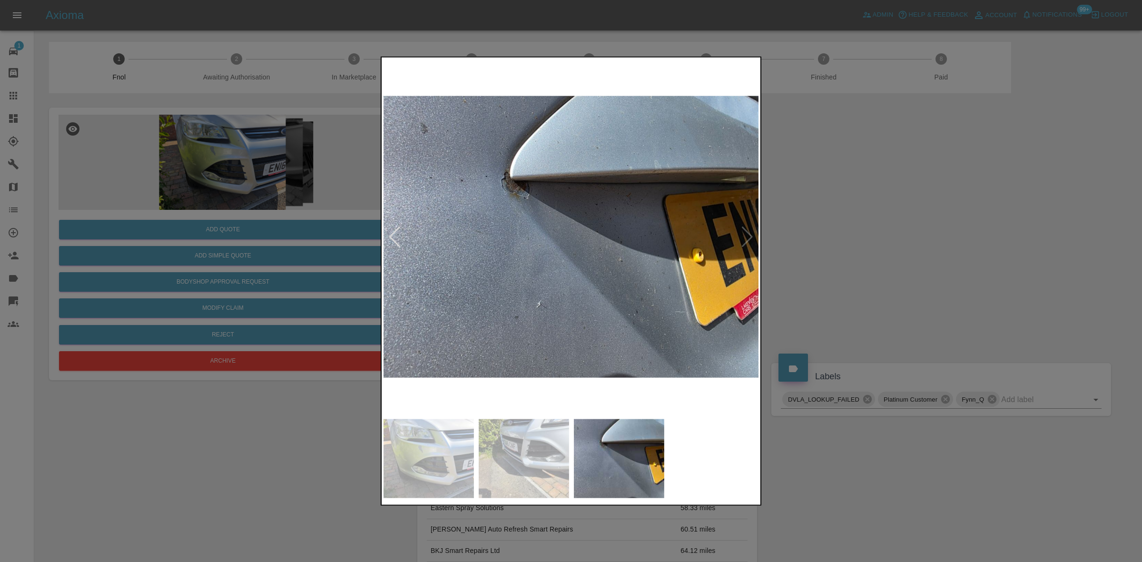
click at [520, 289] on img at bounding box center [571, 236] width 376 height 355
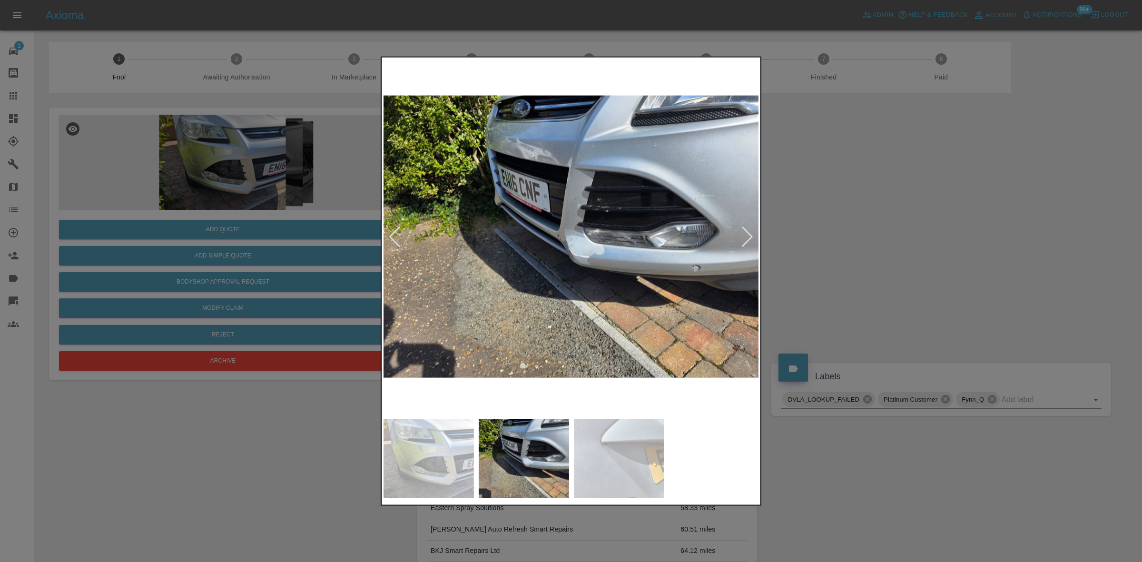
click at [270, 255] on div at bounding box center [571, 281] width 1142 height 562
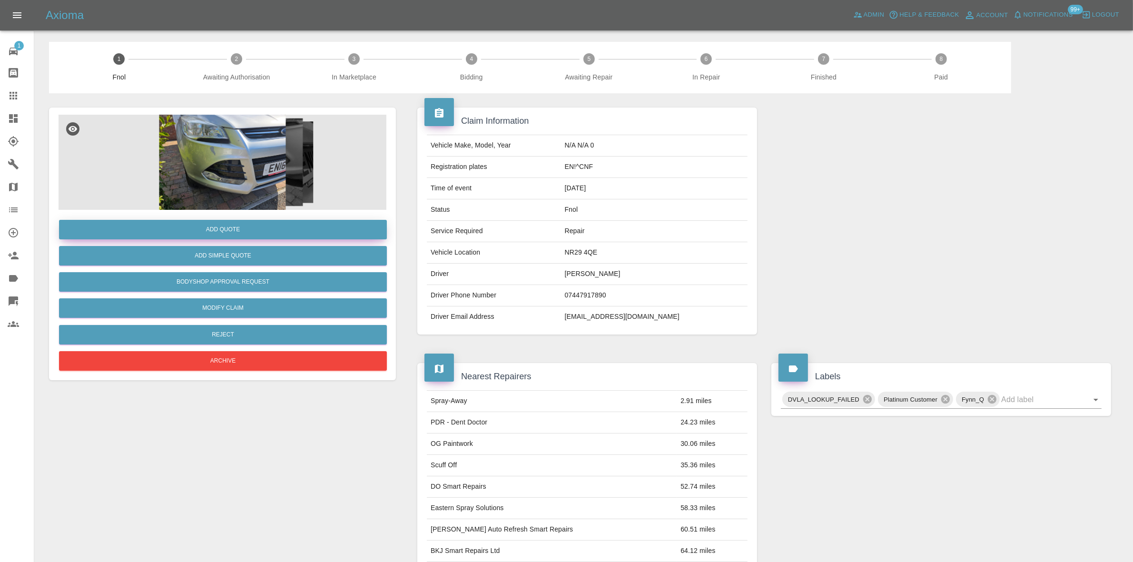
click at [270, 232] on button "Add Quote" at bounding box center [223, 230] width 328 height 20
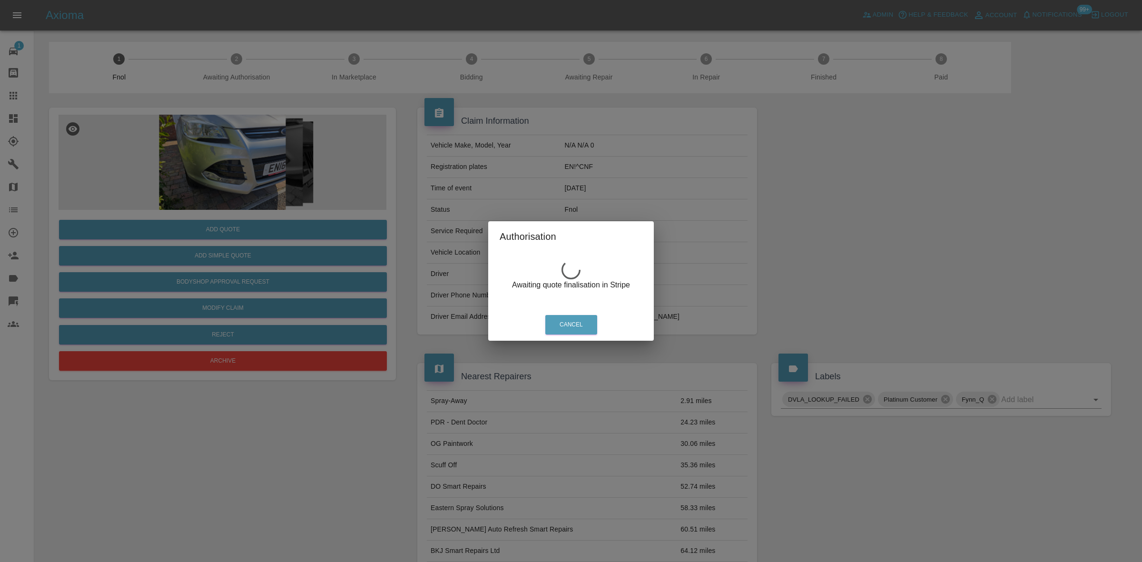
click at [246, 163] on div "Authorisation Awaiting quote finalisation in Stripe Cancel" at bounding box center [571, 281] width 1142 height 562
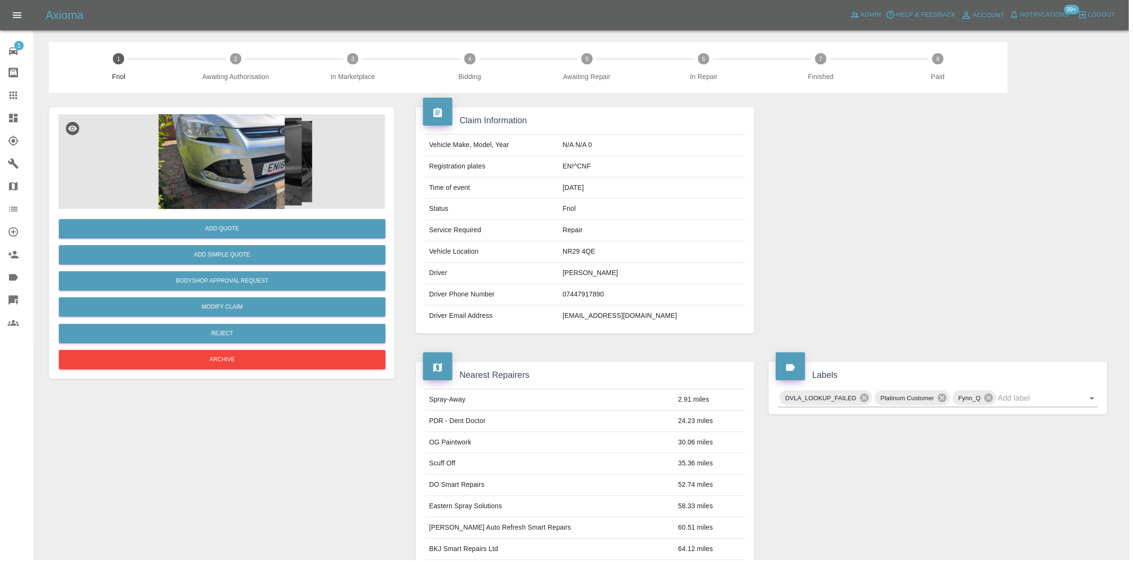
click at [246, 160] on img at bounding box center [223, 162] width 328 height 95
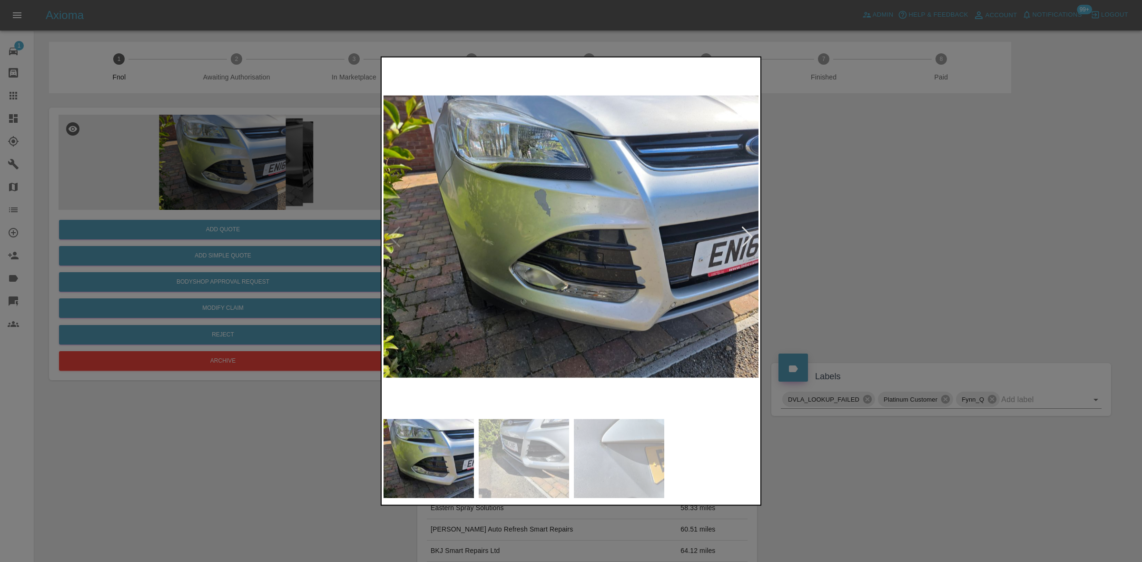
drag, startPoint x: 117, startPoint y: 174, endPoint x: 226, endPoint y: 239, distance: 126.9
click at [127, 179] on div at bounding box center [571, 281] width 1142 height 562
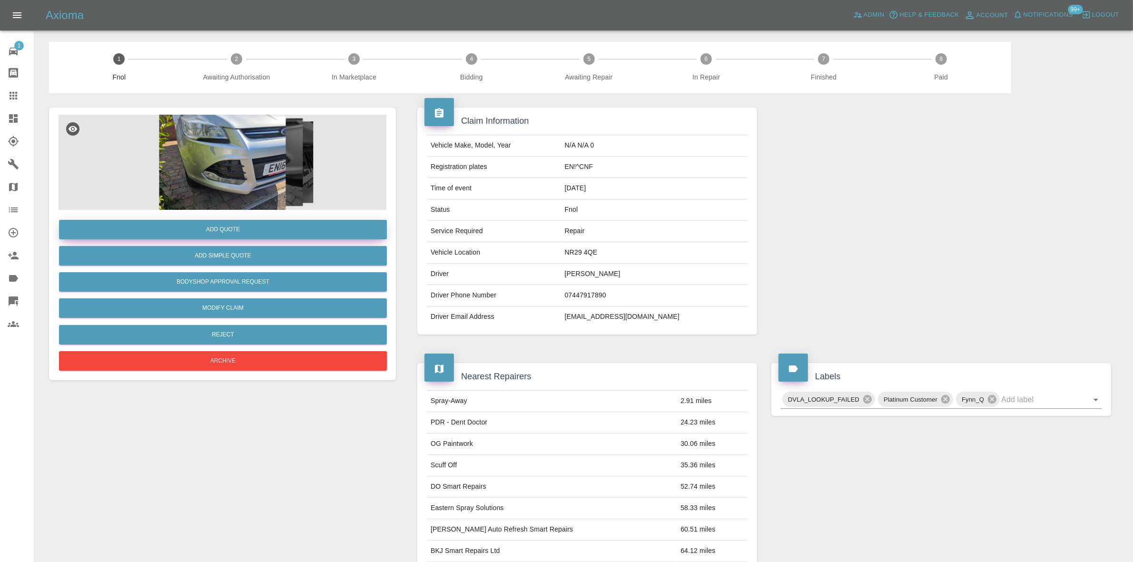
drag, startPoint x: 212, startPoint y: 239, endPoint x: 212, endPoint y: 222, distance: 17.6
click at [212, 238] on div "Add Quote" at bounding box center [223, 229] width 328 height 24
click at [212, 222] on button "Add Quote" at bounding box center [223, 230] width 328 height 20
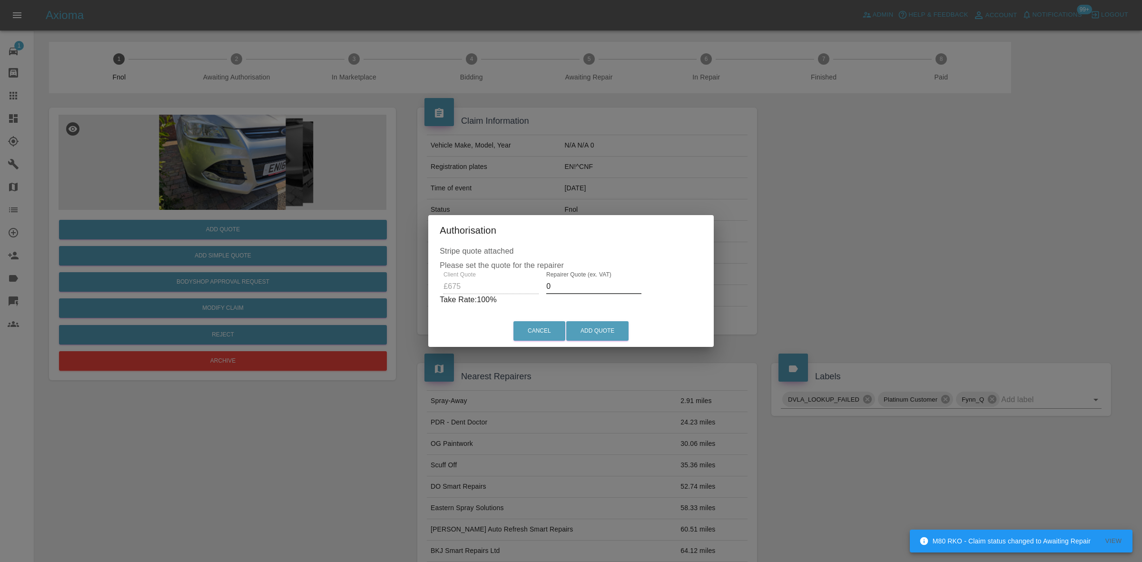
click at [516, 282] on div "Client Quote £675 Repairer Quote (ex. VAT) 0 Take Rate: 100 %" at bounding box center [571, 288] width 263 height 34
type input "400"
drag, startPoint x: 579, startPoint y: 328, endPoint x: 579, endPoint y: 334, distance: 6.2
click at [580, 328] on button "Add Quote" at bounding box center [597, 331] width 62 height 20
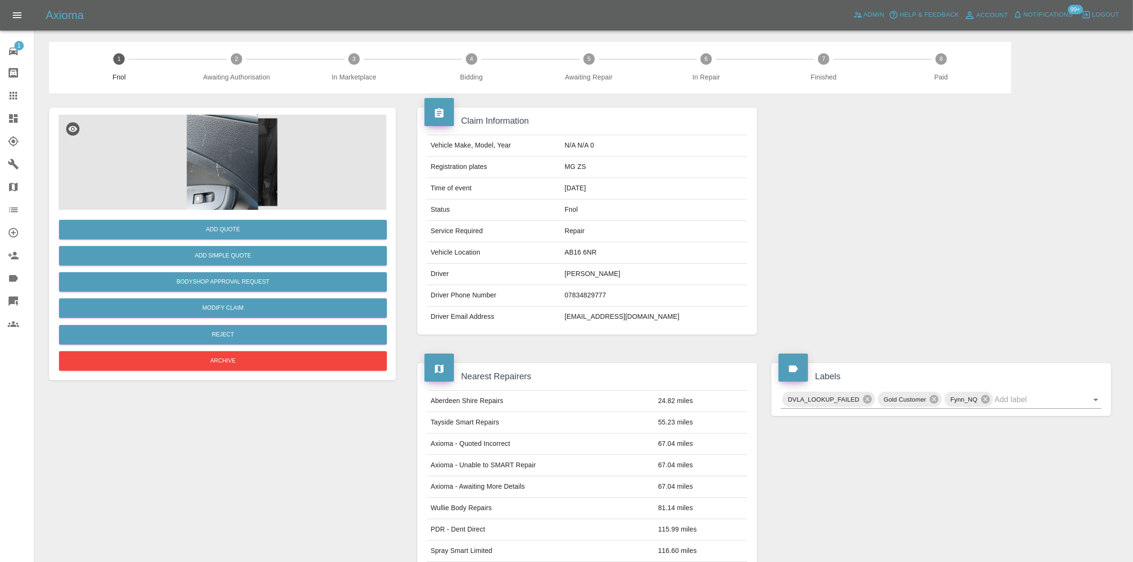
click at [222, 158] on img at bounding box center [223, 162] width 328 height 95
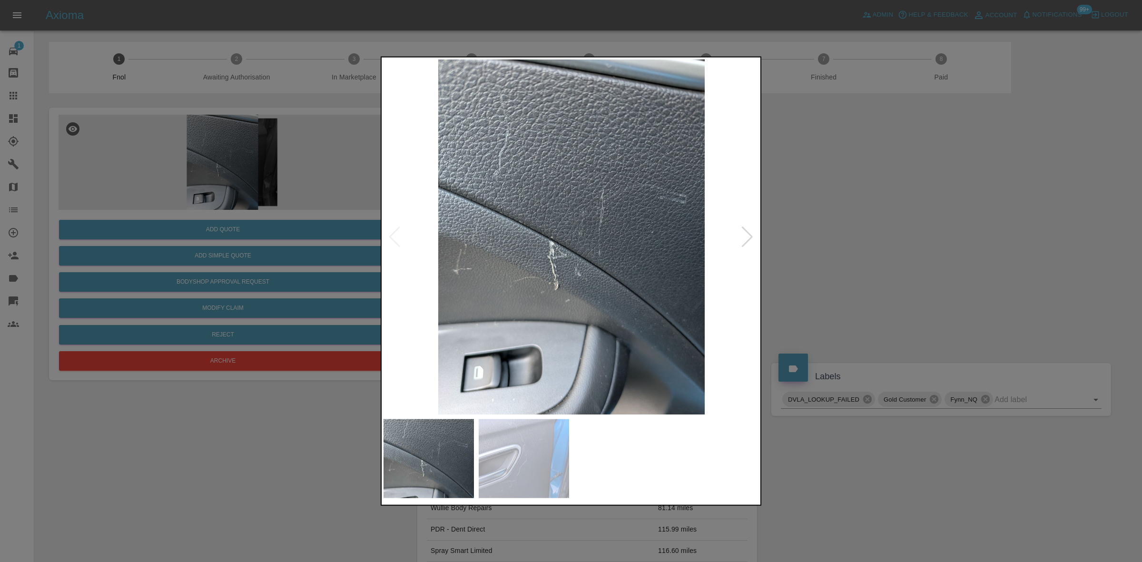
click at [510, 251] on img at bounding box center [571, 236] width 376 height 355
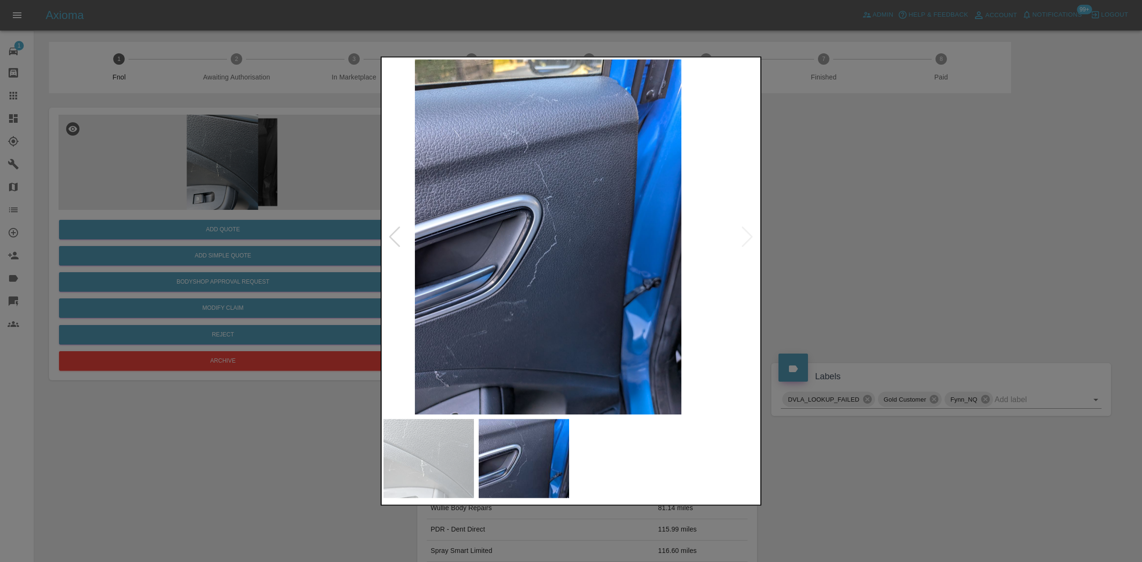
click at [370, 274] on div at bounding box center [571, 281] width 1142 height 562
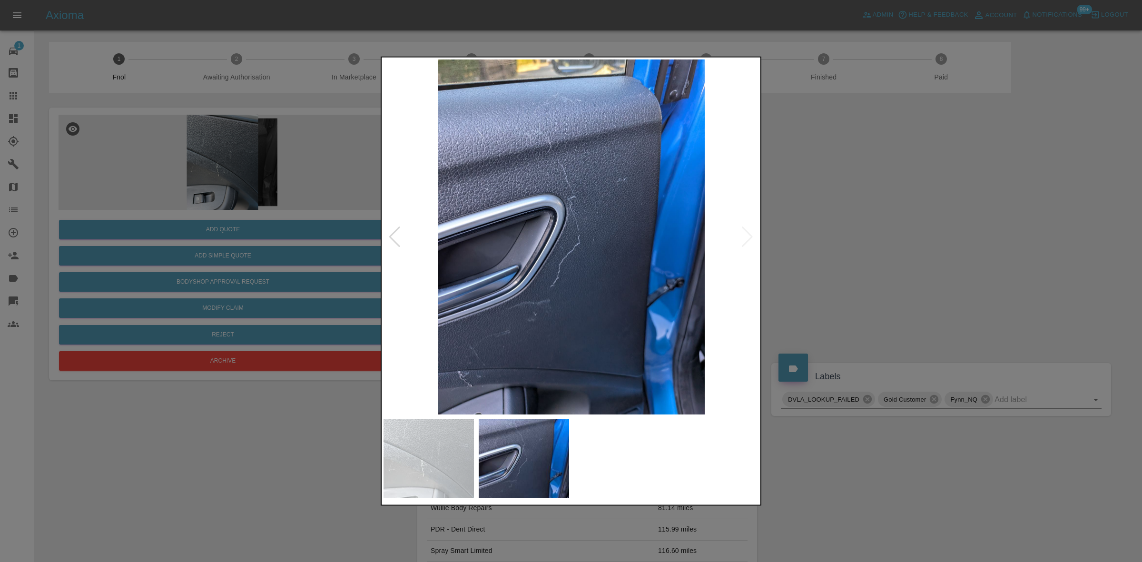
click at [314, 213] on div at bounding box center [571, 281] width 1142 height 562
drag, startPoint x: 50, startPoint y: 150, endPoint x: 207, endPoint y: 213, distance: 168.6
click at [62, 162] on div at bounding box center [571, 281] width 1142 height 562
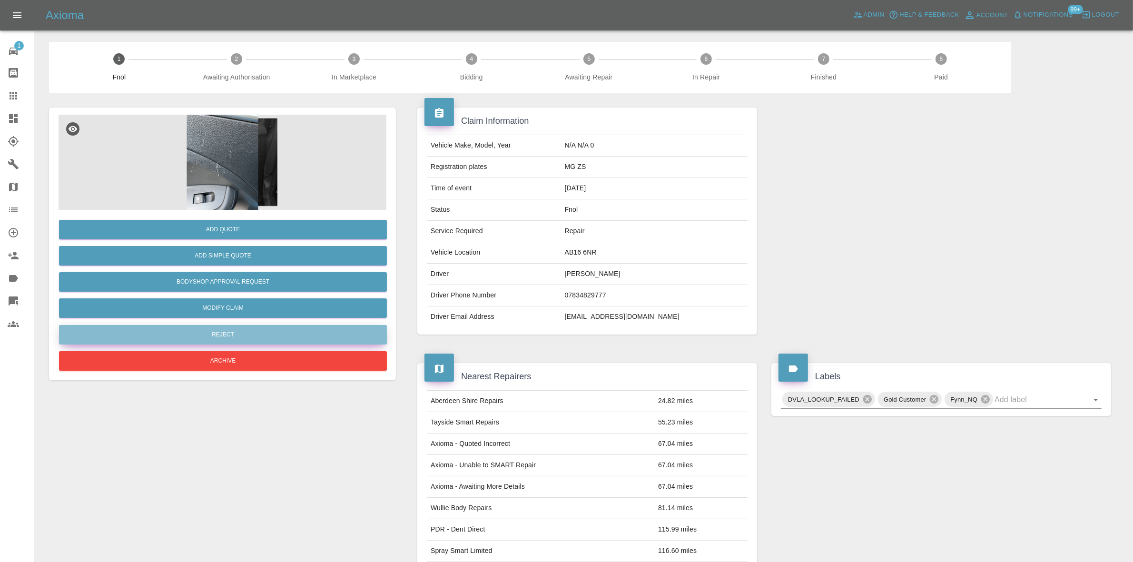
click at [229, 332] on button "Reject" at bounding box center [223, 335] width 328 height 20
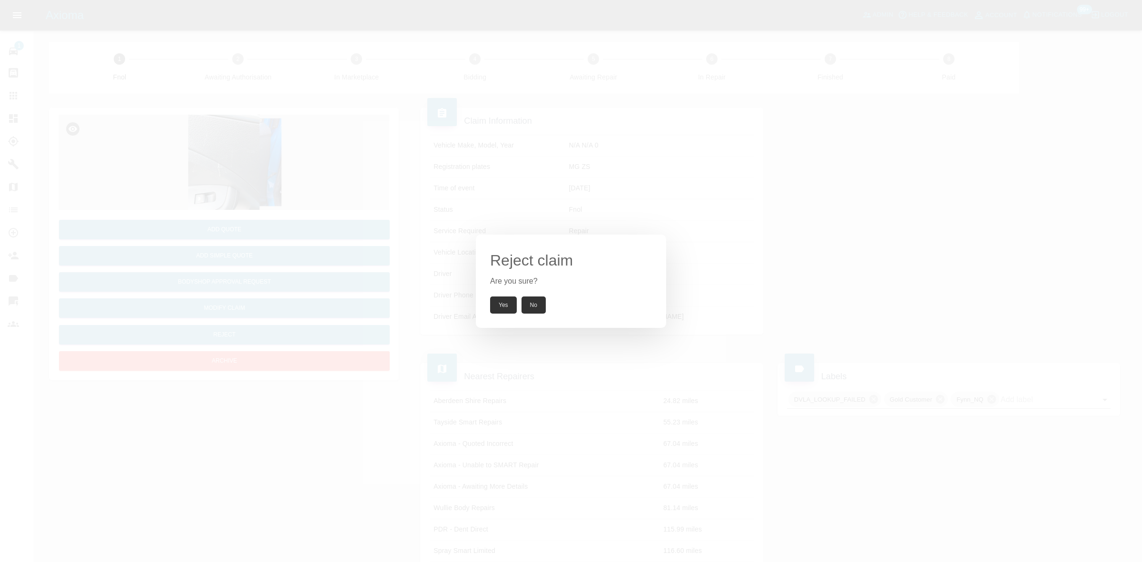
click at [494, 310] on button "Yes" at bounding box center [503, 304] width 27 height 17
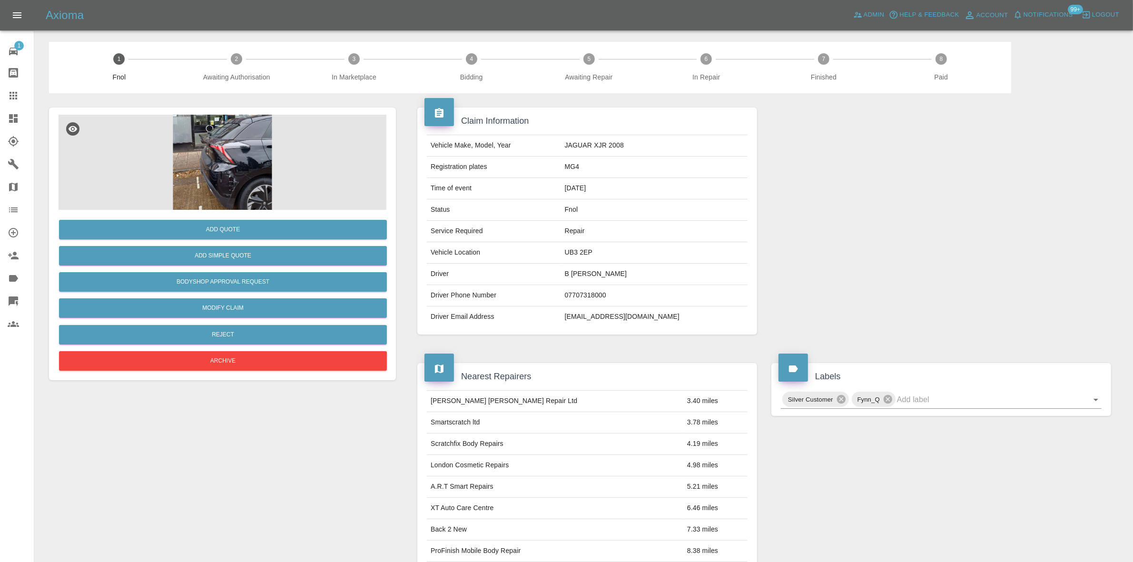
click at [250, 184] on img at bounding box center [223, 162] width 328 height 95
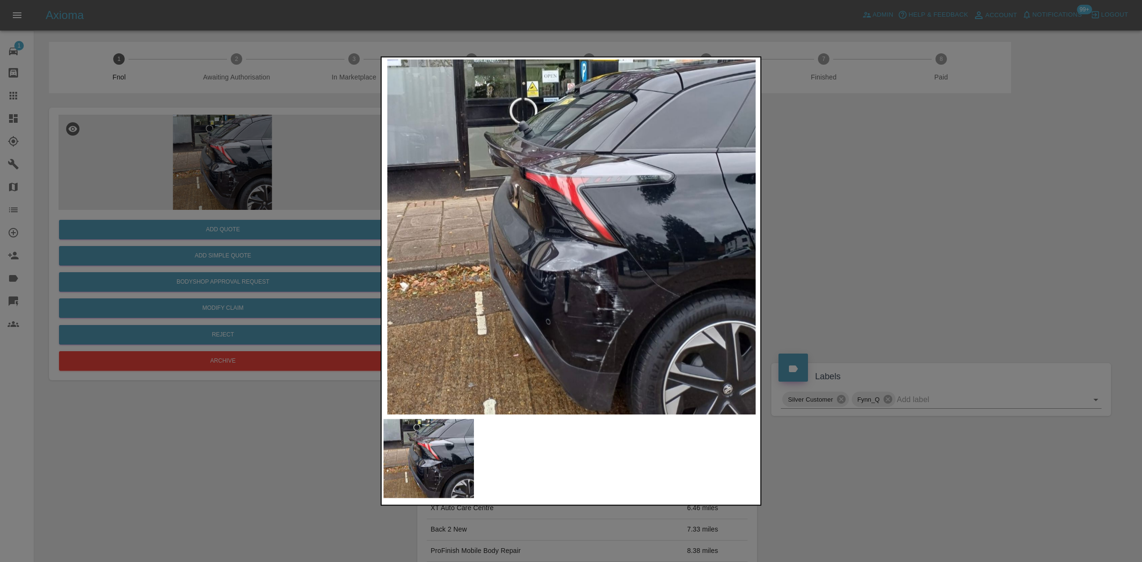
click at [508, 317] on img at bounding box center [571, 236] width 376 height 355
click at [528, 338] on img at bounding box center [571, 236] width 376 height 355
click at [593, 363] on img at bounding box center [571, 236] width 376 height 355
click at [593, 362] on img at bounding box center [571, 236] width 376 height 355
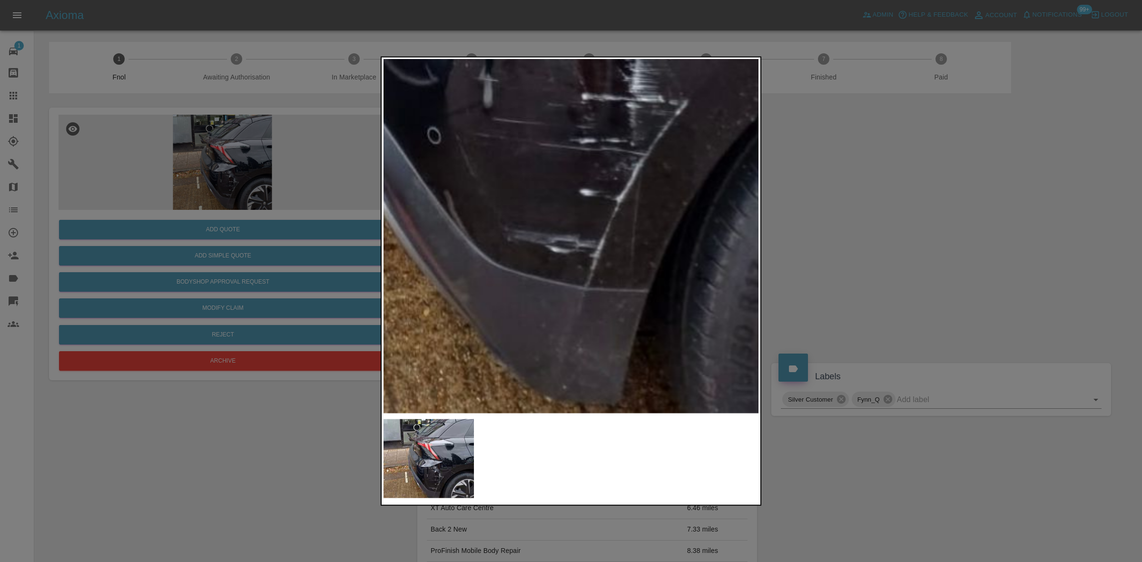
click at [294, 328] on div at bounding box center [571, 281] width 1142 height 562
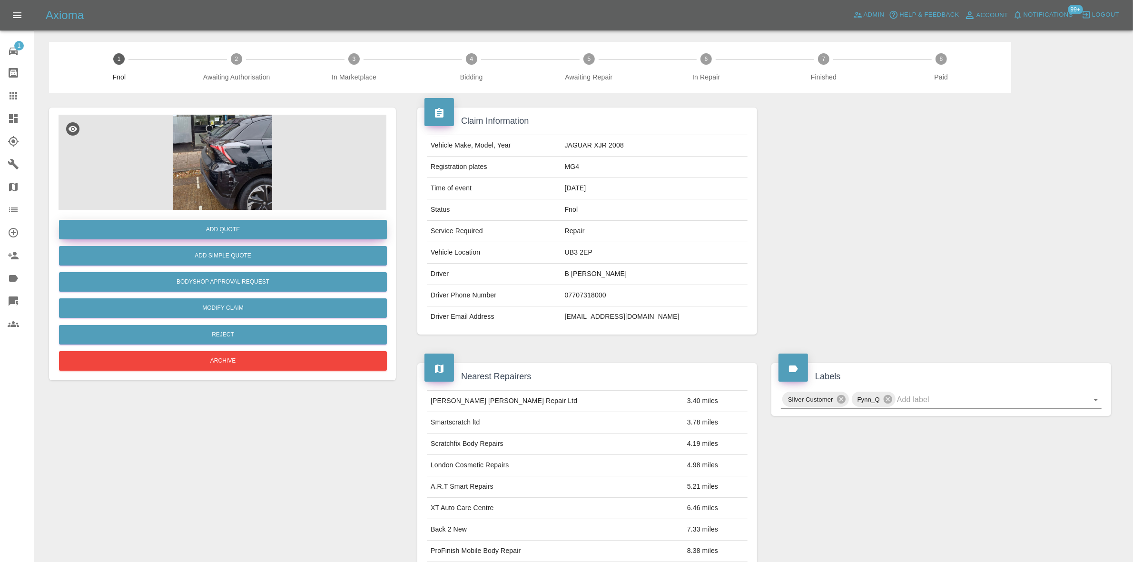
click at [263, 240] on div "Add Quote" at bounding box center [223, 229] width 328 height 24
click at [262, 232] on button "Add Quote" at bounding box center [223, 230] width 328 height 20
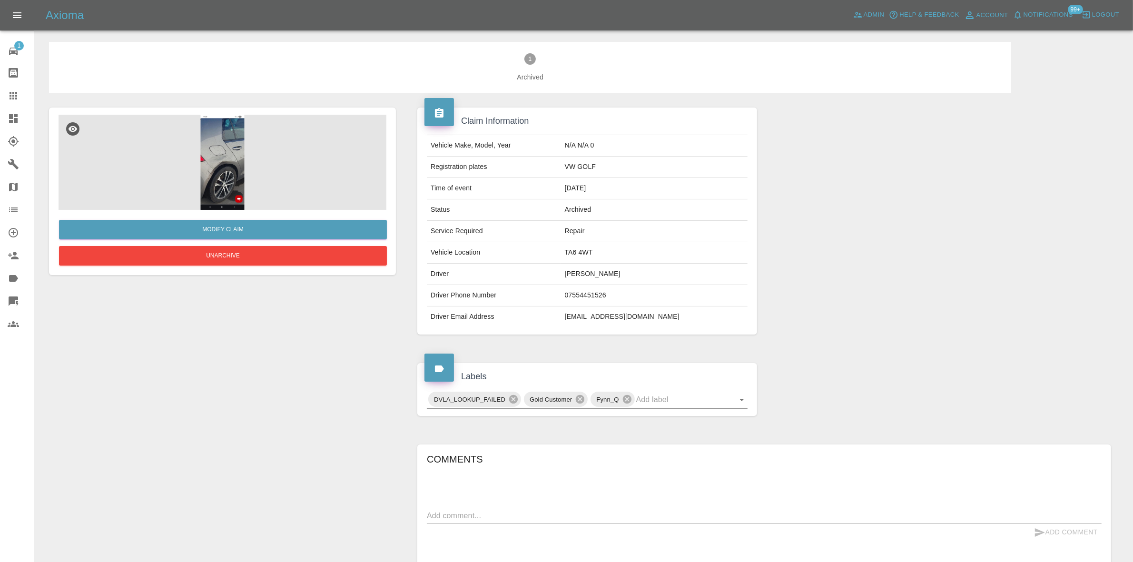
click at [189, 171] on img at bounding box center [223, 162] width 328 height 95
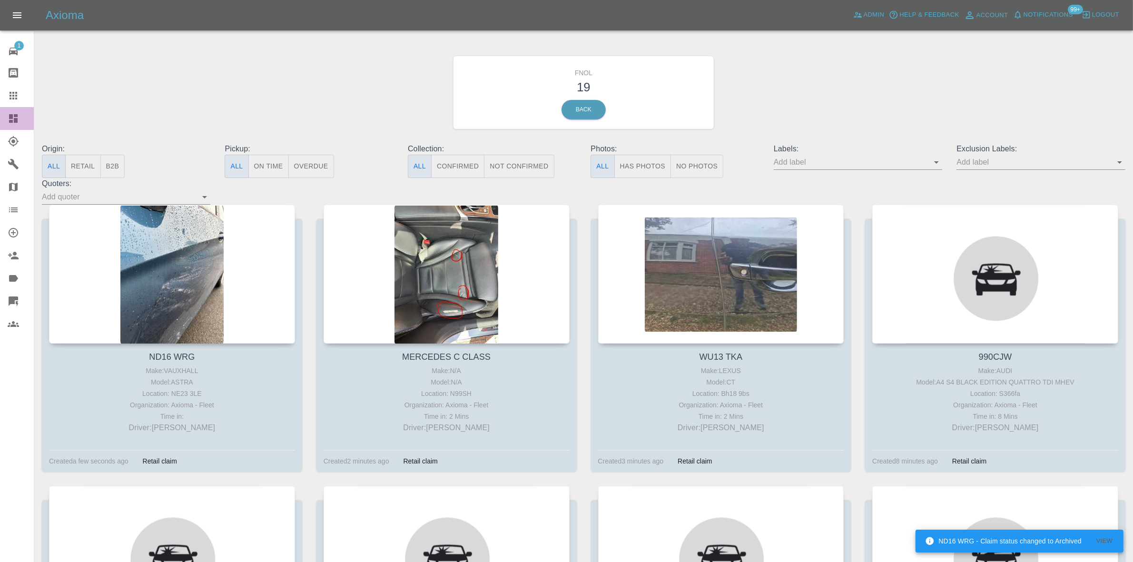
click at [15, 122] on icon at bounding box center [13, 118] width 9 height 9
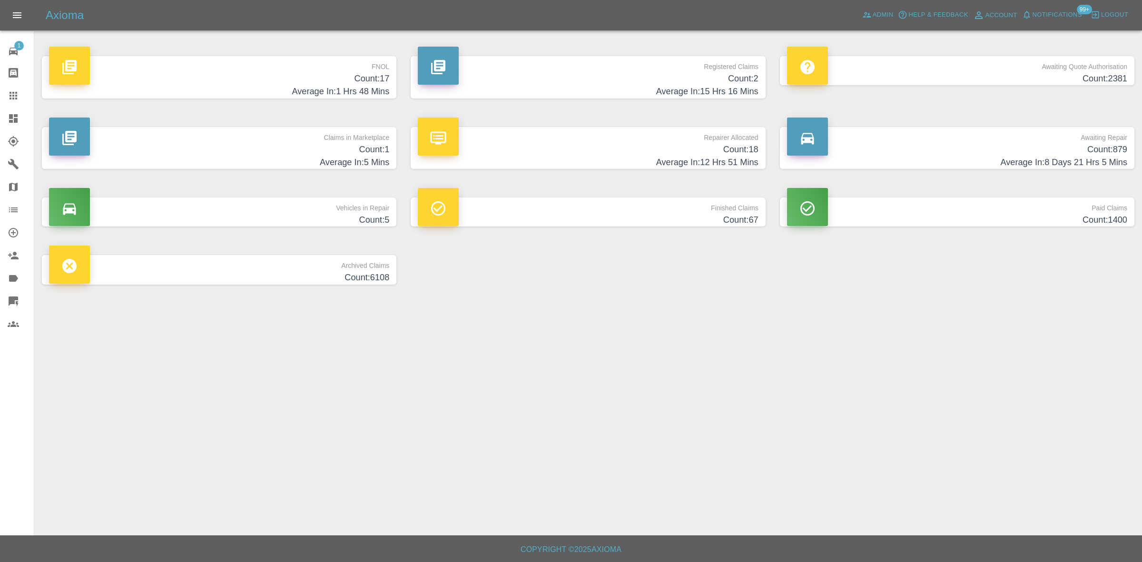
click at [365, 71] on p "FNOL" at bounding box center [219, 64] width 340 height 16
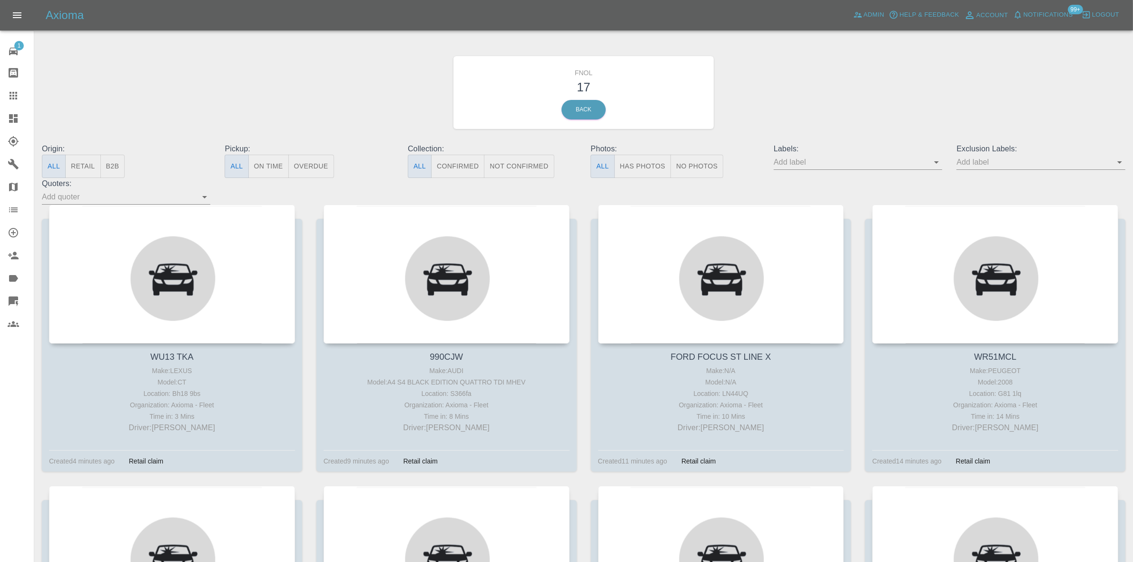
click at [634, 170] on button "Has Photos" at bounding box center [642, 166] width 57 height 23
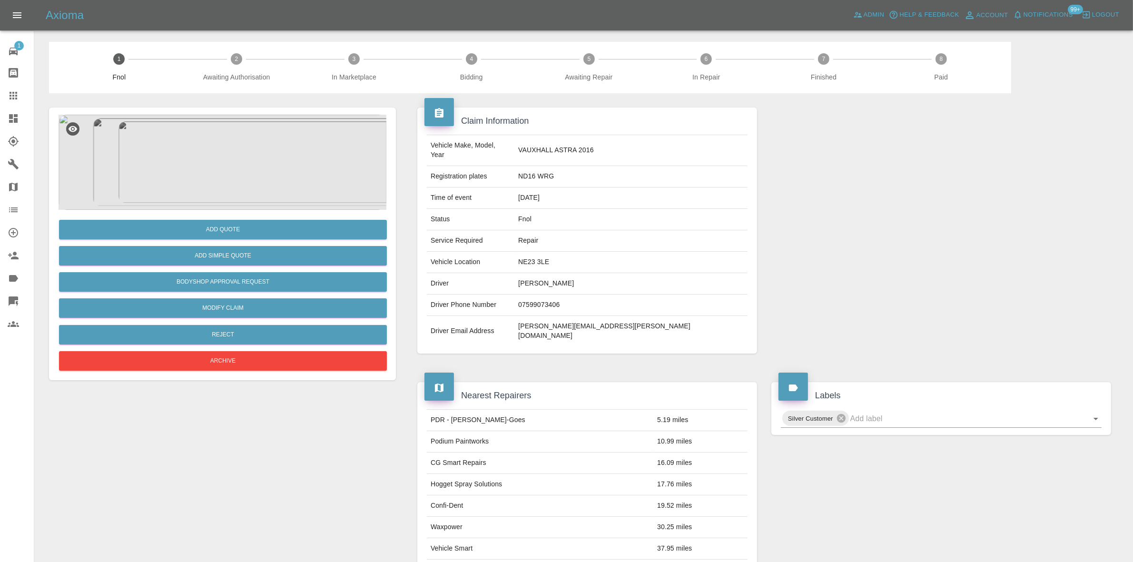
click at [240, 168] on img at bounding box center [223, 162] width 328 height 95
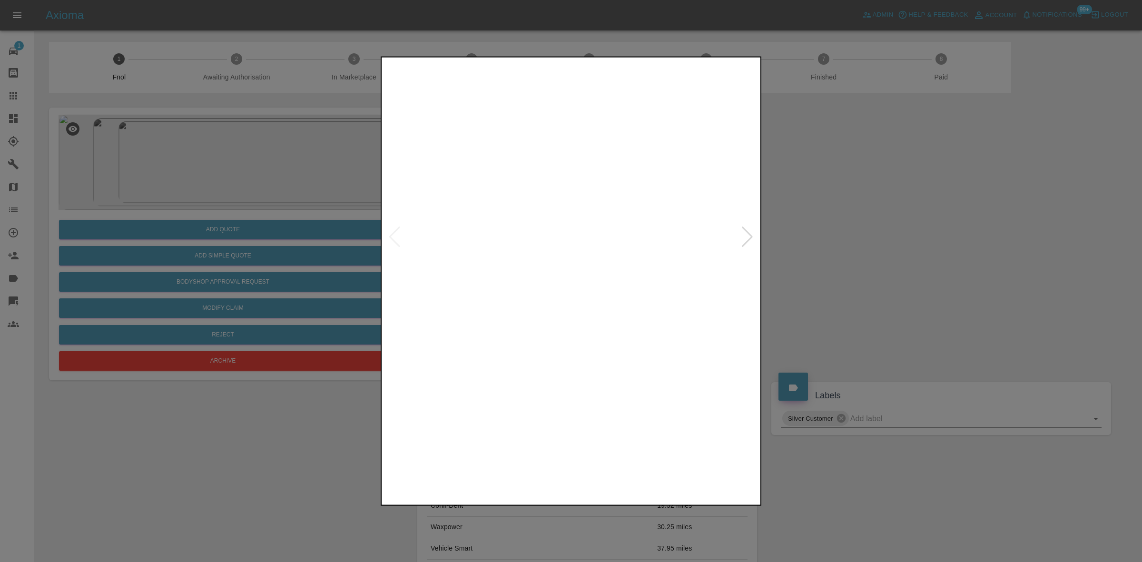
click at [560, 278] on img at bounding box center [571, 236] width 376 height 355
click at [400, 272] on img at bounding box center [571, 236] width 376 height 355
drag, startPoint x: 108, startPoint y: 243, endPoint x: 191, endPoint y: 326, distance: 117.4
click at [108, 243] on div at bounding box center [571, 281] width 1142 height 562
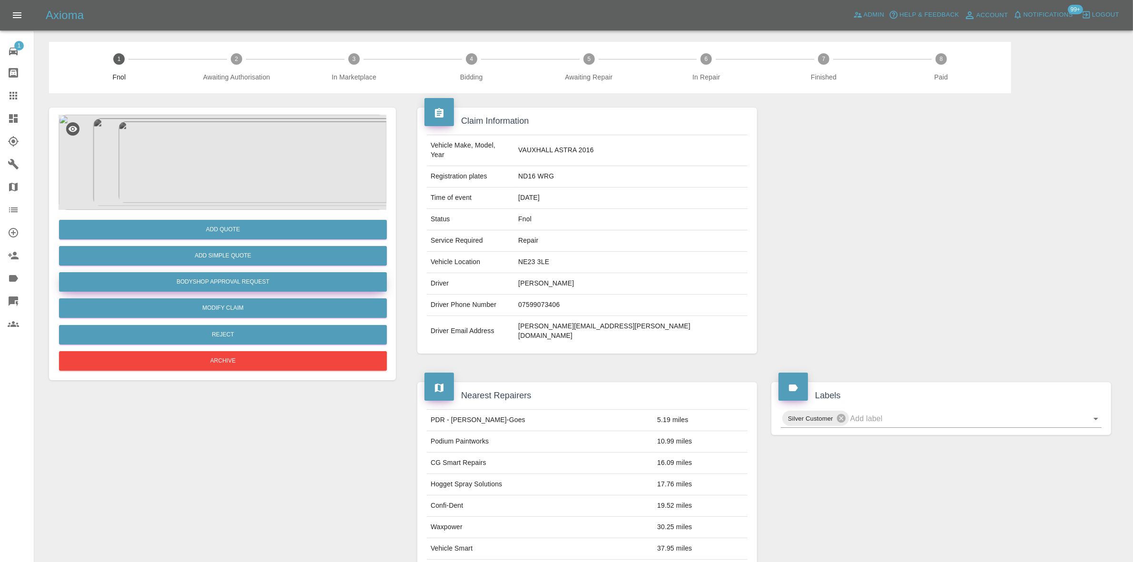
click at [201, 276] on button "Bodyshop Approval Request" at bounding box center [223, 282] width 328 height 20
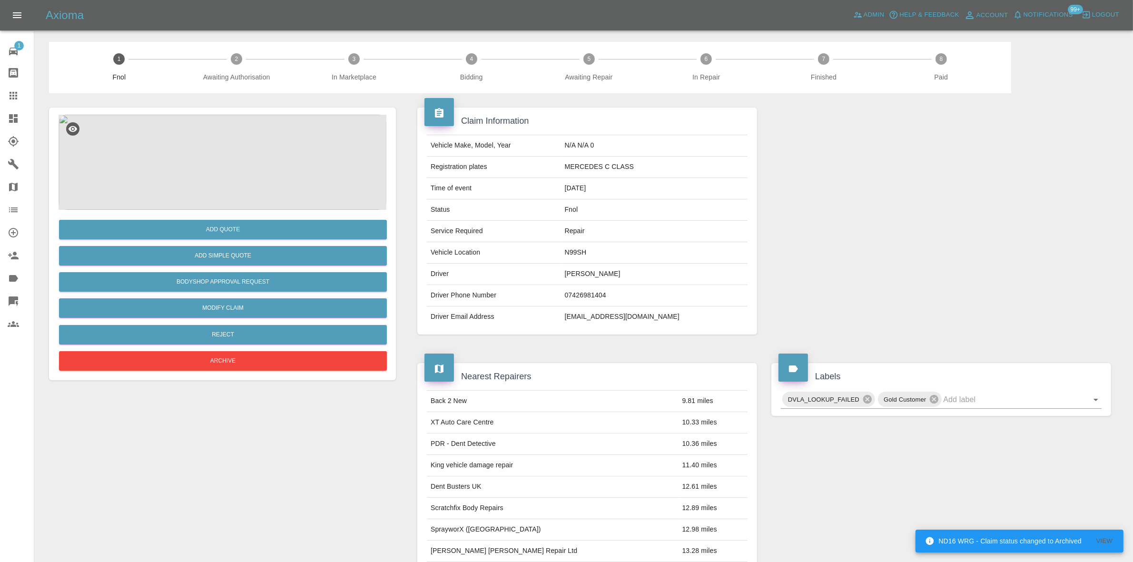
click at [235, 165] on img at bounding box center [223, 162] width 328 height 95
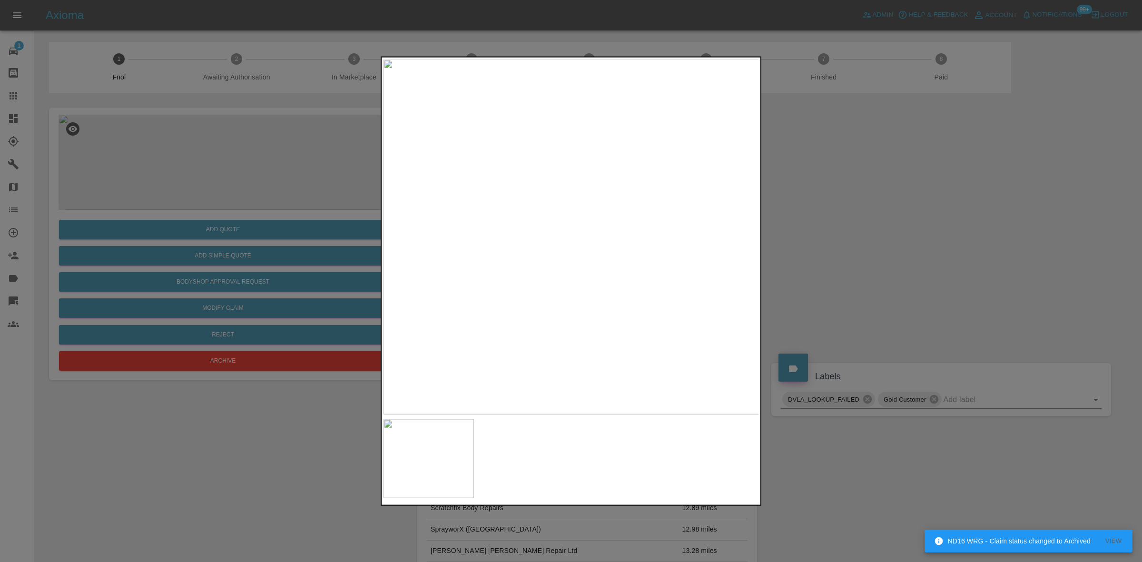
click at [191, 176] on div at bounding box center [571, 281] width 1142 height 562
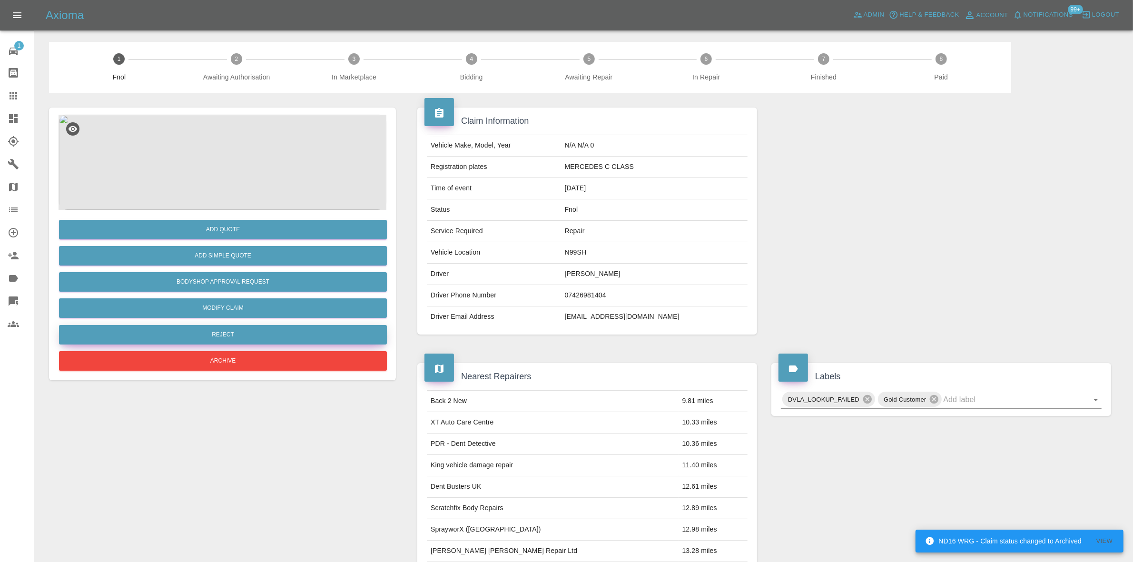
click at [237, 338] on button "Reject" at bounding box center [223, 335] width 328 height 20
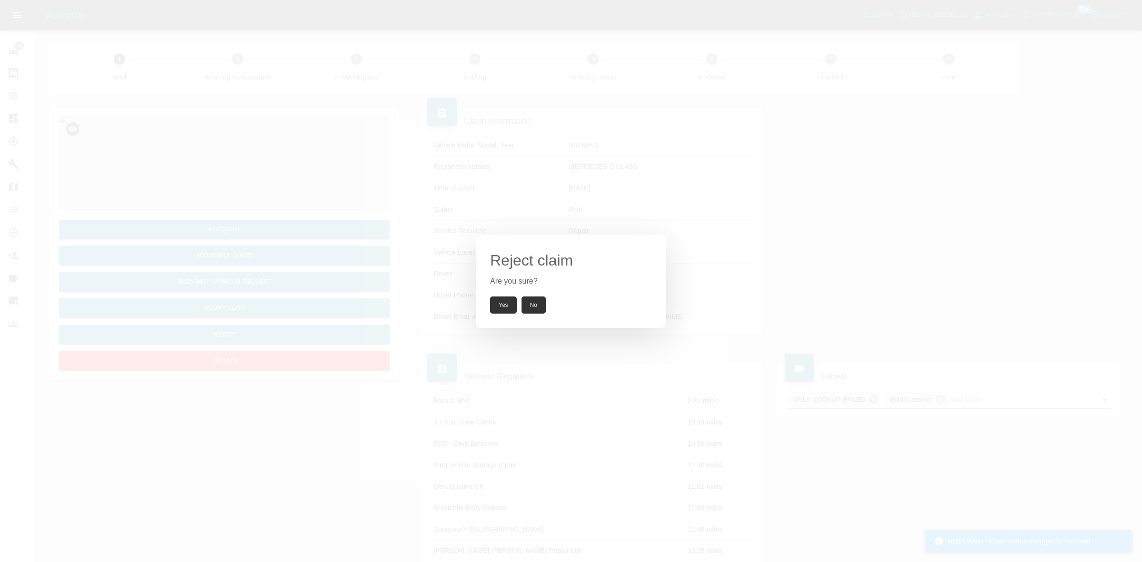
click at [500, 307] on button "Yes" at bounding box center [503, 304] width 27 height 17
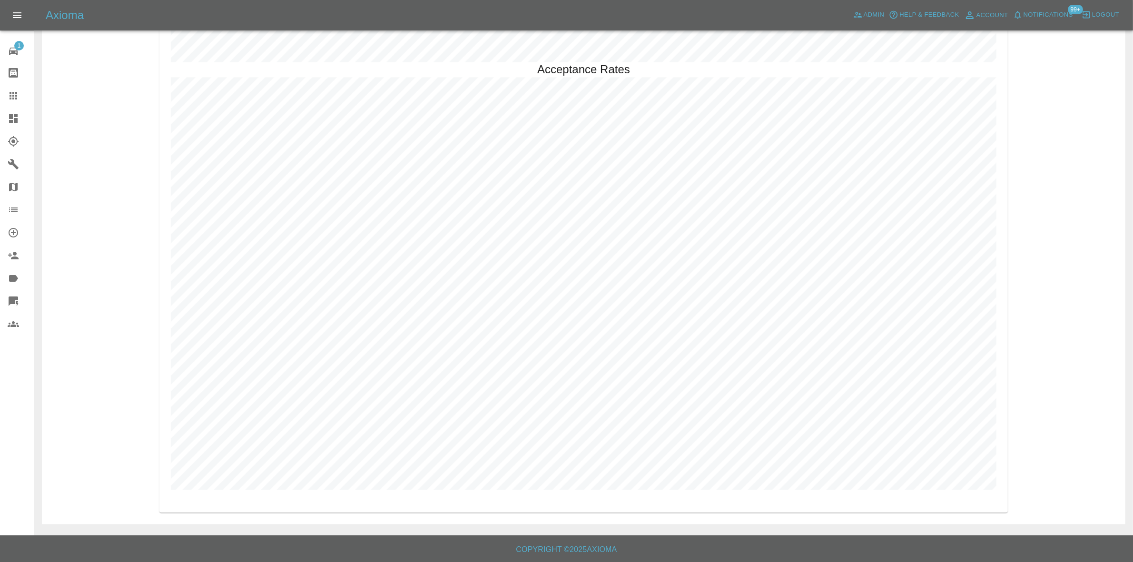
scroll to position [2543, 0]
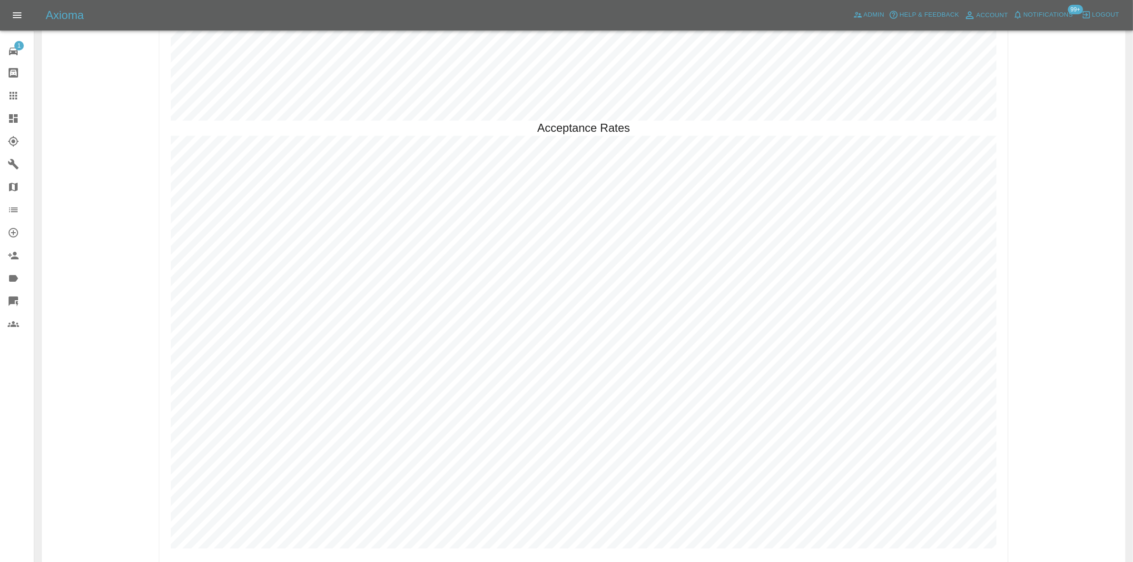
click at [6, 108] on link "Dashboard" at bounding box center [17, 118] width 34 height 23
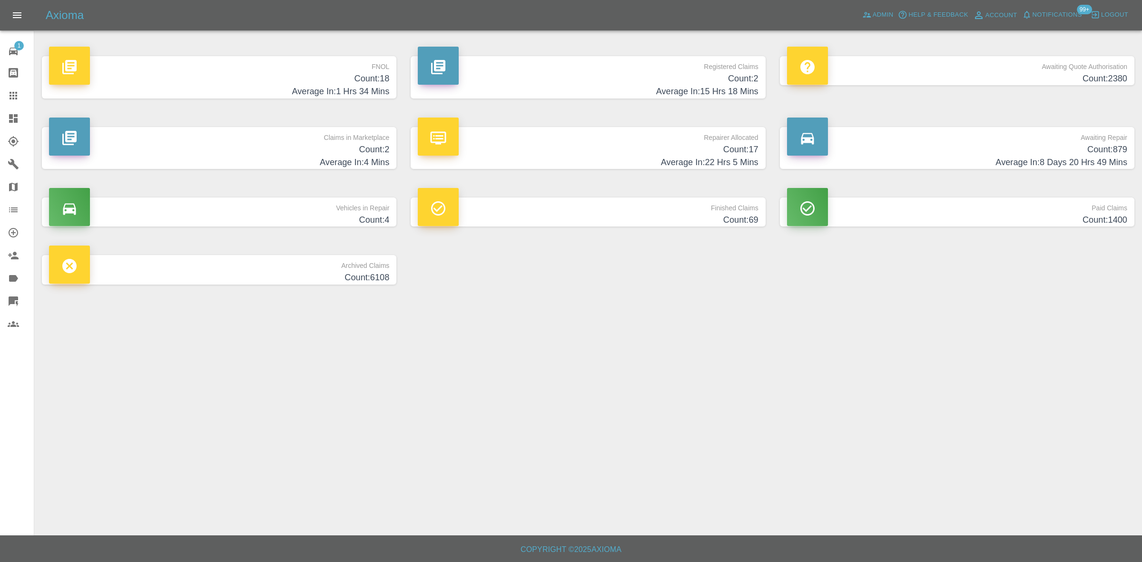
drag, startPoint x: 338, startPoint y: 81, endPoint x: 3, endPoint y: 238, distance: 369.2
click at [338, 81] on h4 "Count: 18" at bounding box center [219, 78] width 340 height 13
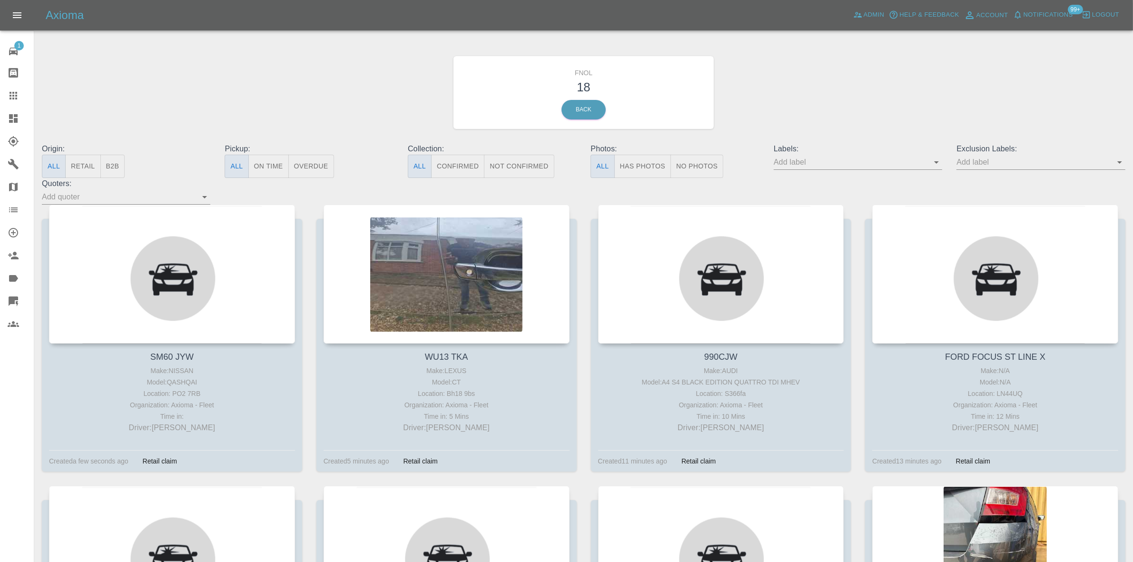
drag, startPoint x: 8, startPoint y: 113, endPoint x: 31, endPoint y: 127, distance: 27.3
click at [8, 113] on icon at bounding box center [13, 118] width 11 height 11
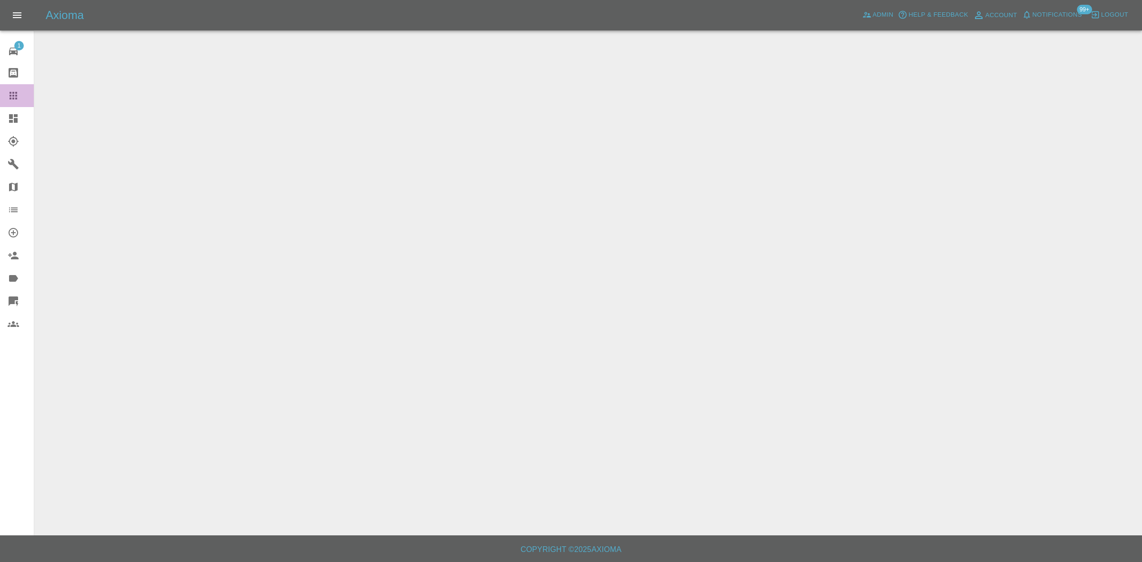
click at [14, 95] on icon at bounding box center [13, 95] width 11 height 11
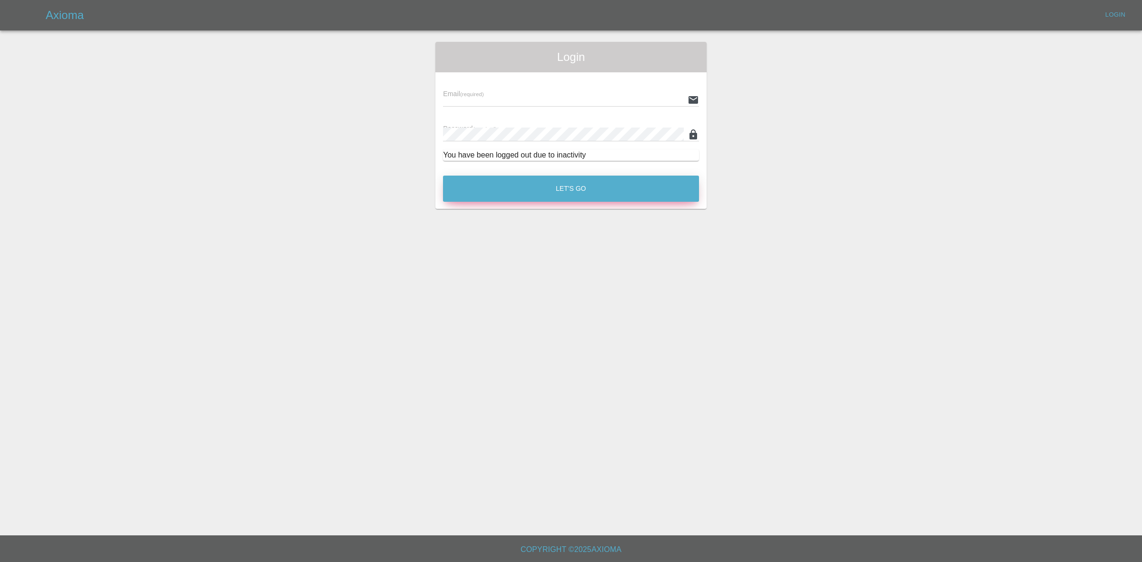
type input "[EMAIL_ADDRESS][DOMAIN_NAME]"
click at [522, 195] on button "Let's Go" at bounding box center [571, 189] width 256 height 26
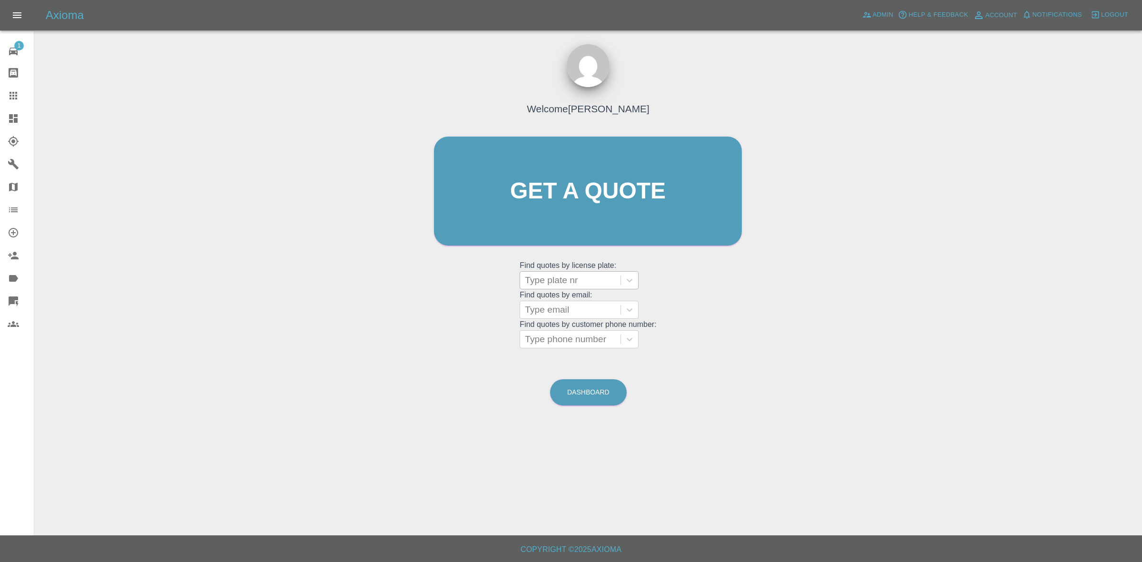
click at [551, 276] on div at bounding box center [570, 280] width 91 height 13
paste input "MJ14JZV"
type input "MJ14JZV"
click at [572, 307] on div "MJ14JZV, Awaiting Authorisation" at bounding box center [578, 310] width 119 height 30
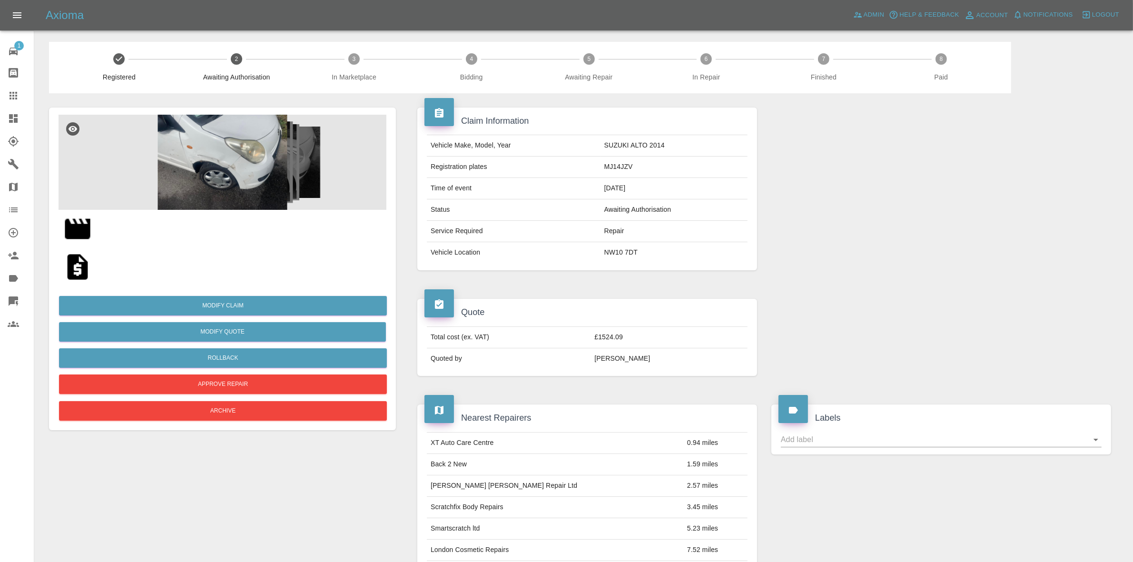
click at [227, 164] on img at bounding box center [223, 162] width 328 height 95
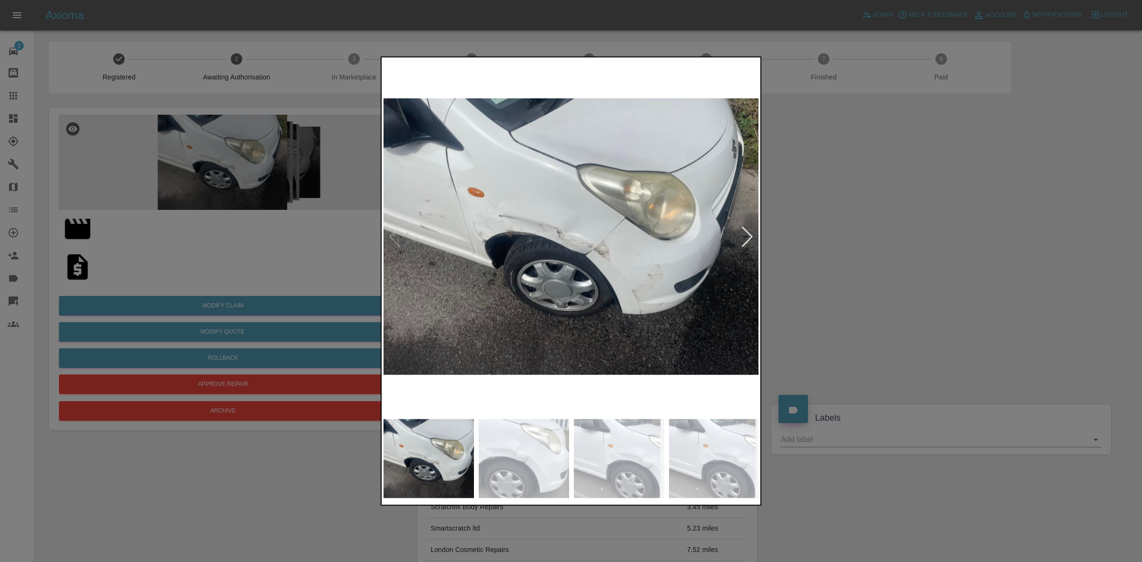
drag, startPoint x: 188, startPoint y: 244, endPoint x: 116, endPoint y: 243, distance: 72.8
click at [186, 244] on div at bounding box center [571, 281] width 1142 height 562
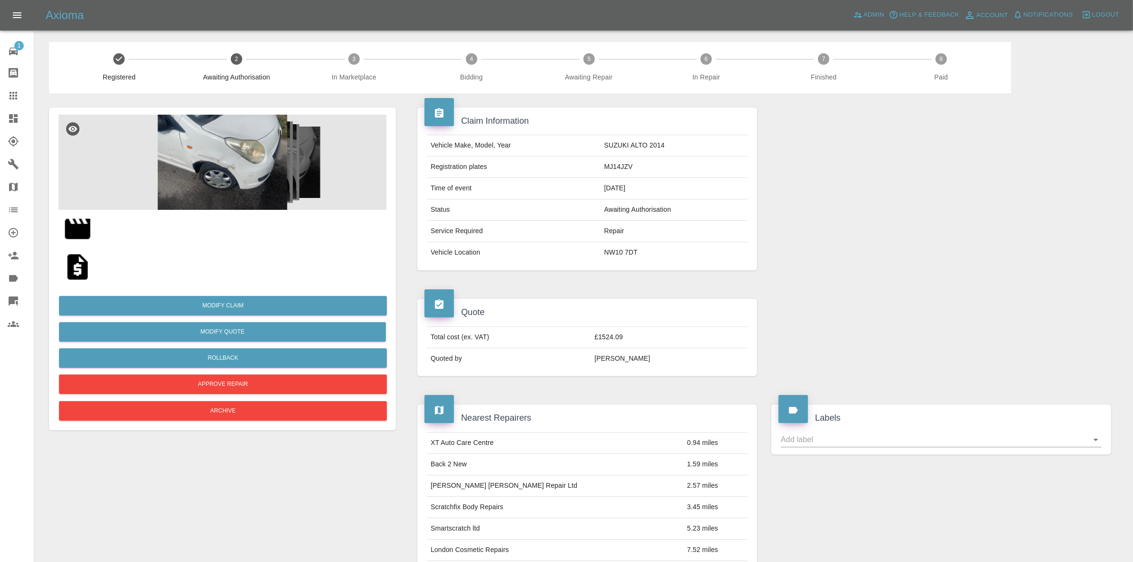
click at [78, 270] on img at bounding box center [77, 267] width 30 height 30
click at [224, 139] on img at bounding box center [223, 162] width 328 height 95
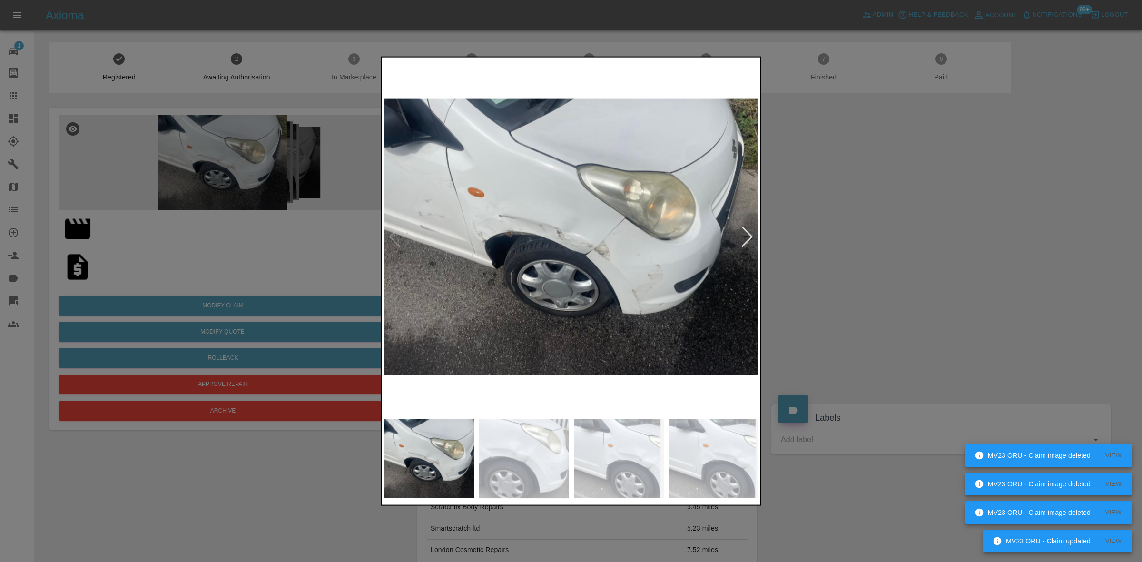
click at [559, 175] on img at bounding box center [571, 236] width 376 height 355
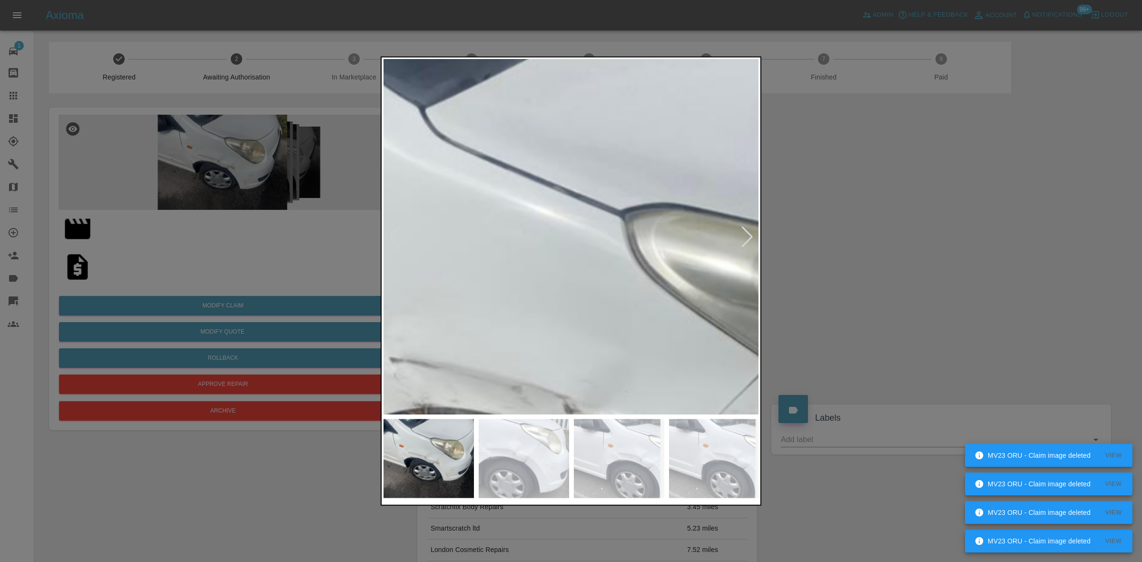
click at [568, 219] on img at bounding box center [607, 421] width 1127 height 1065
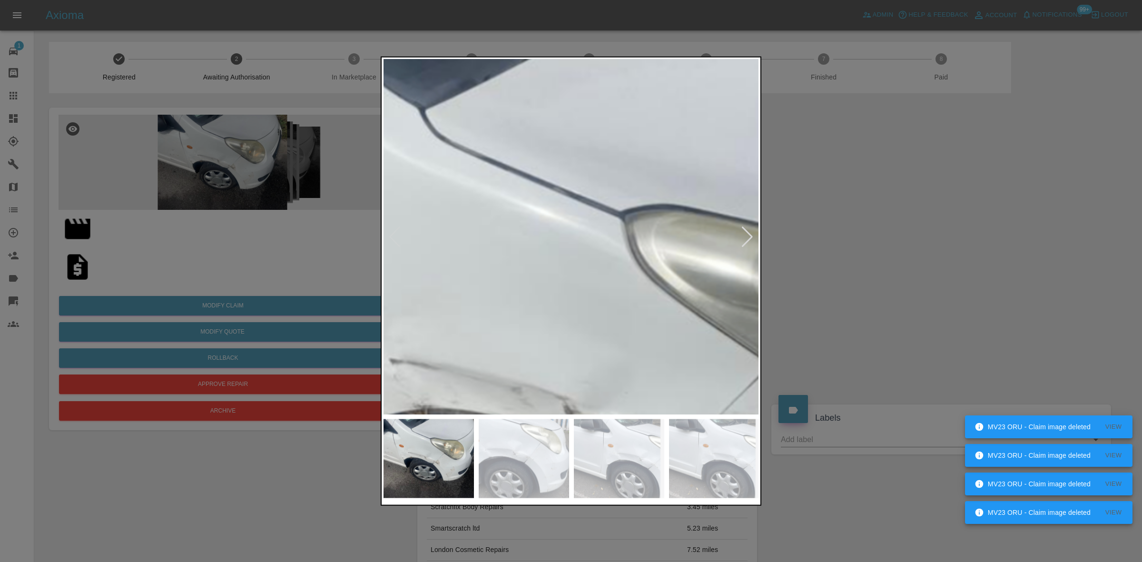
click at [195, 224] on div at bounding box center [571, 281] width 1142 height 562
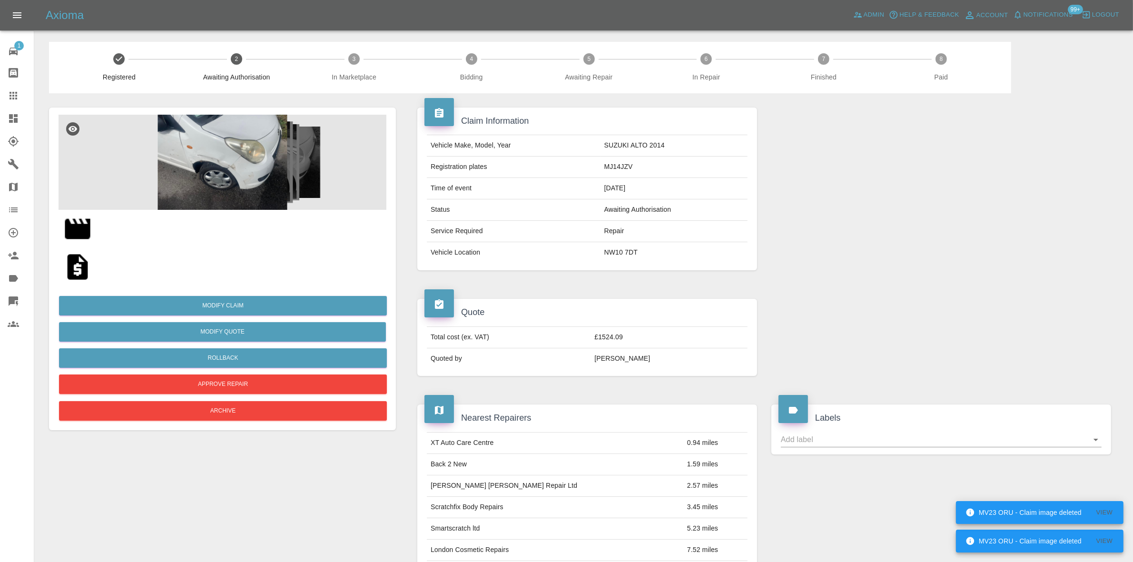
click at [257, 166] on img at bounding box center [223, 162] width 328 height 95
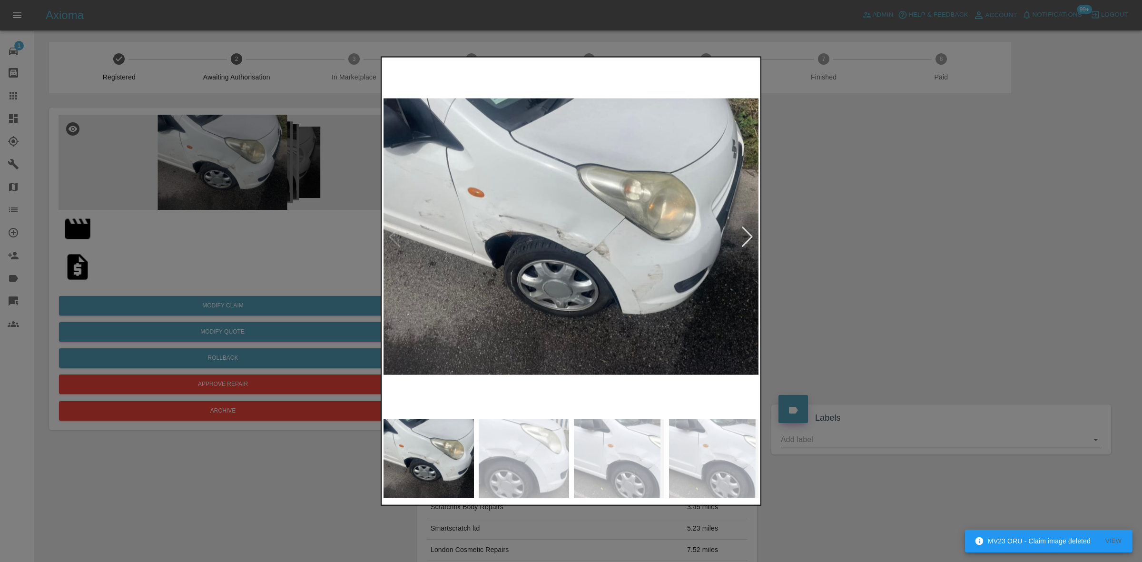
click at [478, 239] on img at bounding box center [571, 236] width 376 height 355
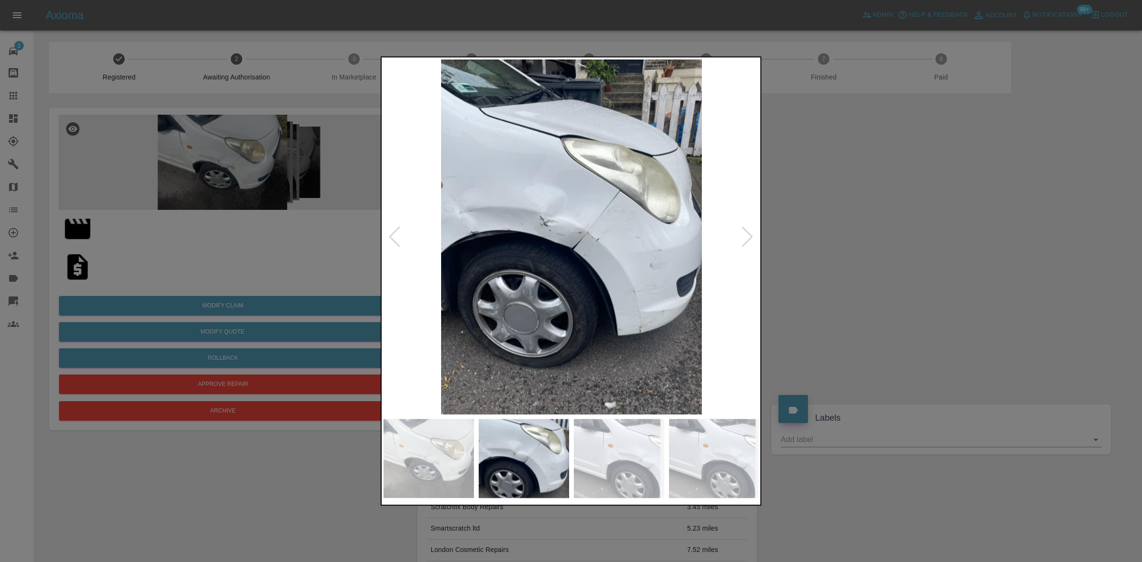
click at [571, 130] on img at bounding box center [571, 236] width 376 height 355
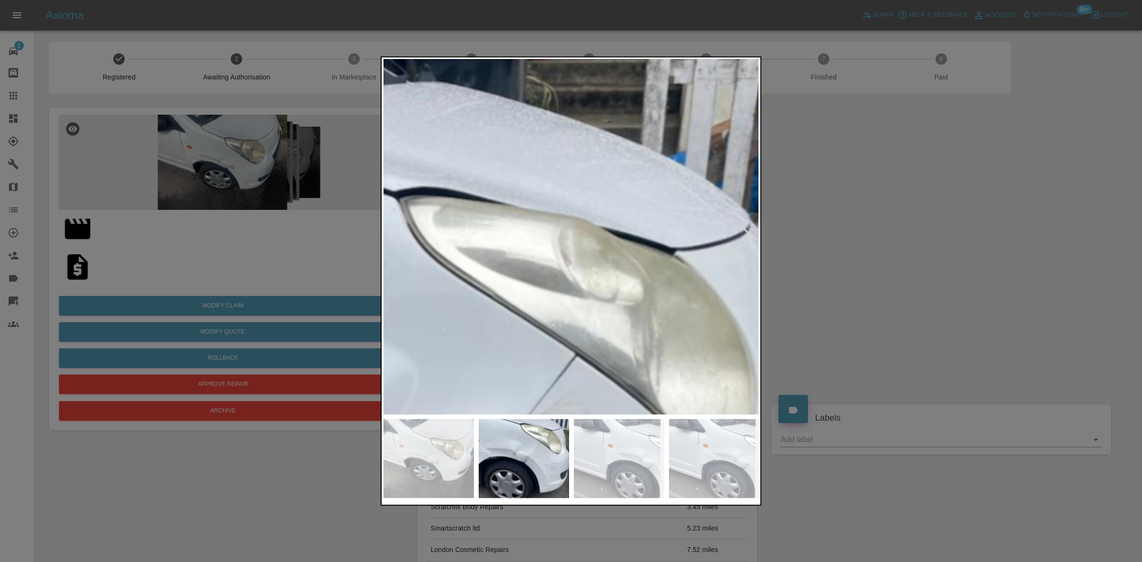
click at [395, 224] on img at bounding box center [430, 493] width 1127 height 1065
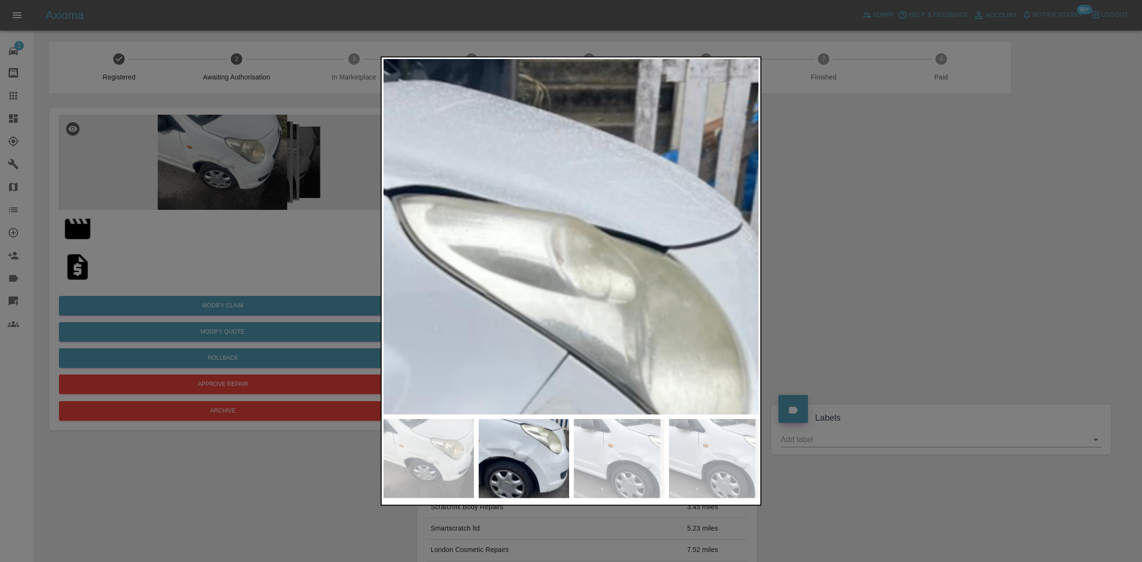
click at [453, 255] on img at bounding box center [422, 491] width 1127 height 1065
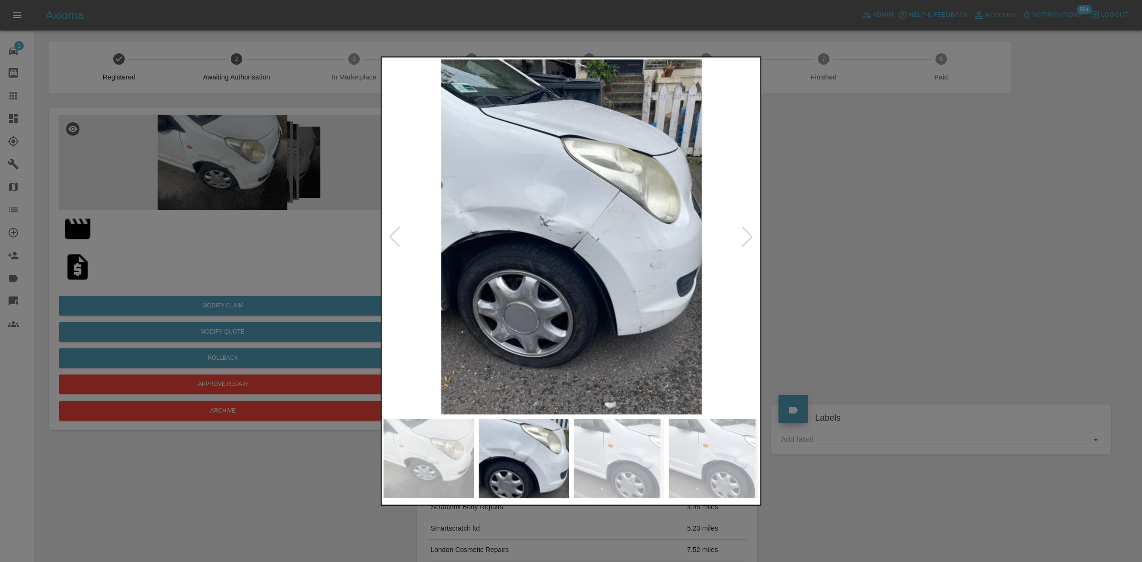
click at [510, 265] on img at bounding box center [571, 236] width 376 height 355
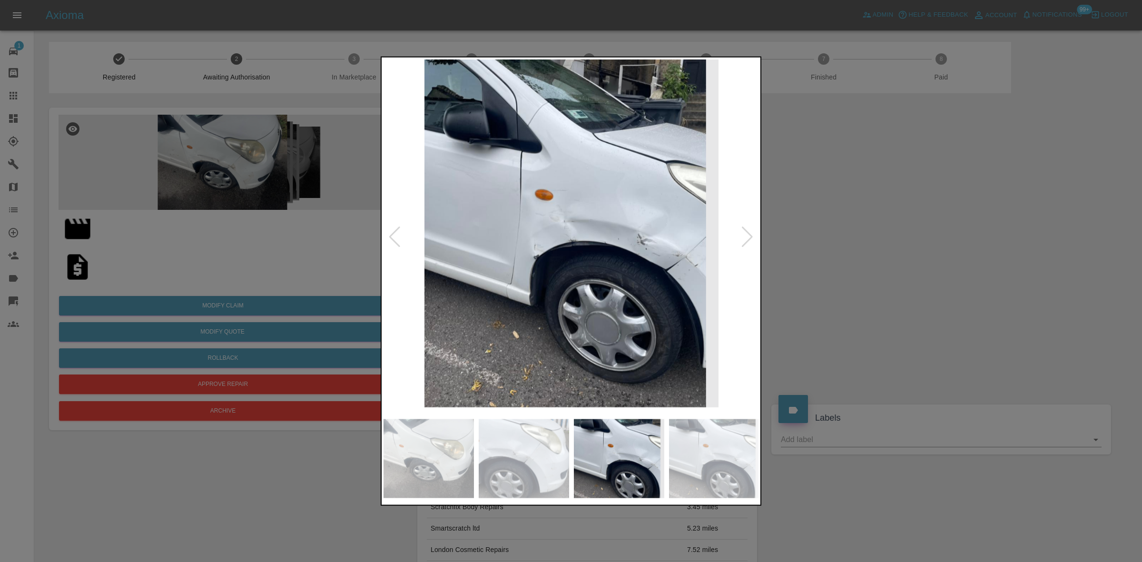
click at [524, 244] on img at bounding box center [571, 236] width 376 height 355
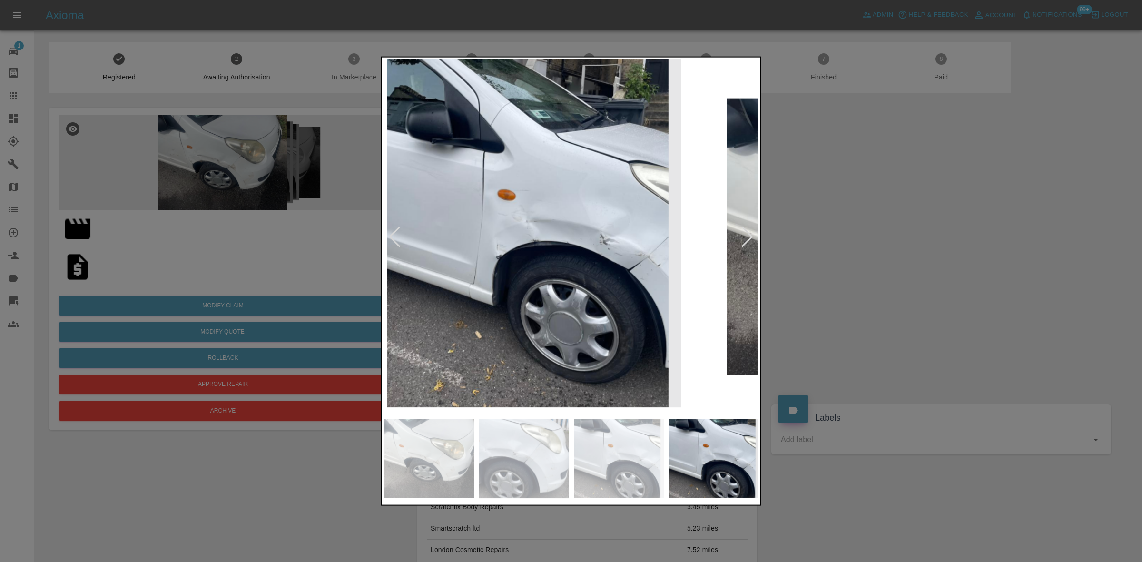
click at [503, 220] on img at bounding box center [534, 236] width 376 height 355
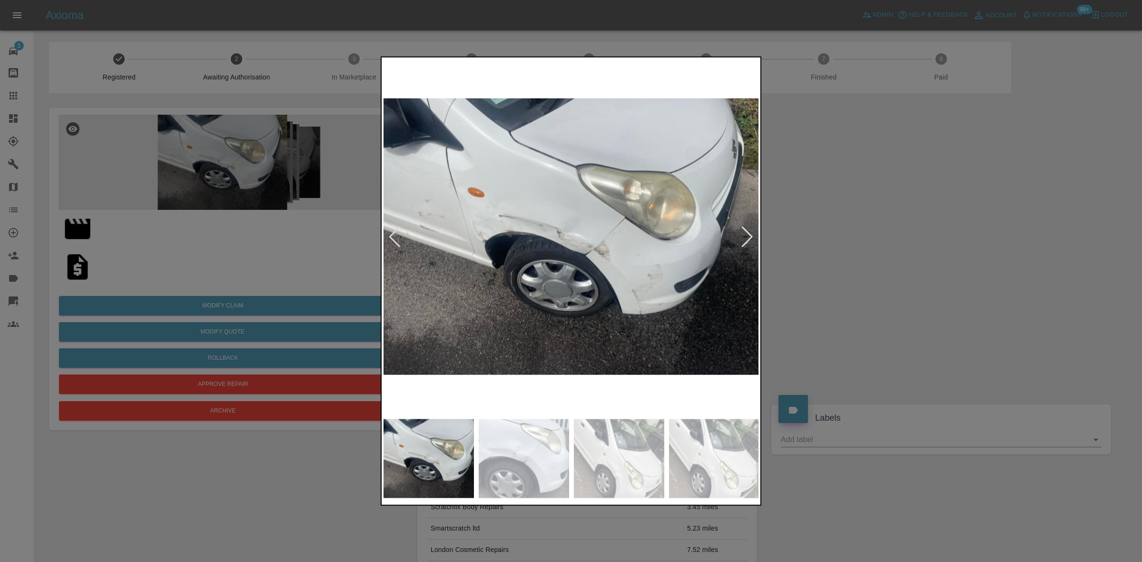
click at [583, 174] on img at bounding box center [571, 236] width 376 height 355
click at [582, 174] on img at bounding box center [571, 236] width 376 height 355
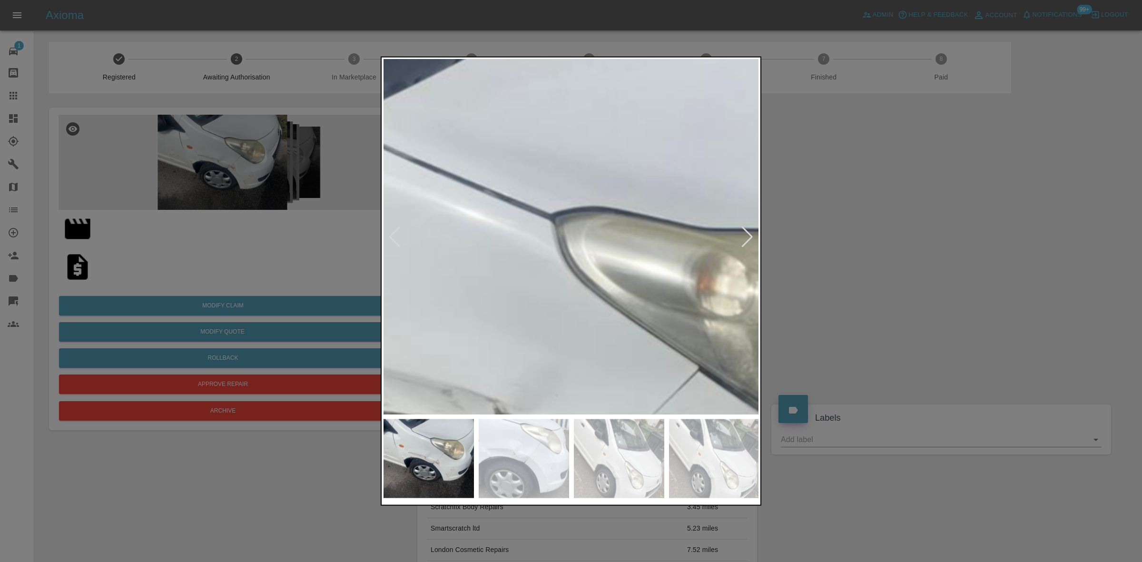
click at [1081, 170] on div at bounding box center [571, 281] width 1142 height 562
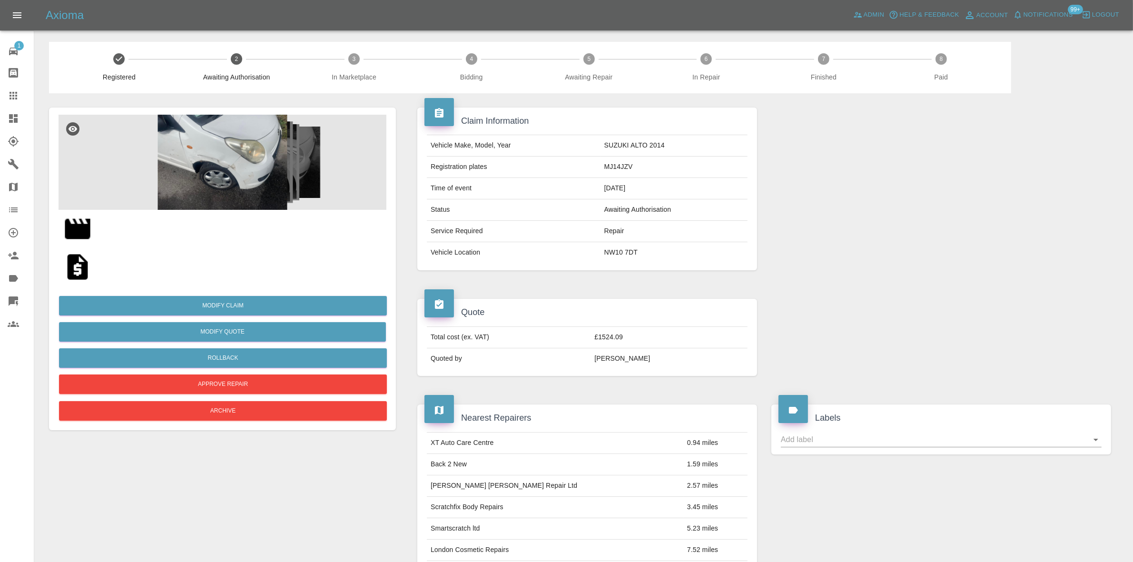
click at [231, 156] on img at bounding box center [223, 162] width 328 height 95
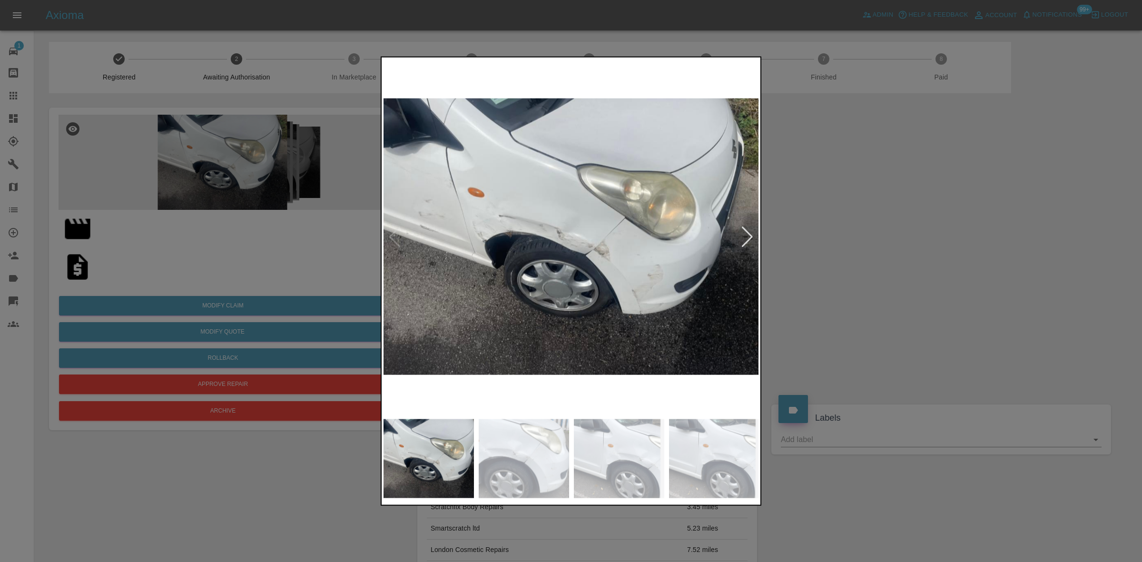
click at [470, 219] on img at bounding box center [571, 236] width 376 height 355
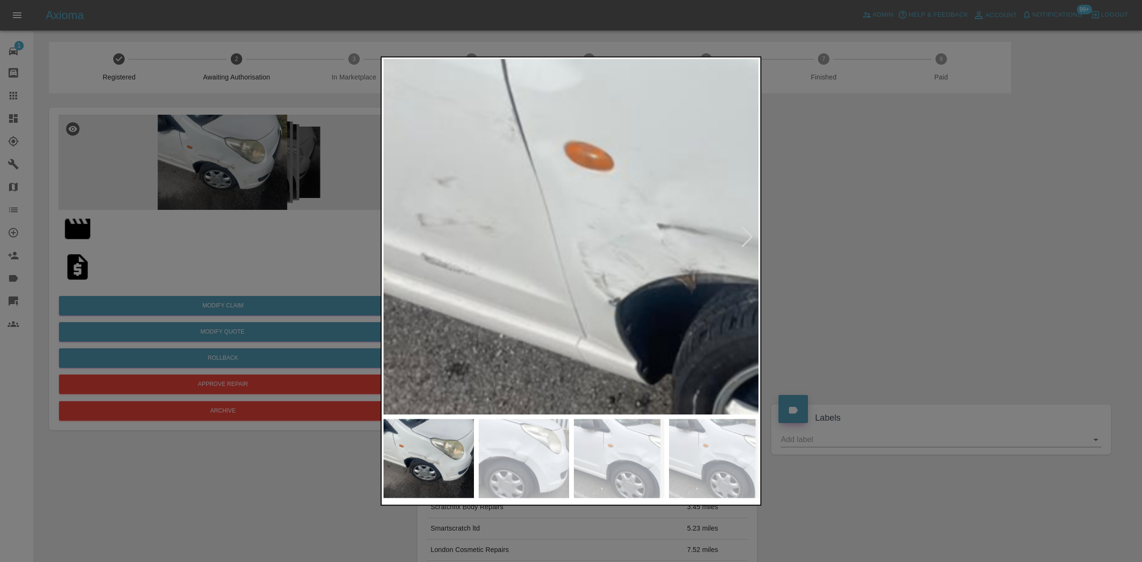
click at [227, 252] on div at bounding box center [571, 281] width 1142 height 562
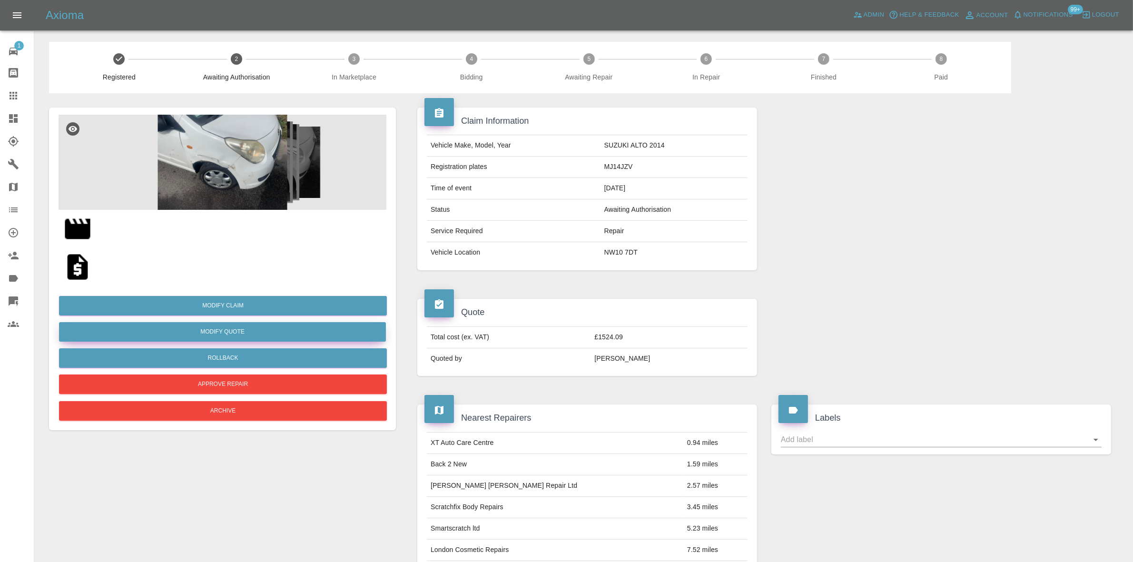
click at [224, 327] on button "Modify Quote" at bounding box center [222, 332] width 327 height 20
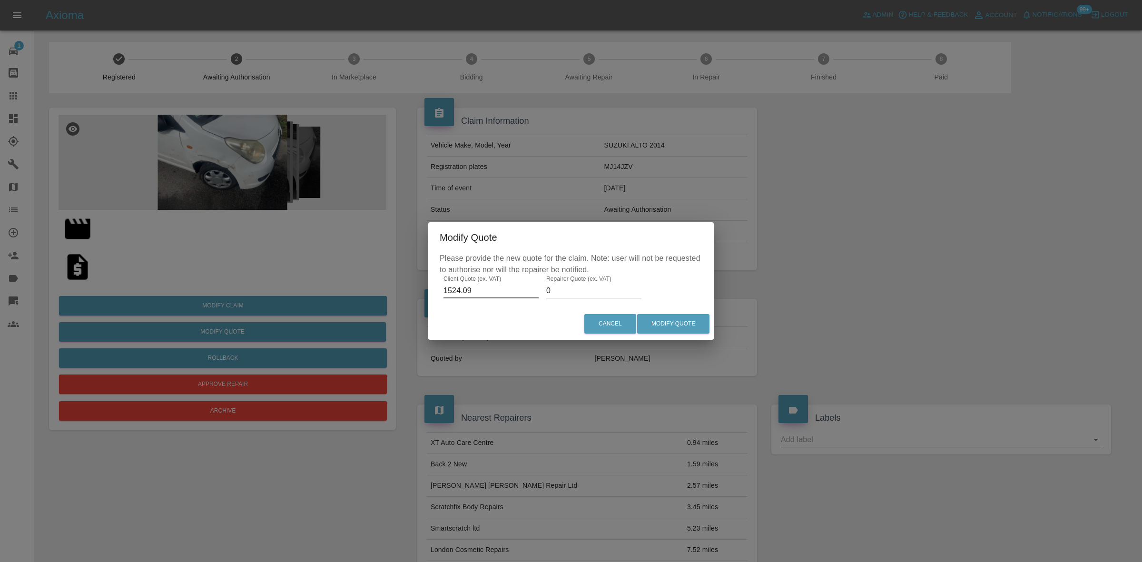
drag, startPoint x: 482, startPoint y: 289, endPoint x: 263, endPoint y: 280, distance: 219.5
click at [248, 281] on div "Modify Quote Please provide the new quote for the claim. Note: user will not be…" at bounding box center [571, 281] width 1142 height 562
paste input "2019.6"
type input "2019.69"
click at [661, 318] on button "Modify Quote" at bounding box center [673, 324] width 72 height 20
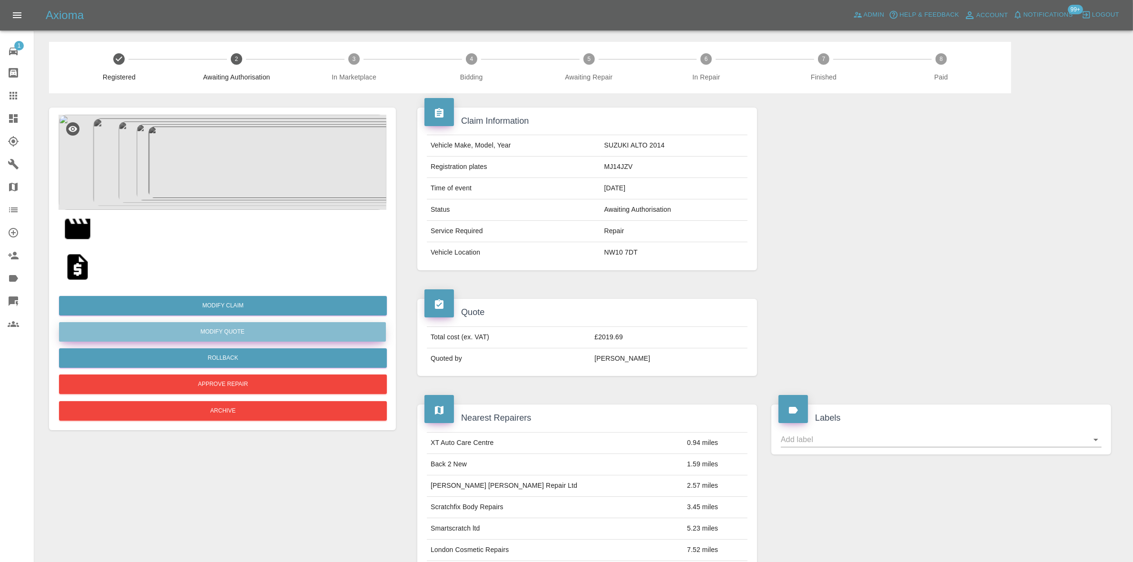
click at [255, 334] on button "Modify Quote" at bounding box center [222, 332] width 327 height 20
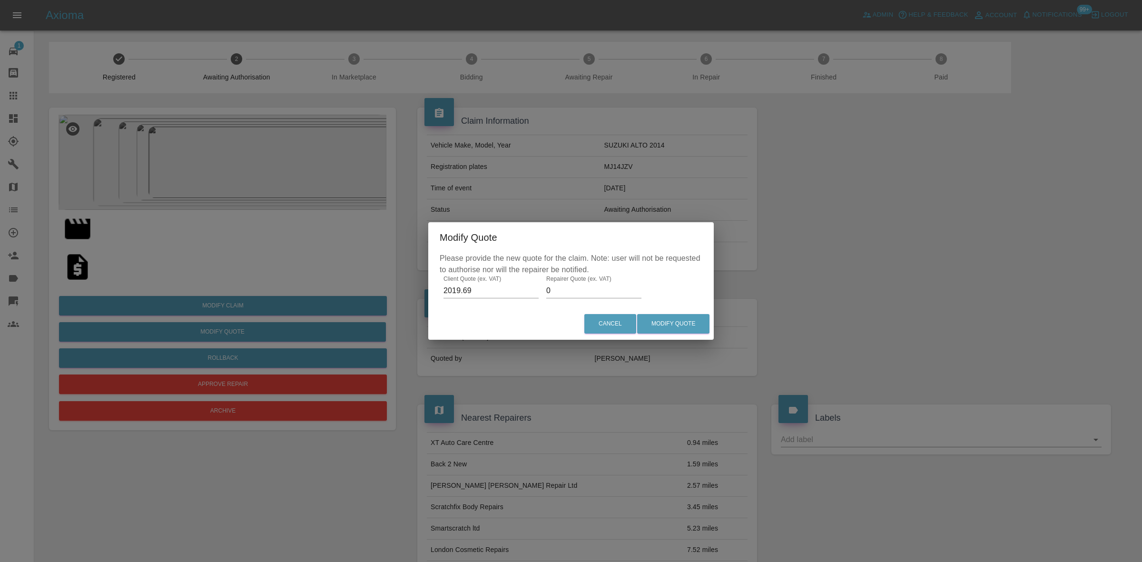
drag, startPoint x: 212, startPoint y: 272, endPoint x: 212, endPoint y: 351, distance: 79.0
click at [213, 270] on div "Modify Quote Please provide the new quote for the claim. Note: user will not be…" at bounding box center [571, 281] width 1142 height 562
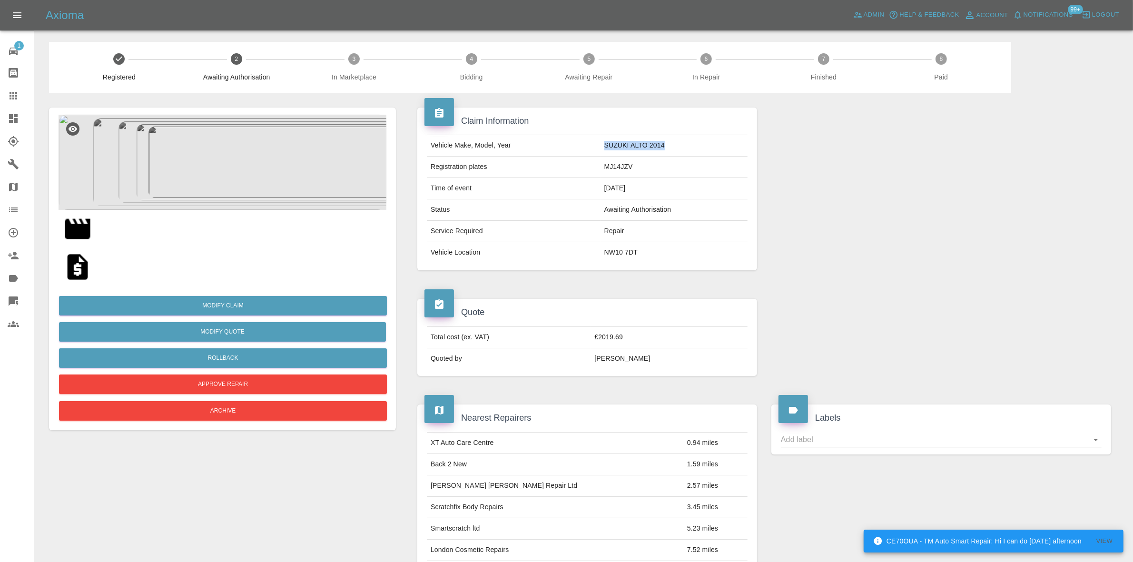
drag, startPoint x: 669, startPoint y: 144, endPoint x: 600, endPoint y: 155, distance: 69.8
click at [600, 155] on td "SUZUKI ALTO 2014" at bounding box center [673, 145] width 147 height 21
click at [622, 131] on div "Vehicle Make, Model, Year SUZUKI ALTO 2014 Registration plates MJ14JZV Time of …" at bounding box center [587, 198] width 340 height 143
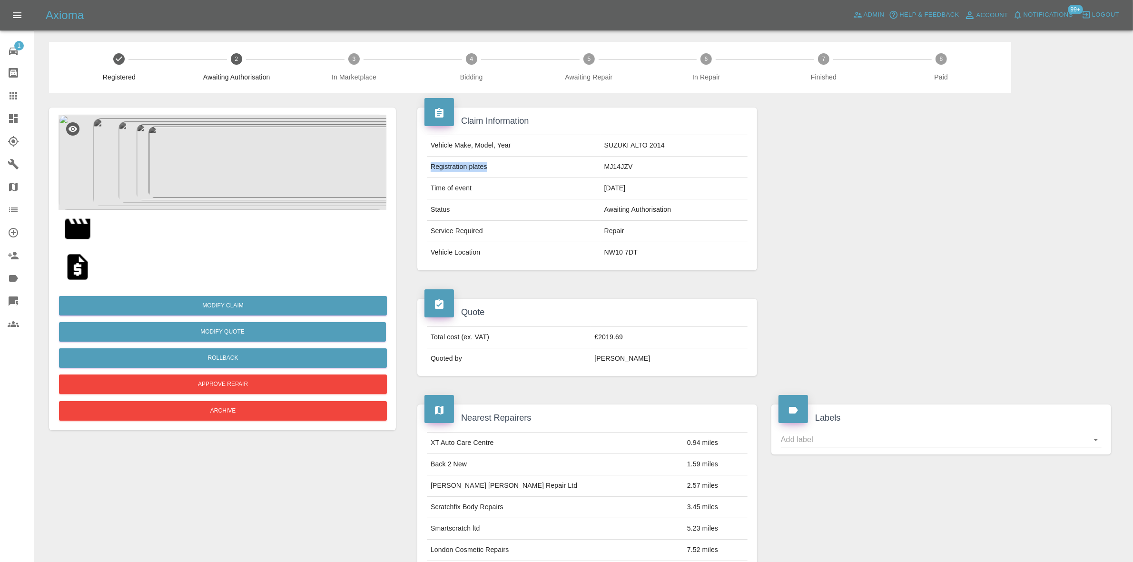
drag, startPoint x: 666, startPoint y: 143, endPoint x: 601, endPoint y: 151, distance: 66.2
click at [581, 158] on tbody "Vehicle Make, Model, Year SUZUKI ALTO 2014 Registration plates MJ14JZV Time of …" at bounding box center [587, 199] width 321 height 128
drag, startPoint x: 601, startPoint y: 151, endPoint x: 607, endPoint y: 148, distance: 7.0
click at [602, 151] on td "SUZUKI ALTO 2014" at bounding box center [673, 145] width 147 height 21
drag, startPoint x: 608, startPoint y: 147, endPoint x: 676, endPoint y: 147, distance: 69.0
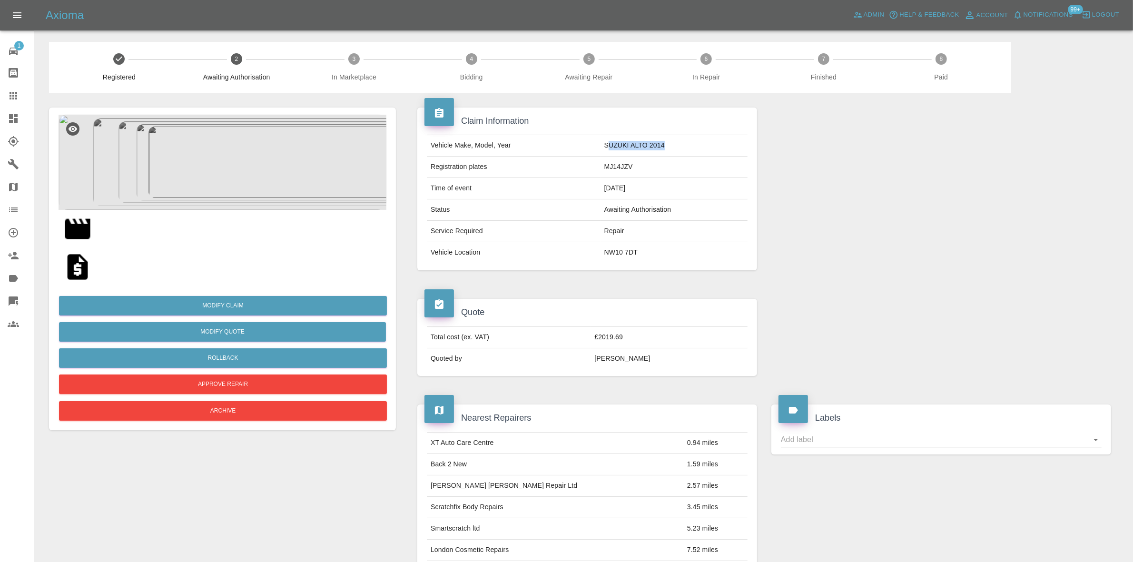
click at [676, 147] on td "SUZUKI ALTO 2014" at bounding box center [673, 145] width 147 height 21
drag, startPoint x: 669, startPoint y: 144, endPoint x: 586, endPoint y: 148, distance: 82.9
click at [586, 148] on tr "Vehicle Make, Model, Year SUZUKI ALTO 2014" at bounding box center [587, 145] width 321 height 21
click at [586, 148] on td "Vehicle Make, Model, Year" at bounding box center [514, 145] width 174 height 21
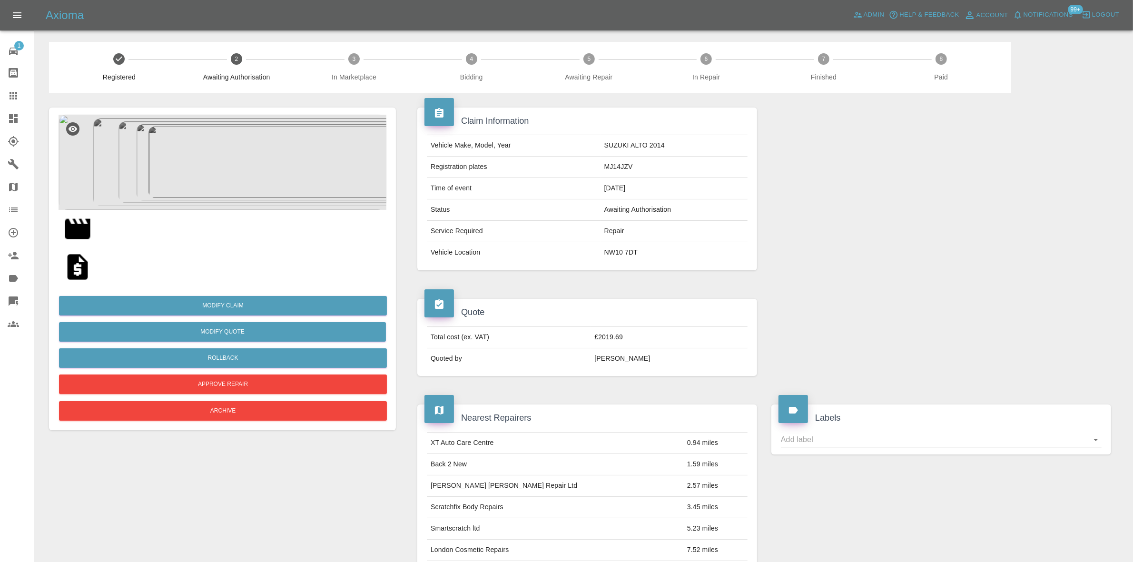
click at [189, 136] on img at bounding box center [223, 162] width 328 height 95
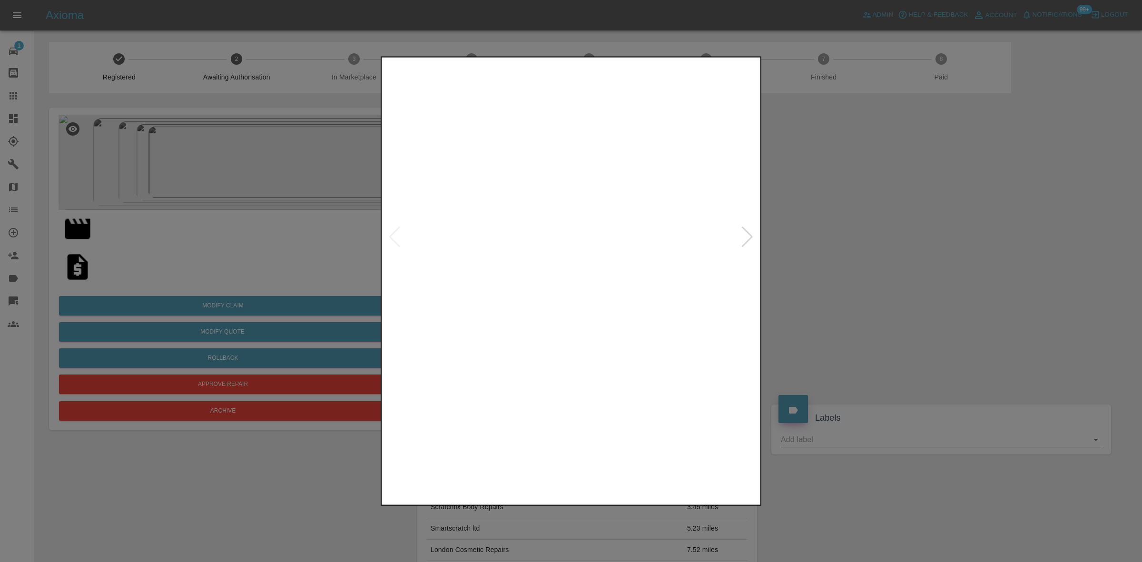
click at [570, 216] on img at bounding box center [571, 236] width 376 height 355
click at [557, 253] on img at bounding box center [573, 297] width 1127 height 1065
click at [540, 289] on img at bounding box center [571, 236] width 376 height 355
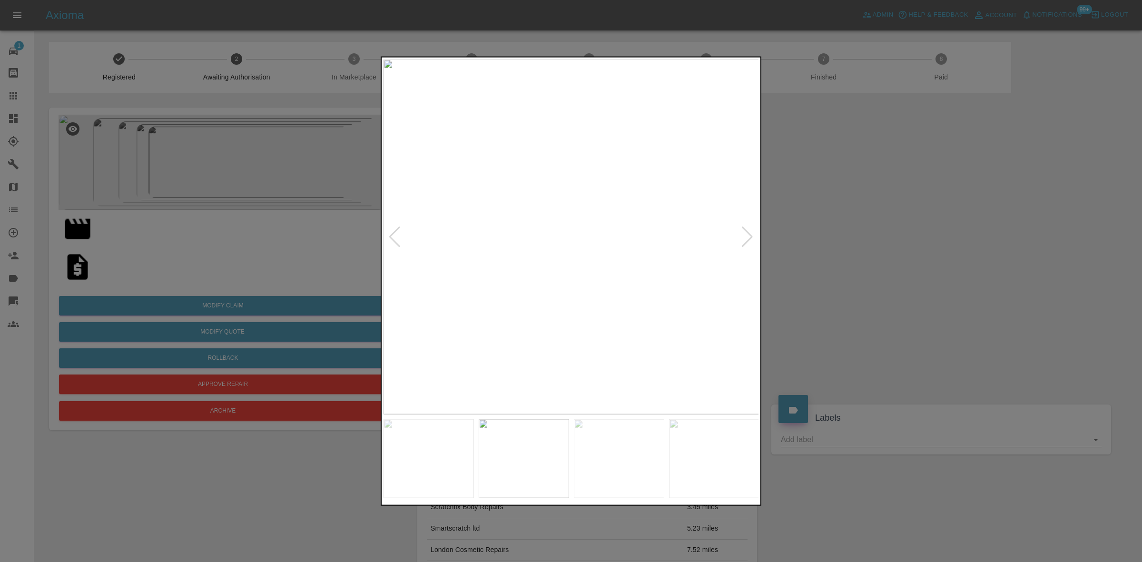
click at [575, 243] on img at bounding box center [571, 236] width 376 height 355
click at [684, 257] on img at bounding box center [558, 216] width 1127 height 1065
click at [639, 286] on img at bounding box center [748, 244] width 1127 height 1065
click at [633, 286] on img at bounding box center [915, 289] width 1127 height 1065
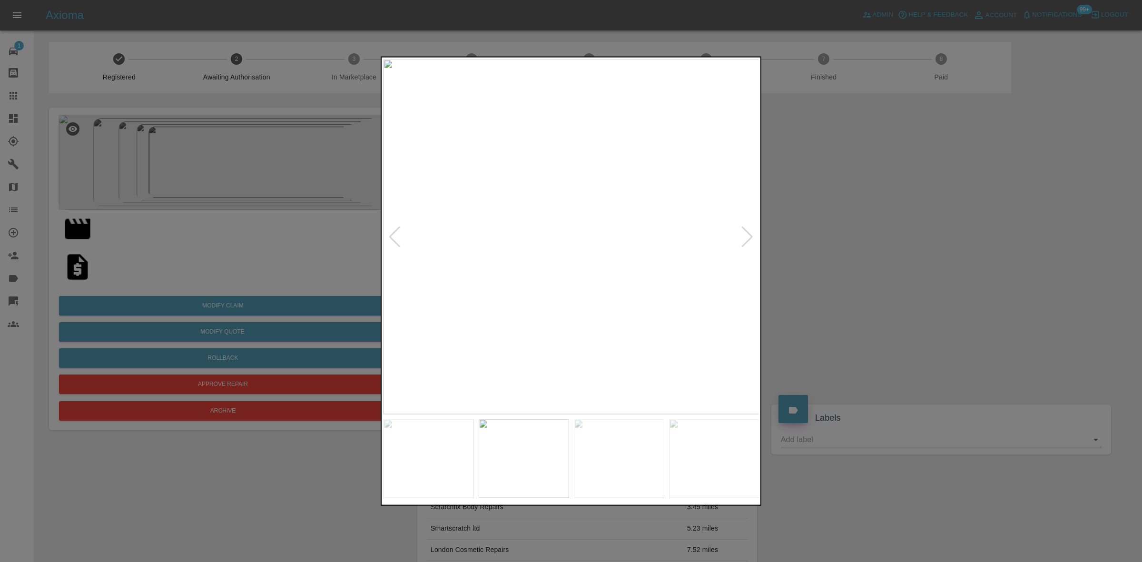
click at [633, 286] on img at bounding box center [571, 236] width 376 height 355
click at [526, 253] on img at bounding box center [571, 236] width 376 height 355
click at [548, 246] on img at bounding box center [571, 236] width 376 height 355
click at [548, 247] on img at bounding box center [641, 206] width 1127 height 1065
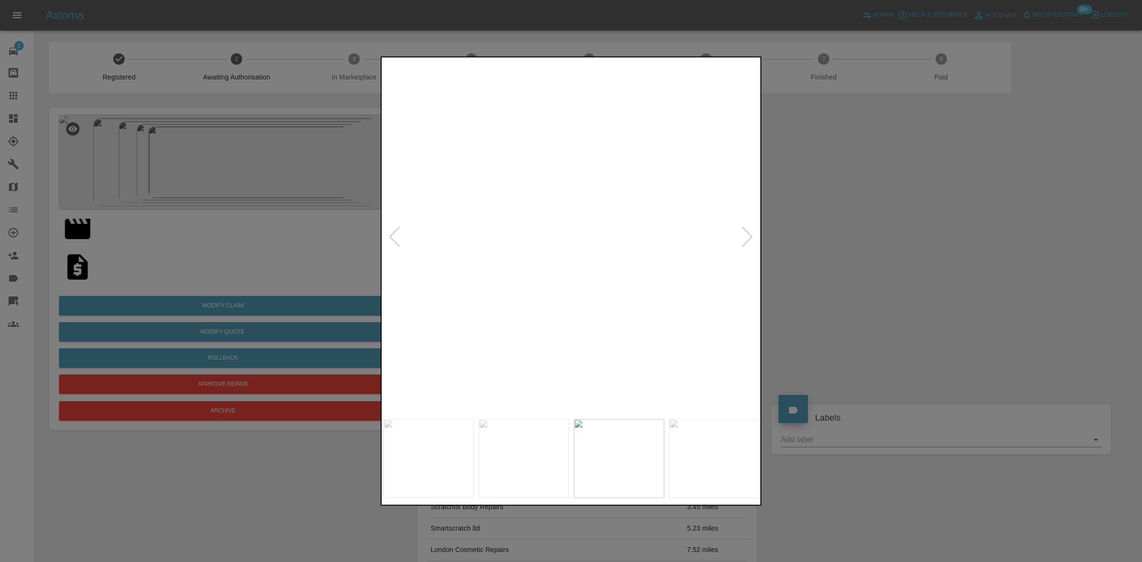
click at [548, 247] on img at bounding box center [641, 206] width 1127 height 1065
click at [518, 268] on img at bounding box center [571, 236] width 376 height 355
click at [500, 265] on img at bounding box center [571, 236] width 376 height 355
click at [458, 277] on img at bounding box center [571, 236] width 376 height 355
click at [441, 264] on img at bounding box center [571, 236] width 376 height 355
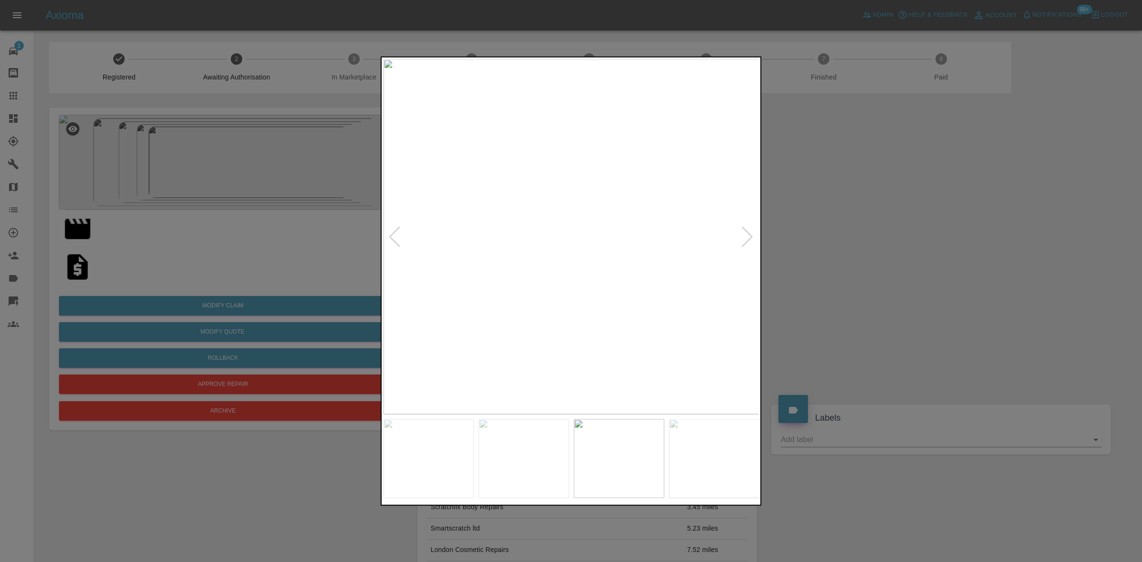
click at [392, 263] on img at bounding box center [571, 236] width 376 height 355
click at [374, 262] on div at bounding box center [571, 281] width 1142 height 562
click at [536, 283] on img at bounding box center [571, 236] width 376 height 355
click at [536, 283] on img at bounding box center [676, 97] width 1127 height 1065
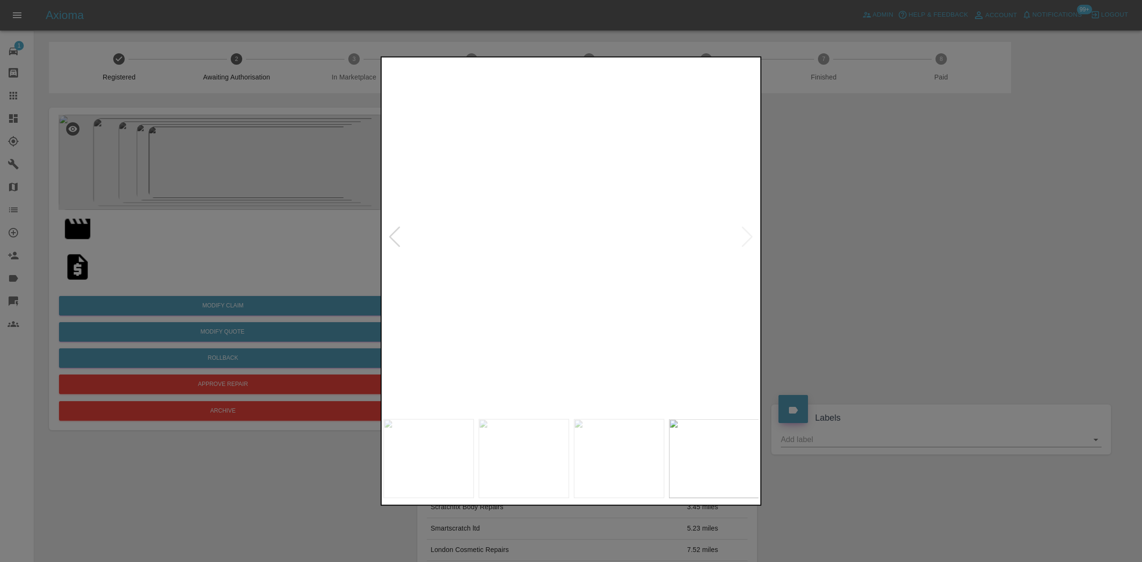
click at [536, 283] on img at bounding box center [676, 97] width 1127 height 1065
click at [550, 273] on img at bounding box center [571, 236] width 376 height 355
click at [553, 262] on img at bounding box center [571, 236] width 376 height 355
click at [496, 248] on img at bounding box center [571, 236] width 376 height 355
click at [521, 253] on img at bounding box center [571, 236] width 376 height 355
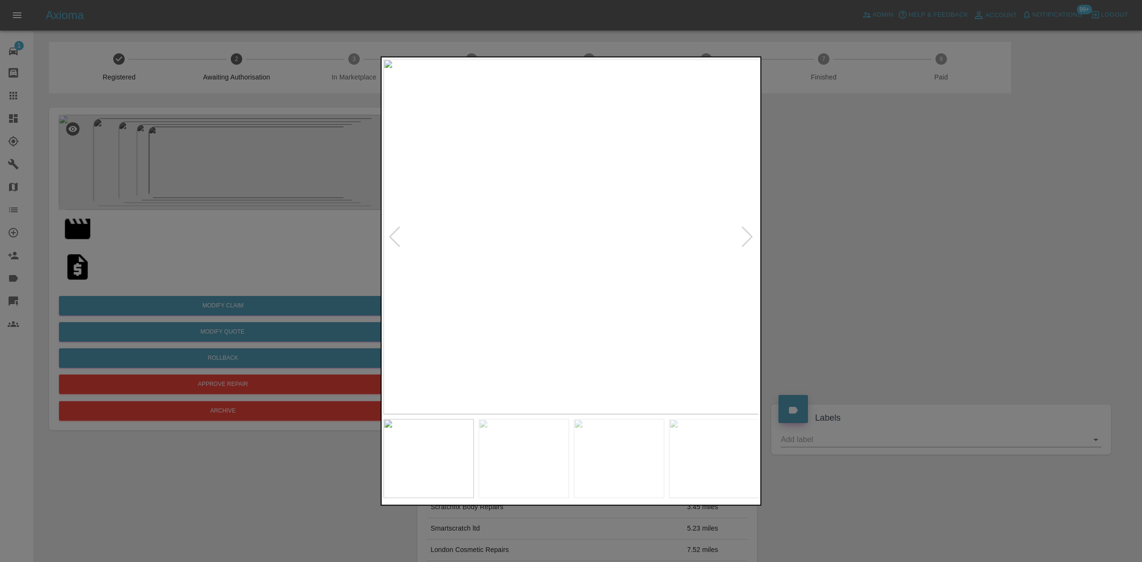
click at [514, 242] on img at bounding box center [571, 236] width 376 height 355
click at [840, 233] on div at bounding box center [571, 281] width 1142 height 562
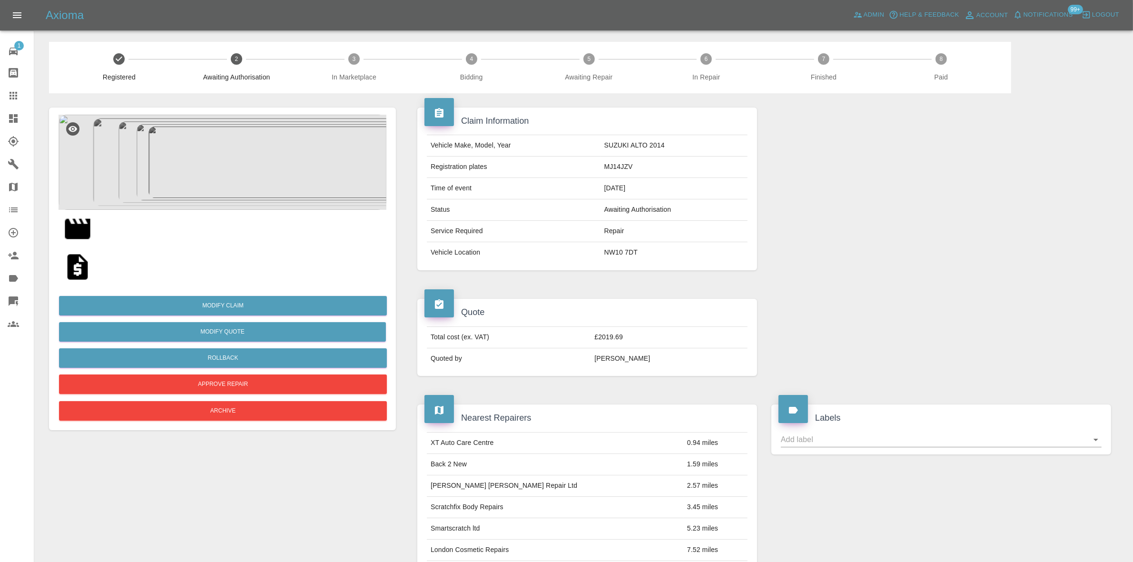
click at [209, 166] on img at bounding box center [223, 162] width 328 height 95
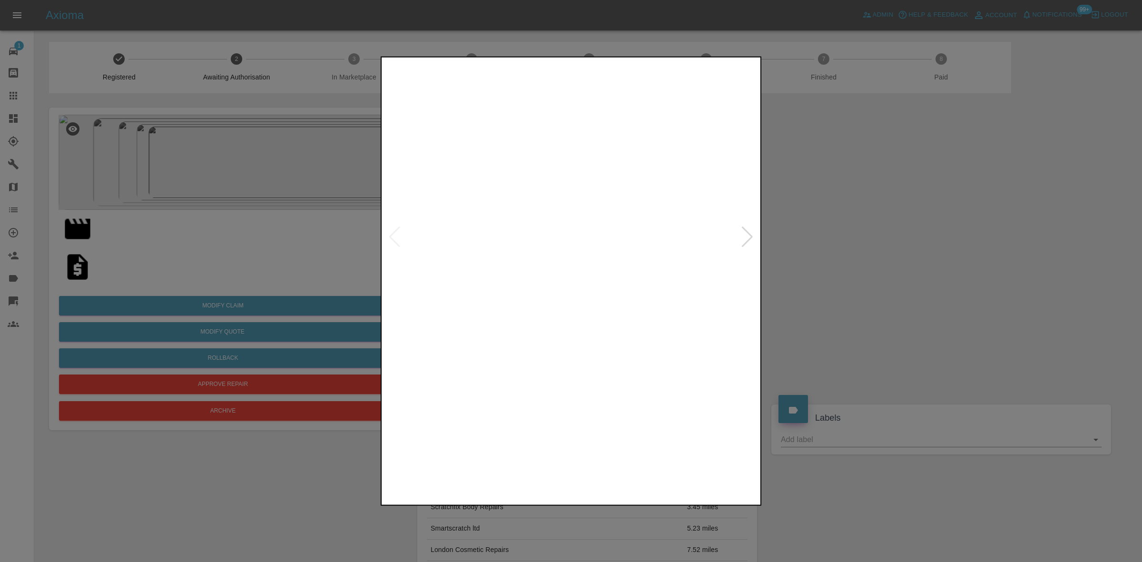
click at [584, 252] on img at bounding box center [571, 236] width 376 height 355
click at [584, 252] on img at bounding box center [532, 189] width 1127 height 1065
drag, startPoint x: 257, startPoint y: 257, endPoint x: 243, endPoint y: 298, distance: 43.3
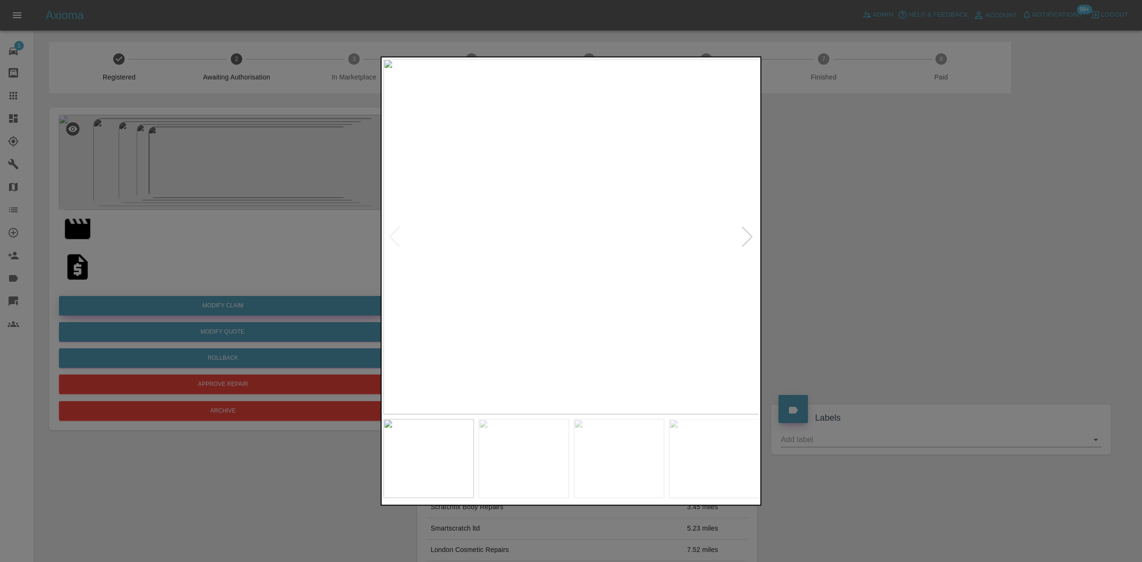
click at [257, 257] on div at bounding box center [571, 281] width 1142 height 562
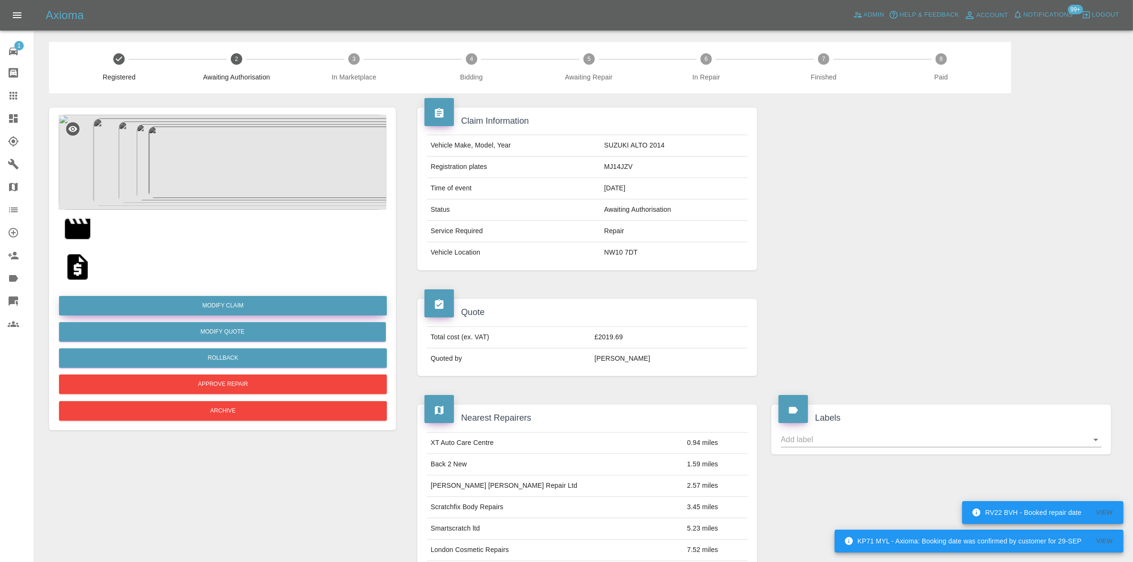
drag, startPoint x: 232, startPoint y: 302, endPoint x: 362, endPoint y: 292, distance: 130.3
click at [232, 302] on link "Modify Claim" at bounding box center [223, 306] width 328 height 20
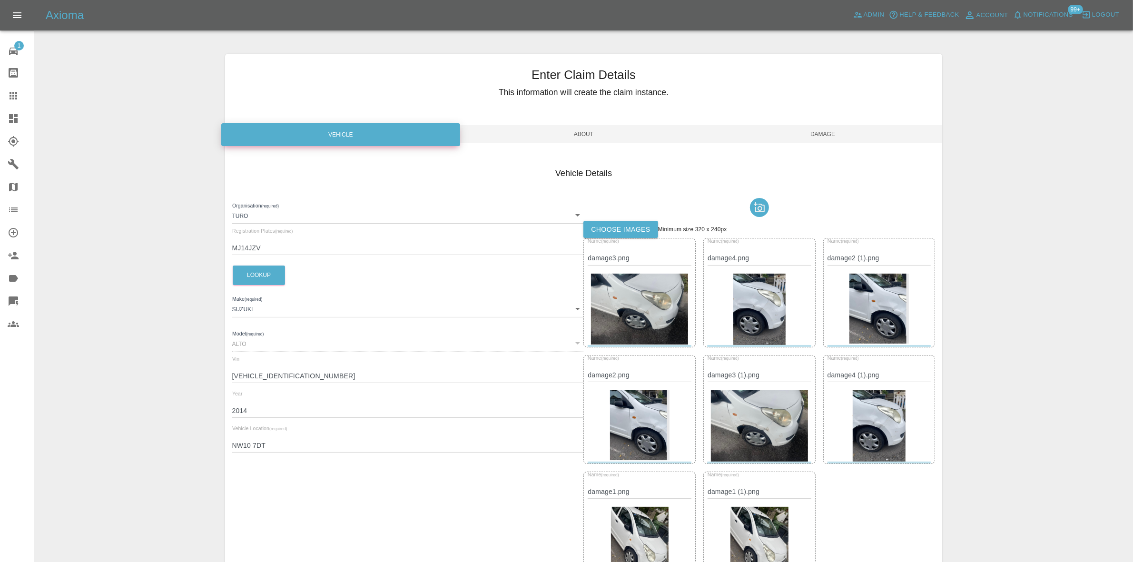
scroll to position [282, 0]
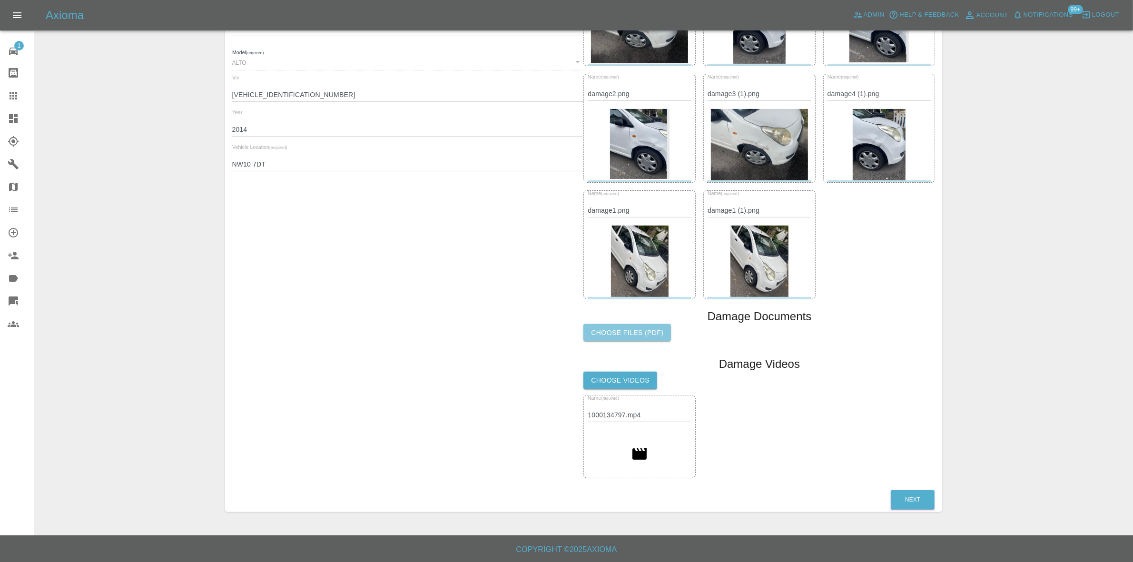
click at [630, 327] on label "Choose files (pdf)" at bounding box center [627, 333] width 88 height 18
click at [0, 0] on input "Choose files (pdf)" at bounding box center [0, 0] width 0 height 0
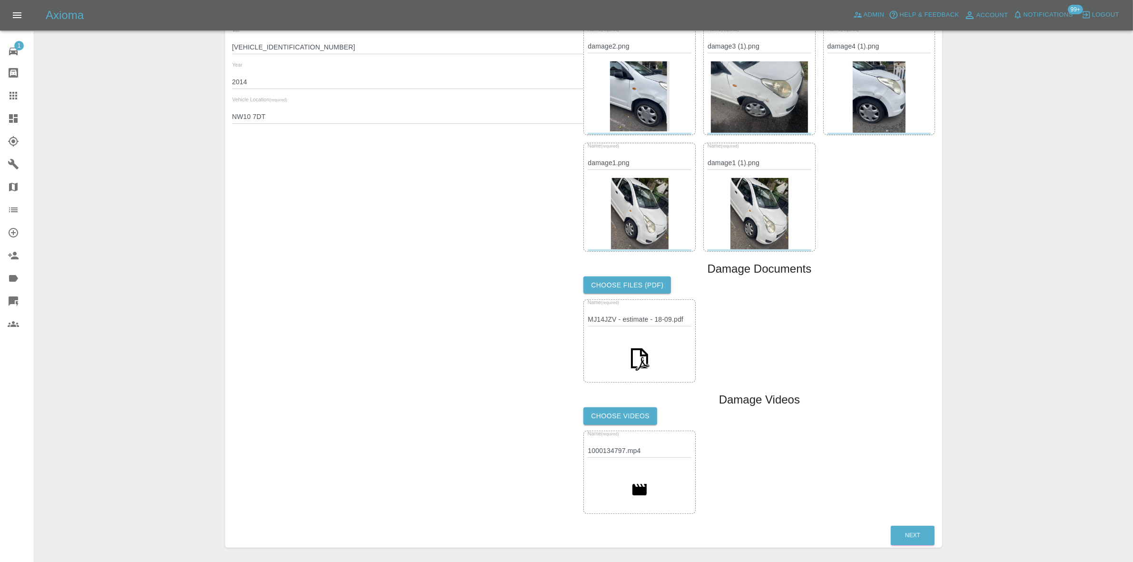
scroll to position [365, 0]
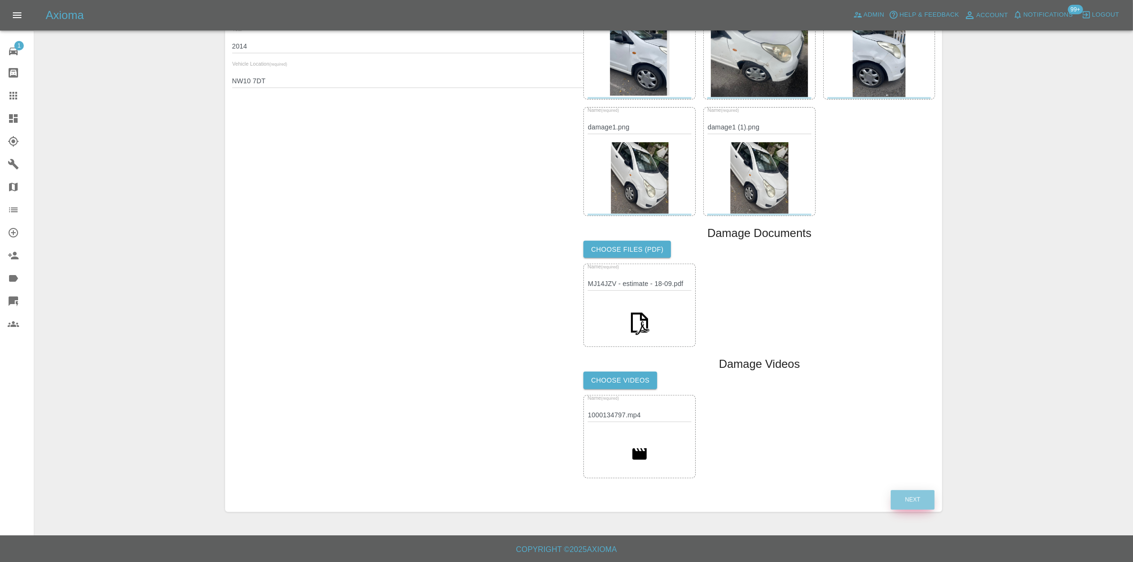
click at [917, 496] on button "Next" at bounding box center [913, 500] width 44 height 20
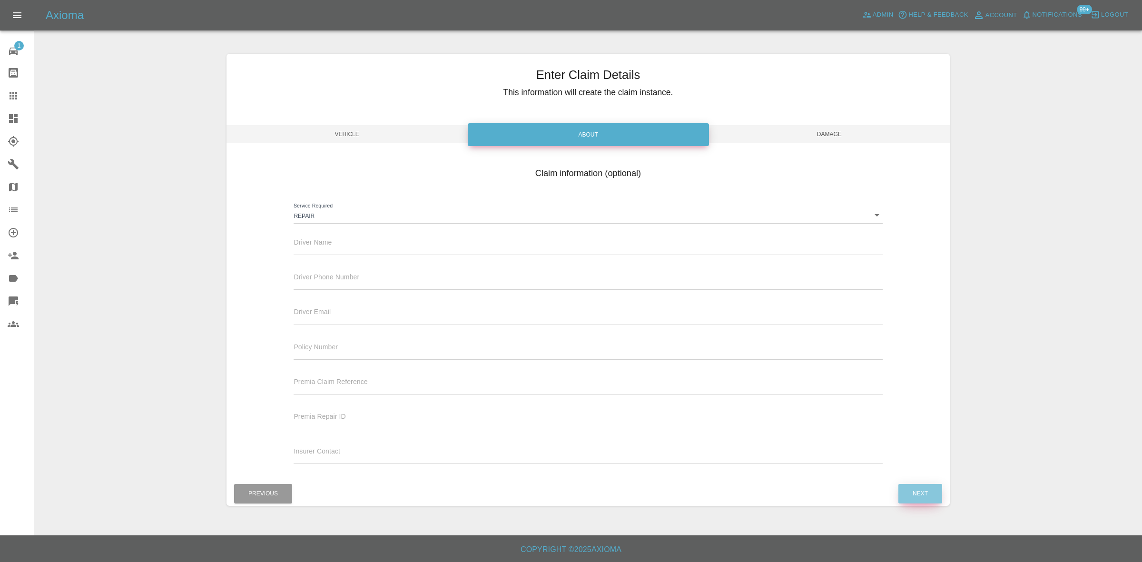
click at [915, 491] on button "Next" at bounding box center [920, 494] width 44 height 20
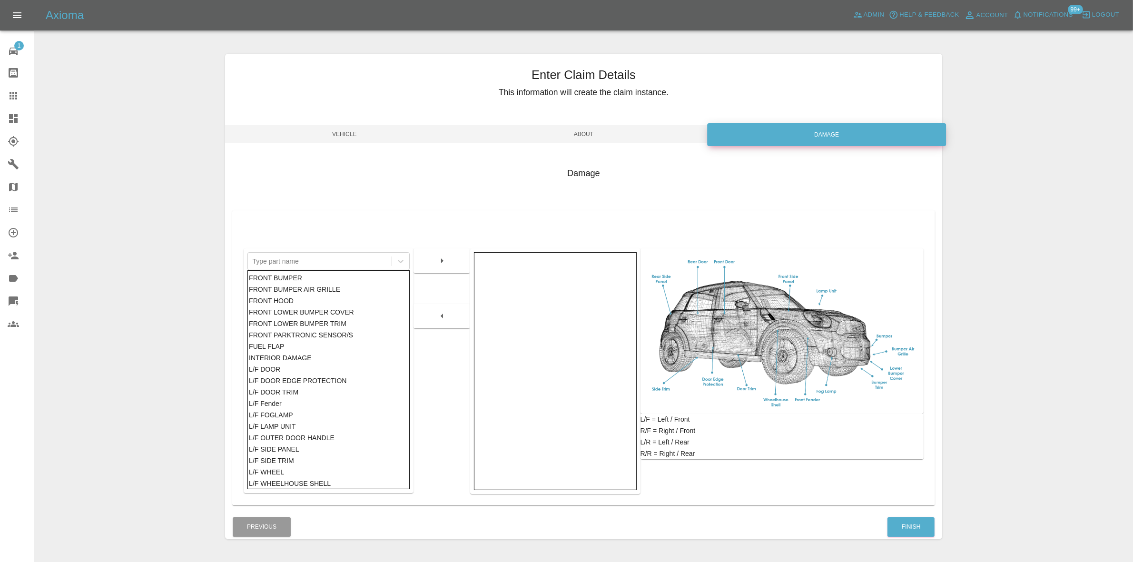
click at [916, 538] on div "Finish" at bounding box center [911, 527] width 48 height 24
click at [915, 530] on button "Finish" at bounding box center [910, 527] width 47 height 20
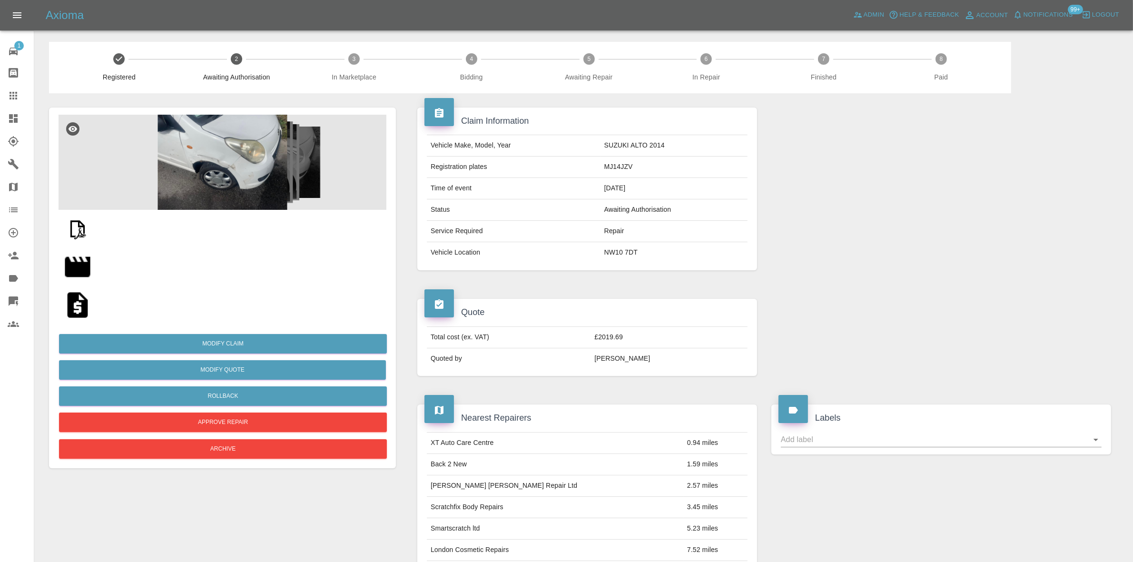
click at [250, 157] on img at bounding box center [223, 162] width 328 height 95
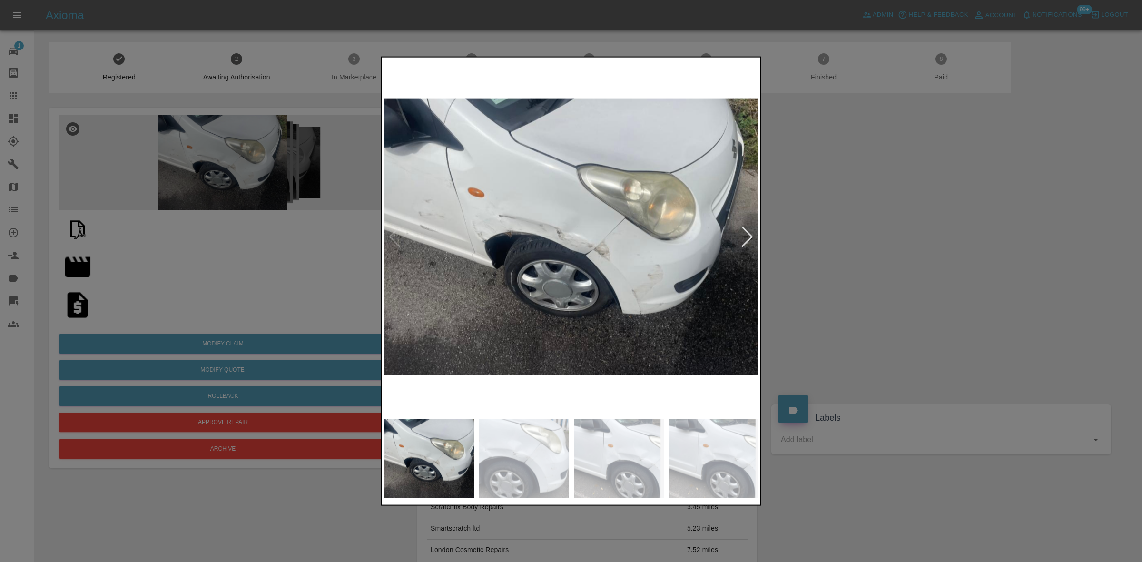
click at [585, 239] on img at bounding box center [571, 236] width 376 height 355
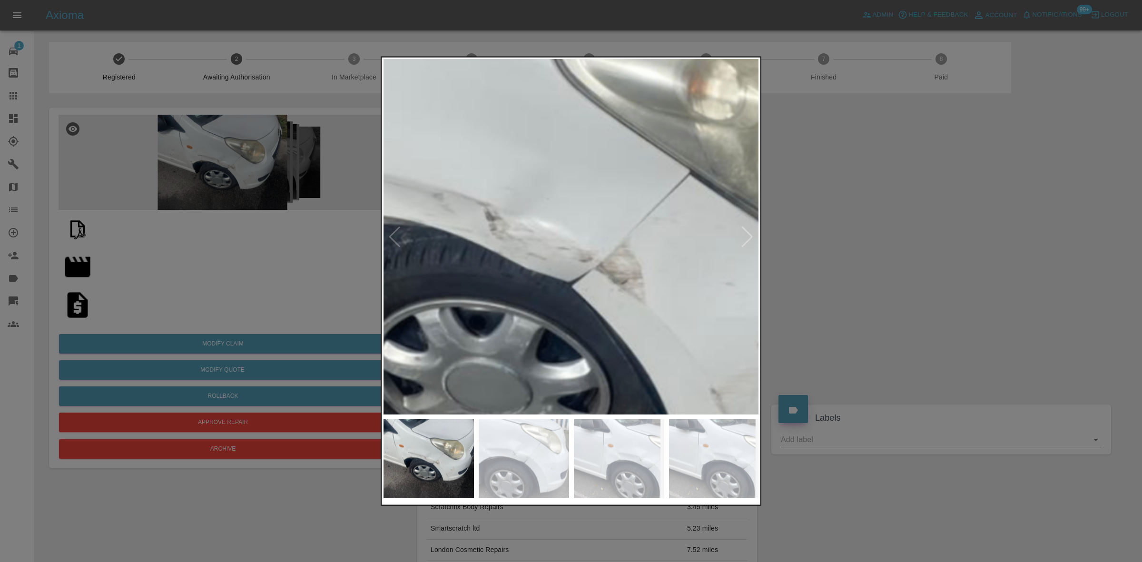
click at [541, 255] on img at bounding box center [528, 228] width 1127 height 1065
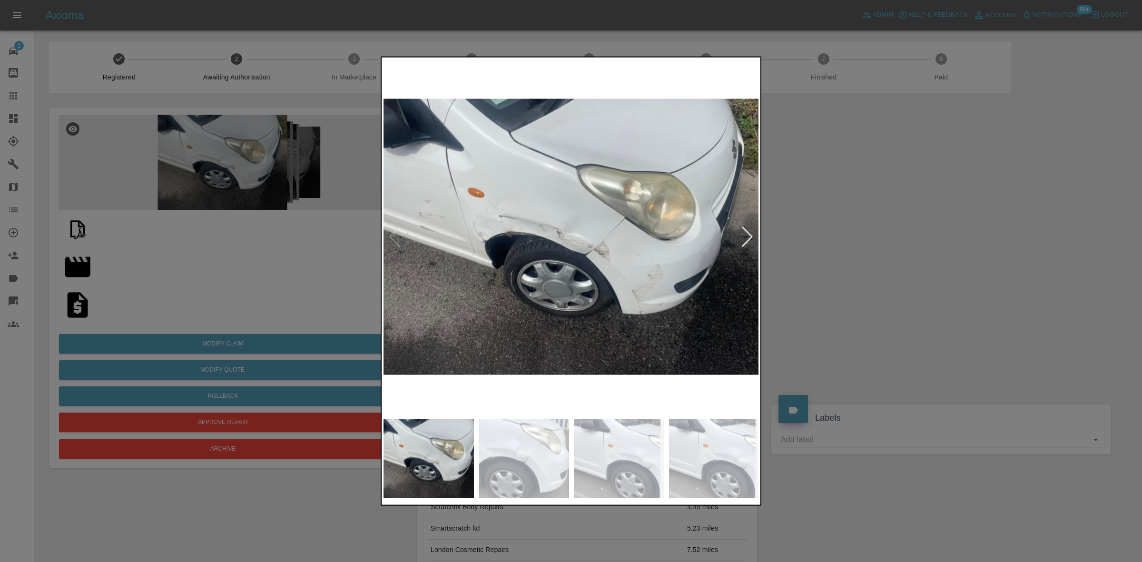
click at [460, 240] on img at bounding box center [571, 236] width 376 height 355
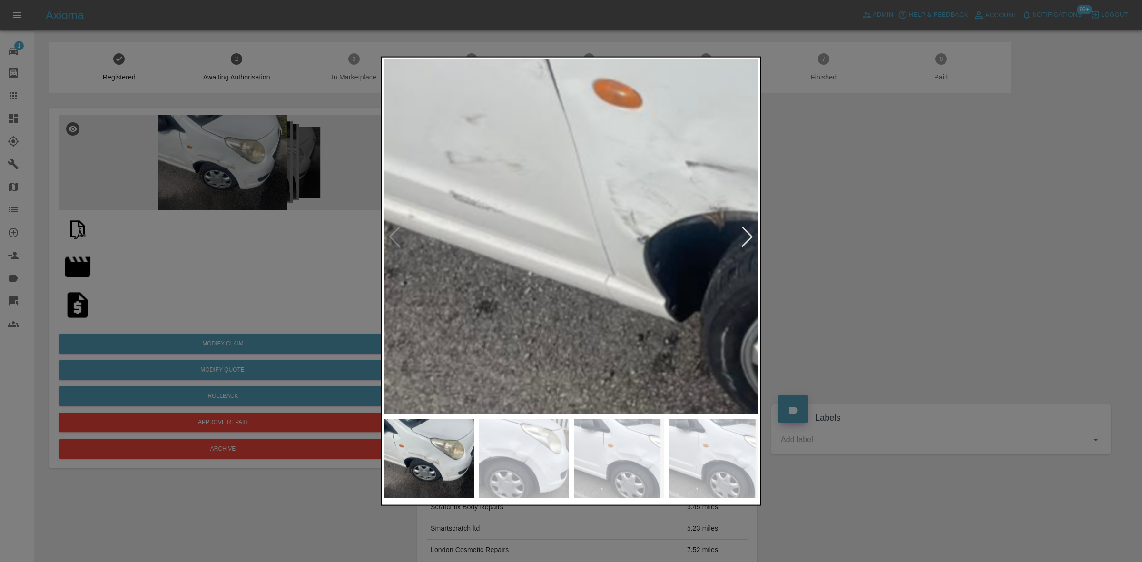
click at [460, 239] on img at bounding box center [903, 225] width 1127 height 1065
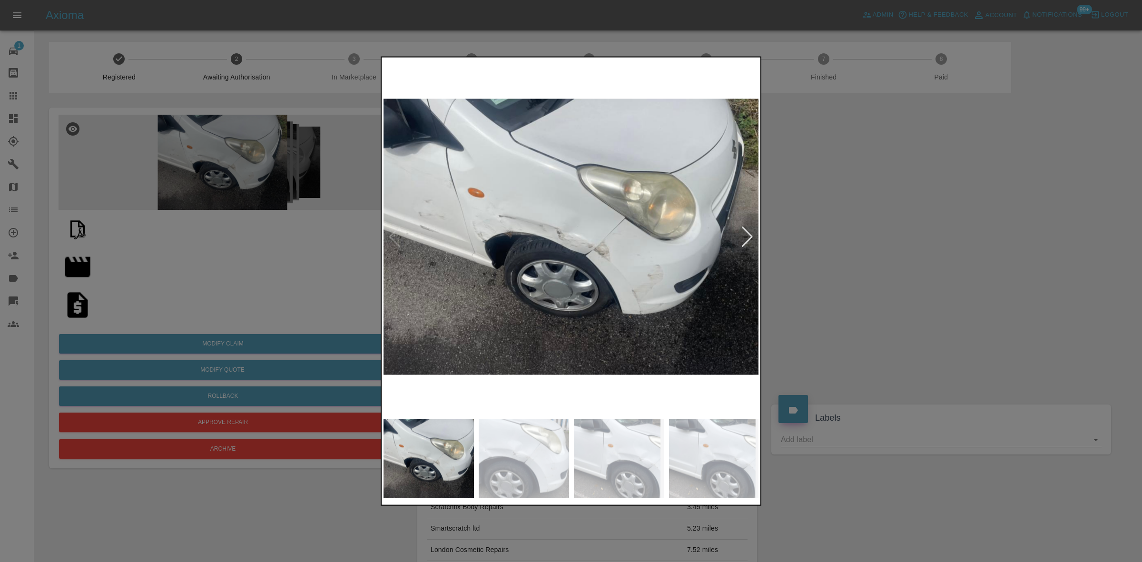
click at [473, 224] on img at bounding box center [571, 236] width 376 height 355
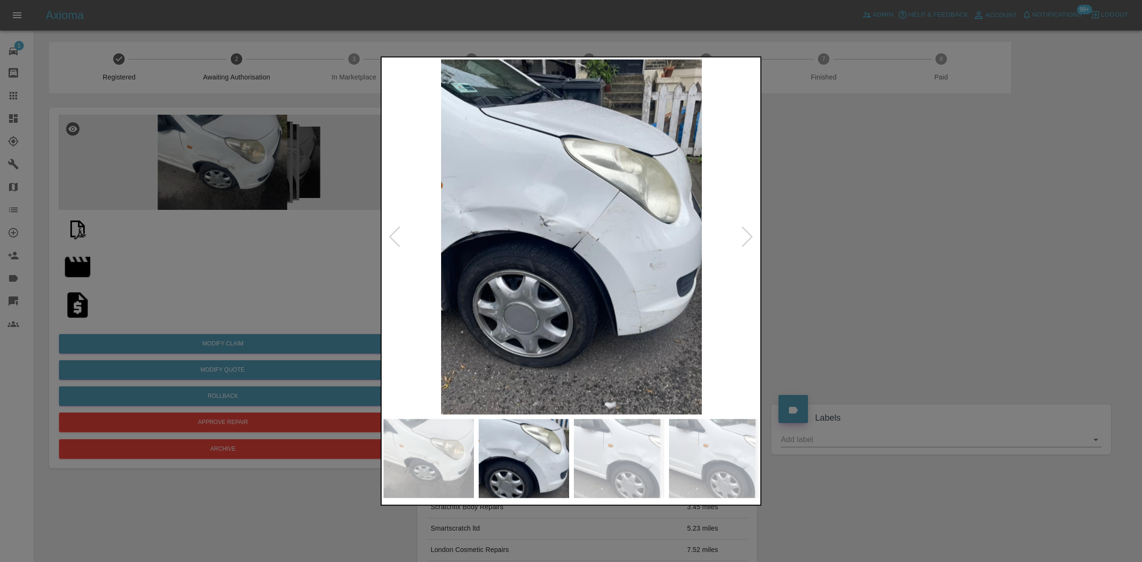
click at [557, 217] on img at bounding box center [571, 236] width 376 height 355
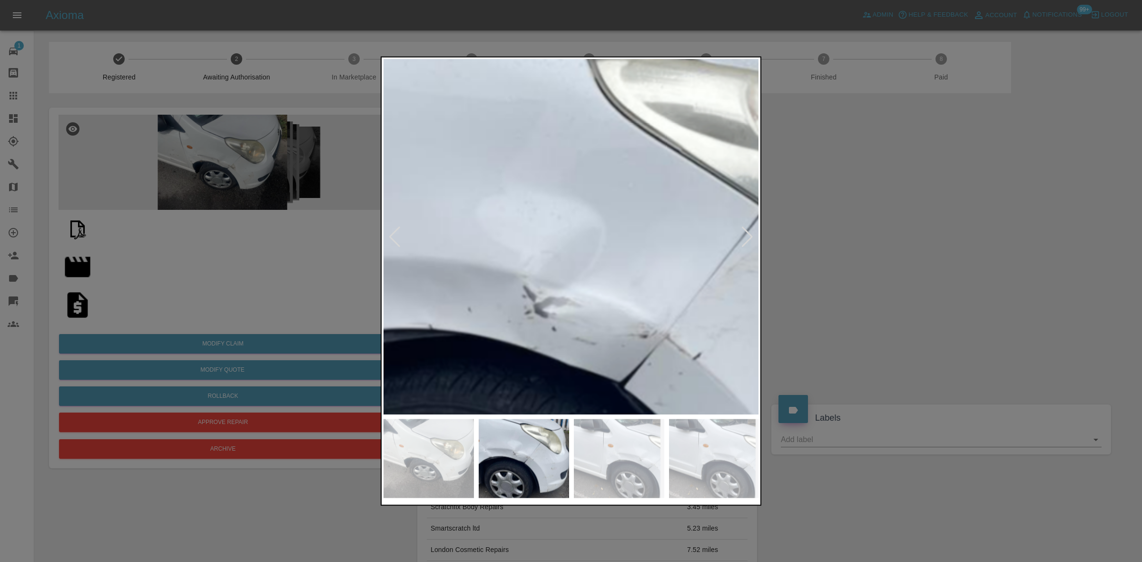
click at [579, 331] on img at bounding box center [617, 347] width 1127 height 1065
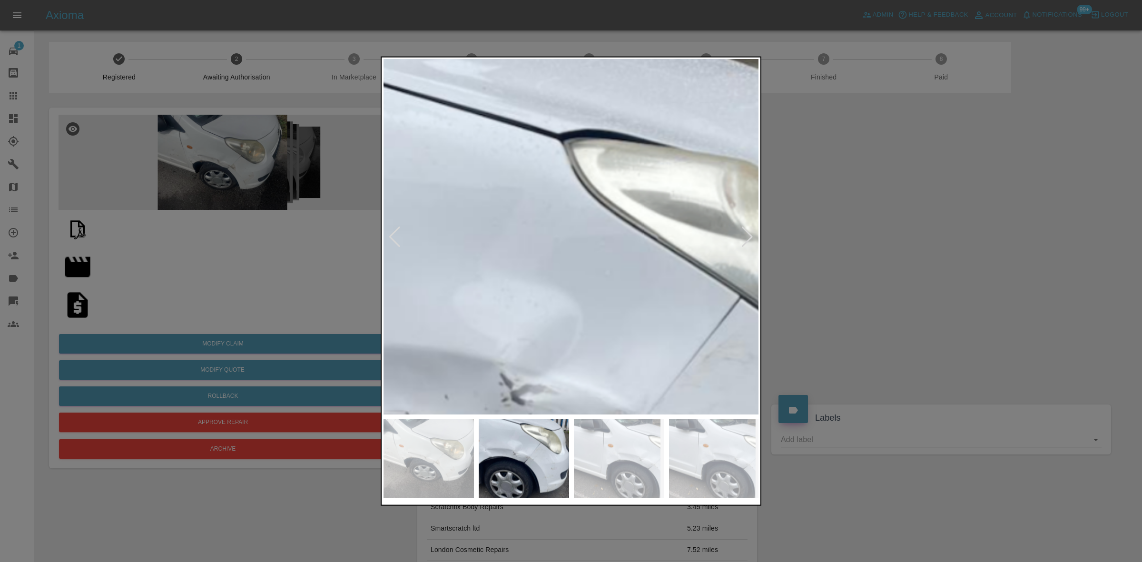
click at [577, 282] on img at bounding box center [594, 435] width 1127 height 1065
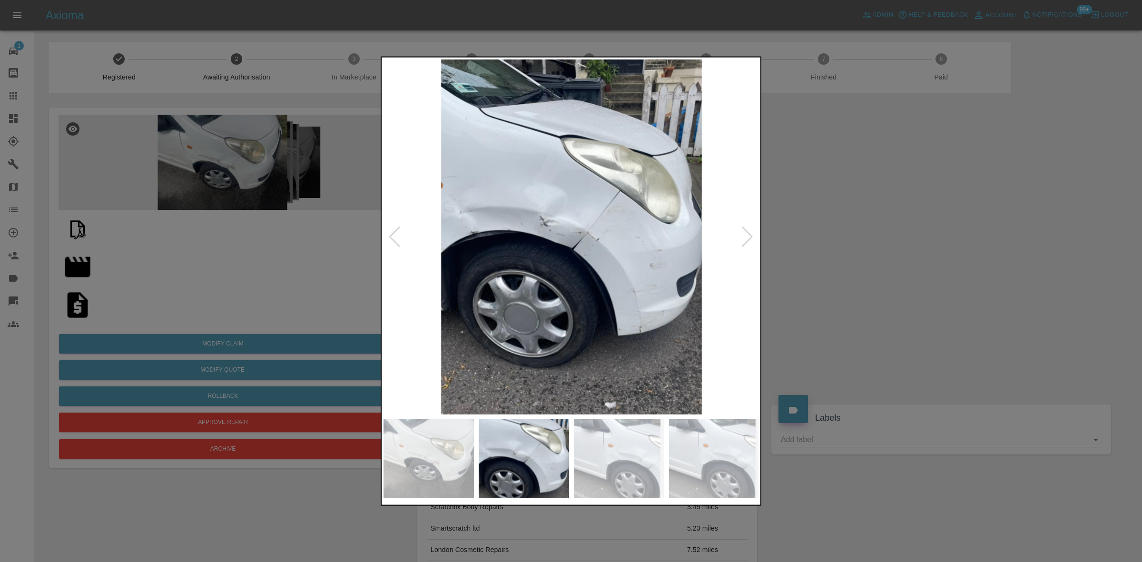
click at [560, 257] on img at bounding box center [571, 236] width 376 height 355
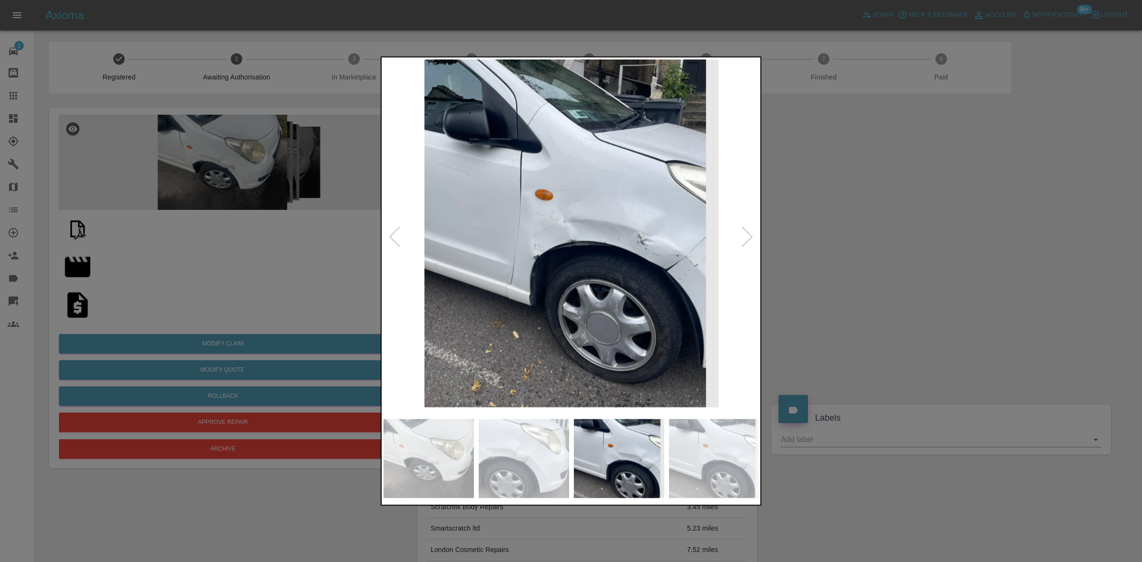
click at [517, 211] on img at bounding box center [571, 236] width 376 height 355
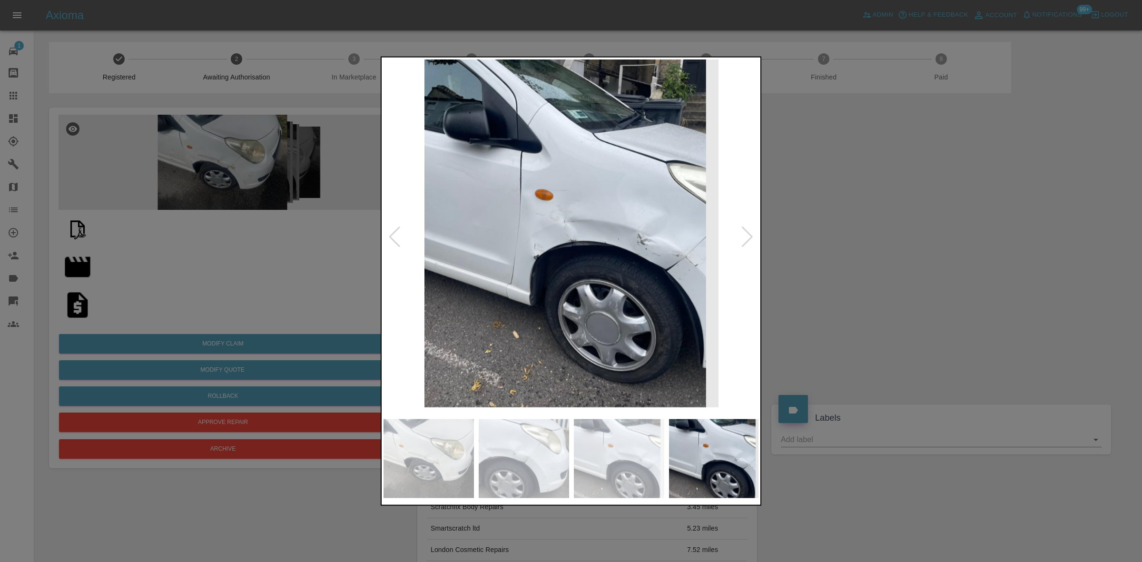
click at [580, 206] on img at bounding box center [571, 236] width 376 height 355
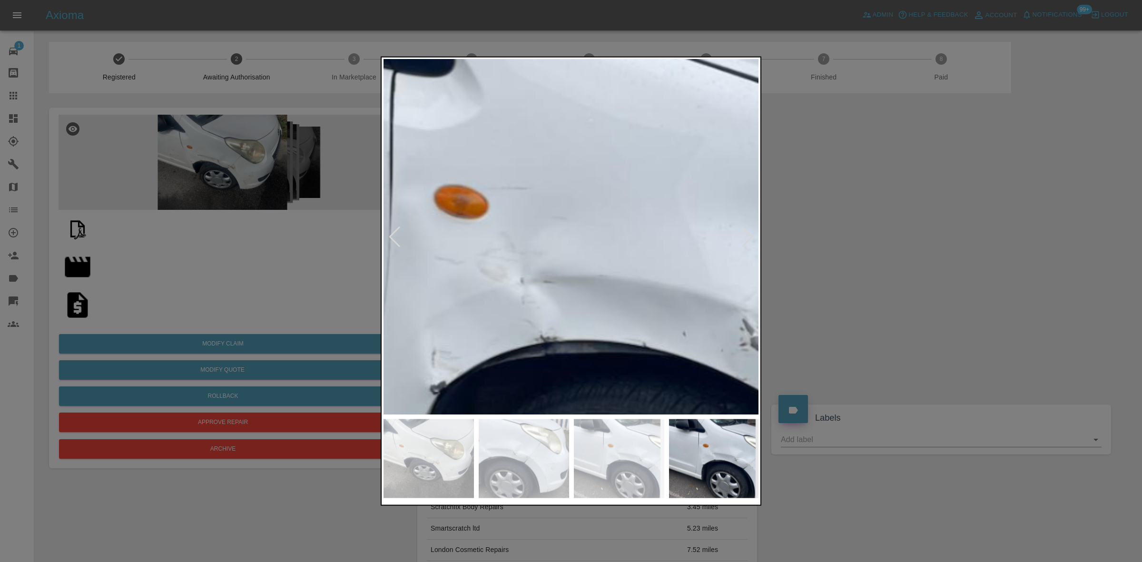
click at [543, 229] on img at bounding box center [543, 327] width 1127 height 1065
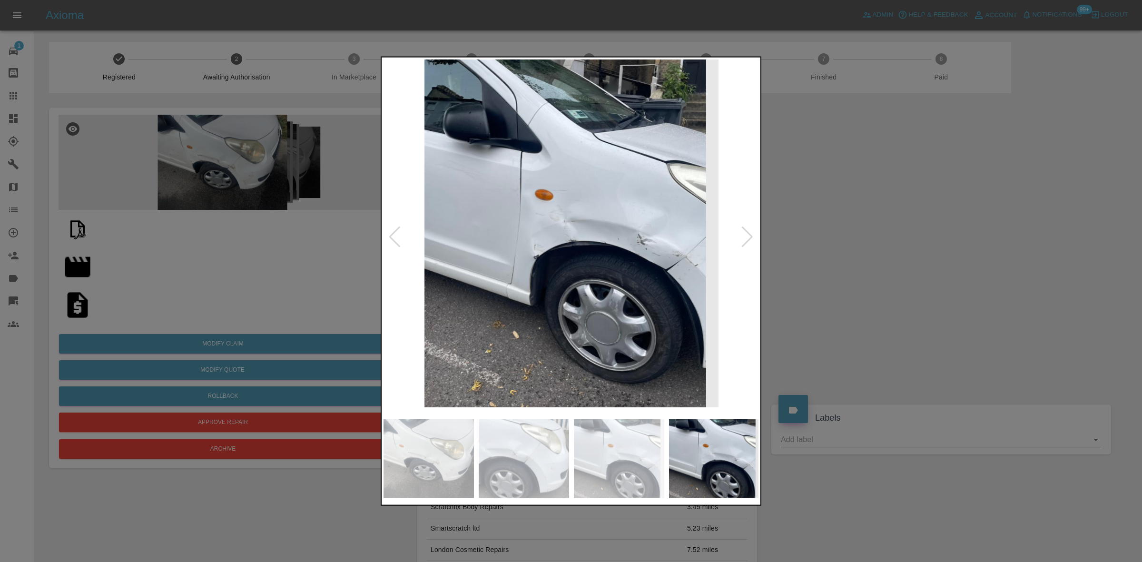
click at [855, 194] on div at bounding box center [571, 281] width 1142 height 562
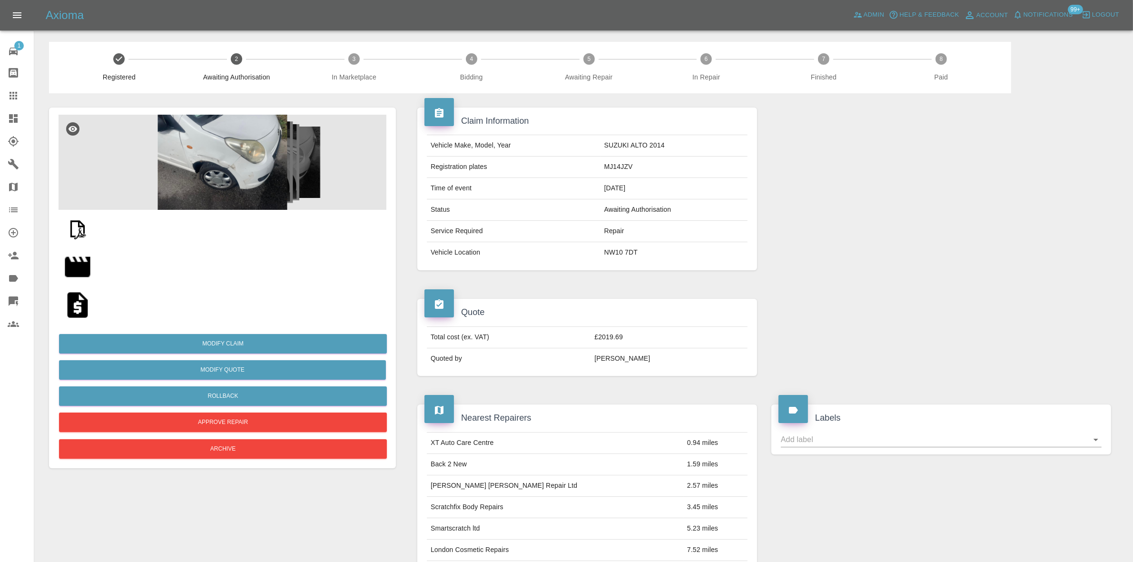
click at [205, 160] on img at bounding box center [223, 162] width 328 height 95
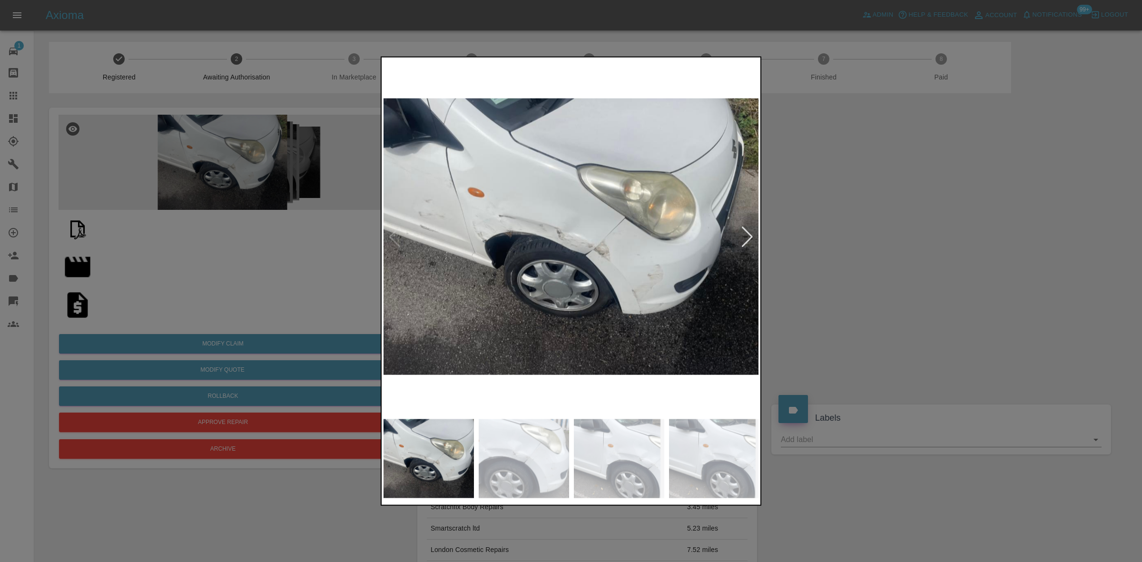
click at [459, 203] on img at bounding box center [571, 236] width 376 height 355
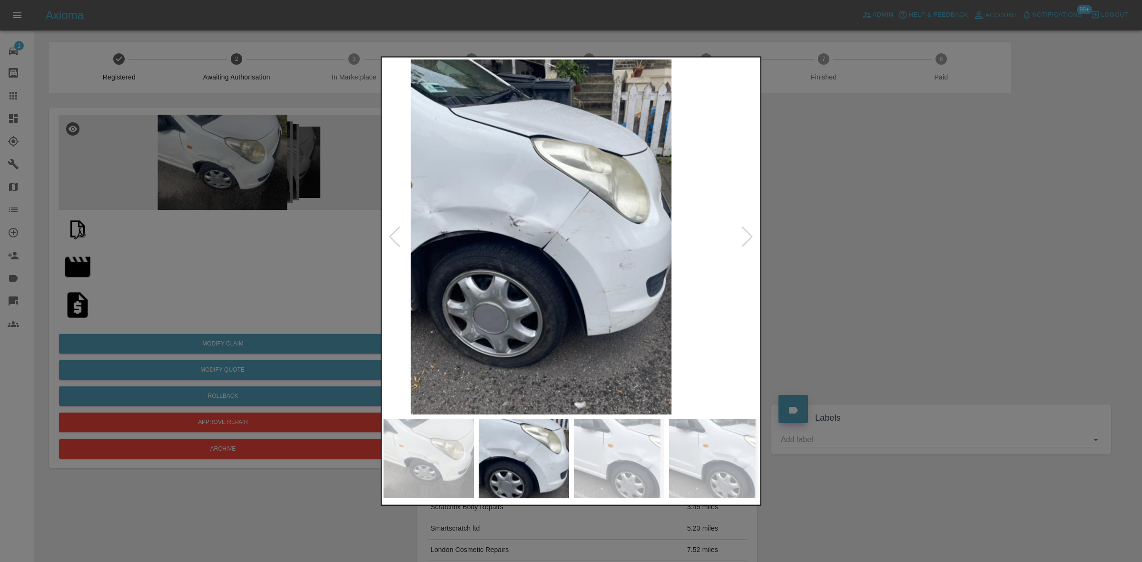
click at [510, 244] on img at bounding box center [541, 236] width 376 height 355
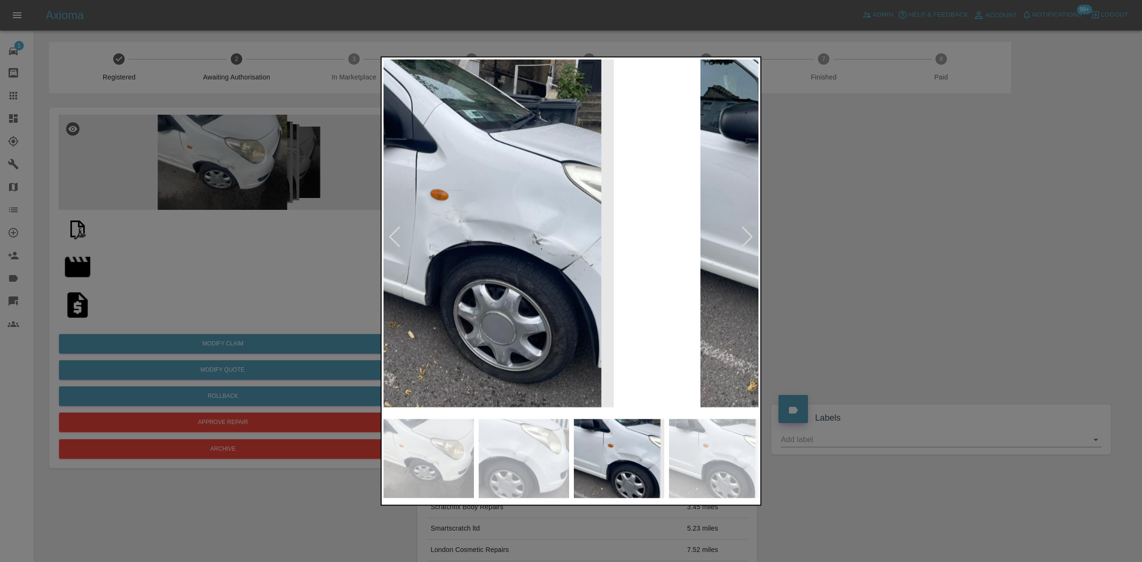
click at [504, 241] on img at bounding box center [467, 236] width 376 height 355
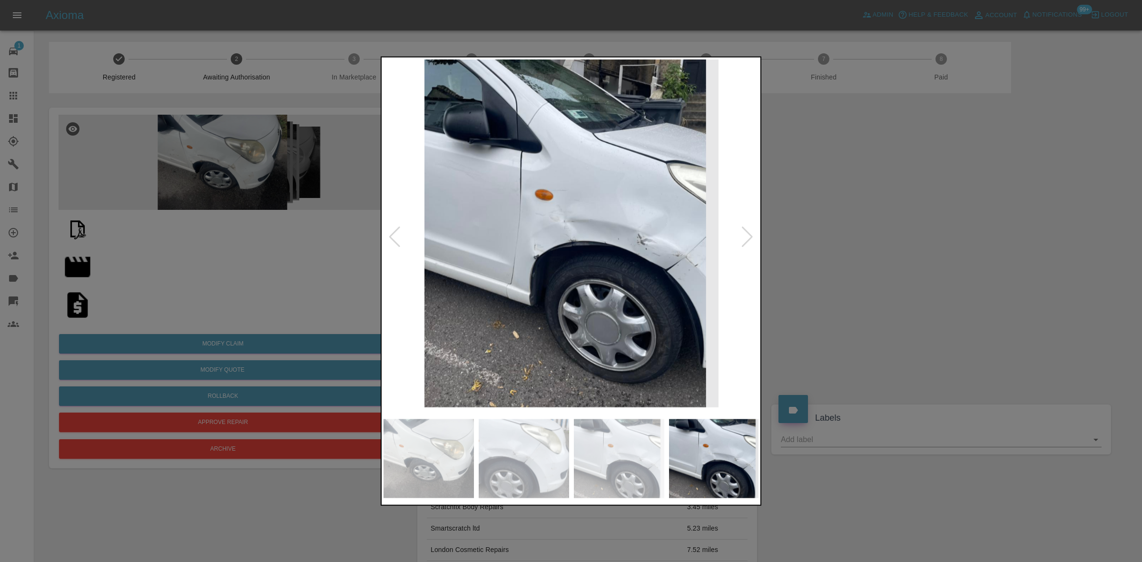
click at [500, 231] on img at bounding box center [571, 236] width 376 height 355
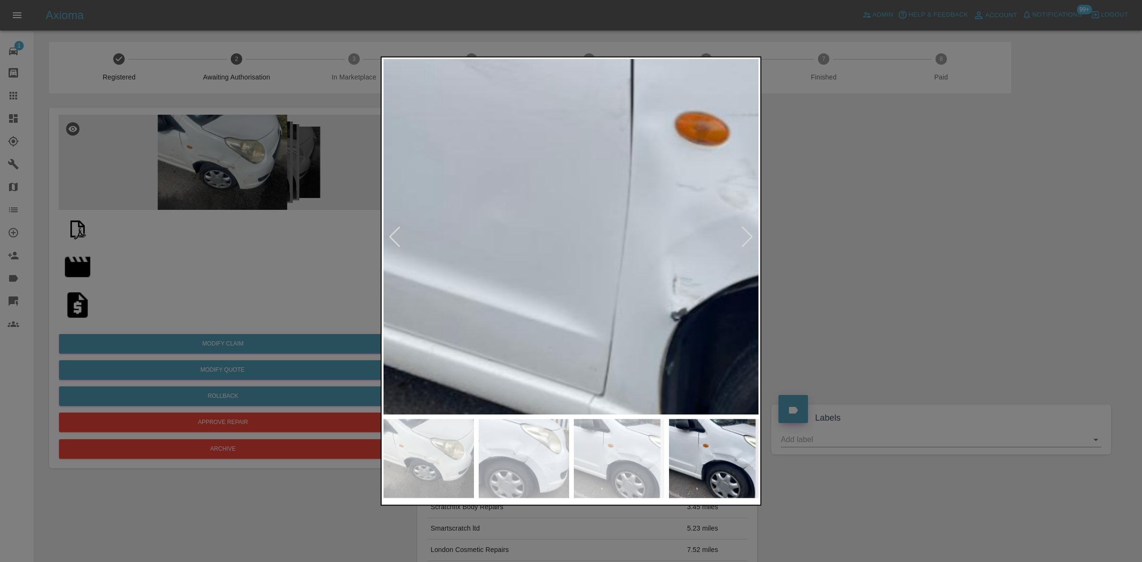
click at [530, 231] on img at bounding box center [783, 254] width 1127 height 1065
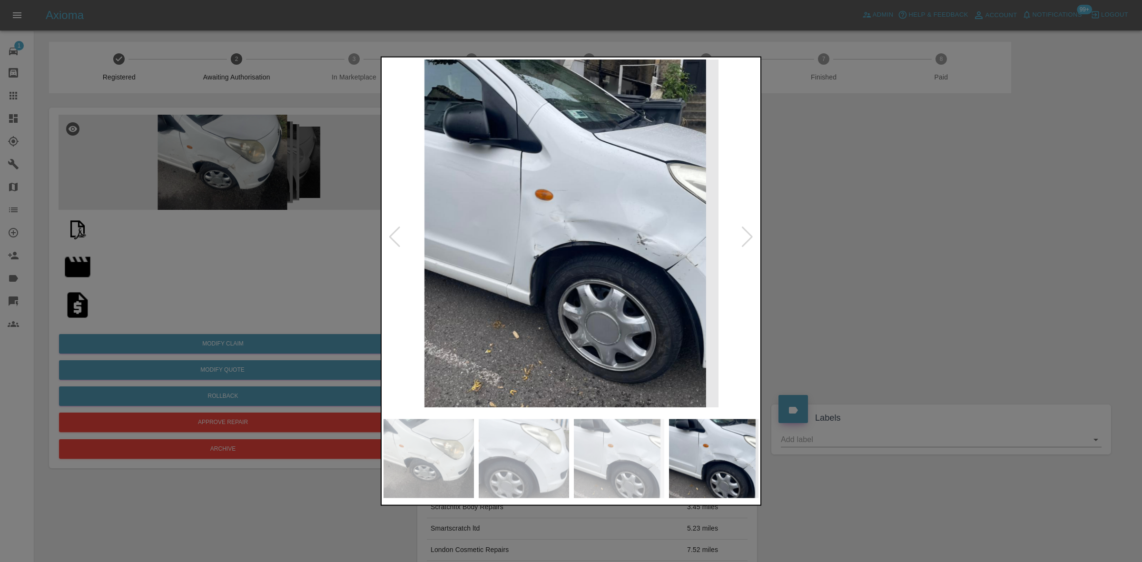
click at [461, 234] on img at bounding box center [571, 236] width 376 height 355
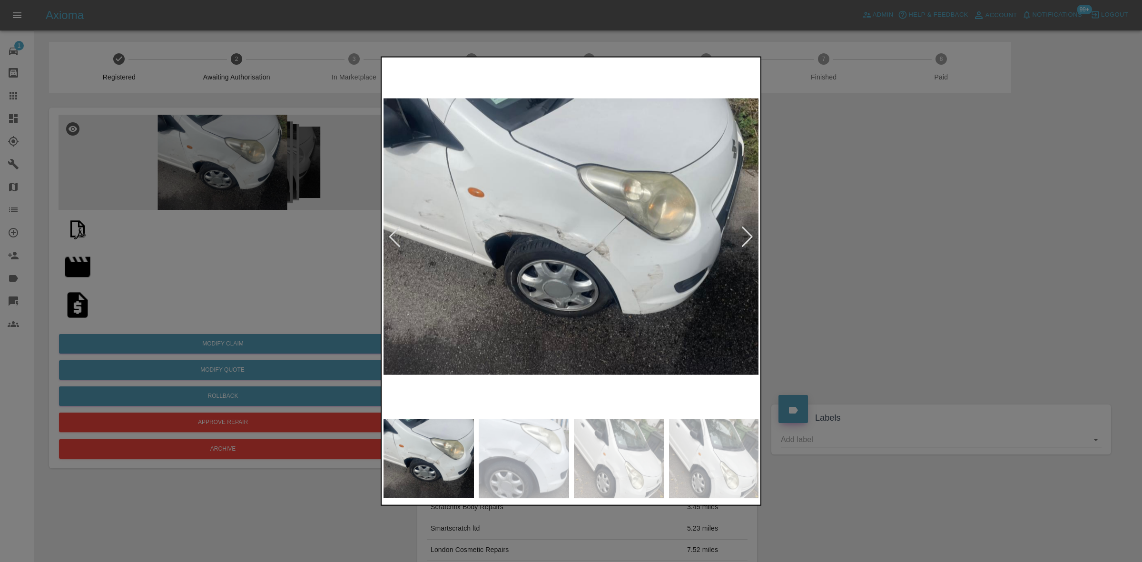
click at [521, 246] on img at bounding box center [571, 236] width 376 height 355
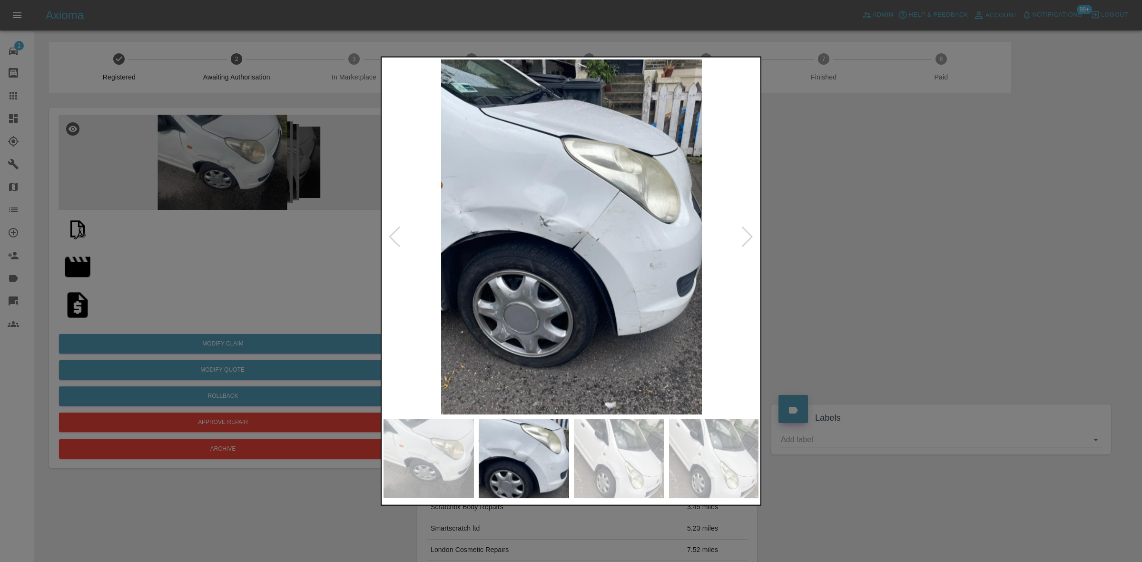
click at [508, 242] on img at bounding box center [571, 236] width 376 height 355
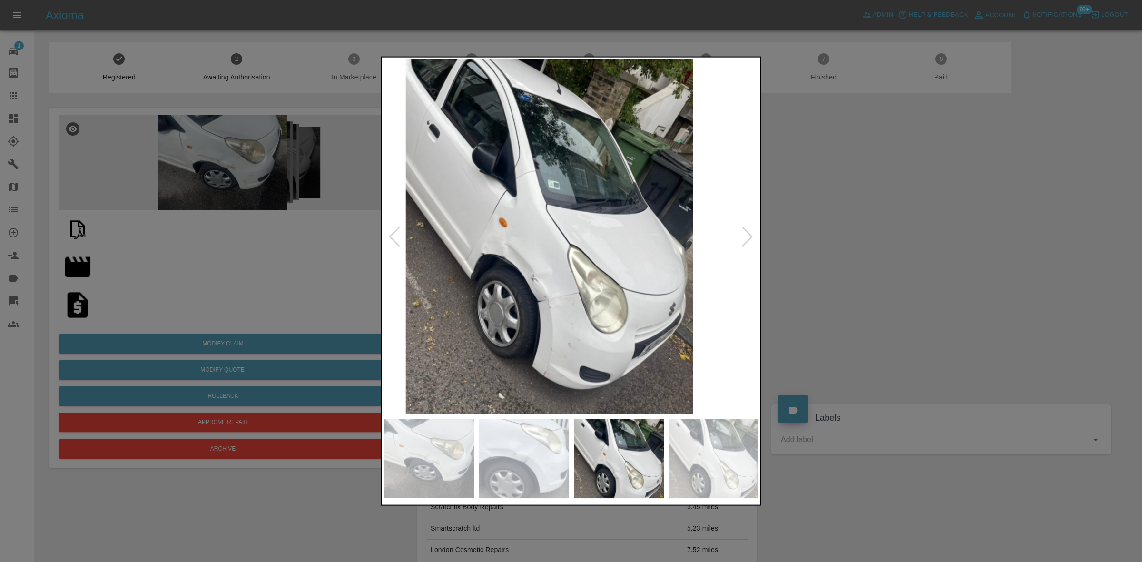
click at [528, 248] on img at bounding box center [550, 236] width 376 height 355
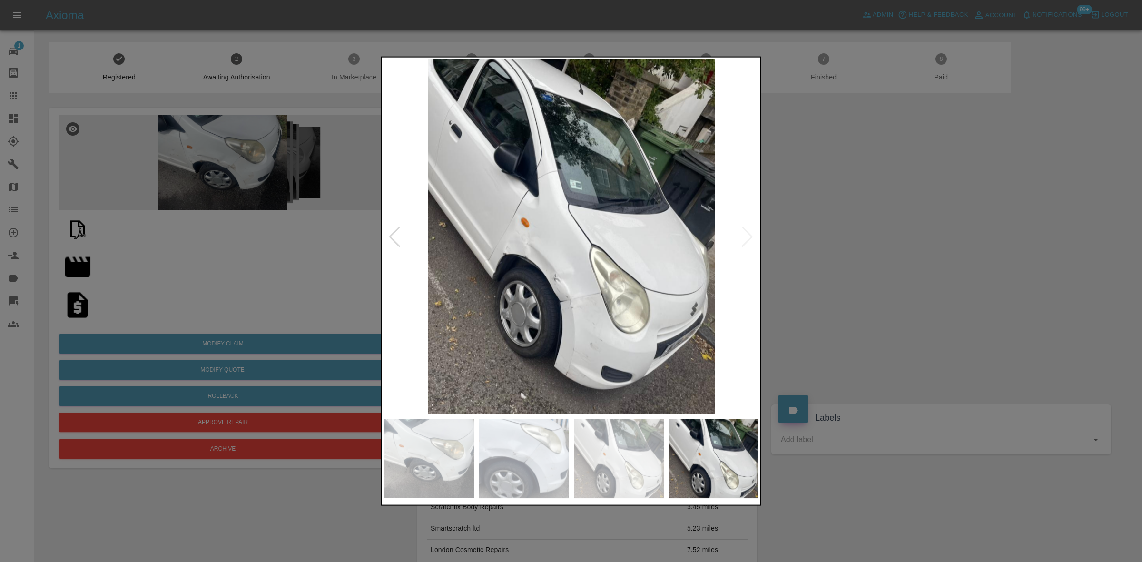
click at [364, 269] on div at bounding box center [571, 281] width 1142 height 562
click at [637, 306] on img at bounding box center [571, 236] width 376 height 355
click at [611, 305] on img at bounding box center [571, 236] width 376 height 355
click at [886, 232] on div at bounding box center [571, 281] width 1142 height 562
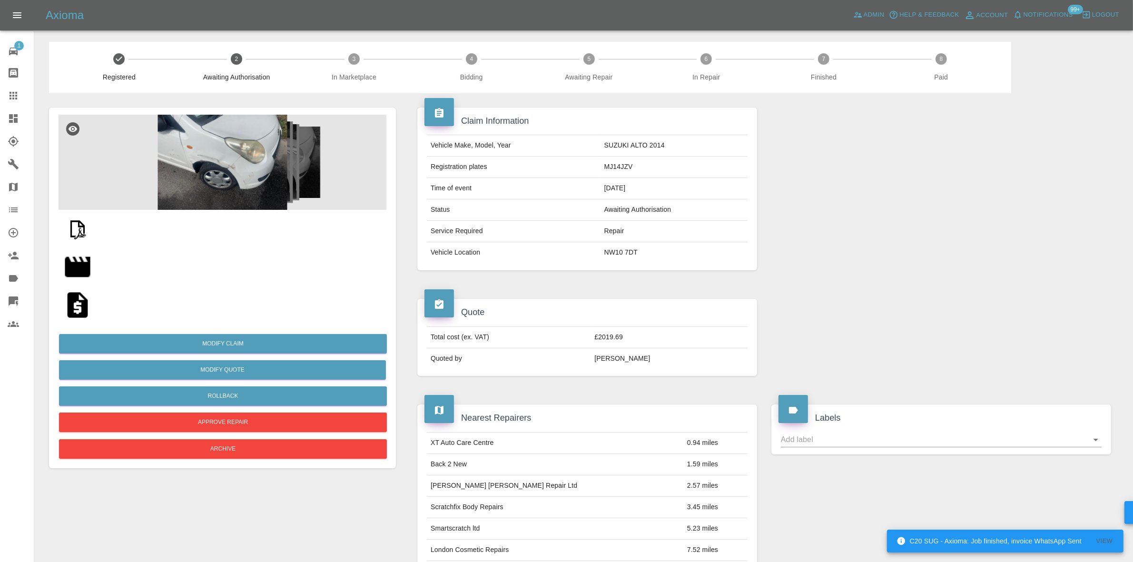
click at [189, 137] on img at bounding box center [223, 162] width 328 height 95
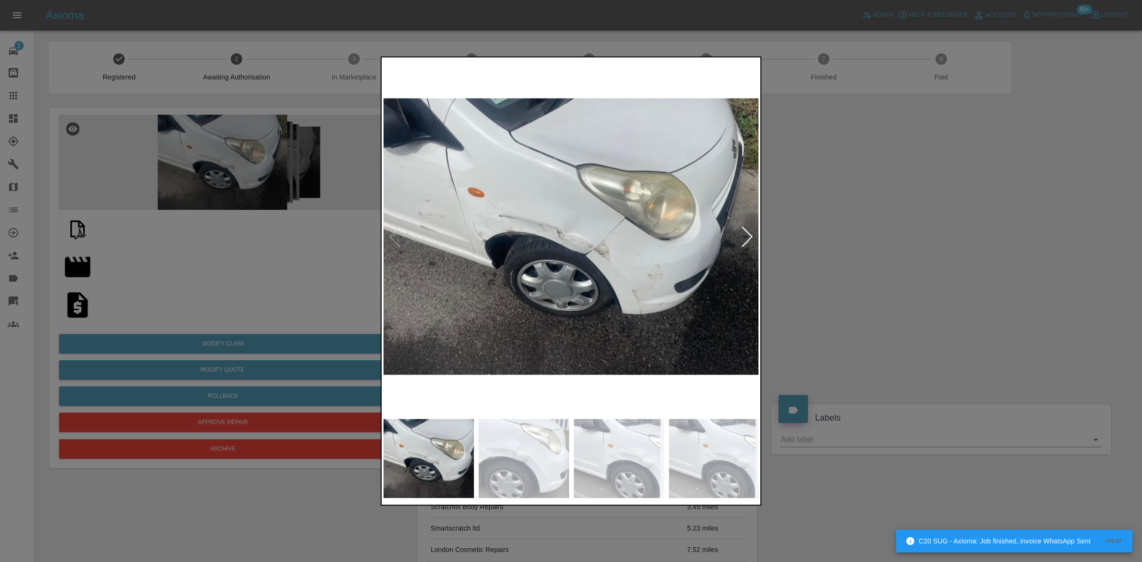
click at [545, 255] on img at bounding box center [571, 236] width 376 height 355
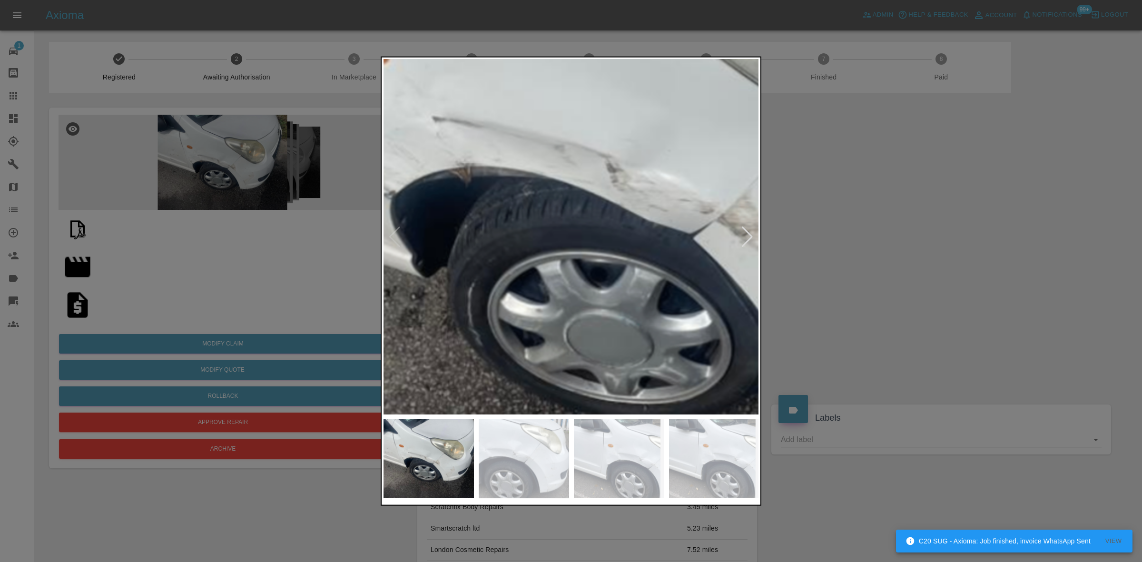
drag, startPoint x: 236, startPoint y: 206, endPoint x: 213, endPoint y: 212, distance: 24.0
click at [236, 206] on div at bounding box center [571, 281] width 1142 height 562
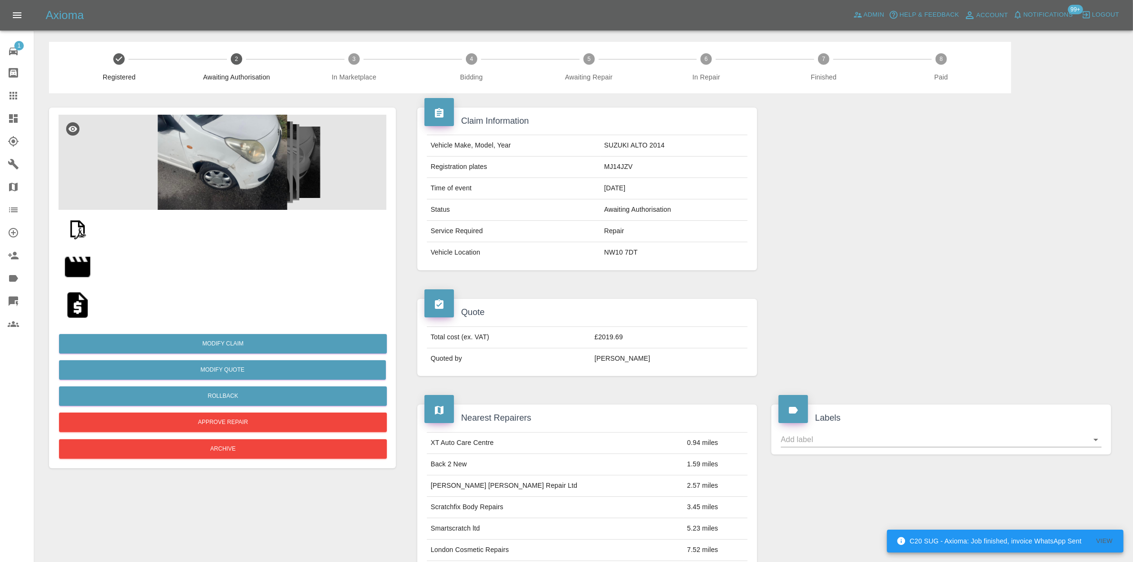
click at [20, 128] on link "Dashboard" at bounding box center [17, 118] width 34 height 23
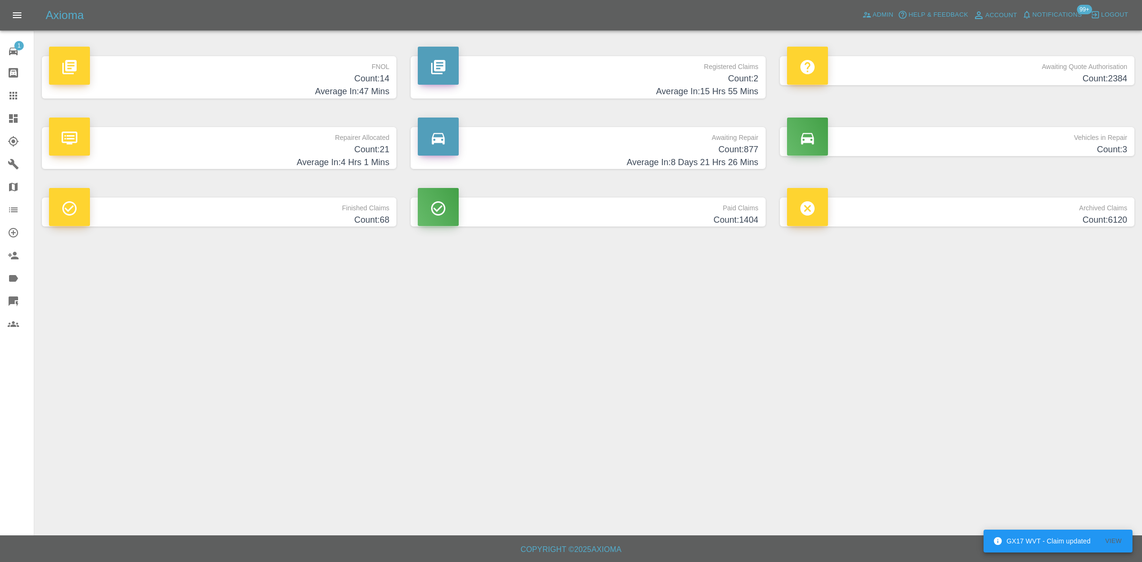
click at [341, 81] on h4 "Count: 14" at bounding box center [219, 78] width 340 height 13
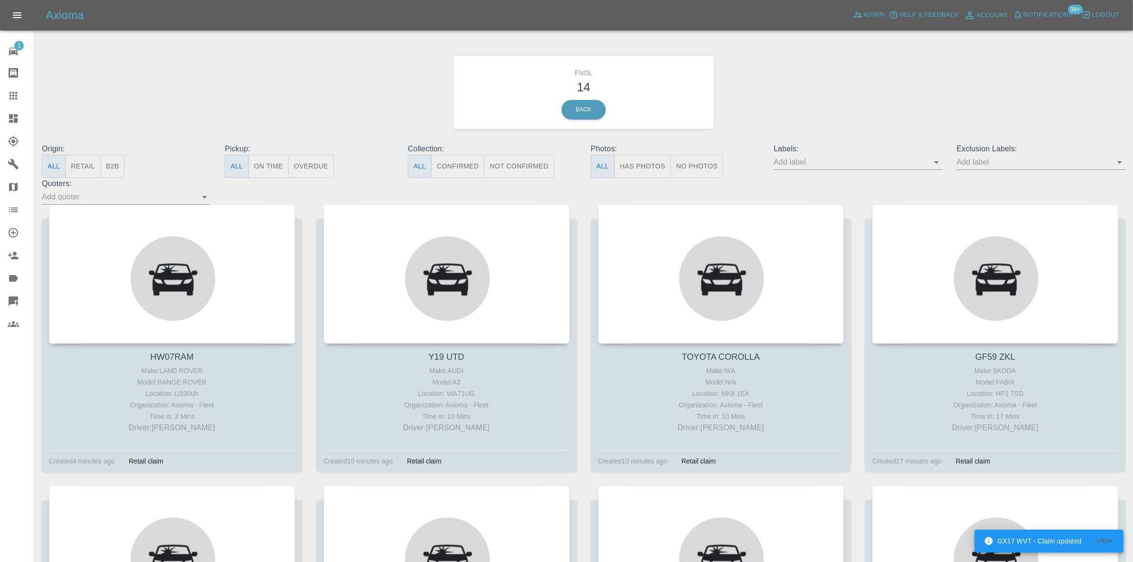
click at [634, 163] on button "Has Photos" at bounding box center [642, 166] width 57 height 23
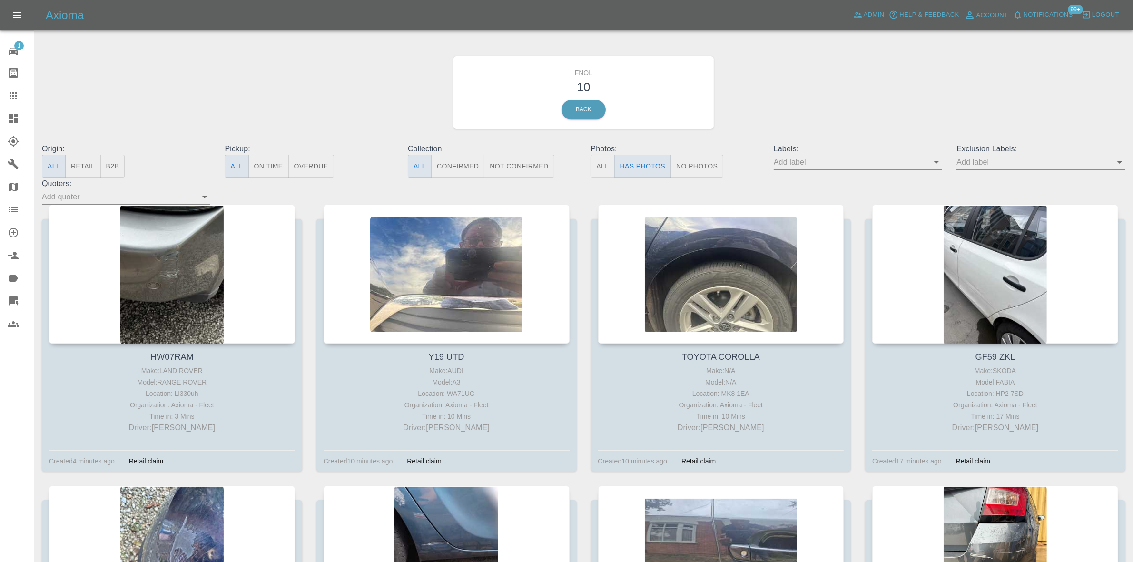
click at [20, 115] on div at bounding box center [21, 118] width 27 height 11
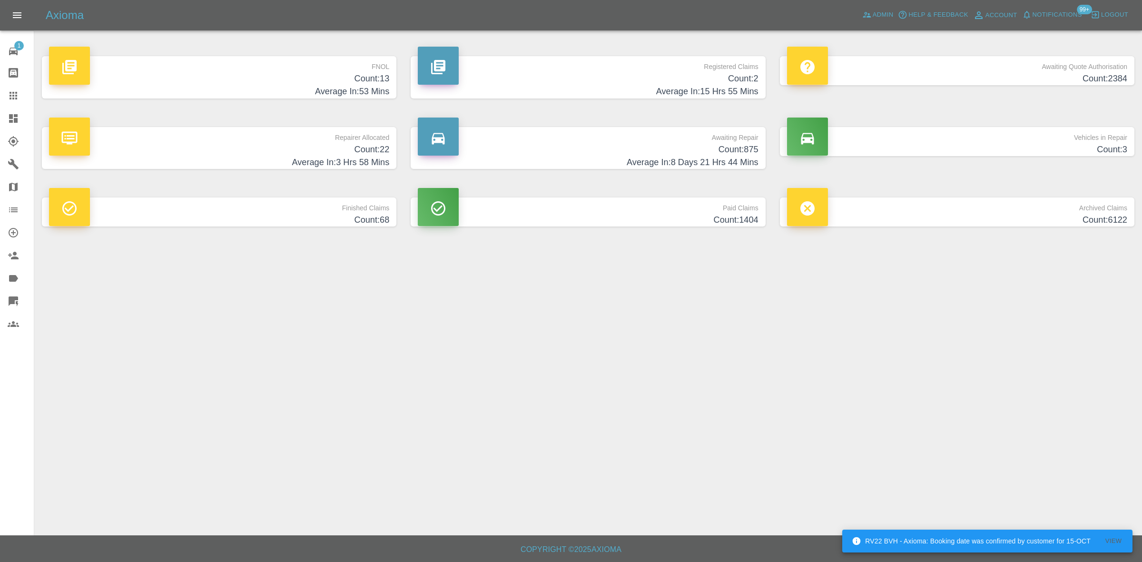
click at [338, 74] on h4 "Count: 13" at bounding box center [219, 78] width 340 height 13
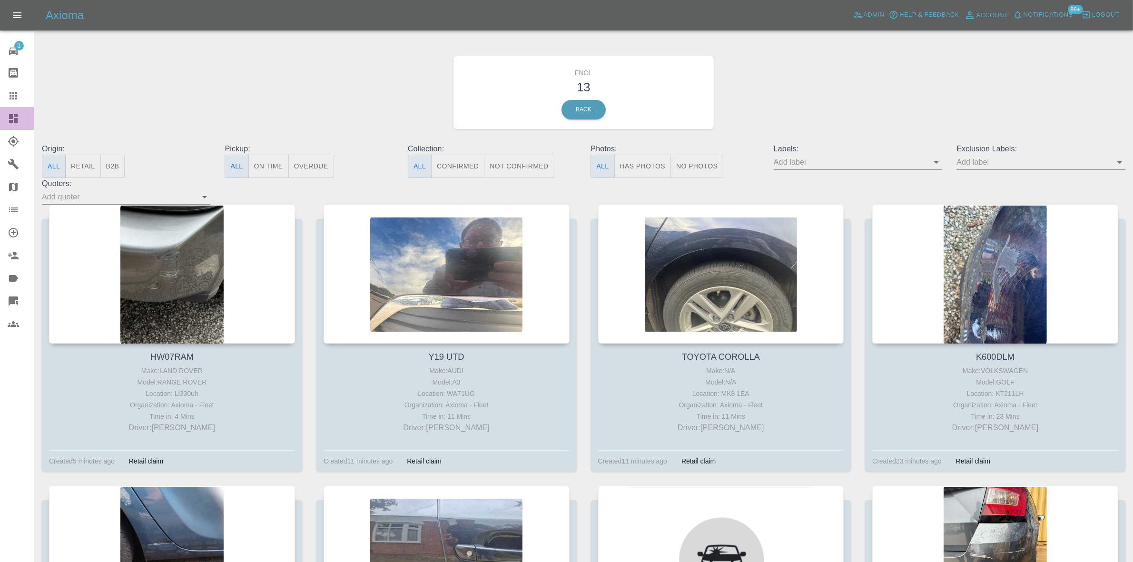
click at [15, 118] on icon at bounding box center [13, 118] width 11 height 11
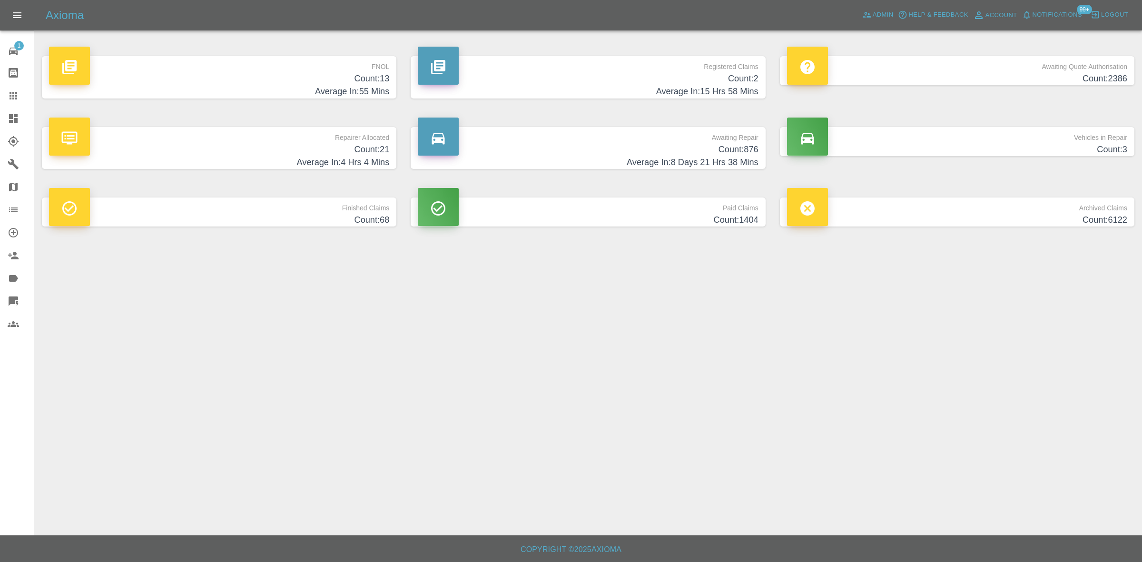
click at [389, 84] on h4 "Count: 13" at bounding box center [219, 78] width 340 height 13
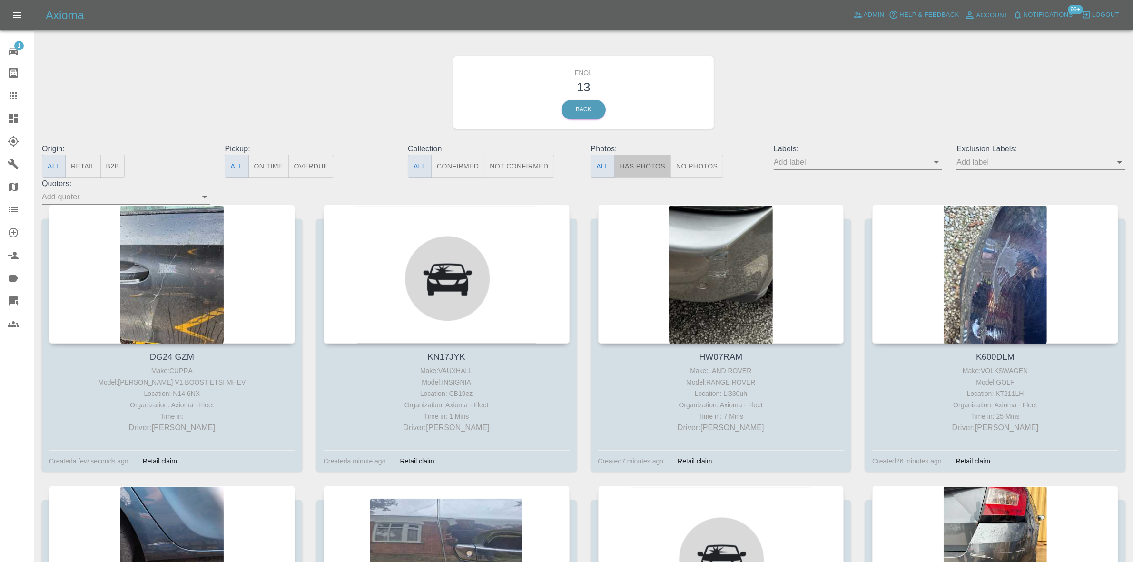
click at [640, 161] on button "Has Photos" at bounding box center [642, 166] width 57 height 23
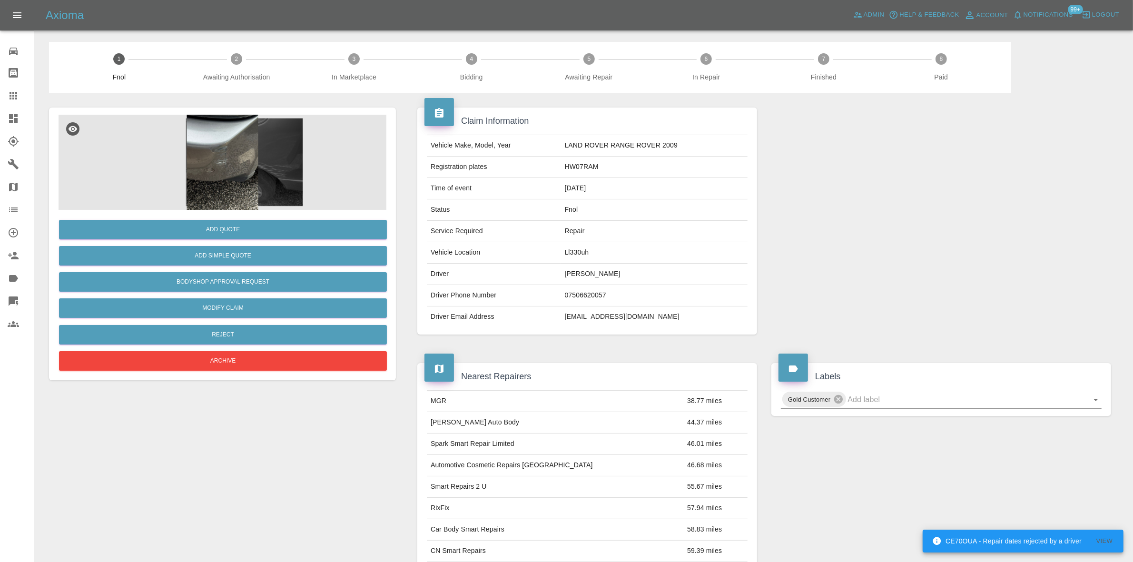
click at [228, 163] on img at bounding box center [223, 162] width 328 height 95
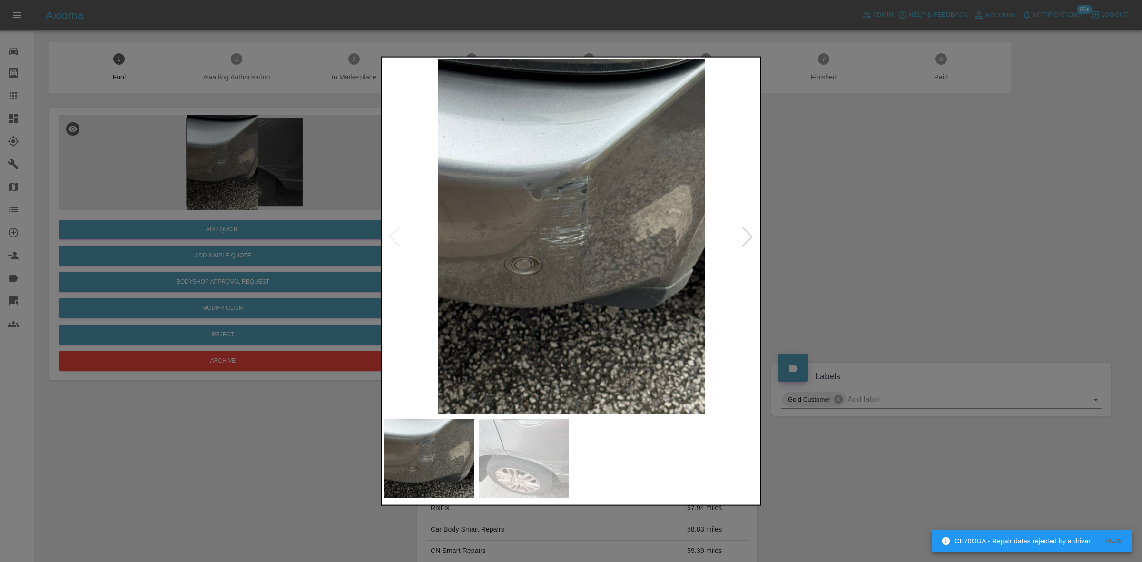
click at [588, 251] on img at bounding box center [571, 236] width 376 height 355
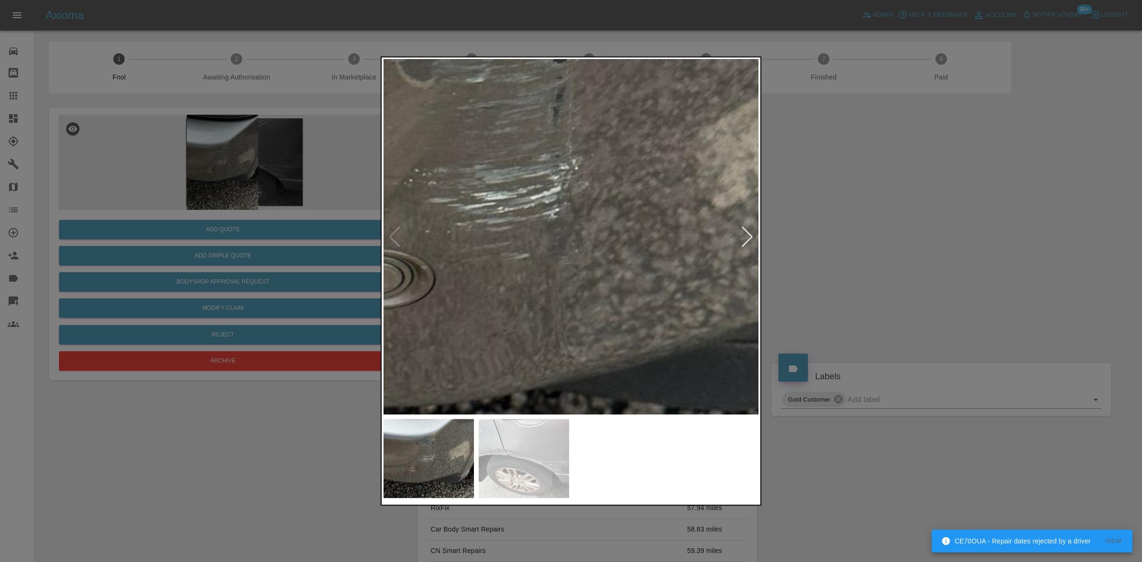
click at [588, 251] on img at bounding box center [521, 193] width 1127 height 1065
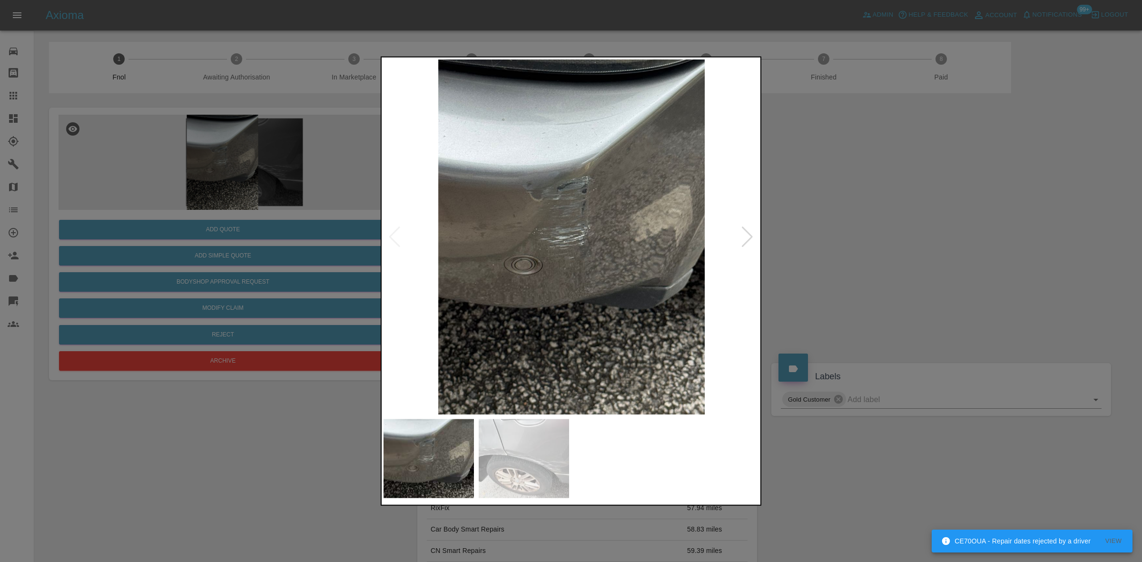
click at [548, 251] on img at bounding box center [571, 236] width 376 height 355
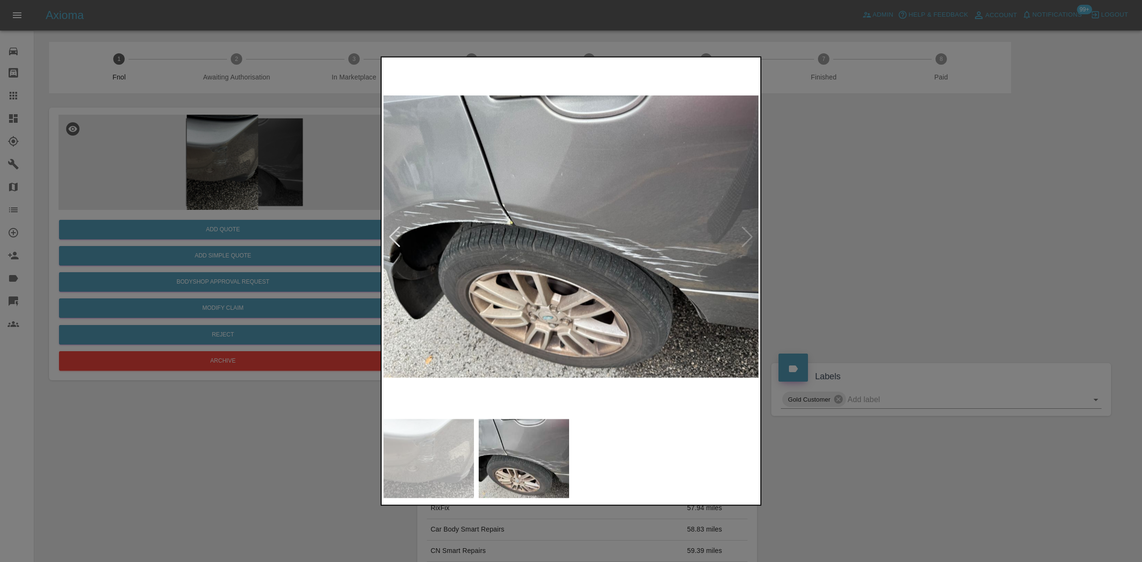
click at [572, 239] on img at bounding box center [571, 236] width 376 height 355
click at [442, 224] on img at bounding box center [571, 236] width 376 height 355
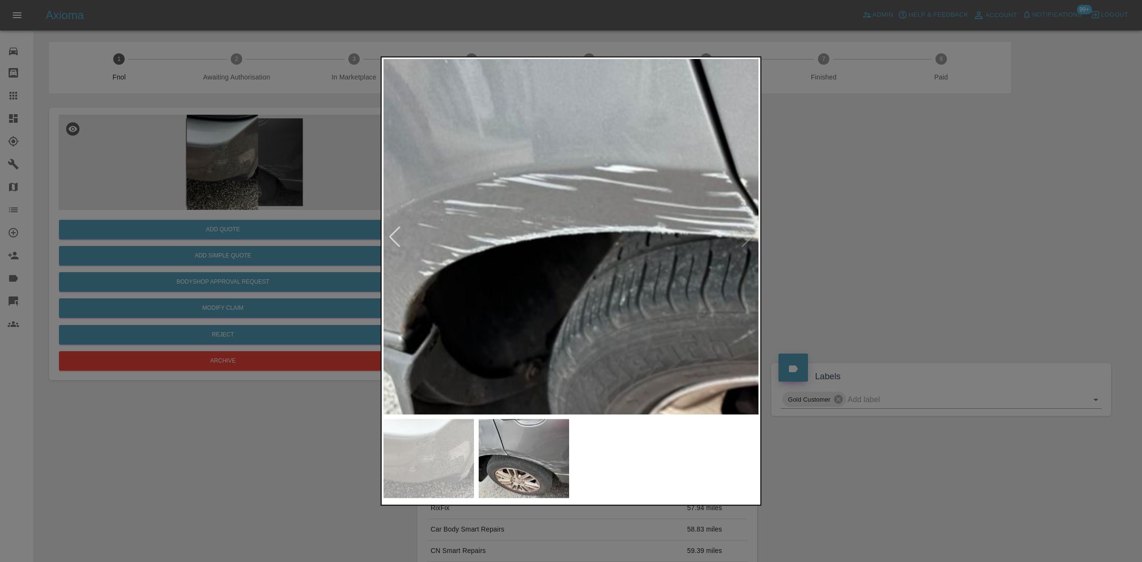
click at [465, 238] on img at bounding box center [946, 275] width 1127 height 1065
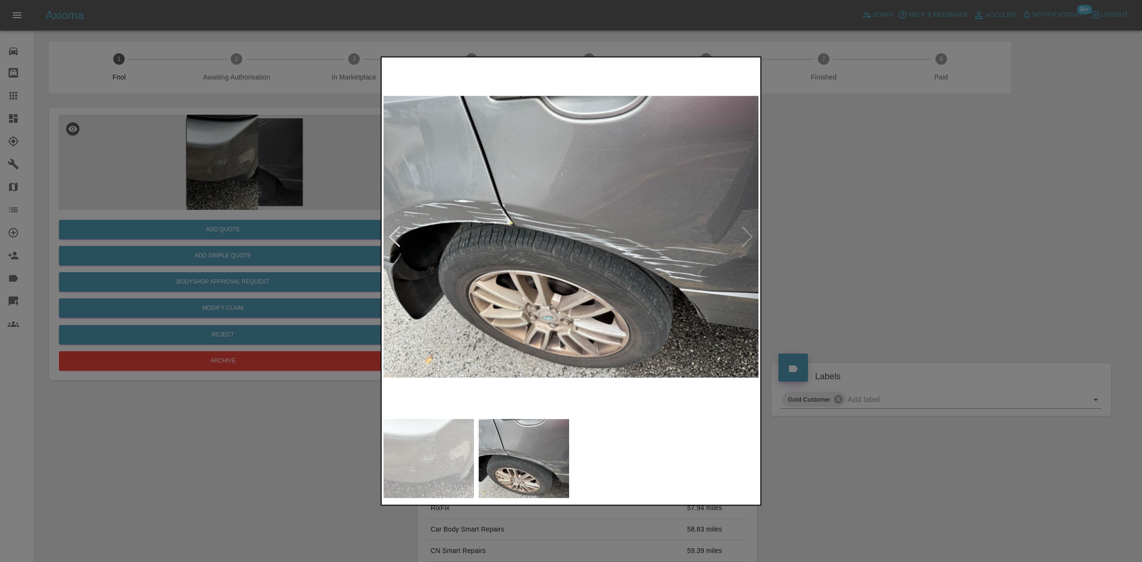
click at [476, 270] on img at bounding box center [571, 236] width 376 height 355
click at [665, 278] on img at bounding box center [571, 236] width 376 height 355
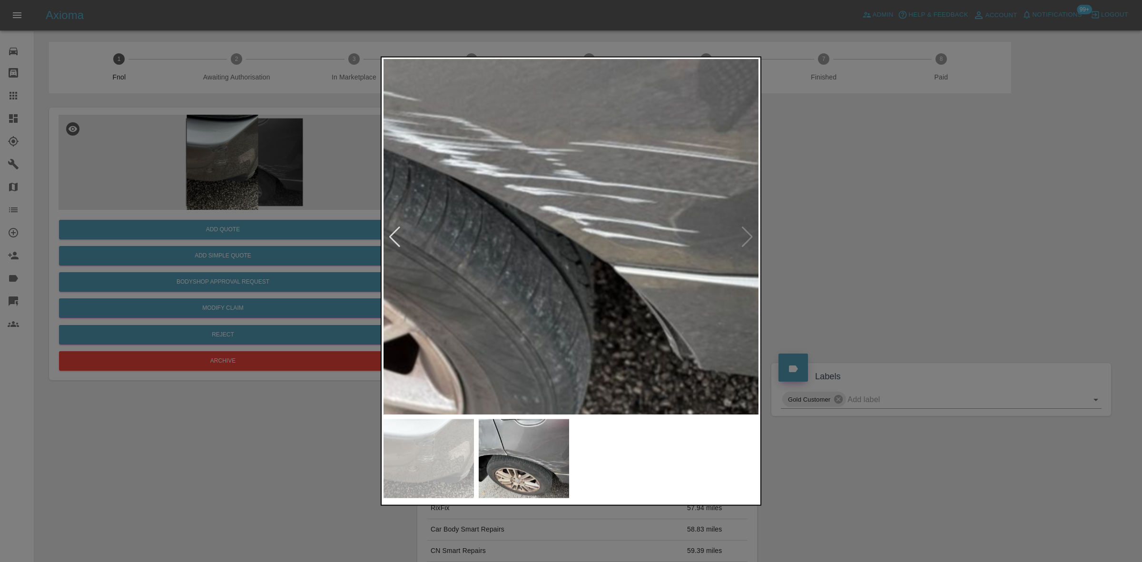
click at [659, 276] on img at bounding box center [289, 111] width 1127 height 1065
click at [658, 276] on img at bounding box center [289, 111] width 1127 height 1065
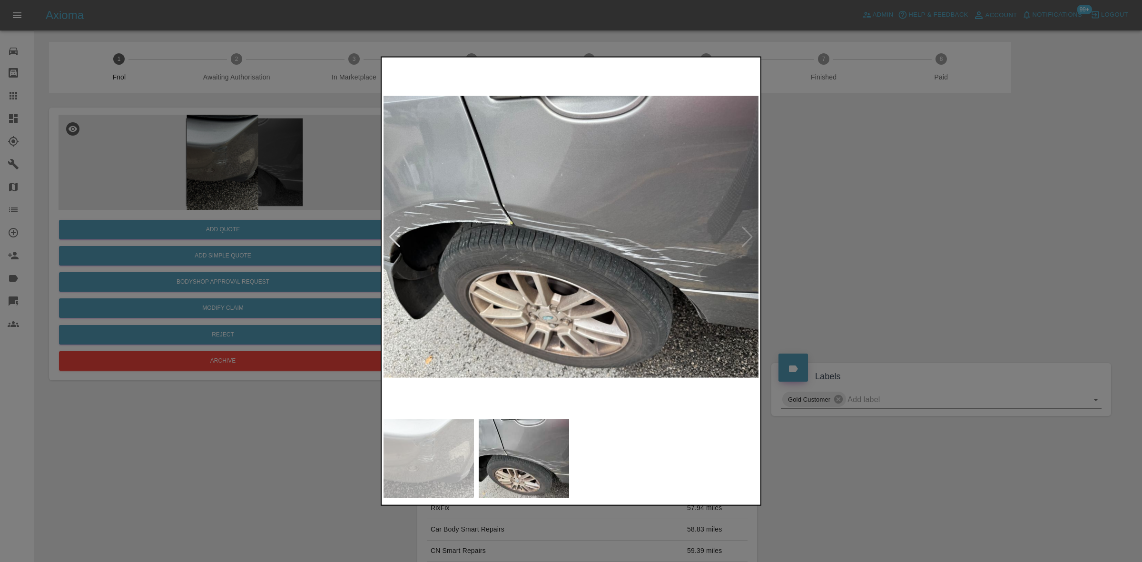
click at [580, 271] on img at bounding box center [571, 236] width 376 height 355
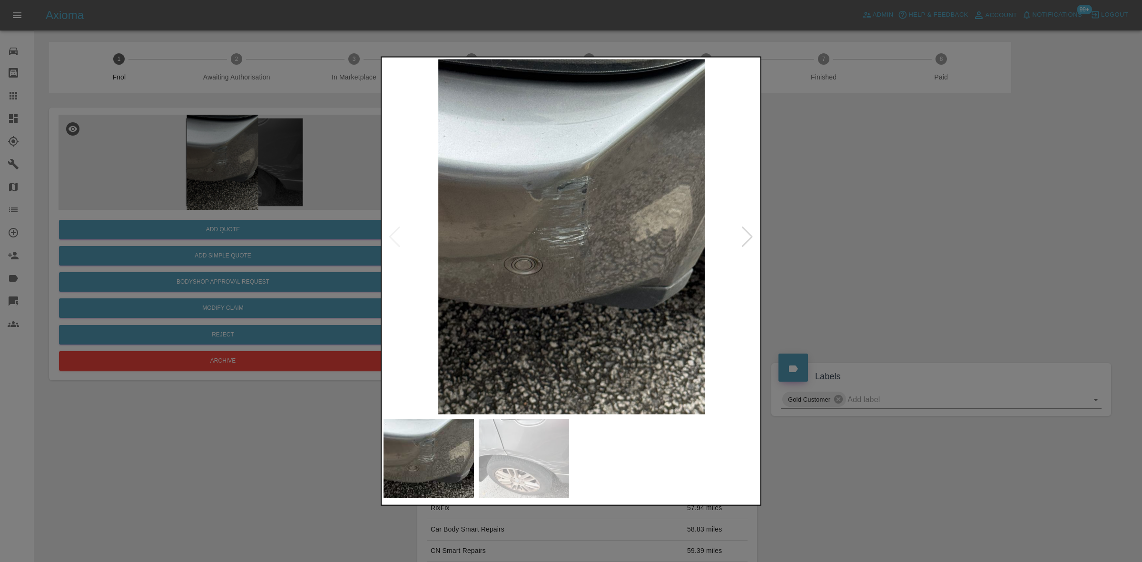
click at [313, 133] on div at bounding box center [571, 281] width 1142 height 562
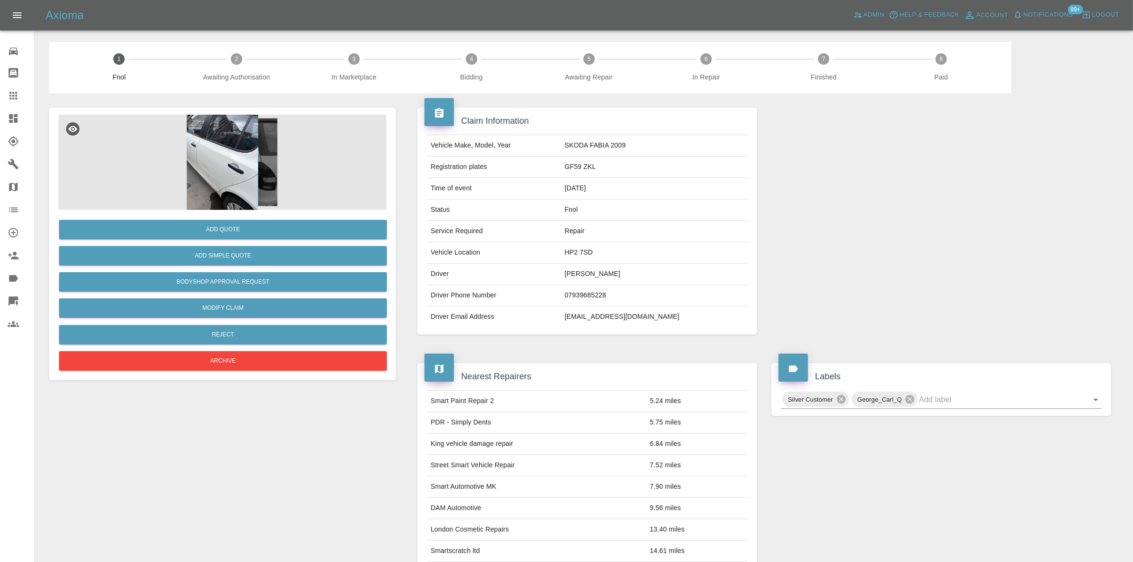
click at [235, 173] on img at bounding box center [223, 162] width 328 height 95
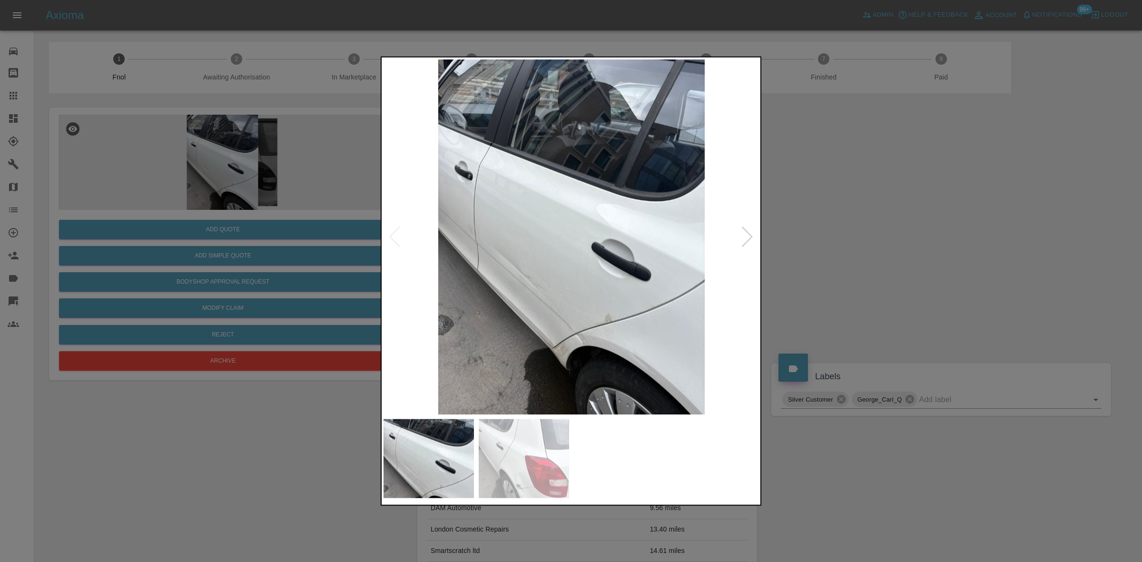
click at [546, 288] on img at bounding box center [571, 236] width 376 height 355
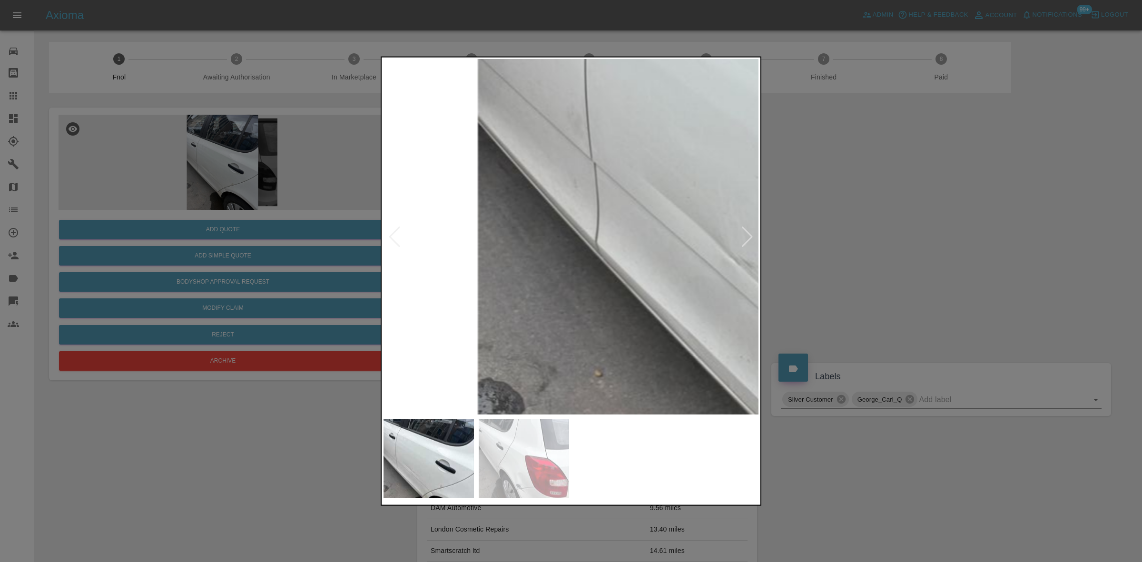
click at [686, 360] on img at bounding box center [877, 144] width 1127 height 1065
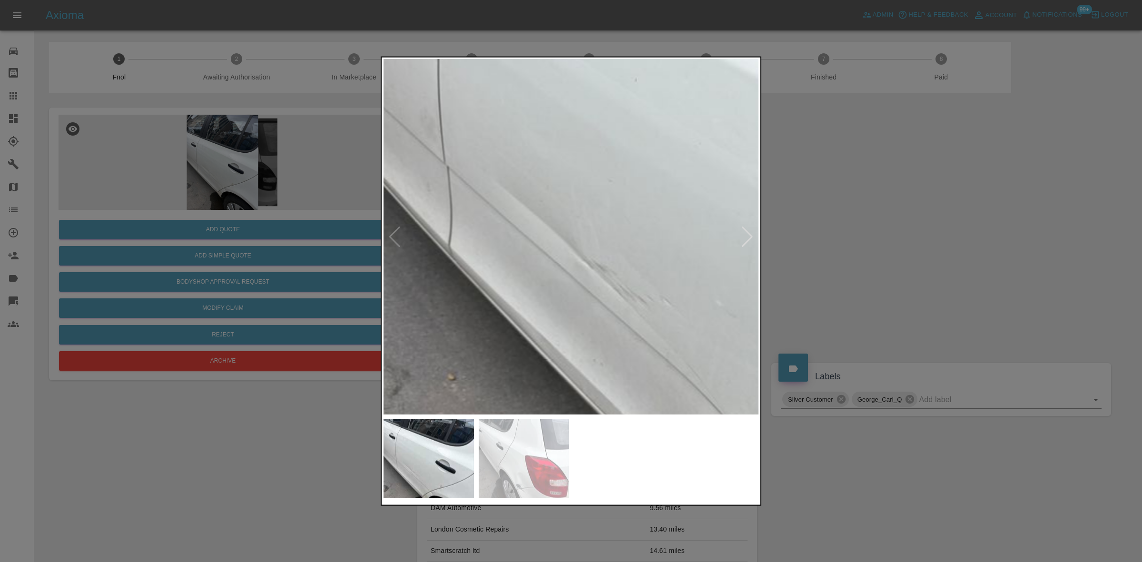
click at [467, 260] on img at bounding box center [730, 147] width 1127 height 1065
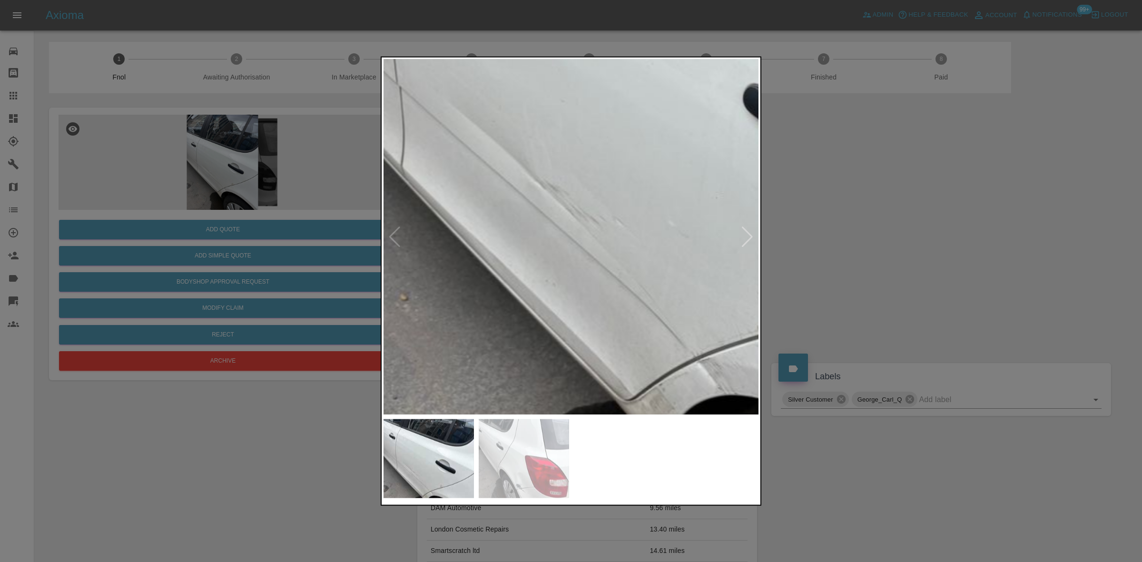
click at [472, 201] on img at bounding box center [682, 68] width 1127 height 1065
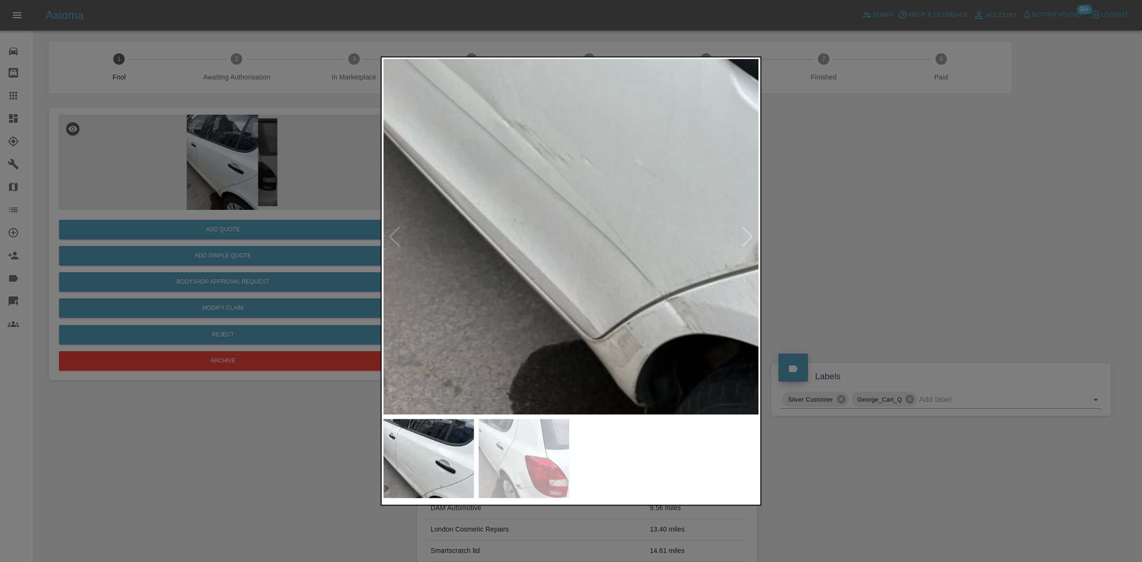
click at [539, 258] on img at bounding box center [650, 6] width 1127 height 1065
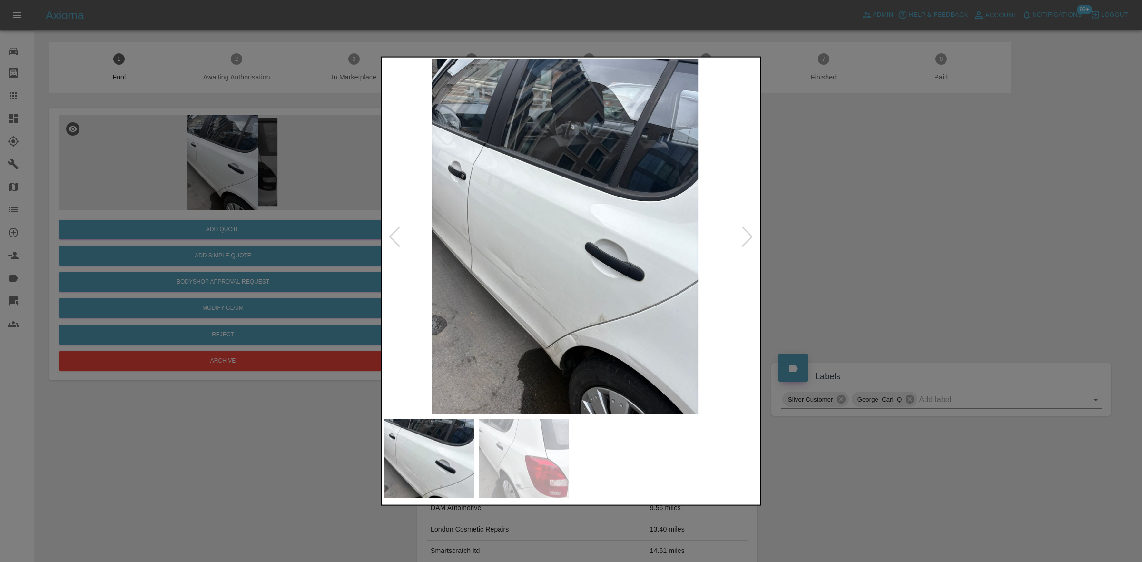
click at [569, 290] on img at bounding box center [565, 236] width 376 height 355
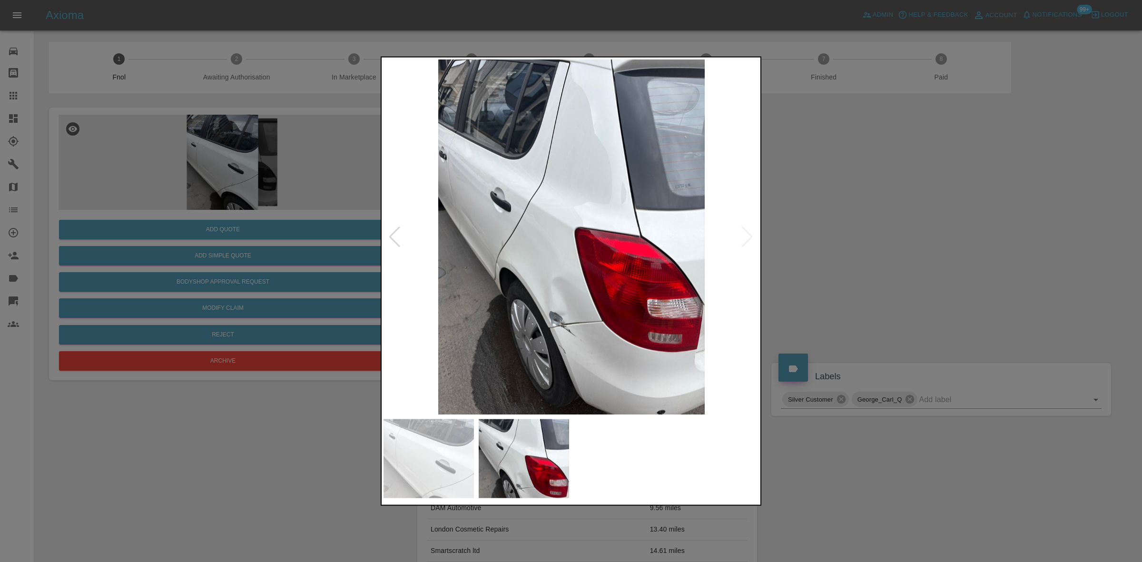
click at [583, 331] on img at bounding box center [571, 236] width 376 height 355
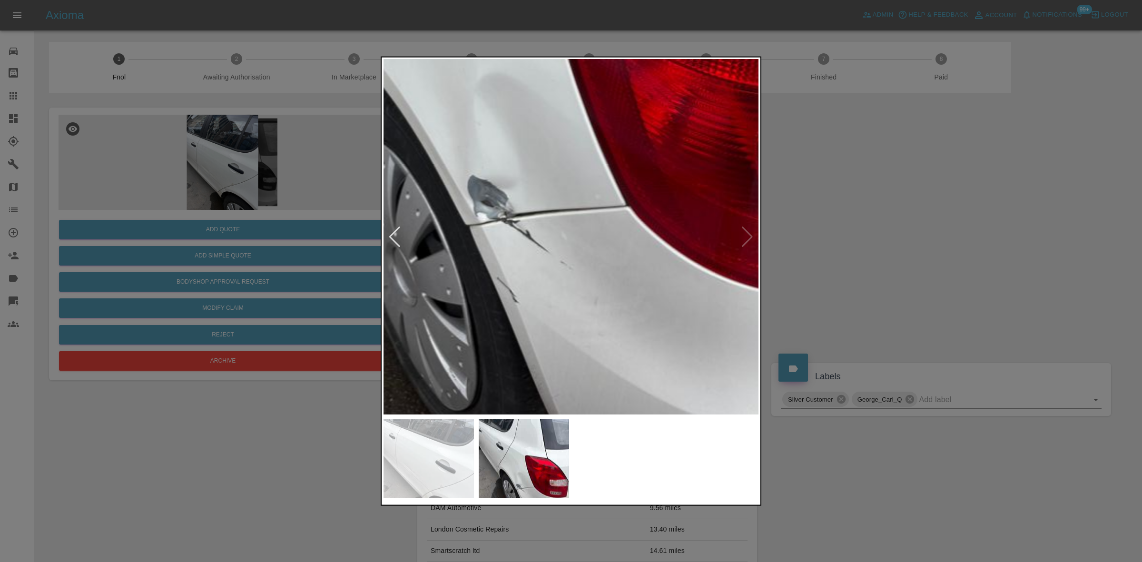
drag, startPoint x: 327, startPoint y: 209, endPoint x: 322, endPoint y: 210, distance: 5.3
click at [326, 209] on div at bounding box center [571, 281] width 1142 height 562
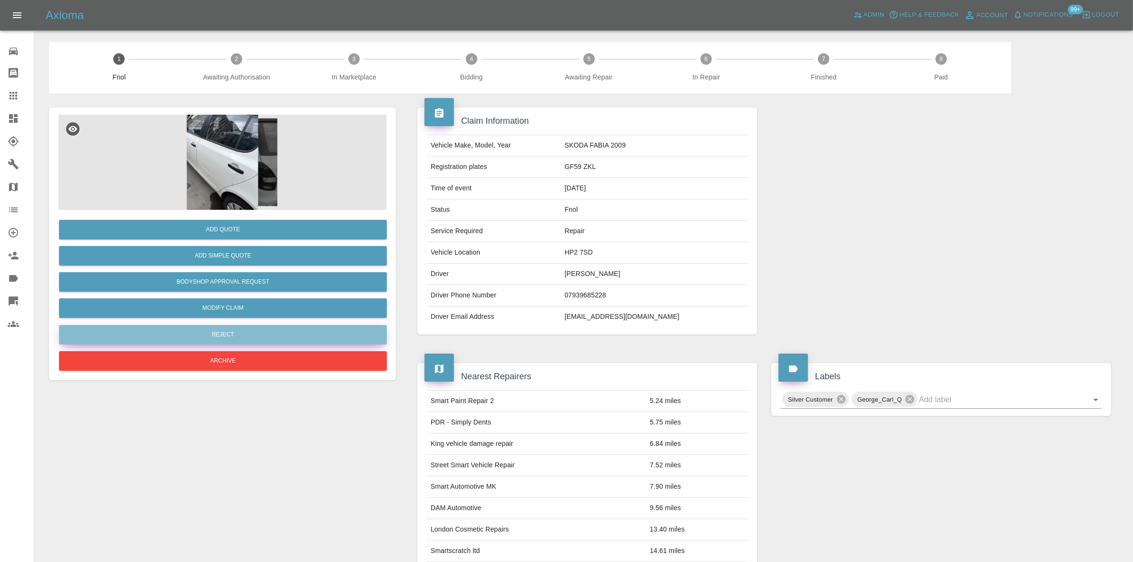
click at [265, 333] on button "Reject" at bounding box center [223, 335] width 328 height 20
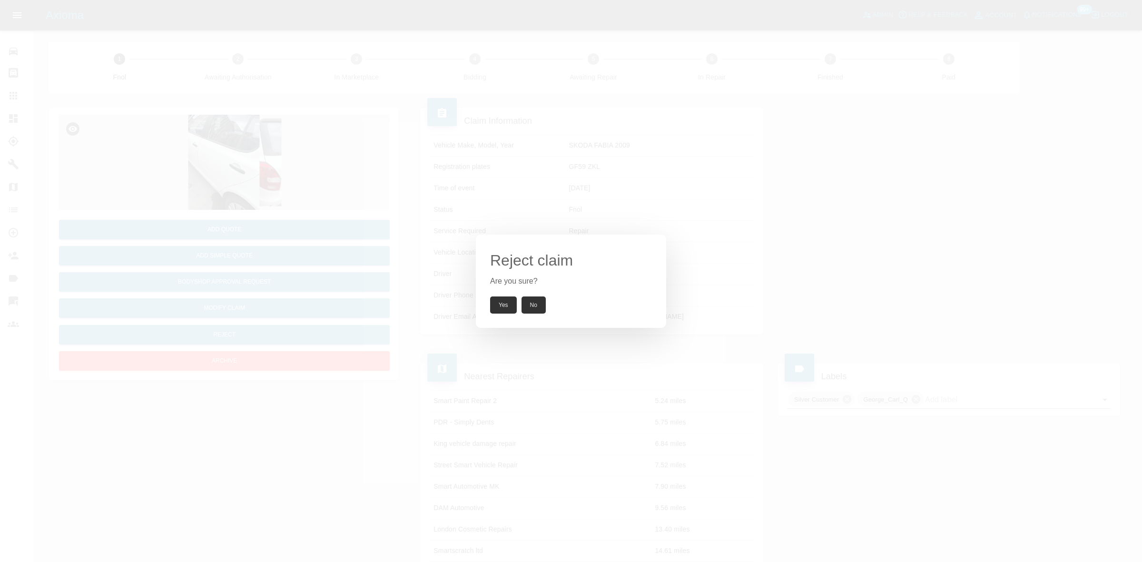
click at [490, 299] on button "Yes" at bounding box center [503, 304] width 27 height 17
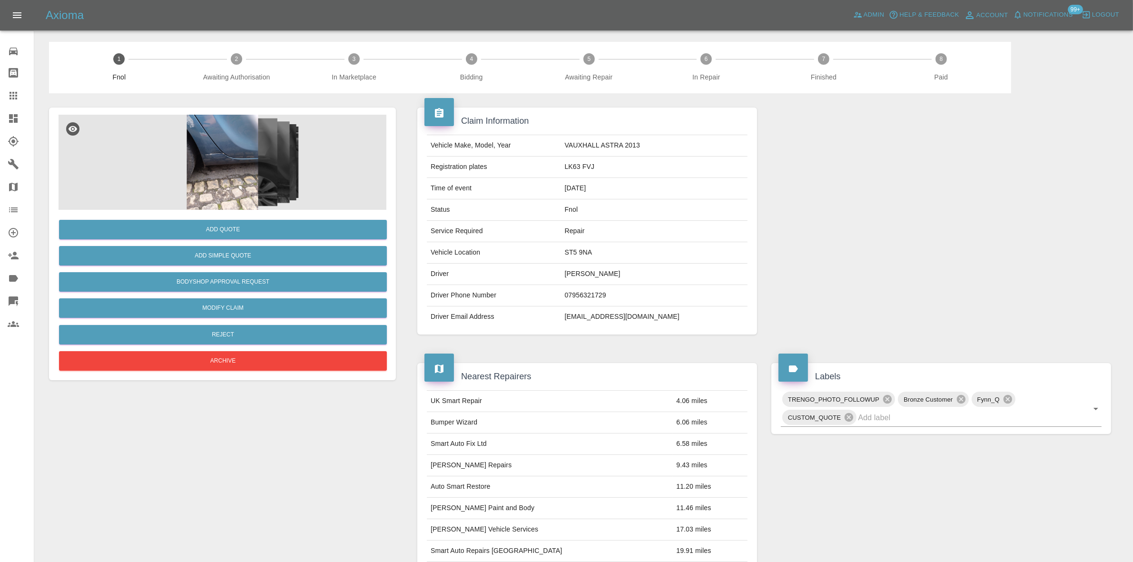
click at [265, 150] on img at bounding box center [223, 162] width 328 height 95
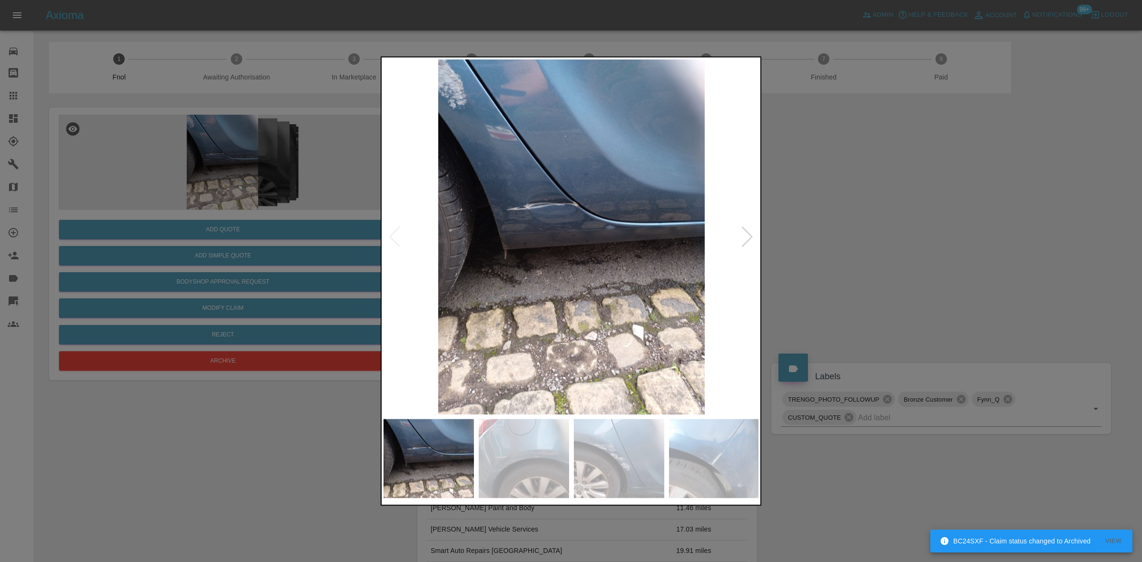
click at [198, 196] on div at bounding box center [571, 281] width 1142 height 562
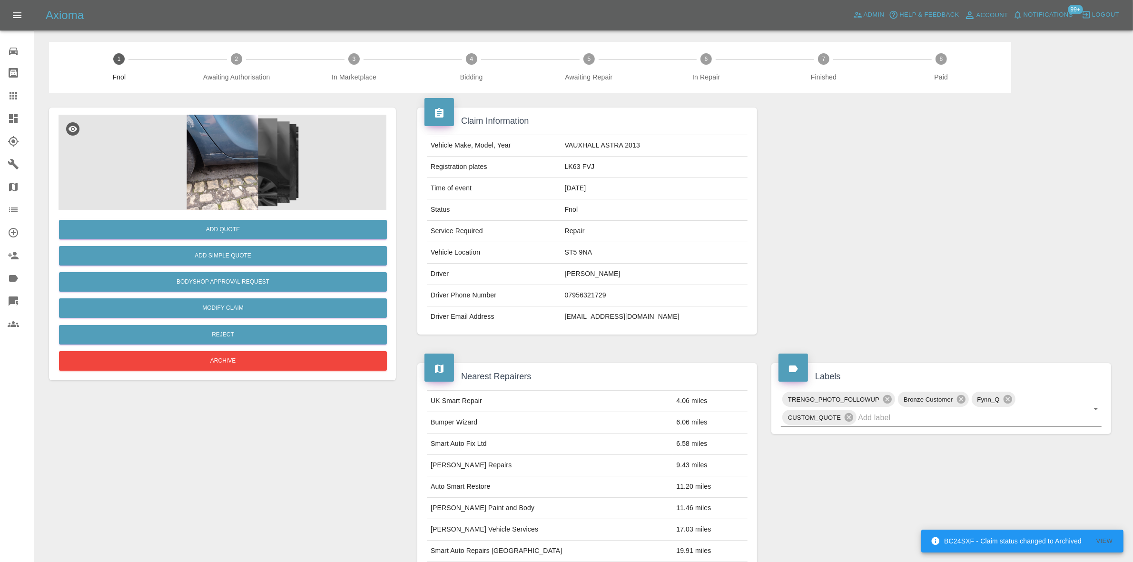
click at [242, 166] on img at bounding box center [223, 162] width 328 height 95
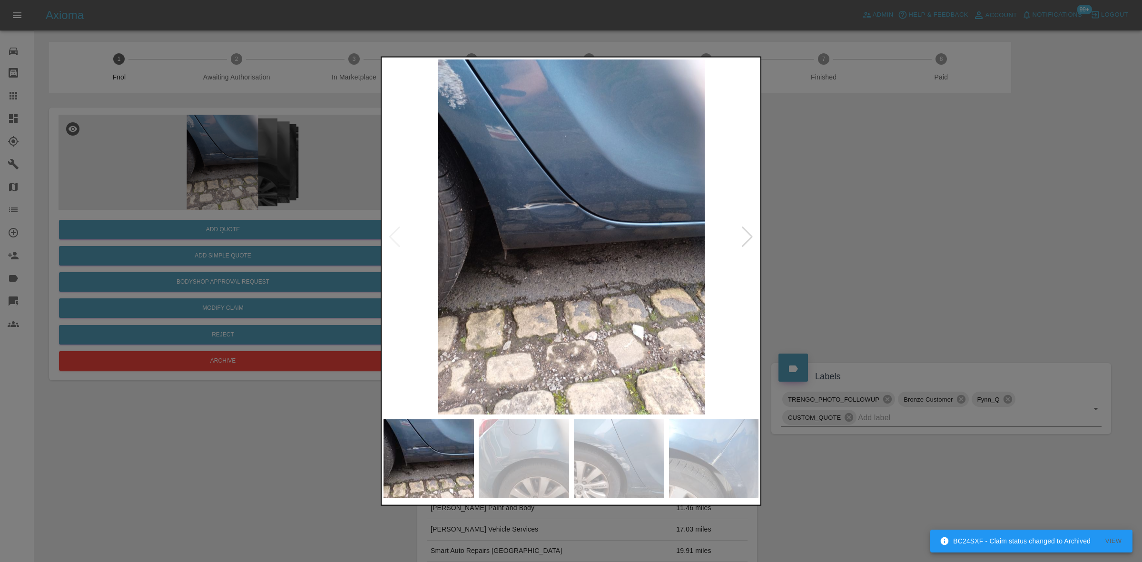
click at [543, 184] on img at bounding box center [571, 236] width 376 height 355
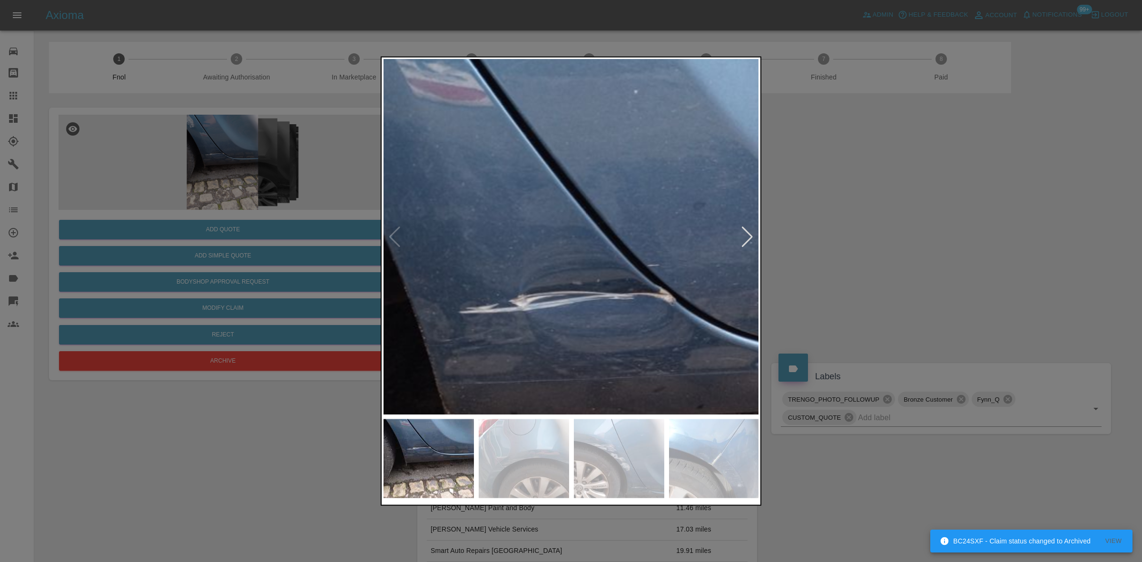
click at [570, 290] on img at bounding box center [653, 393] width 1127 height 1065
click at [570, 290] on img at bounding box center [653, 394] width 1127 height 1065
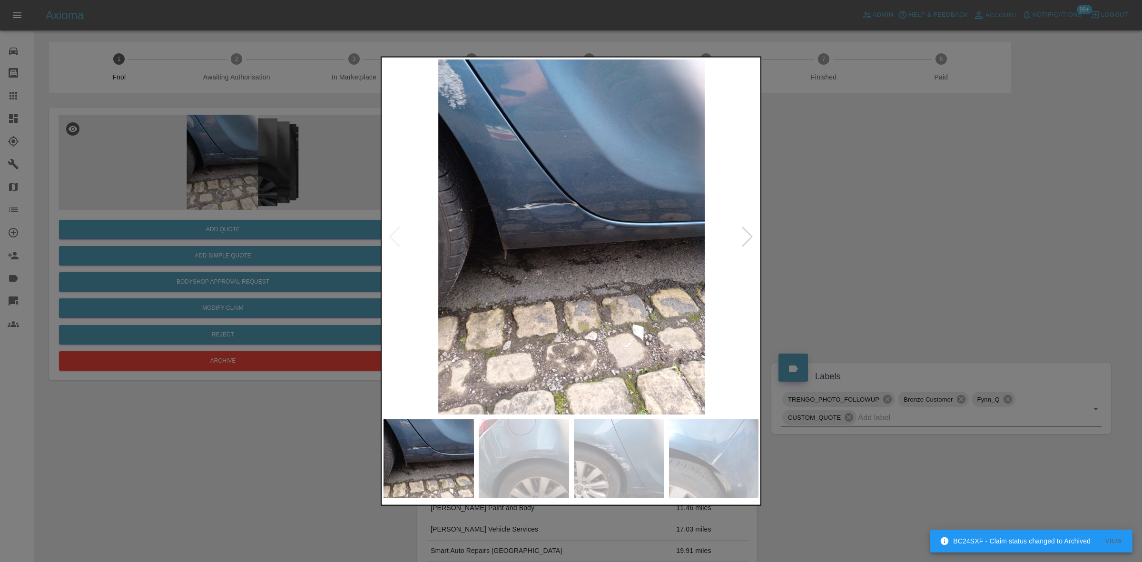
click at [571, 291] on img at bounding box center [571, 236] width 376 height 355
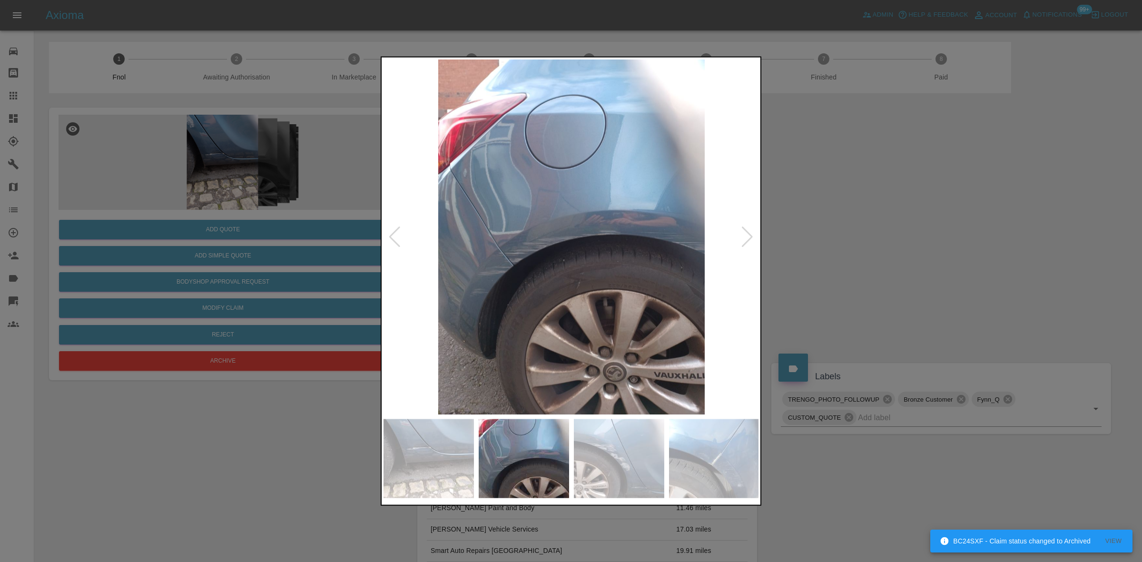
click at [522, 241] on img at bounding box center [571, 236] width 376 height 355
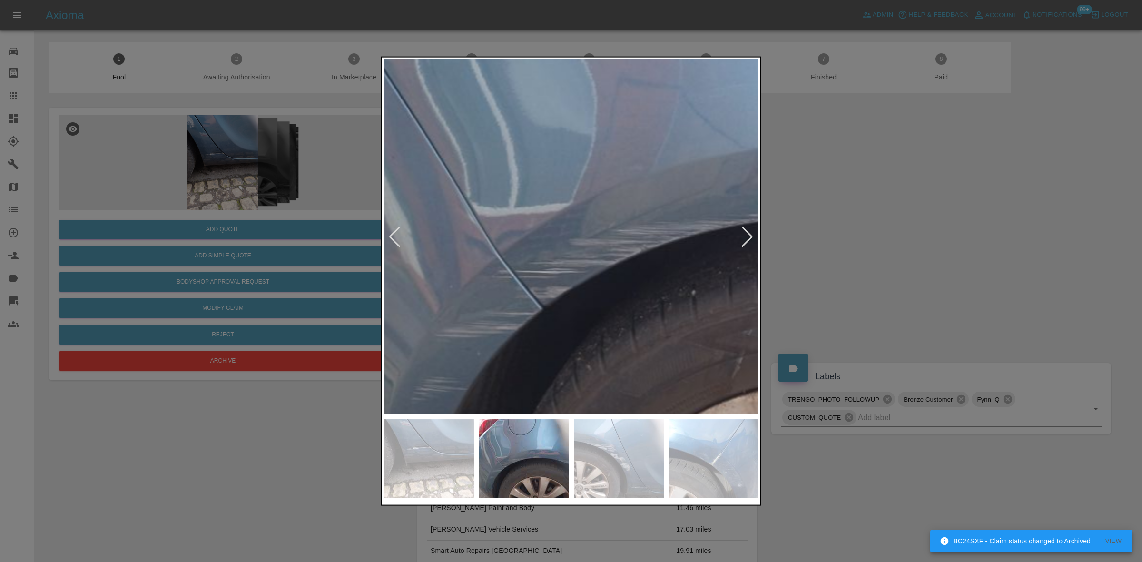
click at [548, 311] on img at bounding box center [715, 221] width 1127 height 1065
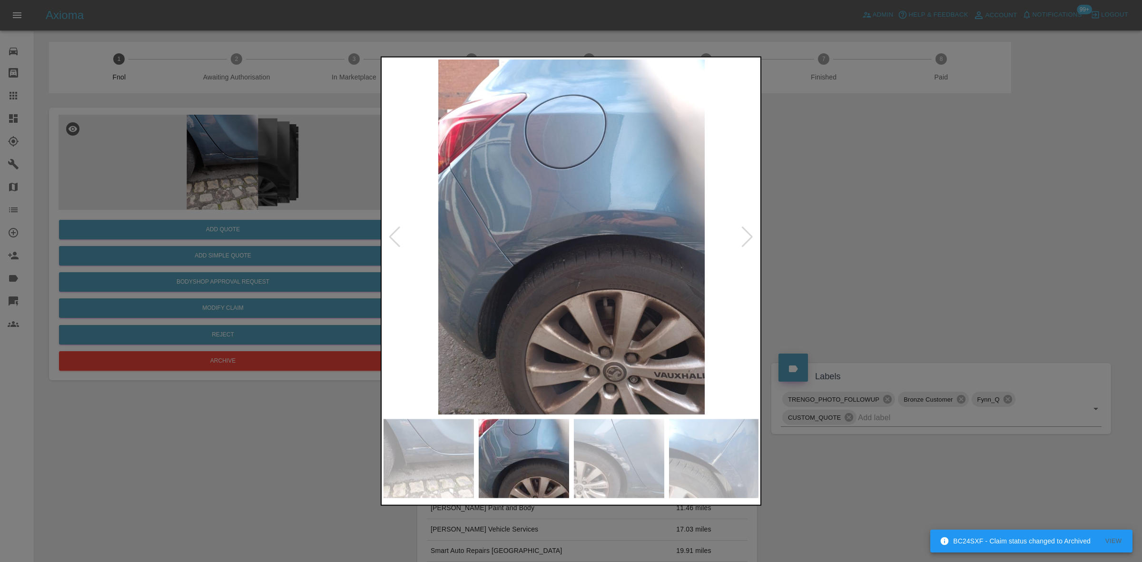
click at [500, 308] on img at bounding box center [571, 236] width 376 height 355
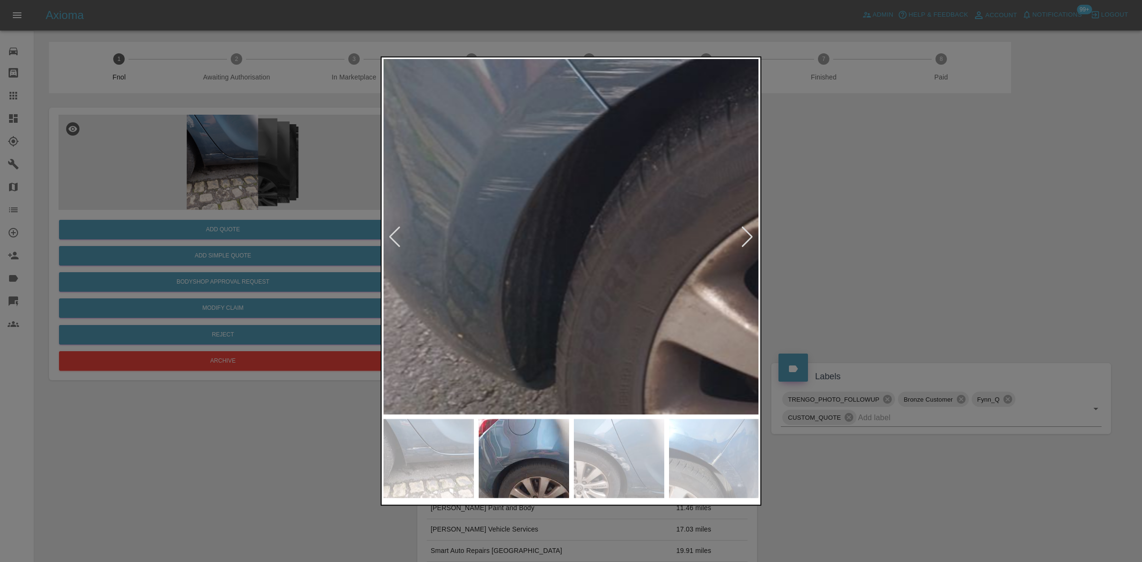
click at [508, 285] on img at bounding box center [781, 22] width 1127 height 1065
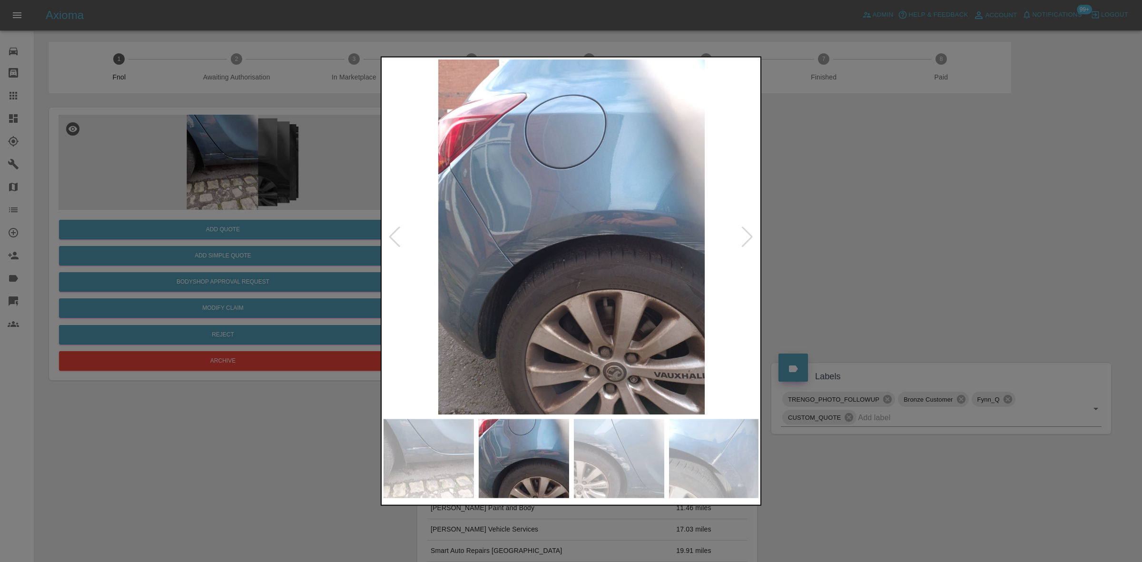
click at [537, 269] on img at bounding box center [571, 236] width 376 height 355
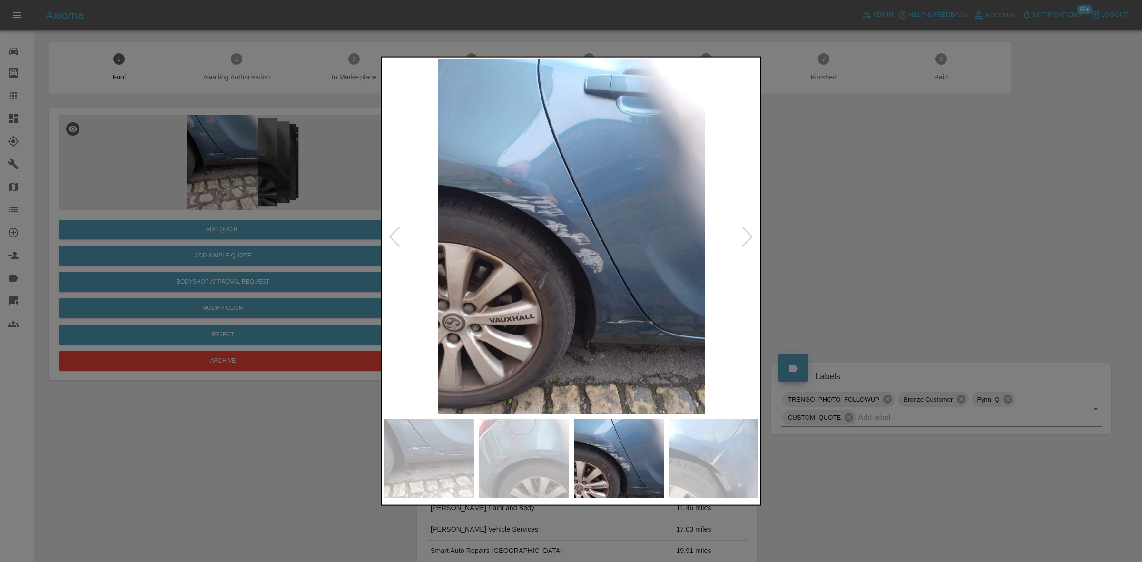
click at [542, 208] on img at bounding box center [571, 236] width 376 height 355
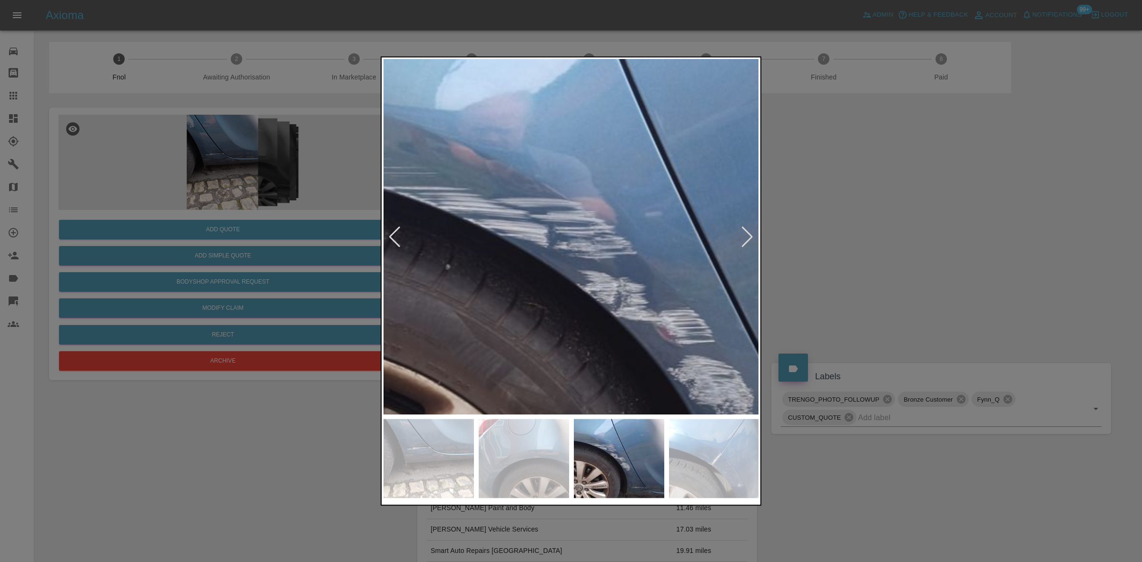
click at [536, 208] on img at bounding box center [657, 320] width 1127 height 1065
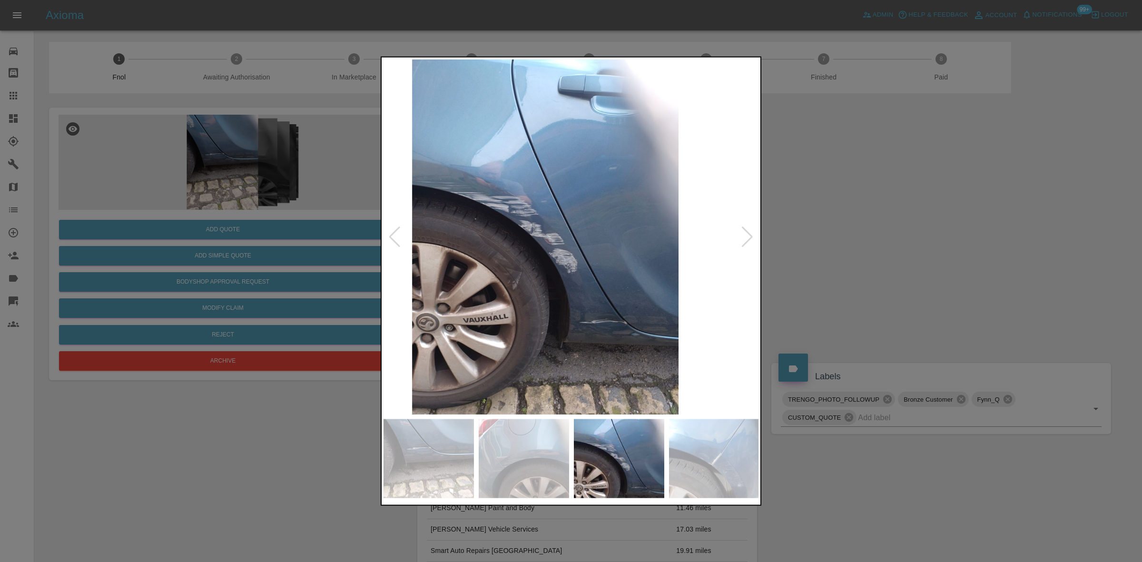
click at [392, 207] on img at bounding box center [545, 236] width 376 height 355
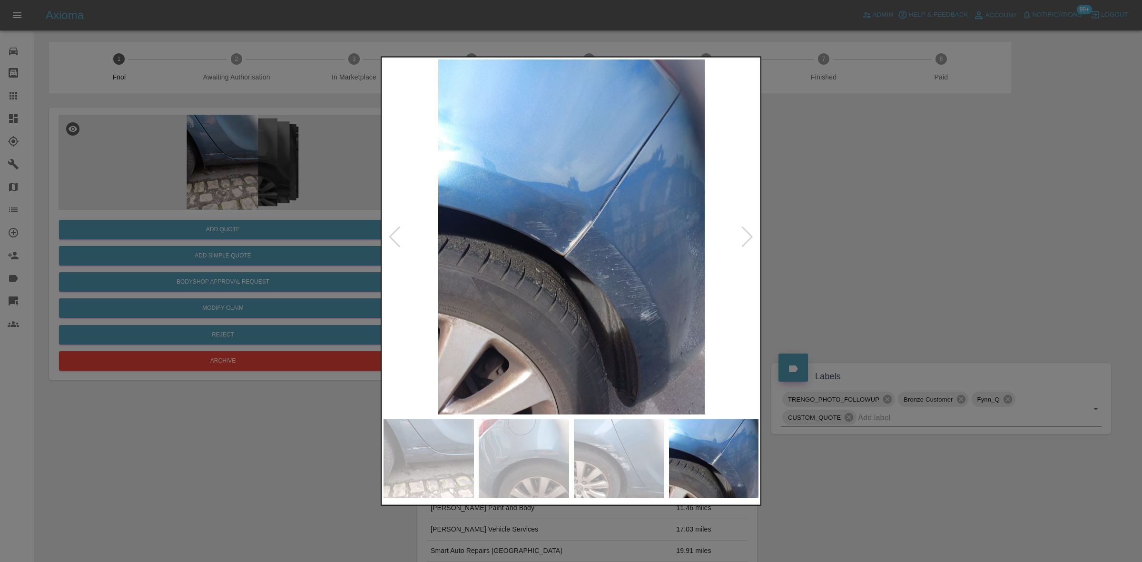
click at [358, 228] on div at bounding box center [571, 281] width 1142 height 562
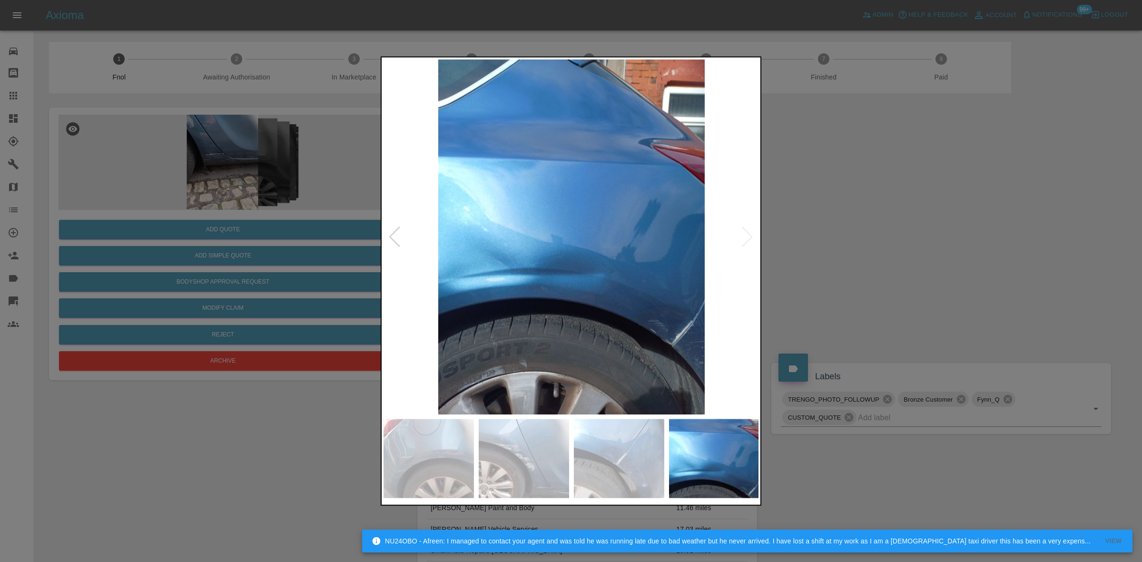
click at [222, 244] on div at bounding box center [571, 281] width 1142 height 562
click at [568, 312] on img at bounding box center [571, 236] width 376 height 355
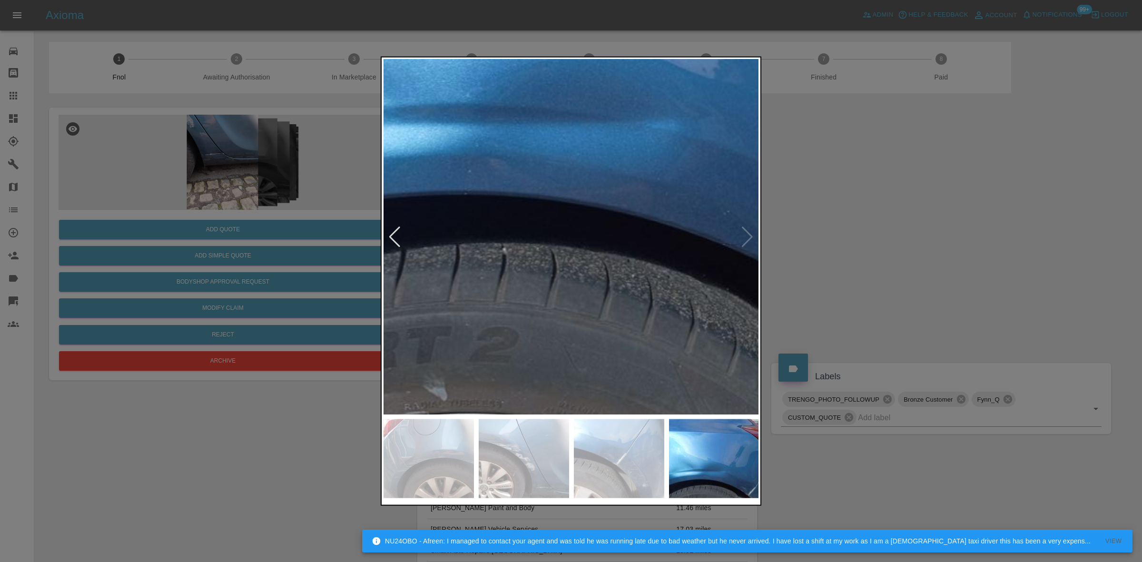
click at [562, 272] on img at bounding box center [580, 9] width 1127 height 1065
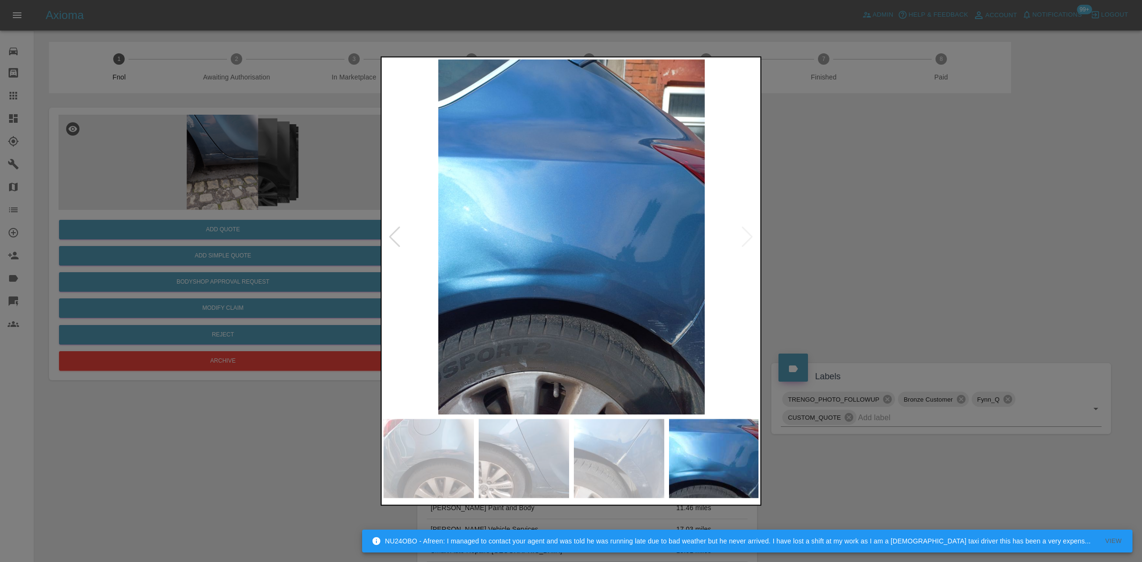
click at [396, 262] on img at bounding box center [571, 236] width 376 height 355
click at [577, 286] on img at bounding box center [571, 236] width 376 height 355
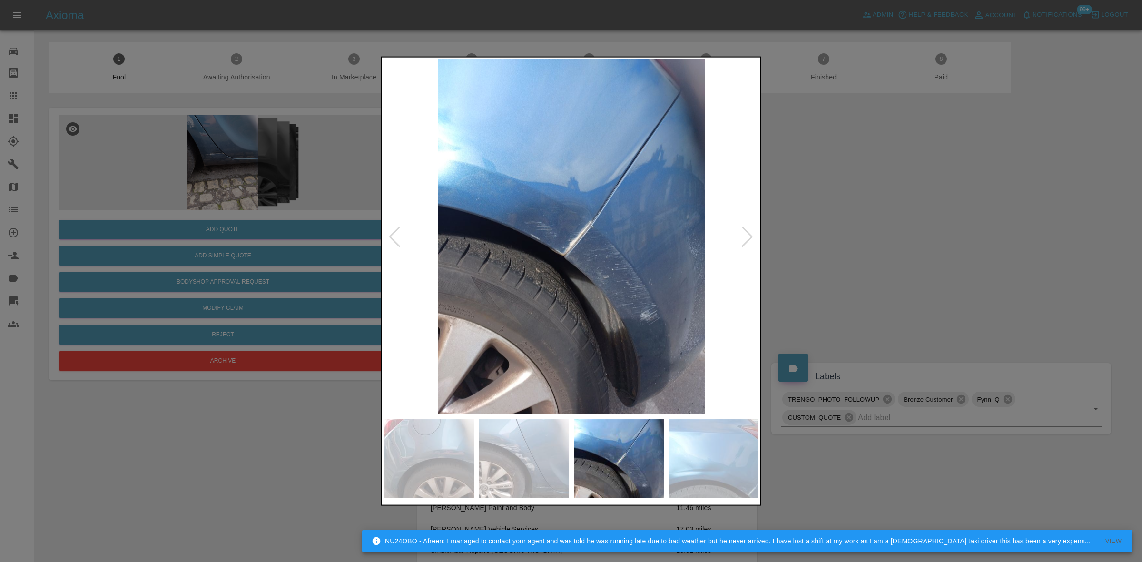
click at [521, 278] on img at bounding box center [571, 236] width 376 height 355
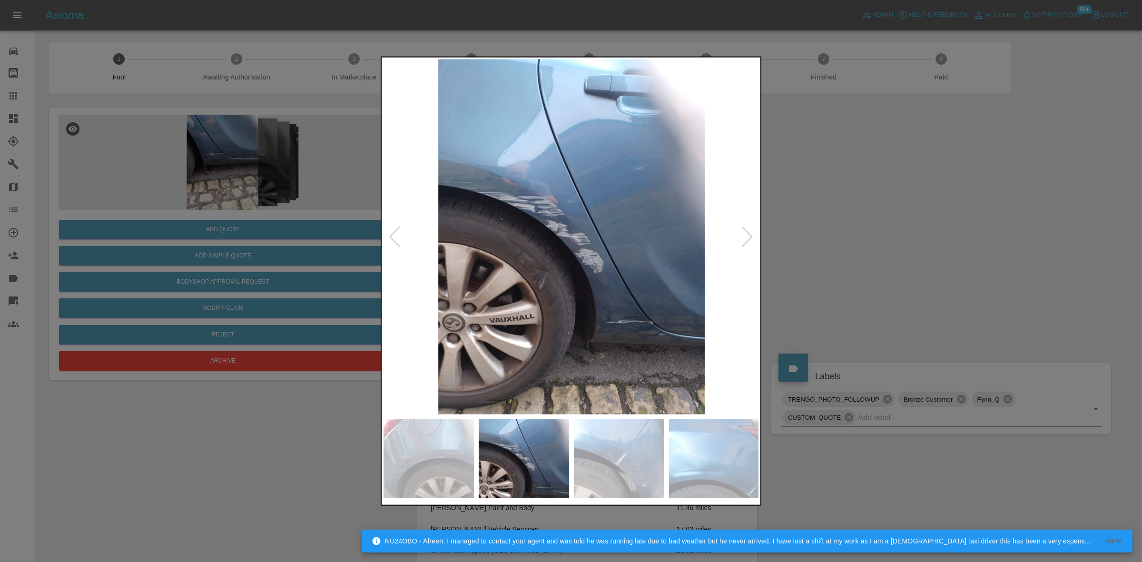
click at [678, 295] on img at bounding box center [571, 236] width 376 height 355
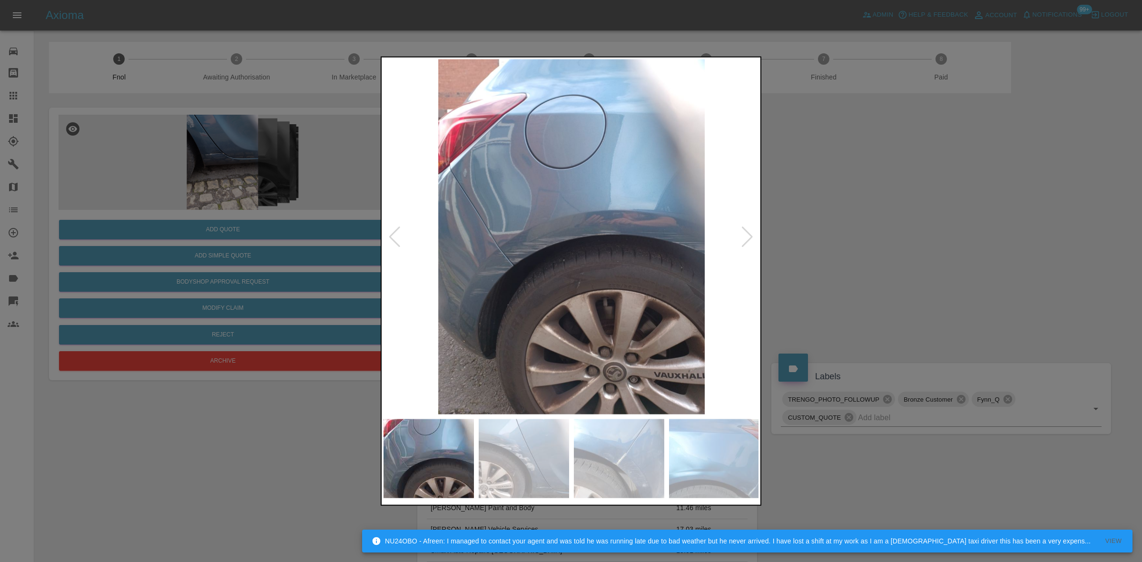
click at [578, 267] on img at bounding box center [571, 236] width 376 height 355
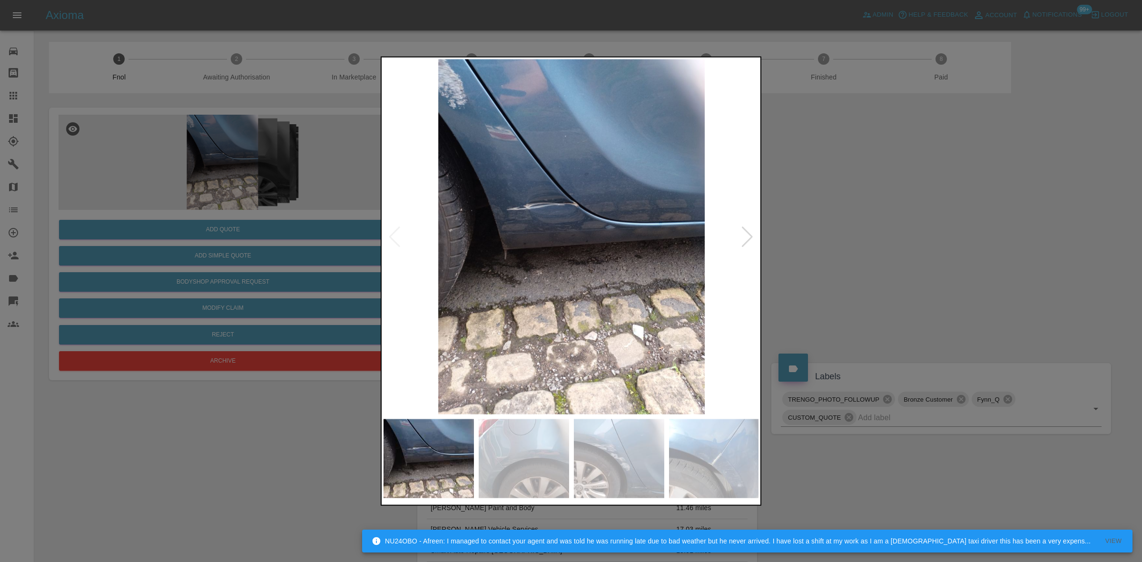
click at [632, 251] on img at bounding box center [571, 236] width 376 height 355
click at [684, 241] on img at bounding box center [571, 236] width 376 height 355
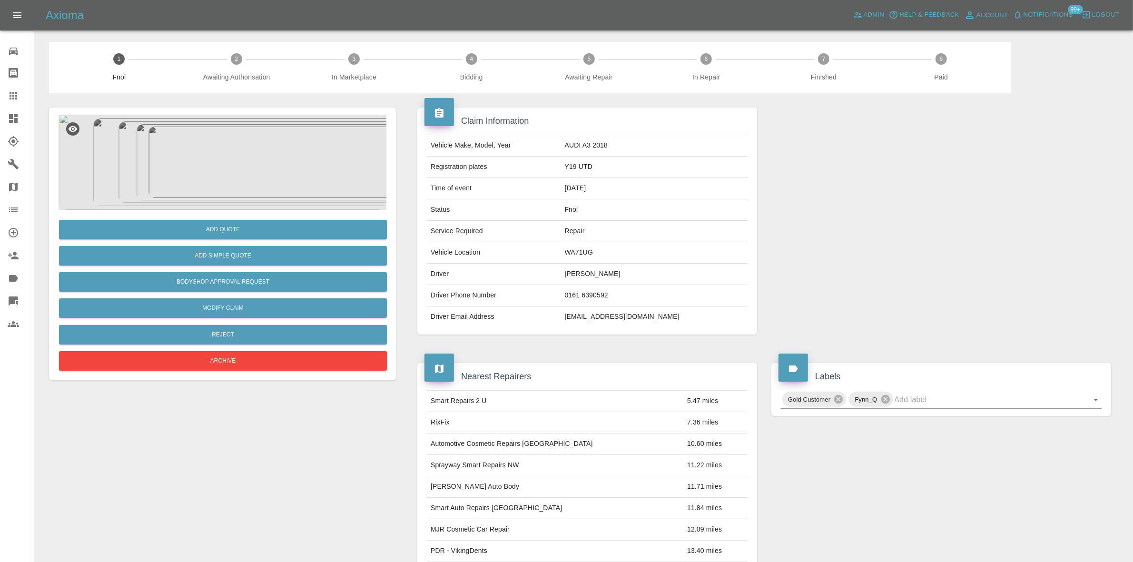
click at [215, 158] on img at bounding box center [223, 162] width 328 height 95
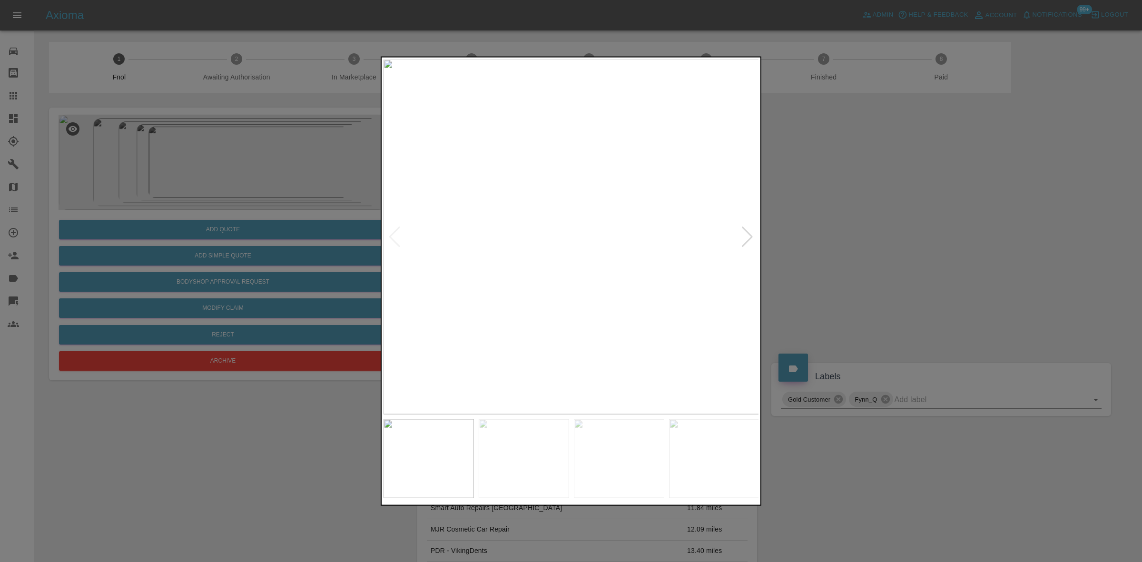
click at [558, 250] on img at bounding box center [571, 236] width 376 height 355
click at [557, 250] on img at bounding box center [610, 195] width 1127 height 1065
click at [524, 257] on img at bounding box center [571, 236] width 376 height 355
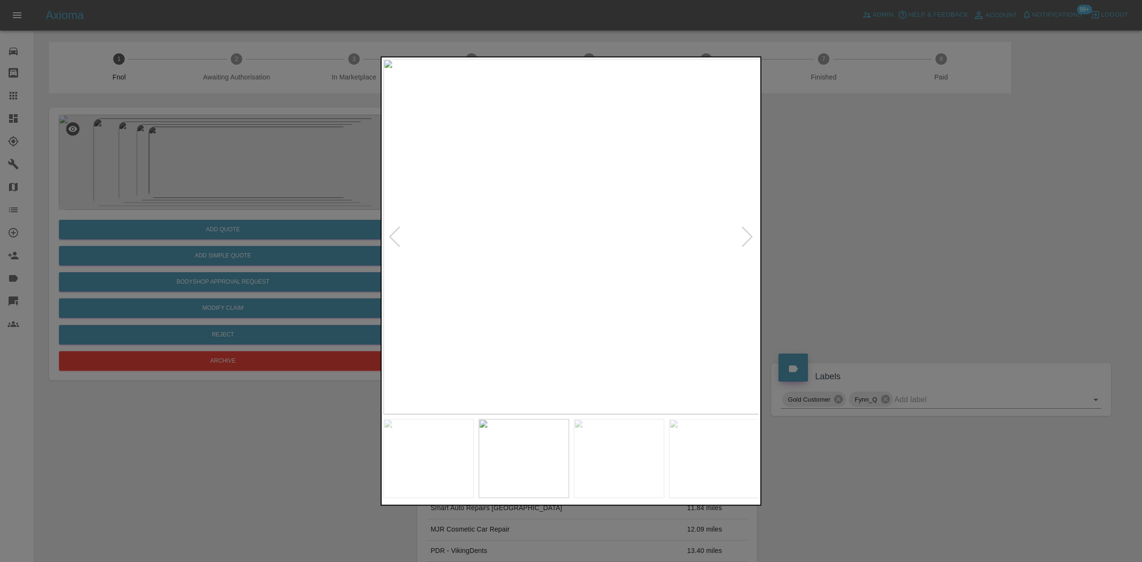
click at [588, 234] on img at bounding box center [571, 236] width 376 height 355
click at [588, 234] on img at bounding box center [521, 243] width 1127 height 1065
click at [558, 239] on img at bounding box center [571, 236] width 376 height 355
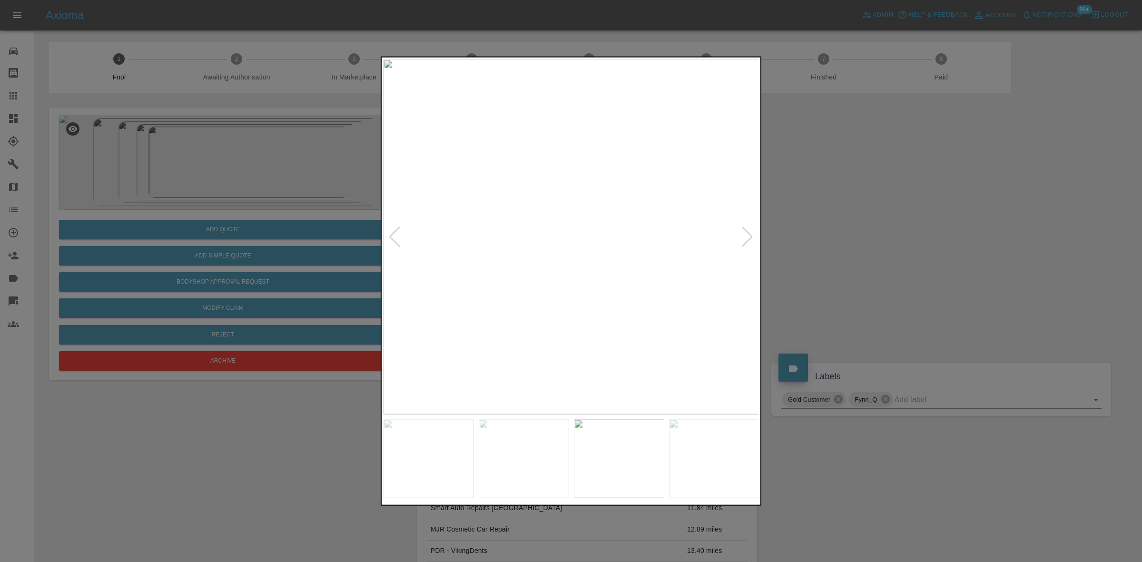
click at [539, 227] on img at bounding box center [571, 236] width 376 height 355
click at [543, 227] on img at bounding box center [665, 263] width 1127 height 1065
click at [463, 250] on img at bounding box center [571, 236] width 376 height 355
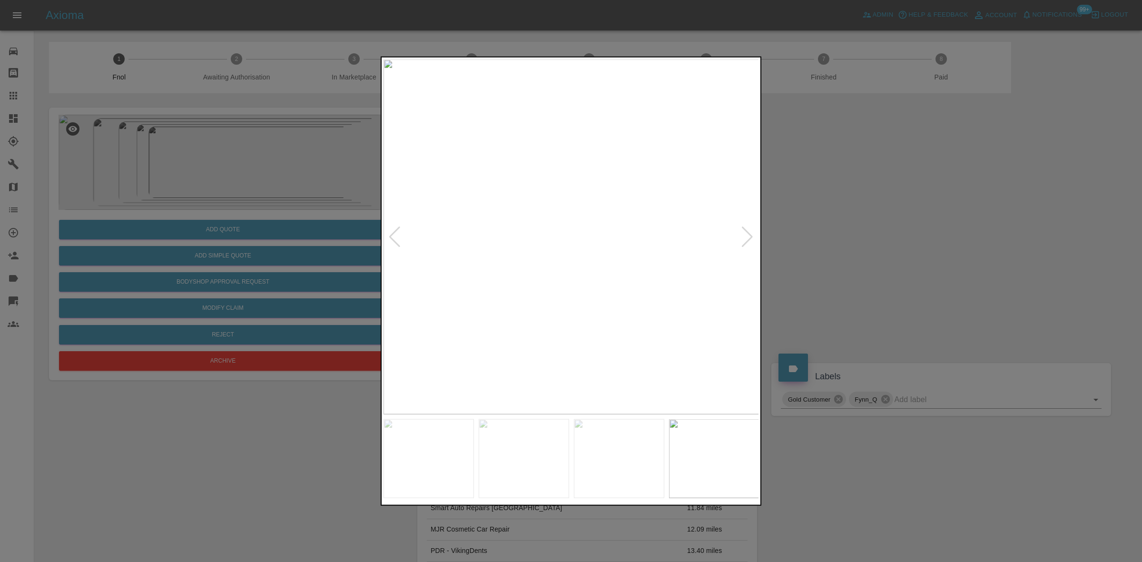
click at [477, 256] on img at bounding box center [571, 236] width 376 height 355
click at [373, 242] on div at bounding box center [571, 281] width 1142 height 562
click at [144, 254] on div at bounding box center [571, 281] width 1142 height 562
click at [234, 208] on div at bounding box center [571, 281] width 1142 height 562
click at [377, 216] on div at bounding box center [571, 281] width 1142 height 562
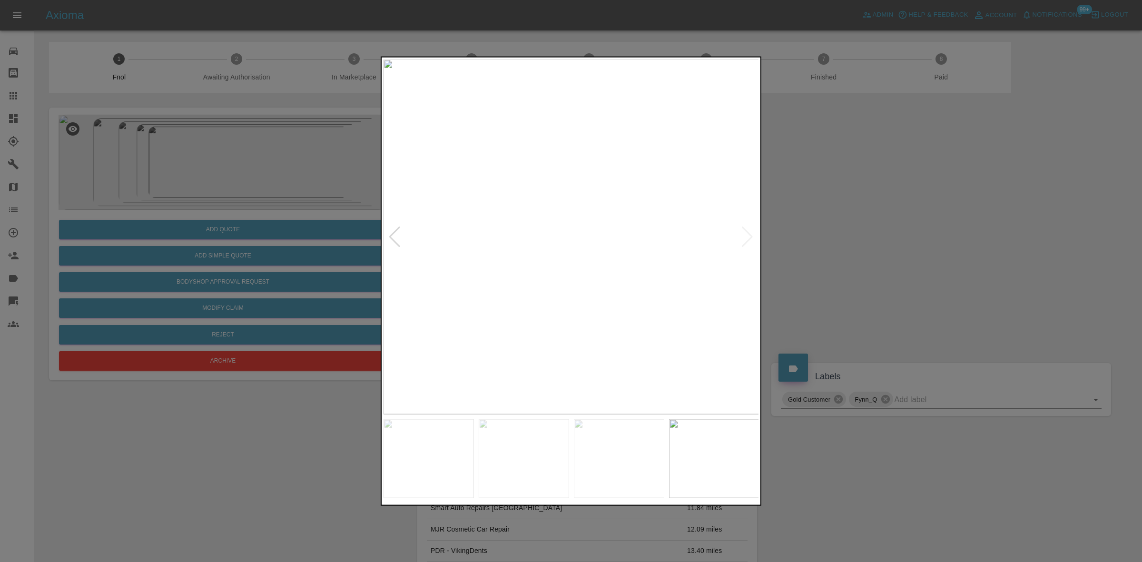
click at [291, 211] on div at bounding box center [571, 281] width 1142 height 562
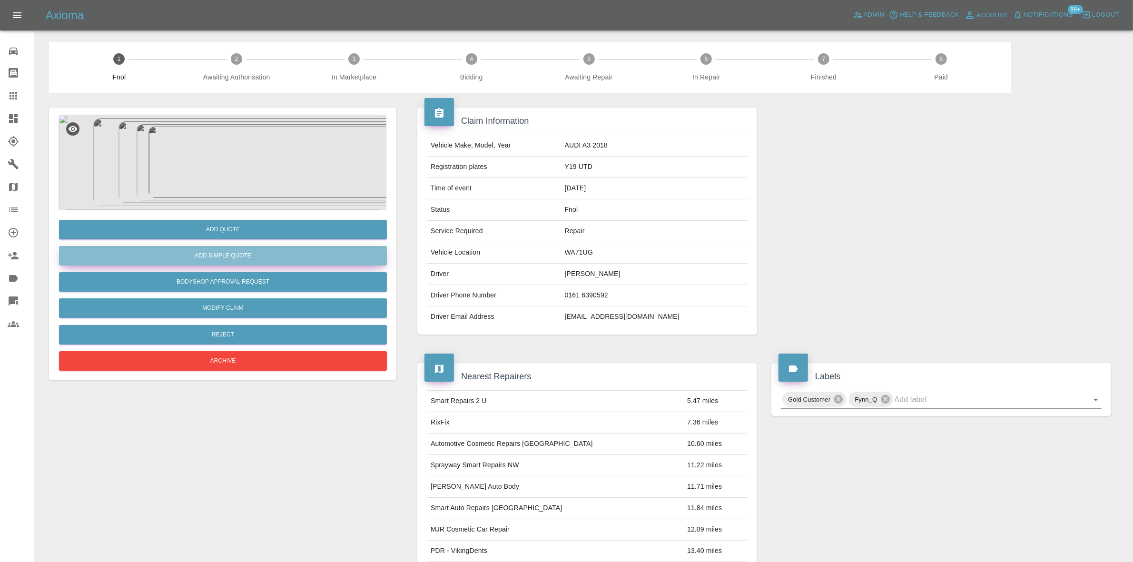
click at [231, 252] on button "Add Simple Quote" at bounding box center [223, 256] width 328 height 20
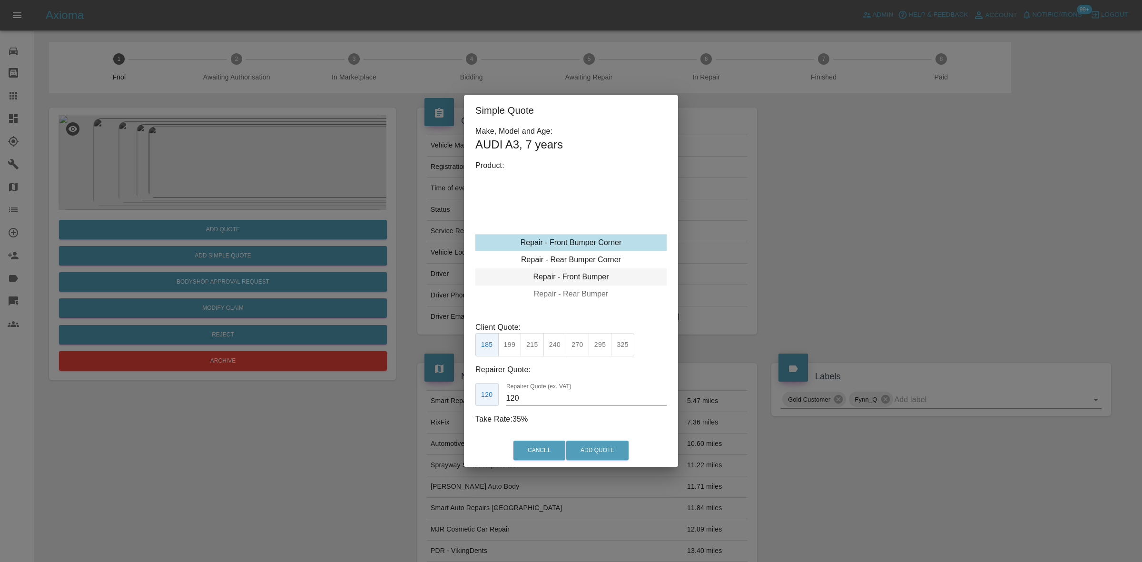
click at [582, 272] on div "Repair - Front Bumper" at bounding box center [570, 276] width 191 height 17
click at [549, 344] on button "375" at bounding box center [554, 344] width 23 height 23
click at [574, 333] on button "400" at bounding box center [577, 344] width 23 height 23
drag, startPoint x: 531, startPoint y: 395, endPoint x: 450, endPoint y: 374, distance: 84.1
click at [455, 377] on div "Simple Quote Make, Model and Age: AUDI A3 , 7 years Product: Repair - Front Bum…" at bounding box center [571, 281] width 1142 height 562
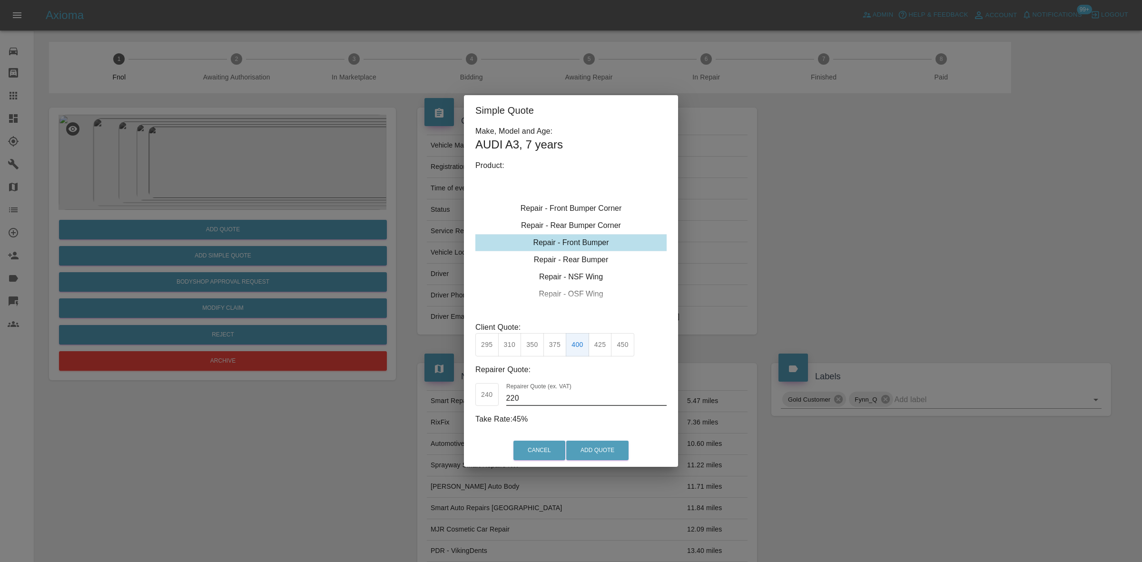
type input "220"
click at [581, 442] on div "Cancel Add Quote" at bounding box center [571, 450] width 214 height 32
click at [580, 442] on button "Add Quote" at bounding box center [597, 451] width 62 height 20
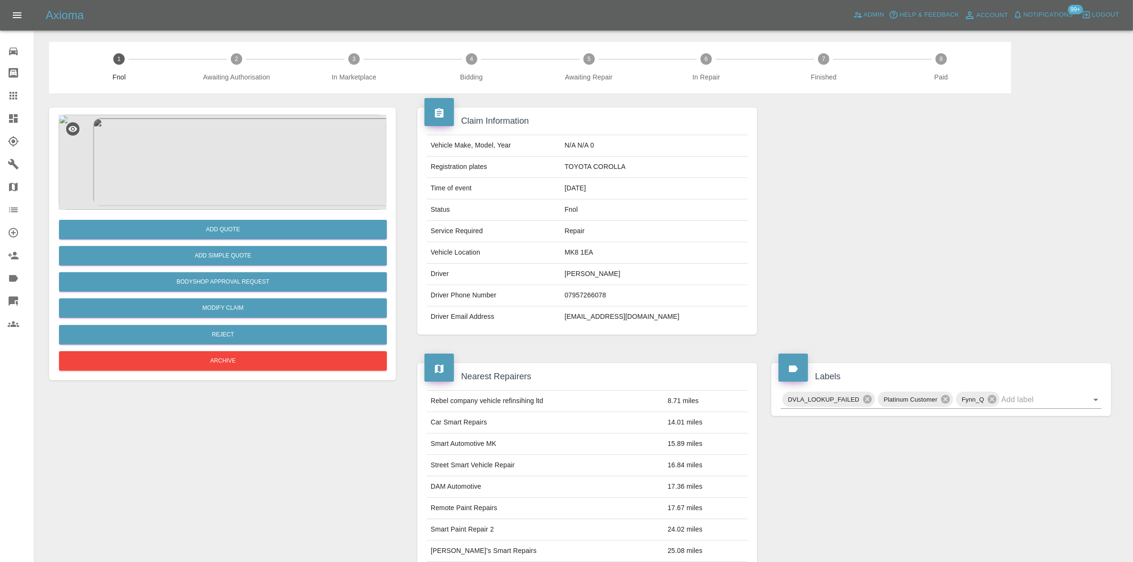
click at [211, 157] on img at bounding box center [223, 162] width 328 height 95
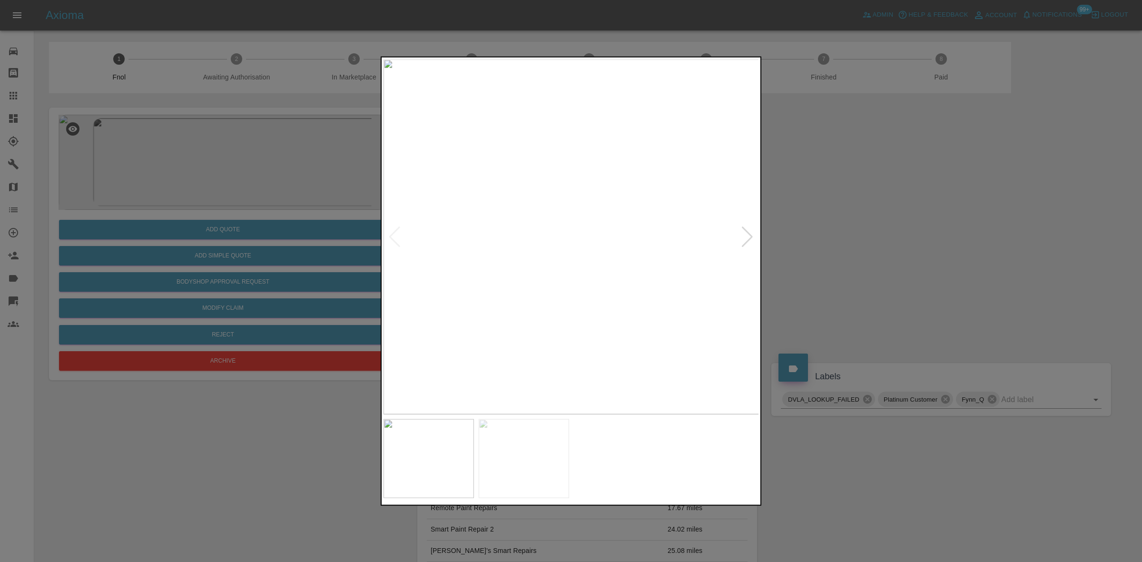
click at [526, 164] on img at bounding box center [571, 236] width 376 height 355
click at [532, 192] on img at bounding box center [707, 454] width 1127 height 1065
click at [415, 217] on img at bounding box center [456, 236] width 376 height 355
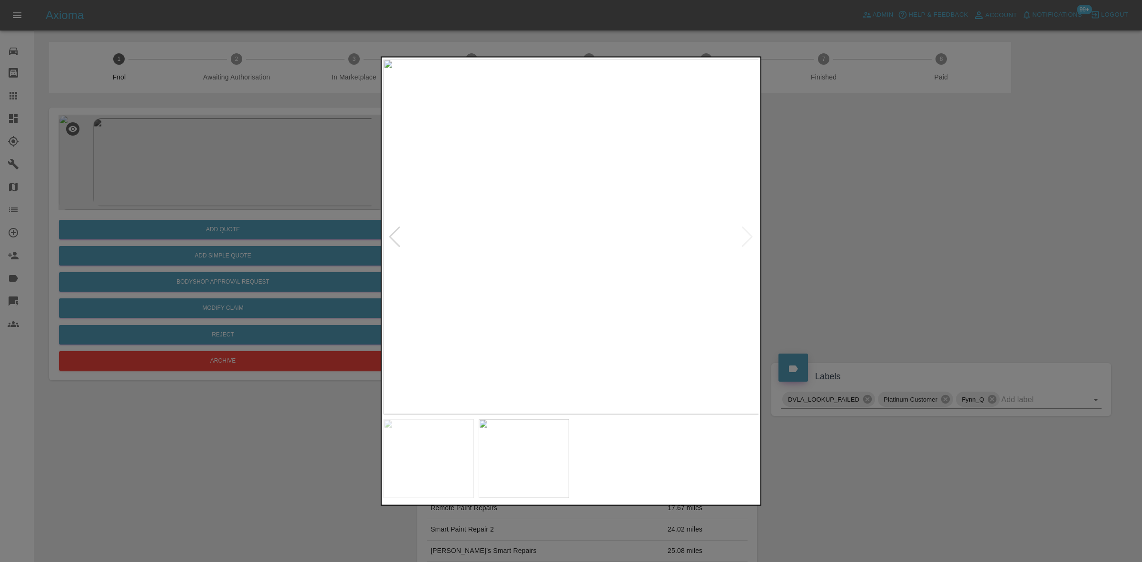
click at [534, 224] on img at bounding box center [571, 236] width 376 height 355
click at [598, 241] on img at bounding box center [681, 275] width 1127 height 1065
click at [461, 255] on img at bounding box center [571, 236] width 376 height 355
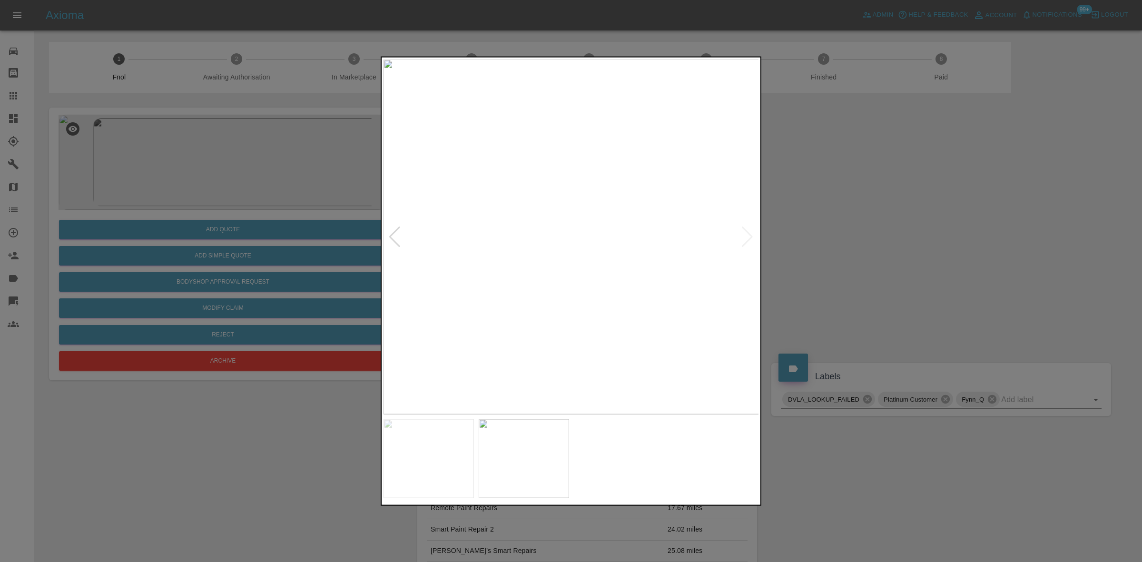
click at [642, 263] on img at bounding box center [571, 236] width 376 height 355
click at [510, 175] on img at bounding box center [571, 236] width 376 height 355
click at [905, 241] on div at bounding box center [571, 281] width 1142 height 562
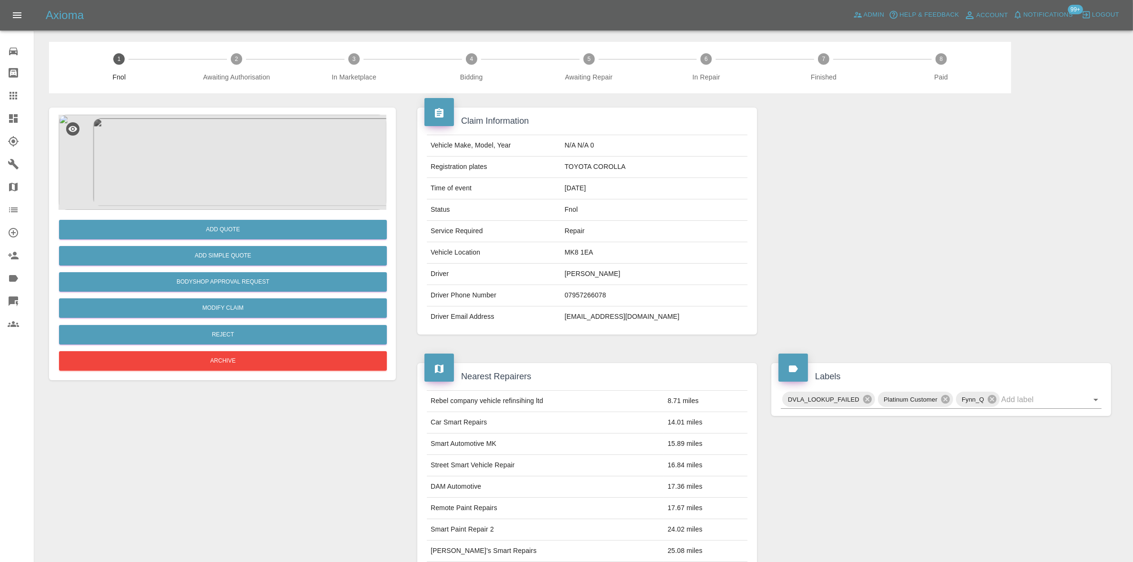
click at [182, 156] on img at bounding box center [223, 162] width 328 height 95
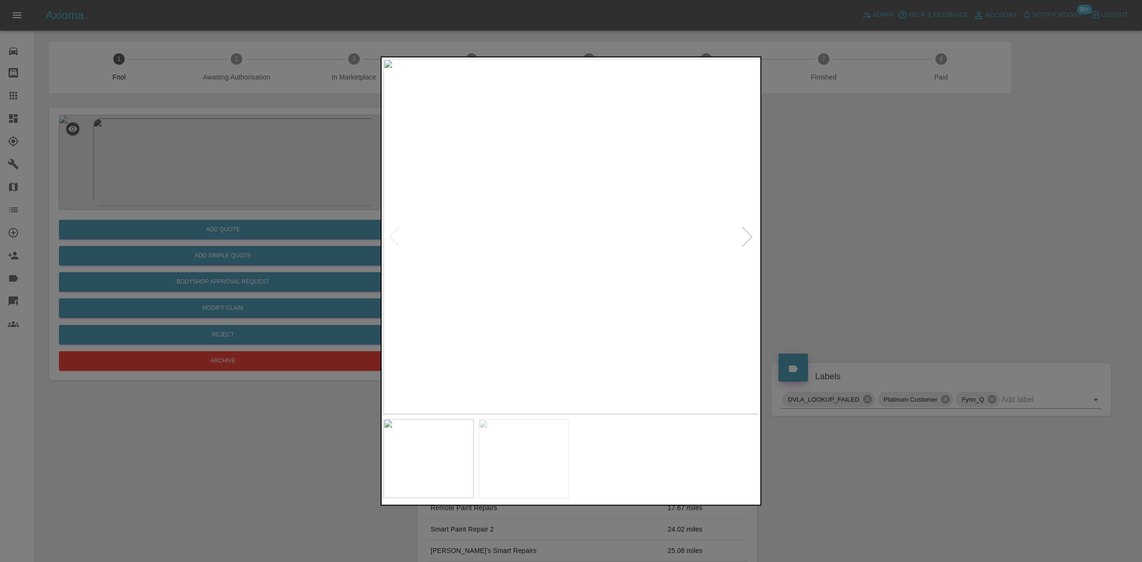
click at [446, 201] on img at bounding box center [571, 236] width 376 height 355
click at [471, 250] on img at bounding box center [944, 341] width 1127 height 1065
click at [584, 181] on img at bounding box center [571, 236] width 376 height 355
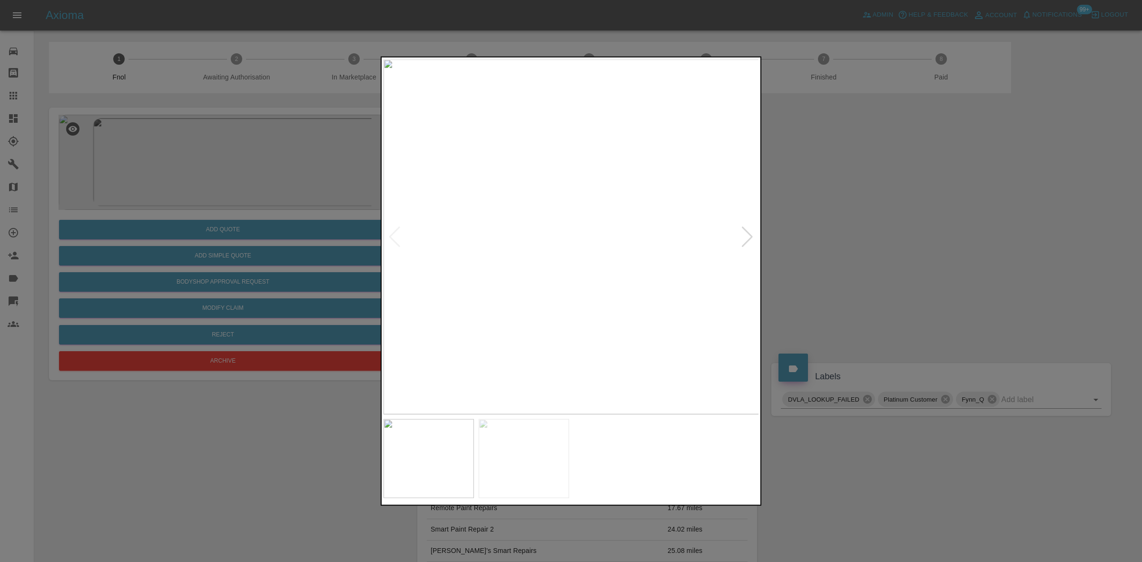
click at [584, 181] on img at bounding box center [571, 236] width 376 height 355
click at [415, 177] on img at bounding box center [340, 404] width 1127 height 1065
click at [434, 176] on img at bounding box center [338, 404] width 1127 height 1065
click at [395, 198] on img at bounding box center [195, 352] width 1127 height 1065
click at [443, 215] on img at bounding box center [195, 316] width 1127 height 1065
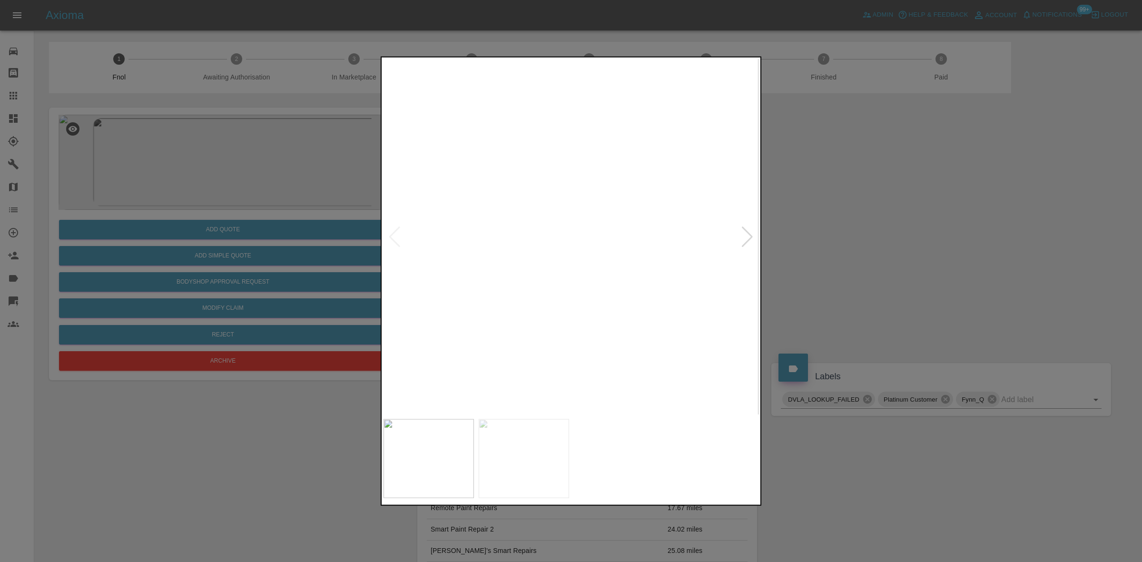
click at [443, 215] on img at bounding box center [195, 316] width 1127 height 1065
click at [426, 245] on img at bounding box center [496, 236] width 376 height 355
click at [510, 246] on img at bounding box center [571, 236] width 376 height 355
click at [429, 264] on img at bounding box center [755, 225] width 1127 height 1065
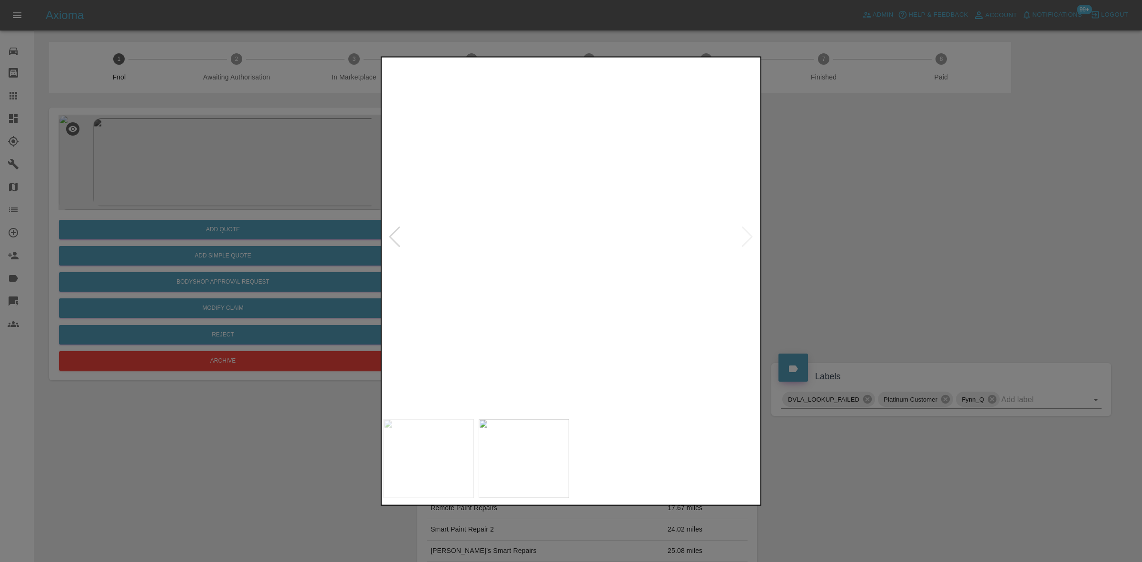
click at [465, 294] on img at bounding box center [514, 223] width 1127 height 1065
click at [468, 297] on img at bounding box center [246, 236] width 1127 height 1065
click at [527, 284] on img at bounding box center [215, 242] width 1127 height 1065
click at [163, 263] on div at bounding box center [571, 281] width 1142 height 562
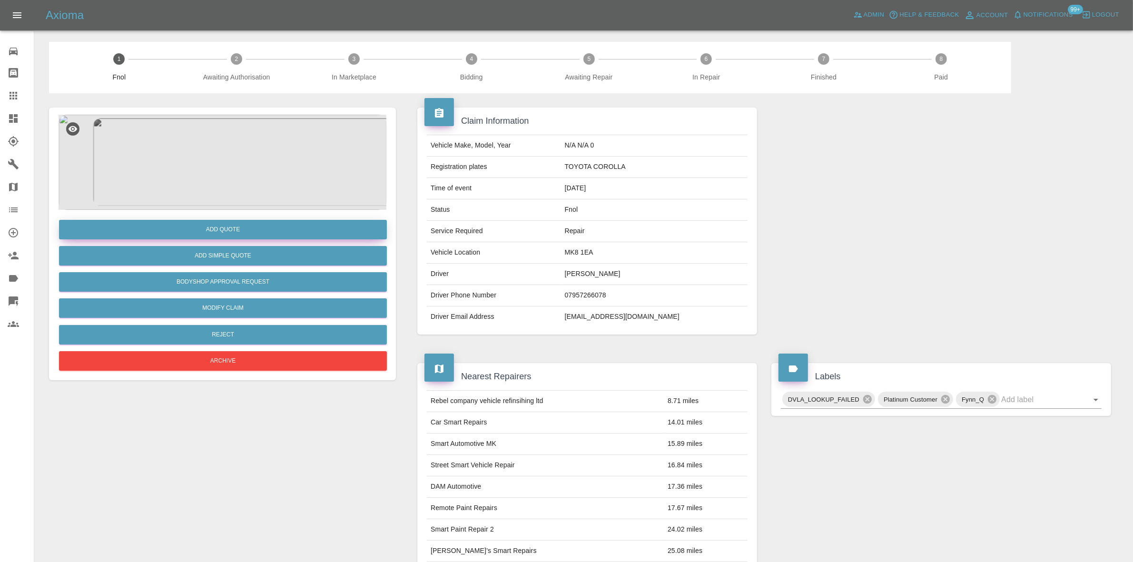
click at [237, 229] on button "Add Quote" at bounding box center [223, 230] width 328 height 20
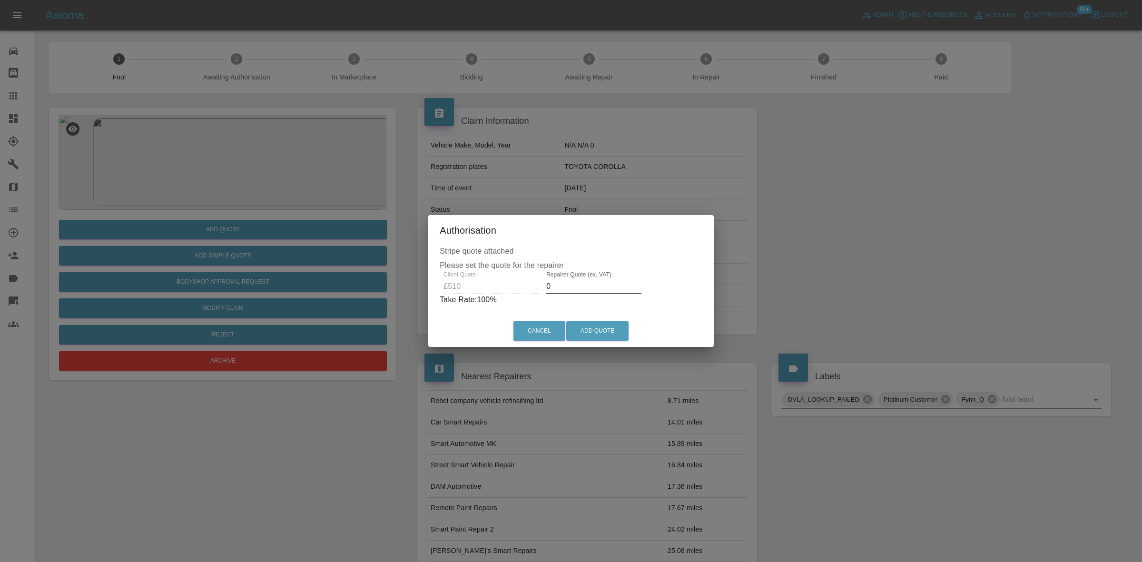
click at [484, 288] on div "Client Quote £510 Repairer Quote (ex. VAT) 0 Take Rate: 100 %" at bounding box center [571, 288] width 263 height 34
drag, startPoint x: 563, startPoint y: 284, endPoint x: 346, endPoint y: 250, distance: 219.6
click at [416, 260] on div "Authorisation Stripe quote attached Please set the quote for the repairer Clien…" at bounding box center [571, 281] width 1142 height 562
drag, startPoint x: 571, startPoint y: 286, endPoint x: 235, endPoint y: 295, distance: 336.5
click at [272, 294] on div "Authorisation Stripe quote attached Please set the quote for the repairer Clien…" at bounding box center [571, 281] width 1142 height 562
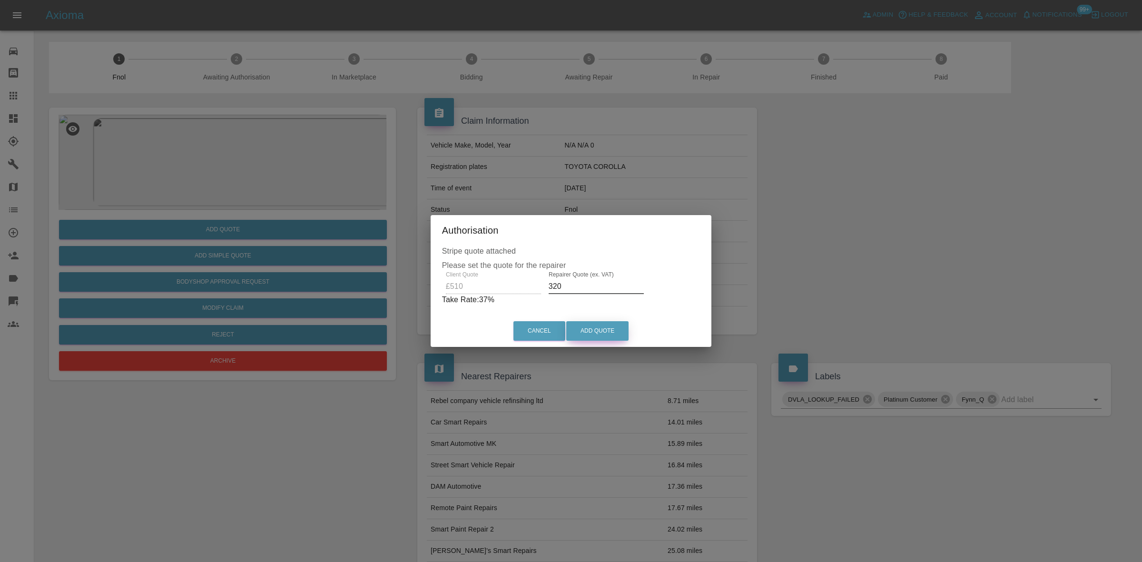
type input "320"
click at [593, 329] on button "Add Quote" at bounding box center [597, 331] width 62 height 20
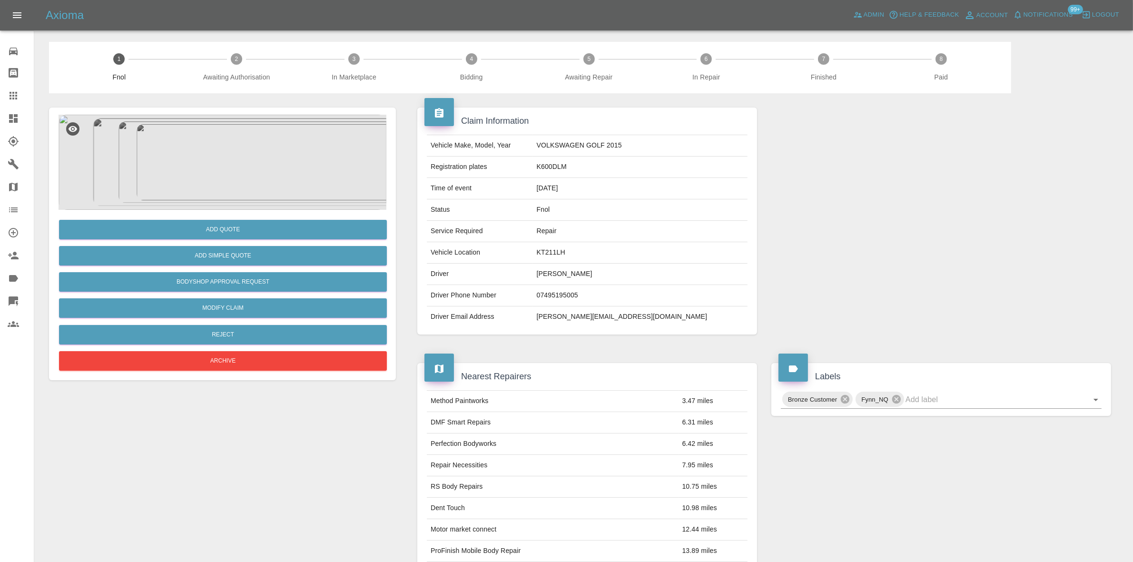
click at [245, 144] on img at bounding box center [223, 162] width 328 height 95
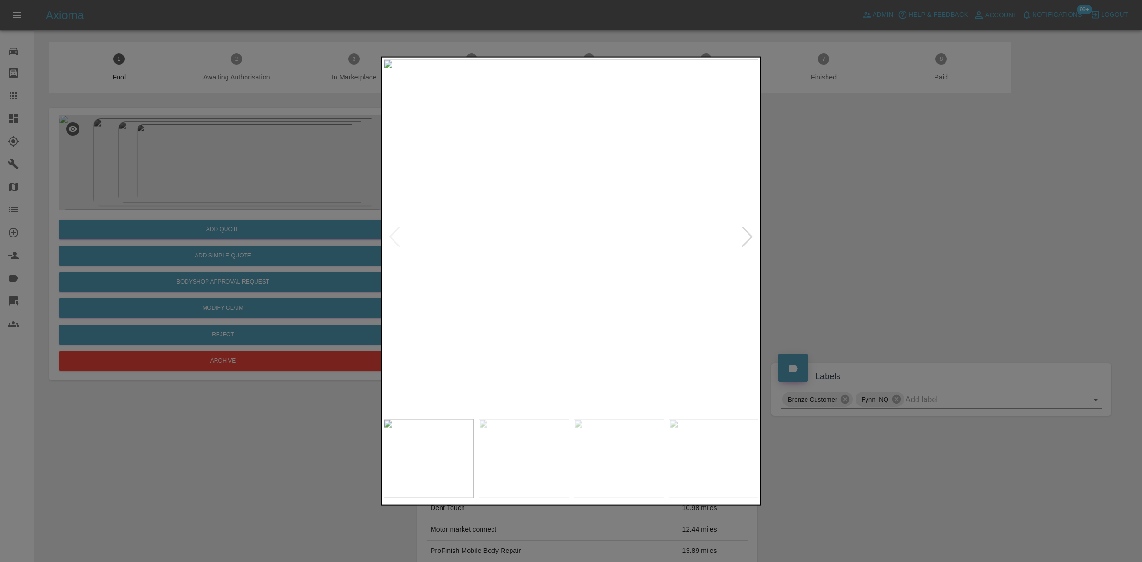
click at [571, 237] on img at bounding box center [571, 236] width 376 height 355
click at [572, 237] on img at bounding box center [569, 234] width 1127 height 1065
click at [522, 226] on img at bounding box center [495, 236] width 376 height 355
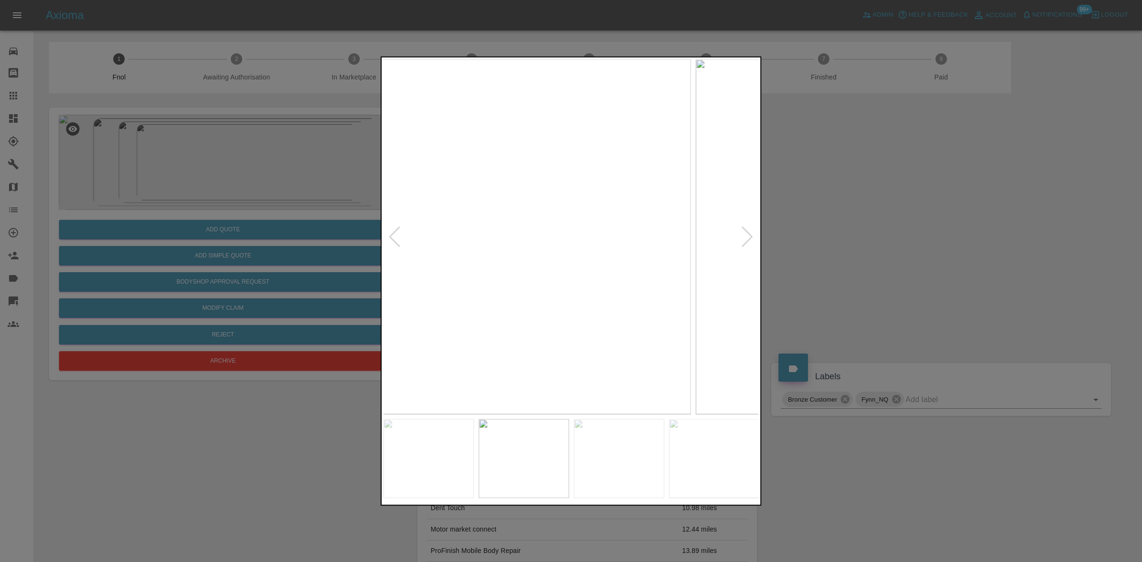
click at [449, 223] on img at bounding box center [503, 236] width 376 height 355
click at [482, 227] on img at bounding box center [497, 236] width 376 height 355
click at [458, 225] on img at bounding box center [548, 236] width 376 height 355
click at [415, 208] on img at bounding box center [571, 236] width 376 height 355
click at [556, 226] on img at bounding box center [571, 236] width 376 height 355
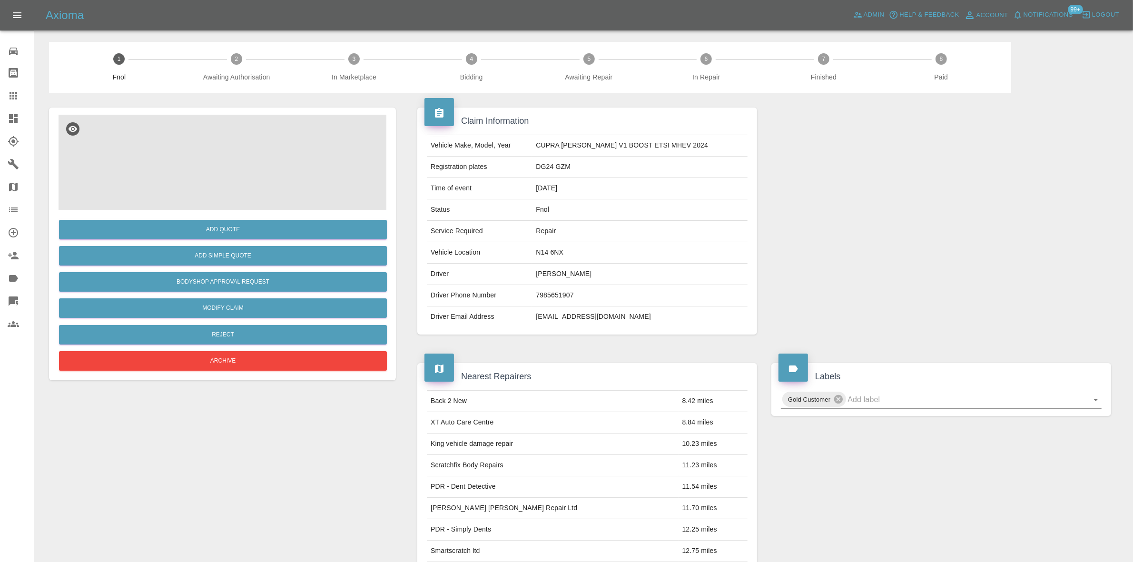
click at [196, 173] on img at bounding box center [223, 162] width 328 height 95
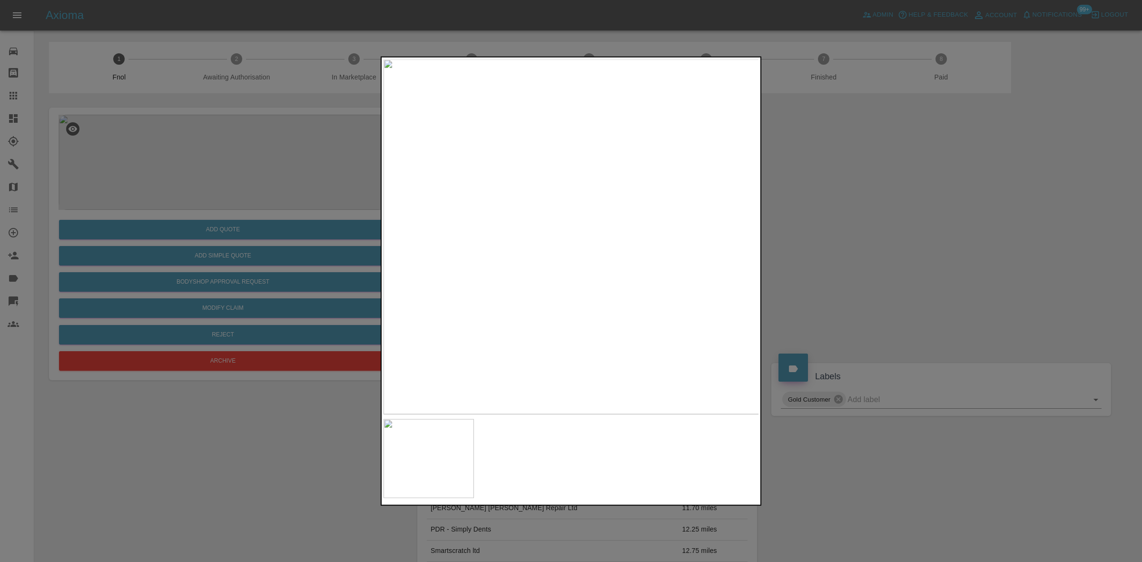
click at [557, 193] on img at bounding box center [571, 236] width 376 height 355
click at [557, 193] on img at bounding box center [614, 366] width 1127 height 1065
click at [381, 265] on div at bounding box center [571, 281] width 381 height 450
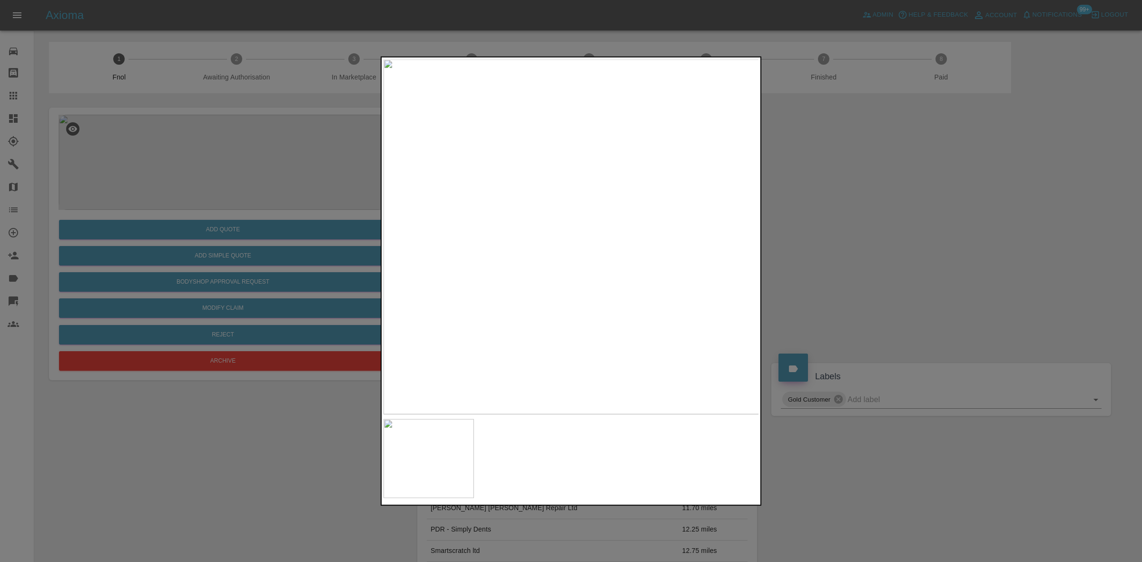
click at [530, 336] on img at bounding box center [571, 236] width 376 height 355
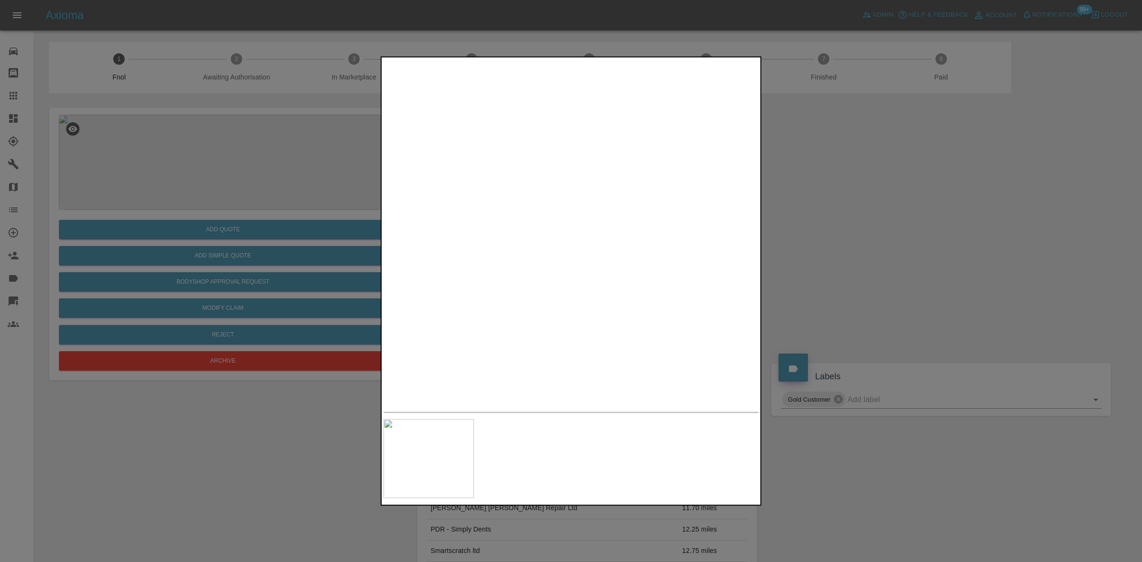
click at [188, 175] on div at bounding box center [571, 281] width 1142 height 562
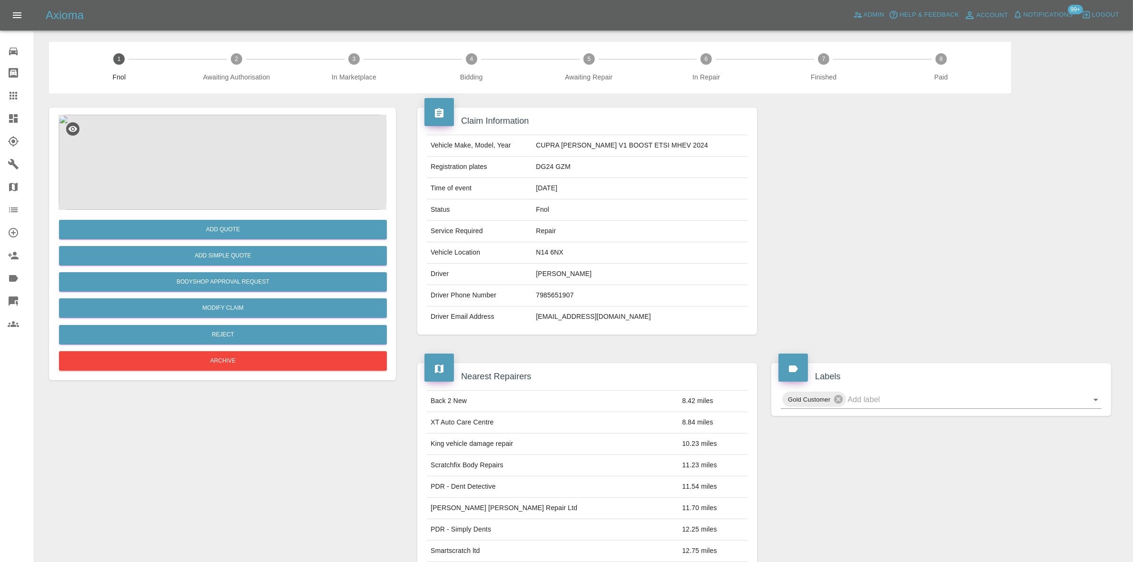
click at [238, 174] on img at bounding box center [223, 162] width 328 height 95
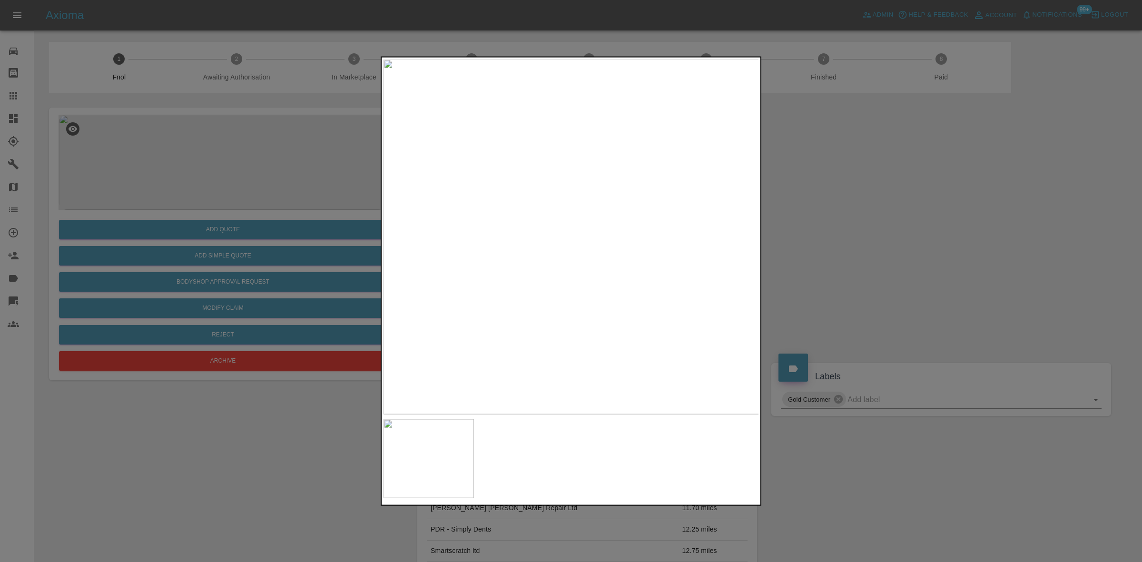
drag, startPoint x: 226, startPoint y: 254, endPoint x: 244, endPoint y: 289, distance: 39.1
click at [225, 254] on div at bounding box center [571, 281] width 1142 height 562
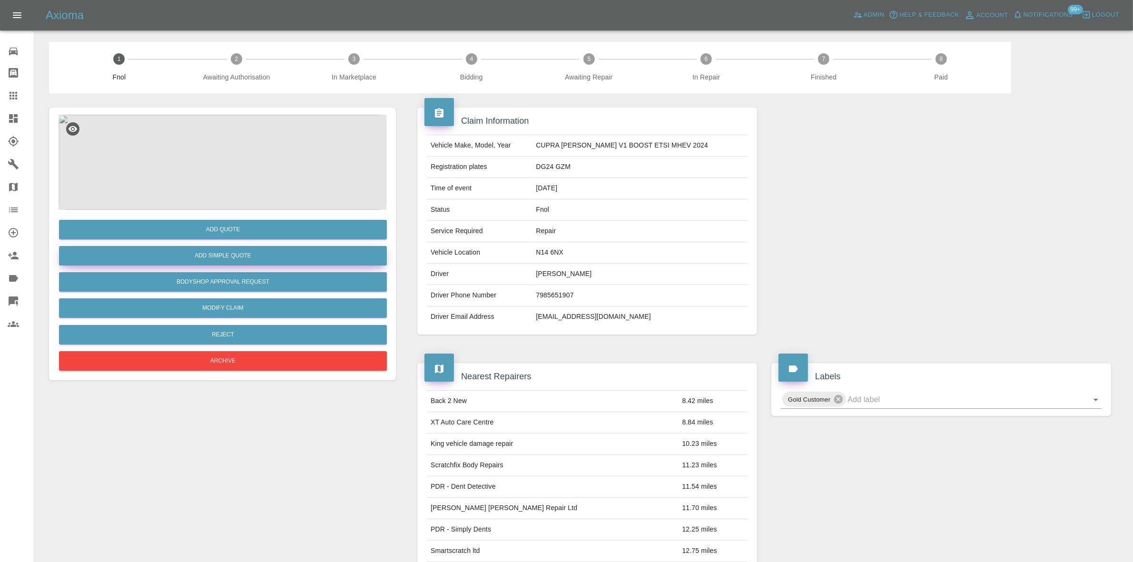
click at [249, 246] on button "Add Simple Quote" at bounding box center [223, 256] width 328 height 20
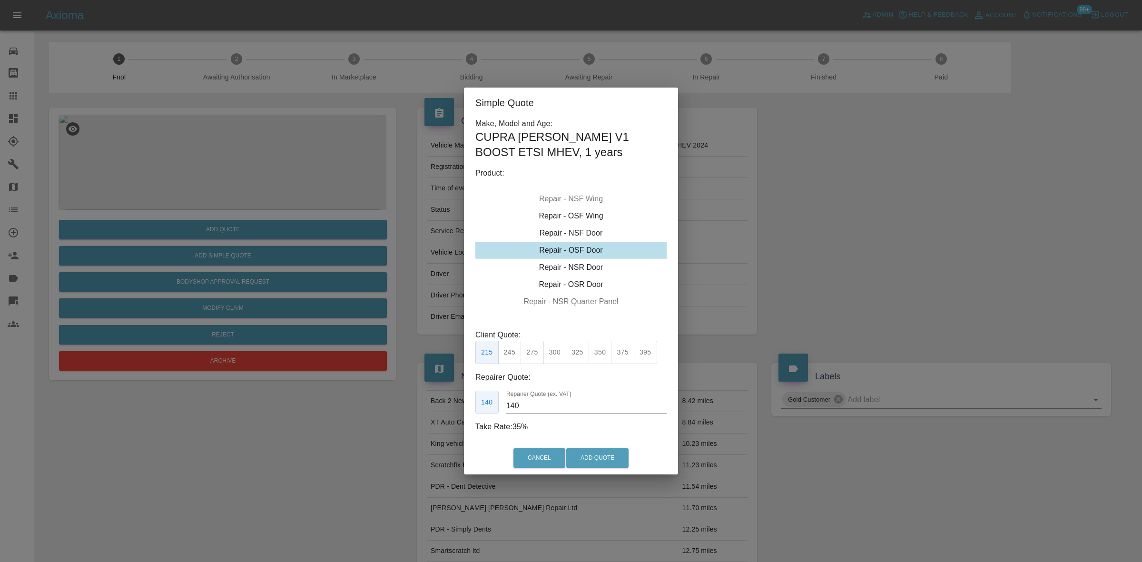
click at [579, 248] on div "Repair - OSF Door" at bounding box center [570, 250] width 191 height 17
click at [514, 357] on button "245" at bounding box center [509, 352] width 23 height 23
type input "160"
click at [612, 459] on button "Add Quote" at bounding box center [597, 458] width 62 height 20
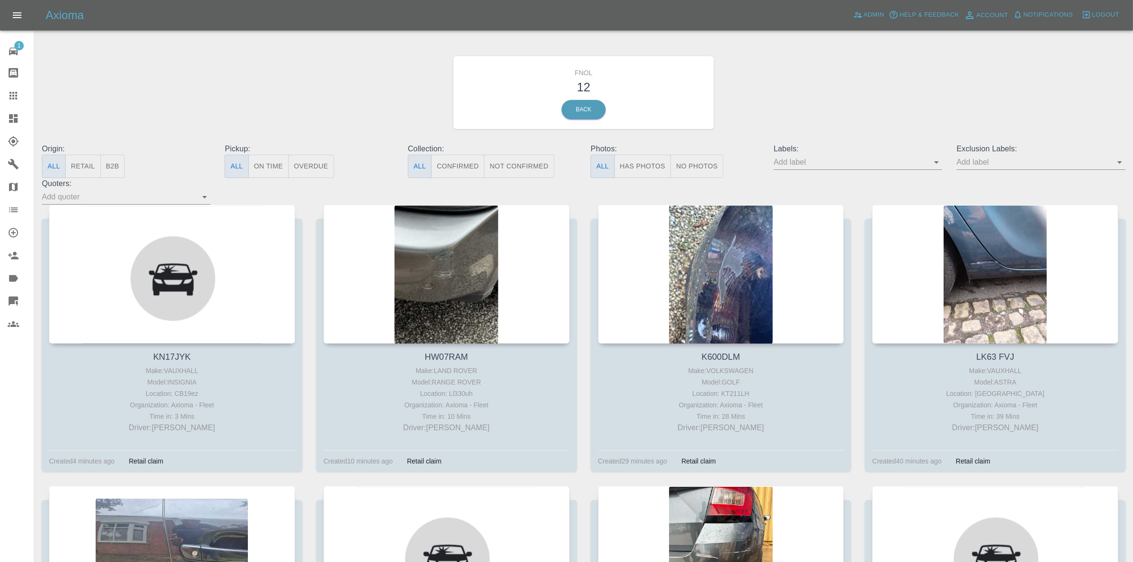
click at [639, 167] on button "Has Photos" at bounding box center [642, 166] width 57 height 23
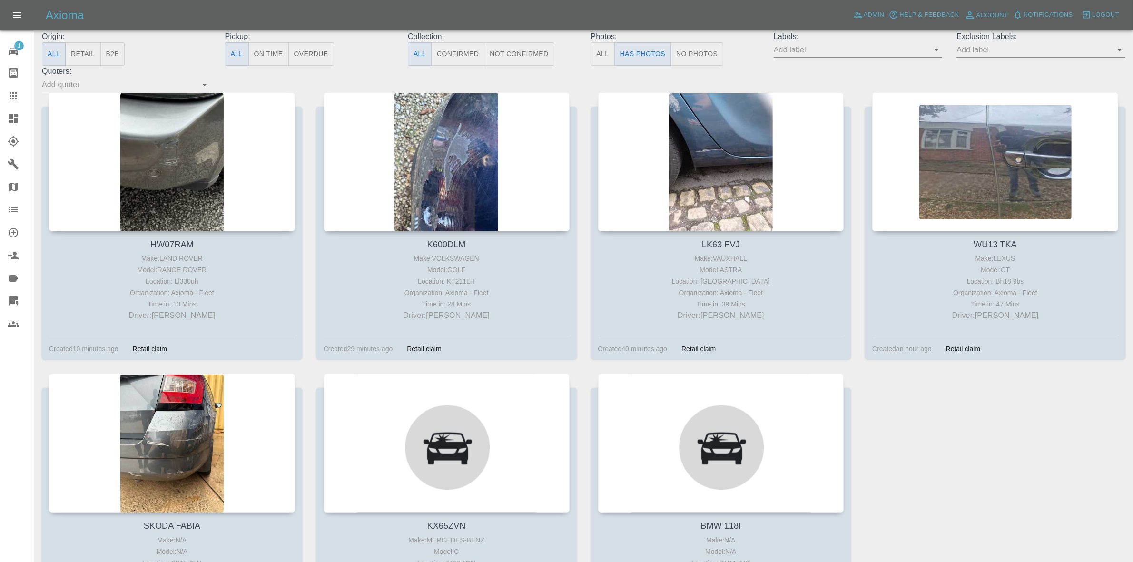
scroll to position [119, 0]
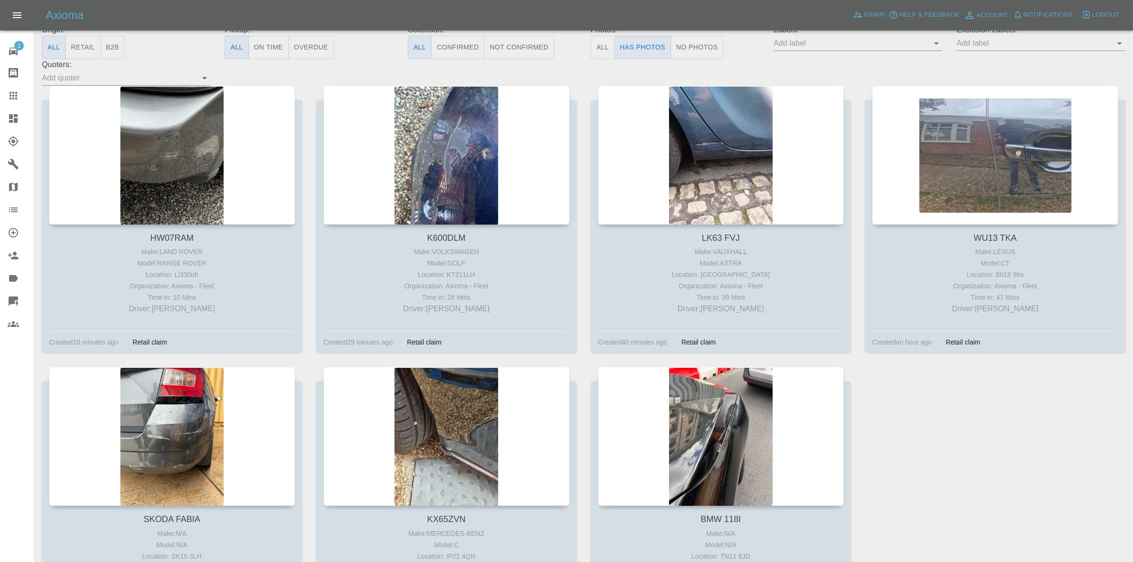
click at [22, 127] on link "Dashboard" at bounding box center [17, 118] width 34 height 23
